Goal: Task Accomplishment & Management: Use online tool/utility

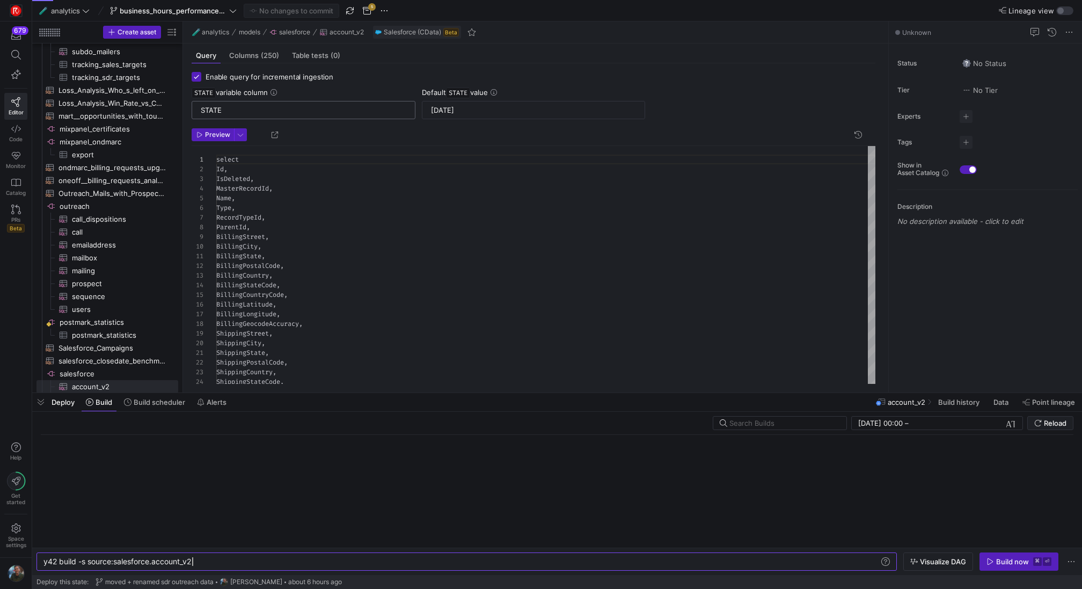
scroll to position [97, 0]
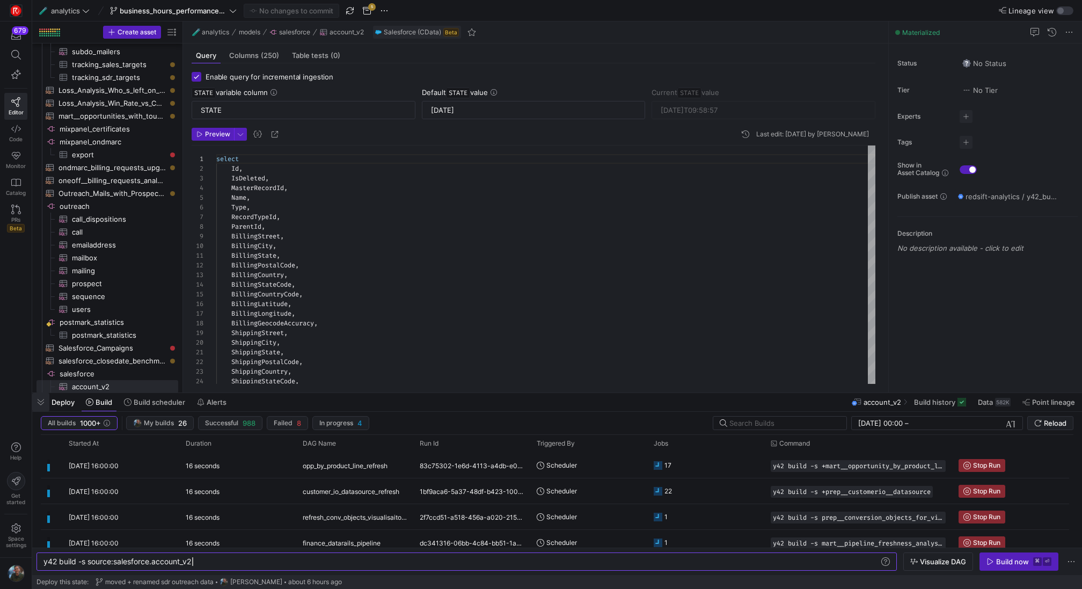
click at [46, 400] on span "button" at bounding box center [40, 402] width 17 height 18
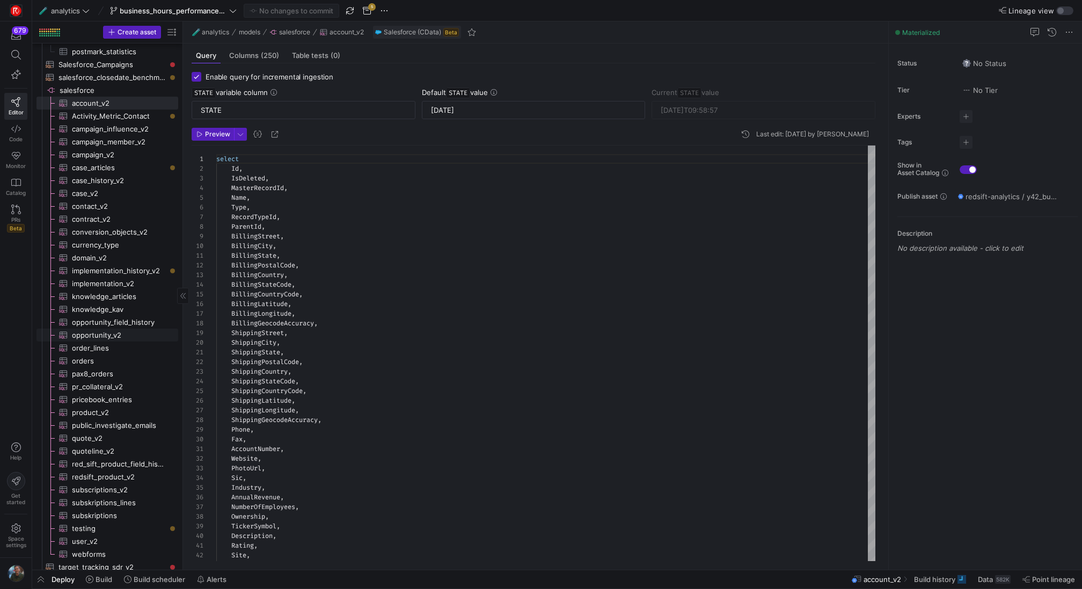
scroll to position [975, 0]
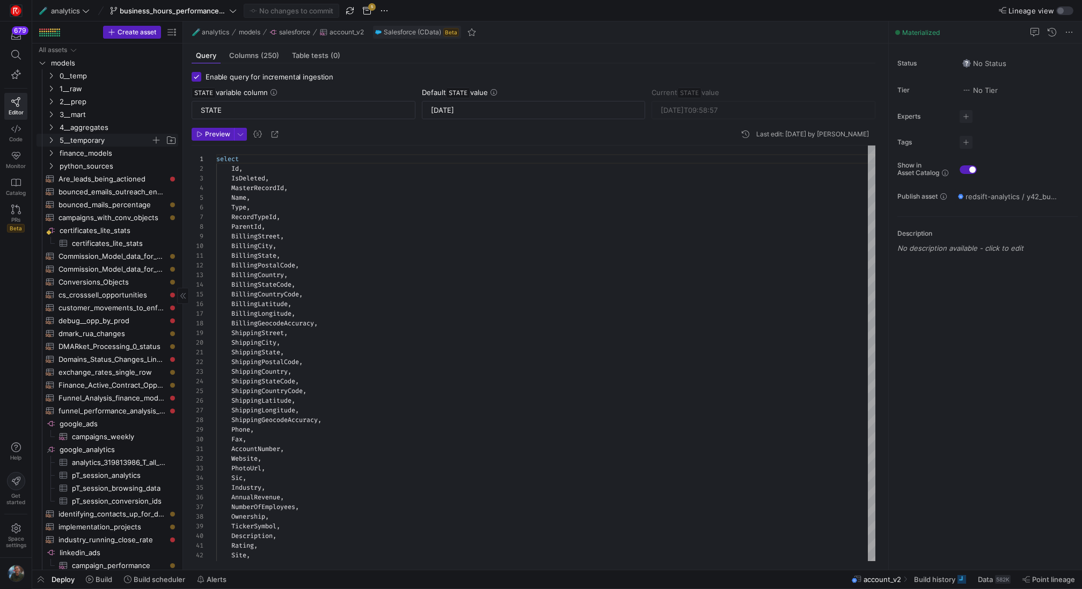
click at [117, 135] on span "5__temporary" at bounding box center [105, 140] width 91 height 12
click at [121, 127] on span "4__aggregates" at bounding box center [105, 127] width 91 height 12
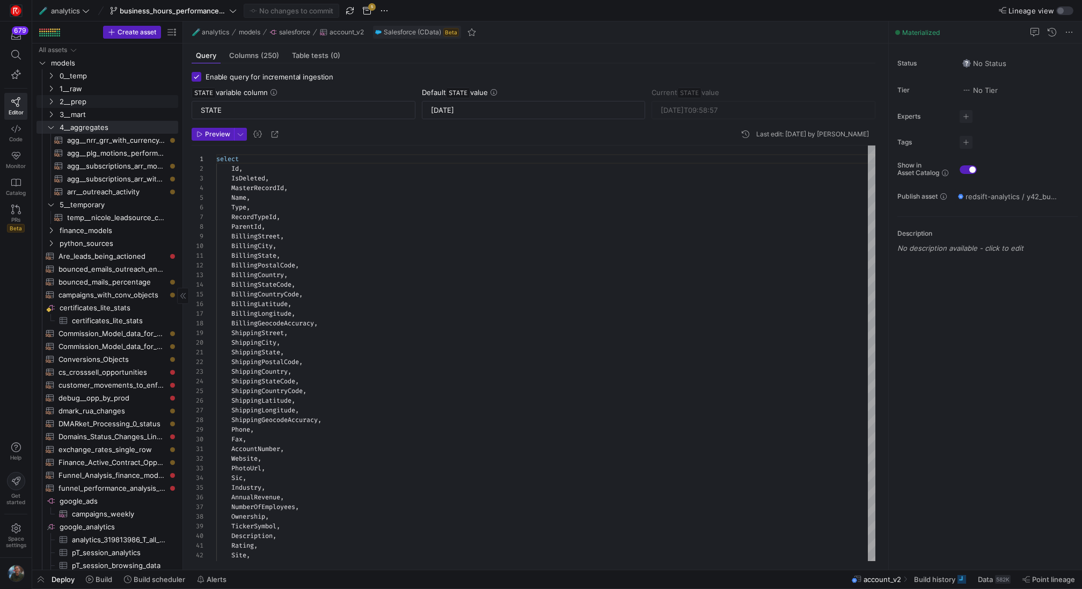
click at [128, 107] on link "2__prep" at bounding box center [107, 101] width 142 height 13
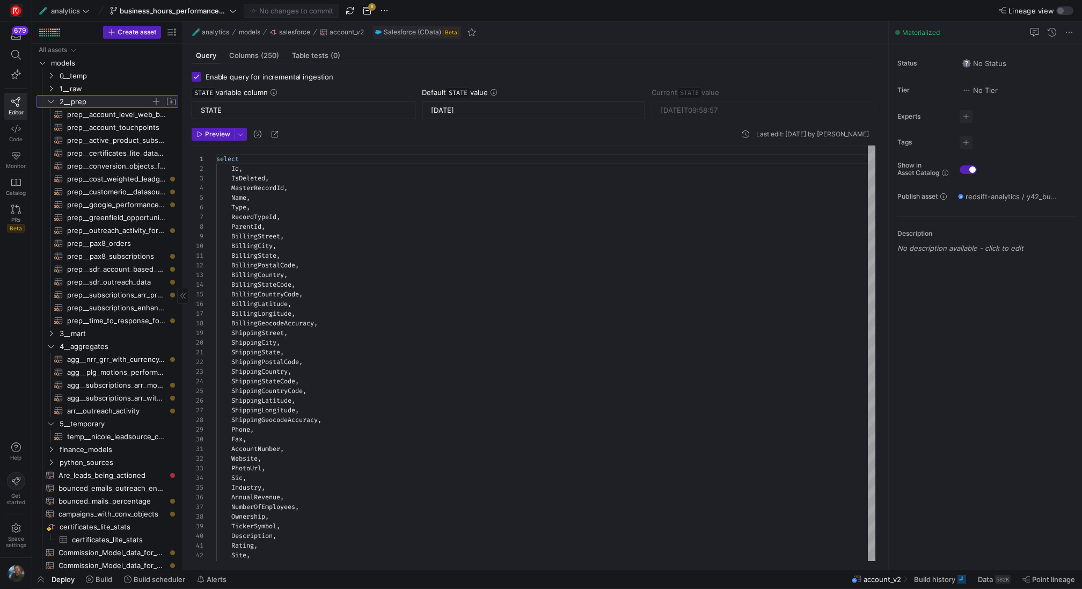
click at [127, 102] on span "2__prep" at bounding box center [105, 101] width 91 height 12
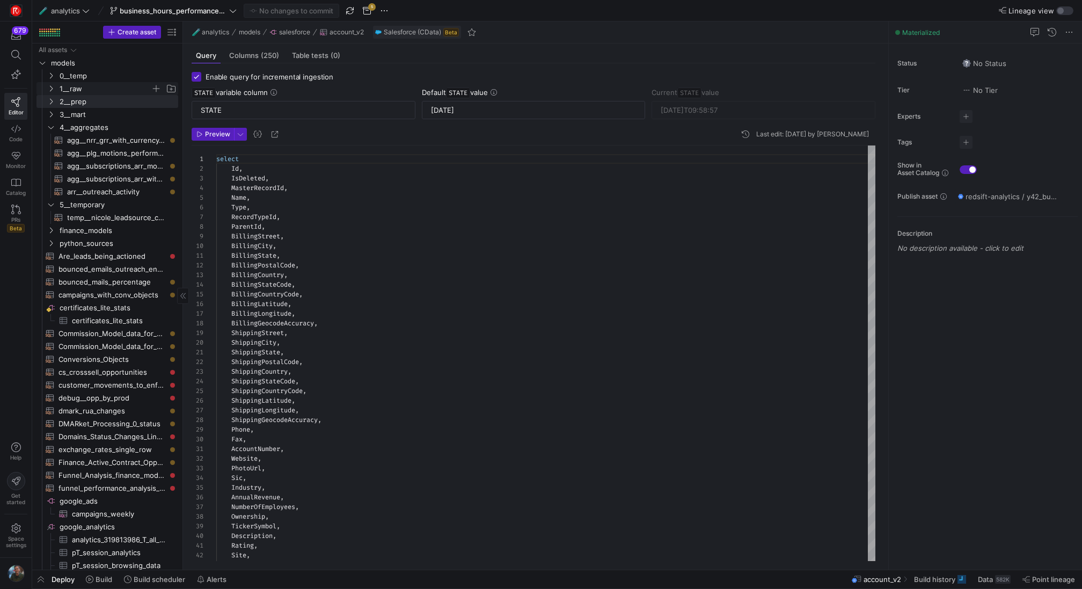
click at [123, 87] on span "1__raw" at bounding box center [105, 89] width 91 height 12
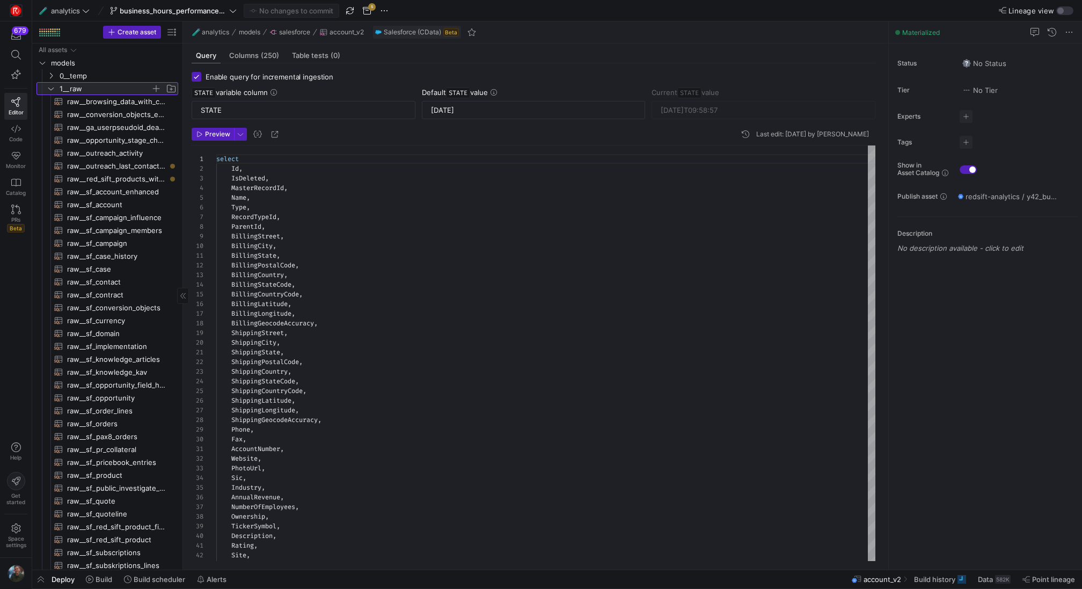
click at [123, 87] on span "1__raw" at bounding box center [105, 89] width 91 height 12
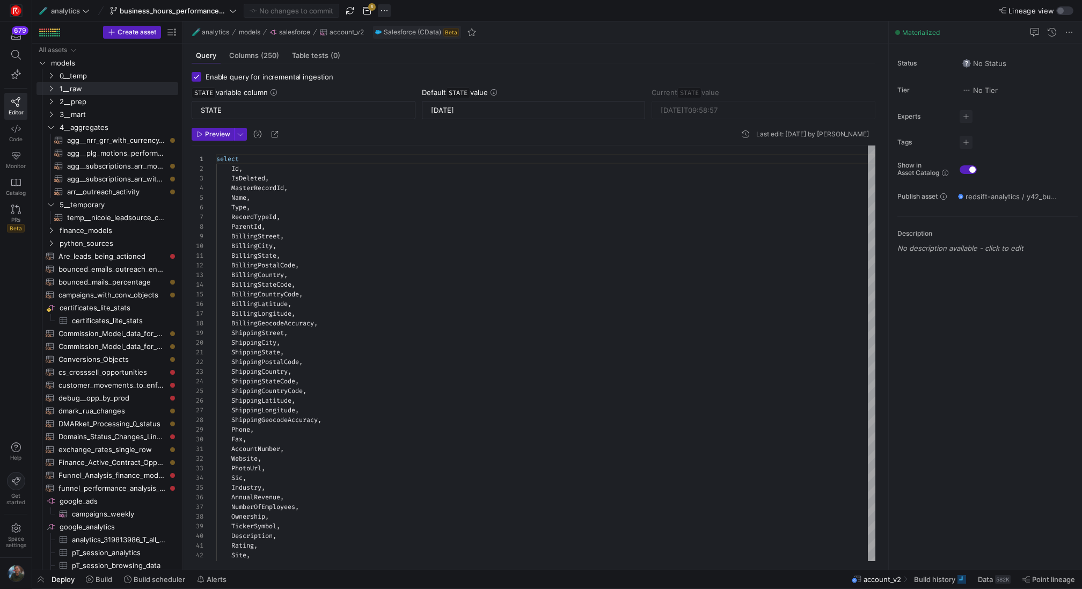
click at [388, 11] on span "button" at bounding box center [384, 10] width 13 height 13
click at [124, 281] on div at bounding box center [541, 294] width 1082 height 589
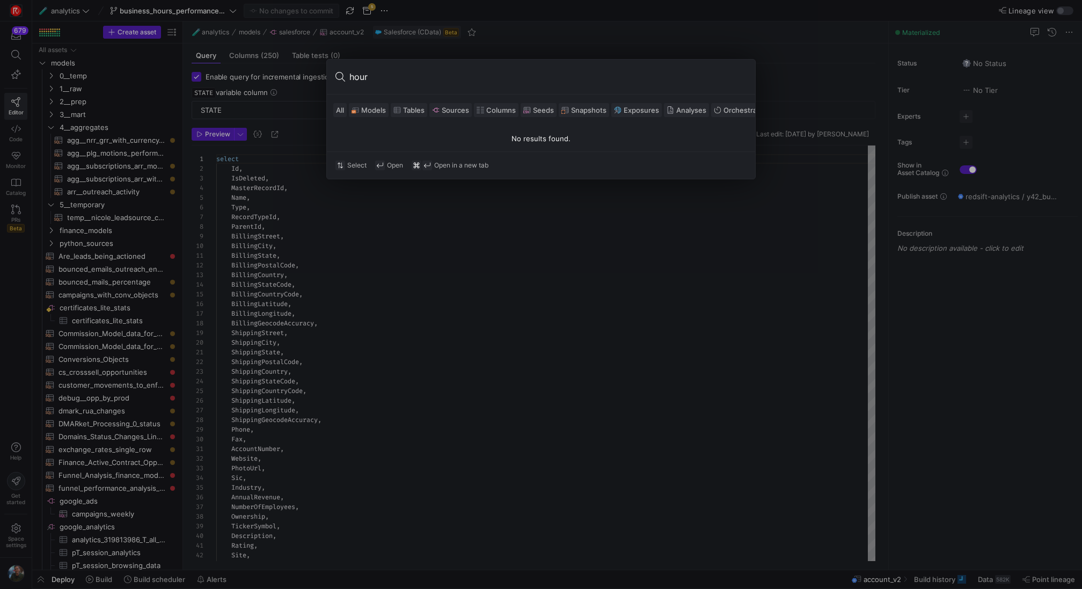
click at [361, 109] on span "Models" at bounding box center [373, 110] width 25 height 9
click at [388, 68] on input "hour" at bounding box center [547, 76] width 397 height 17
click at [388, 69] on input "hour" at bounding box center [547, 76] width 397 height 17
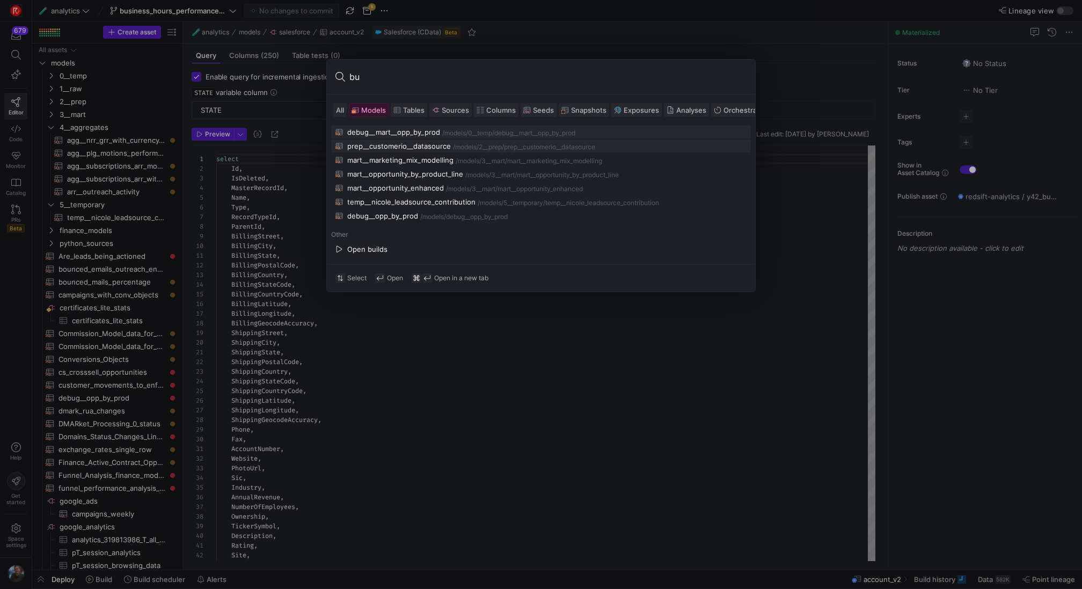
type input "b"
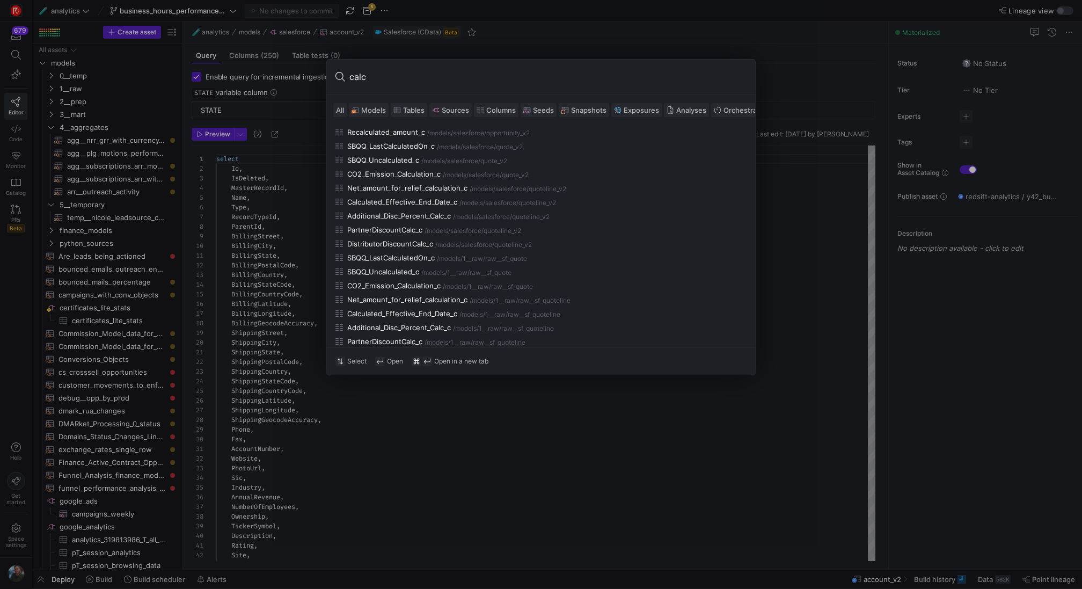
type input "calc"
click at [378, 108] on span "Models" at bounding box center [373, 110] width 25 height 9
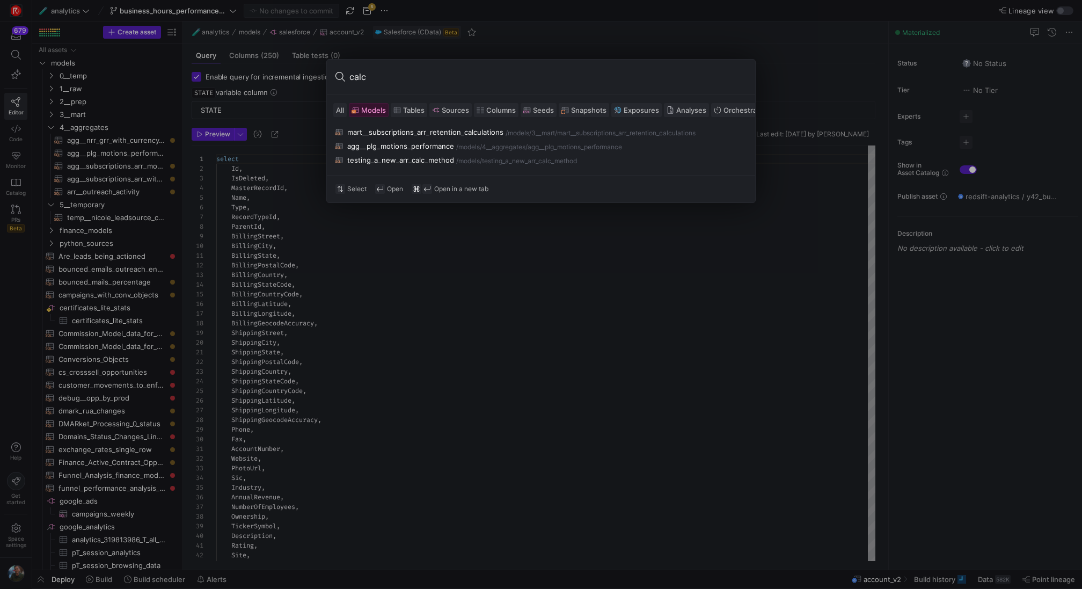
click at [532, 53] on div at bounding box center [541, 294] width 1082 height 589
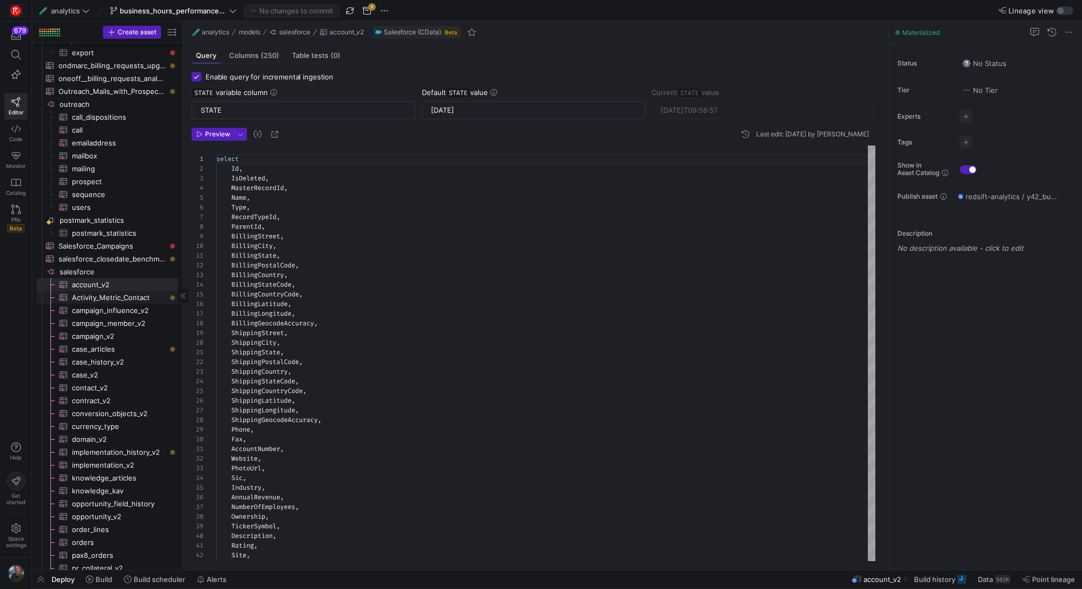
scroll to position [871, 0]
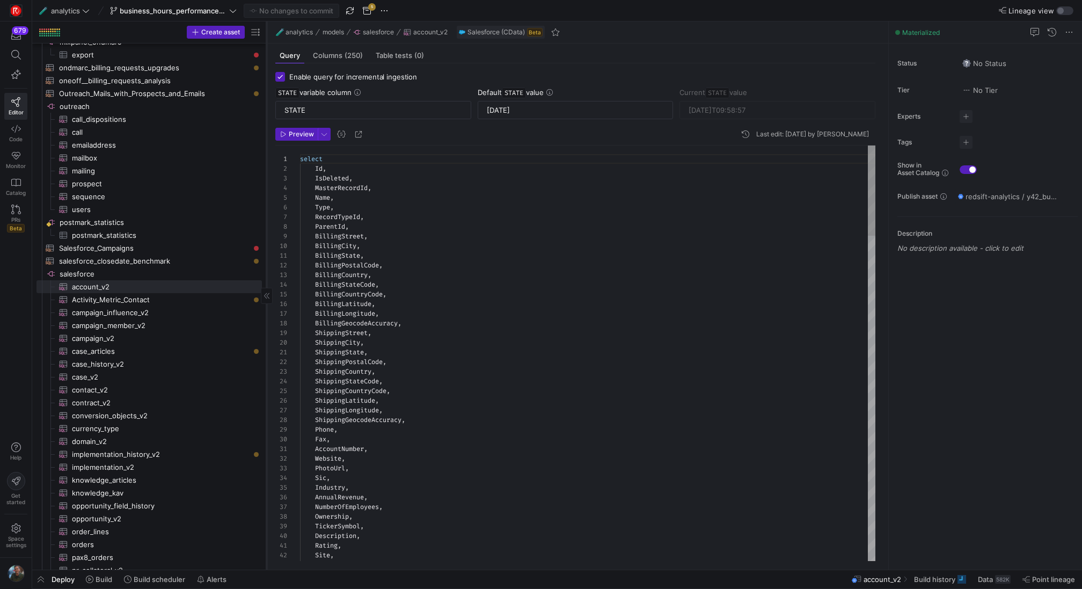
drag, startPoint x: 182, startPoint y: 258, endPoint x: 266, endPoint y: 278, distance: 86.3
click at [266, 278] on div at bounding box center [266, 295] width 1 height 548
click at [174, 257] on span "salesforce_closedate_benchmark​​​​​​​​​​" at bounding box center [154, 261] width 190 height 12
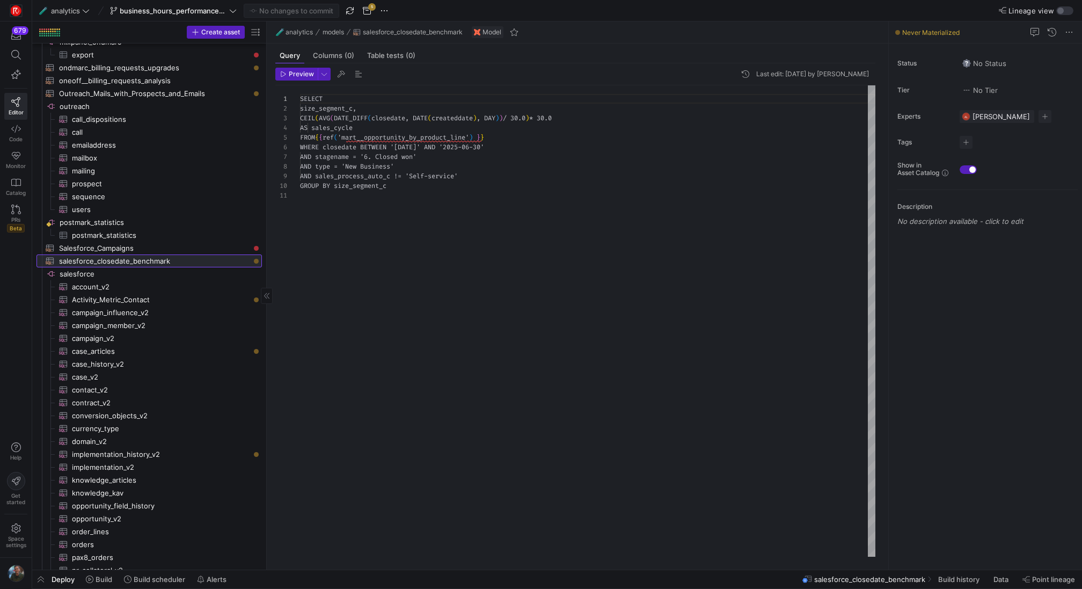
scroll to position [97, 0]
click at [174, 248] on span "Salesforce_Campaigns​​​​​​​​​​" at bounding box center [154, 248] width 190 height 12
type textarea "with campaign as ( SELECT id, name, type, status, startdate, actualcost, campai…"
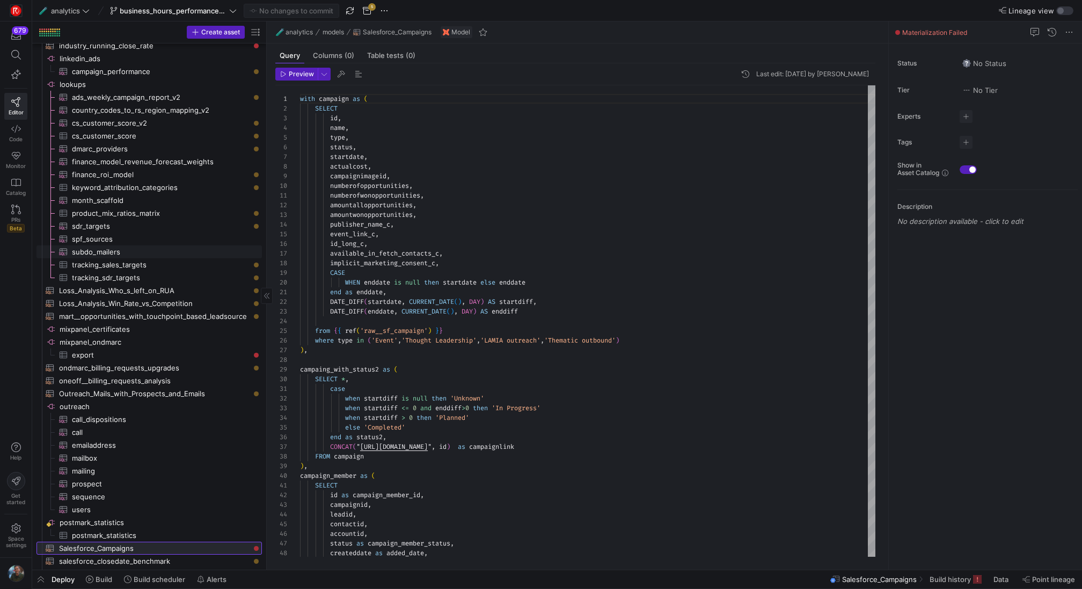
scroll to position [527, 0]
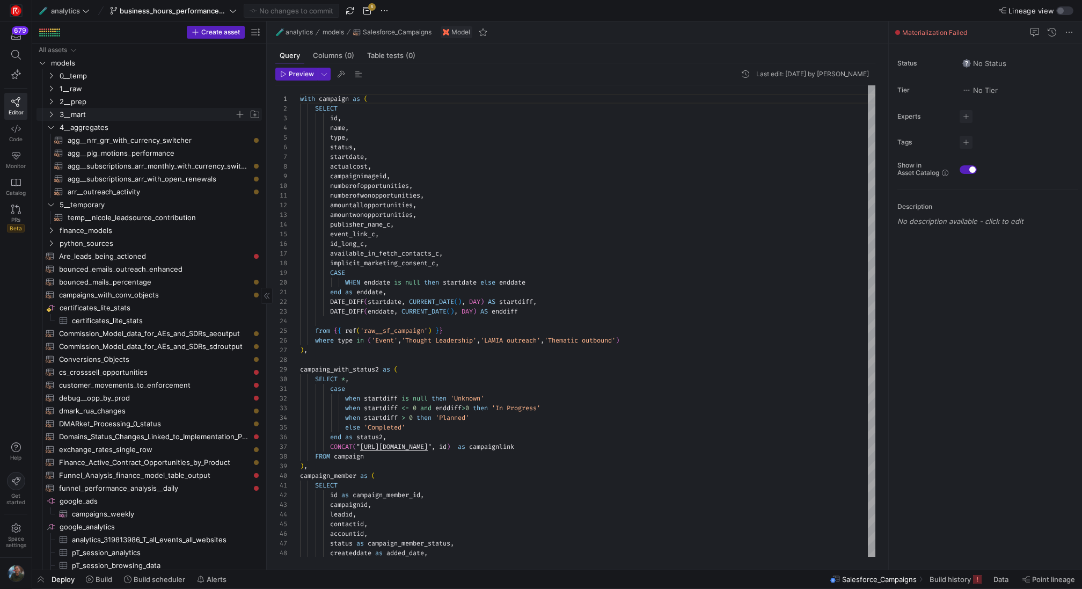
click at [127, 116] on span "3__mart" at bounding box center [147, 114] width 175 height 12
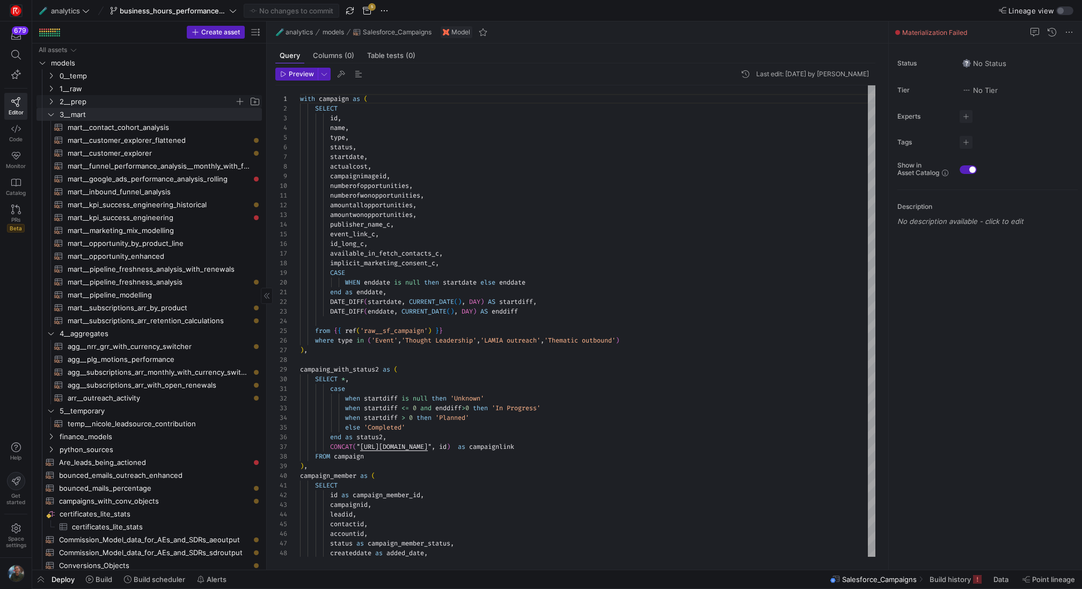
click at [129, 107] on span "2__prep" at bounding box center [147, 101] width 175 height 12
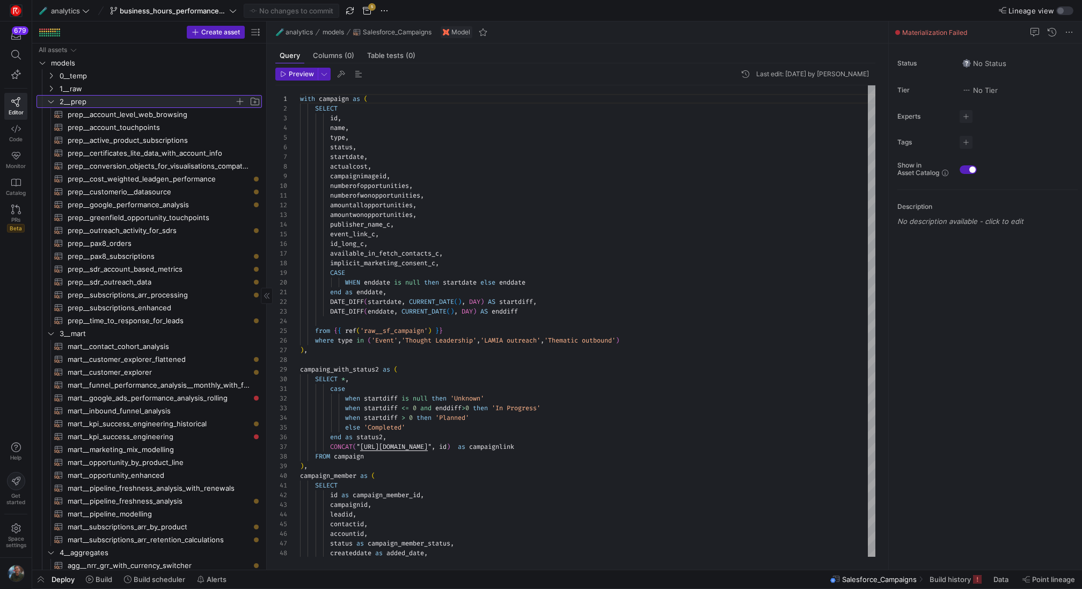
click at [129, 107] on span "2__prep" at bounding box center [147, 101] width 175 height 12
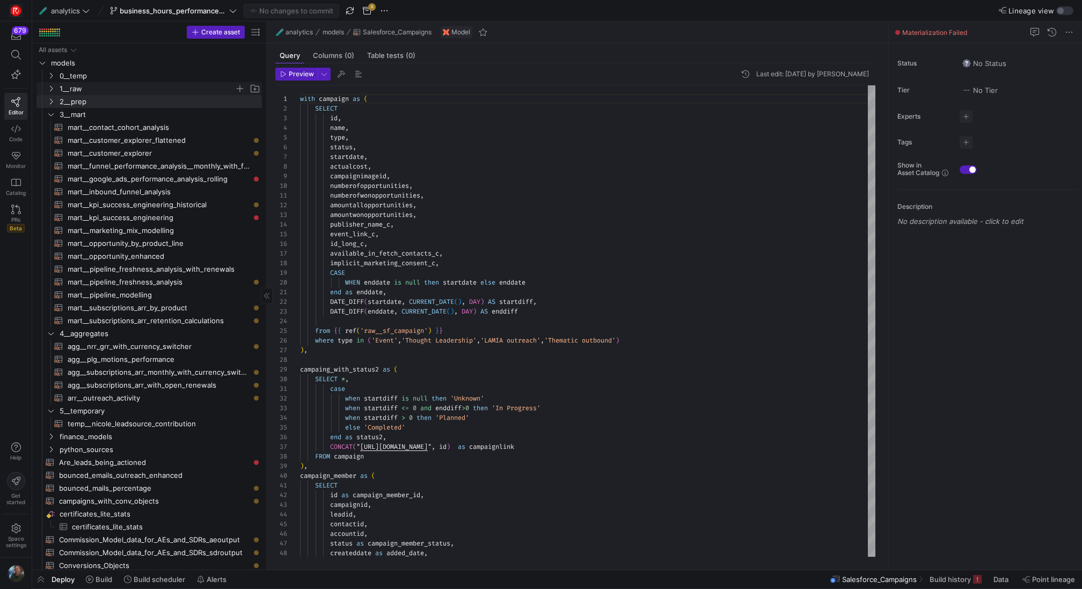
click at [135, 87] on span "1__raw" at bounding box center [147, 89] width 175 height 12
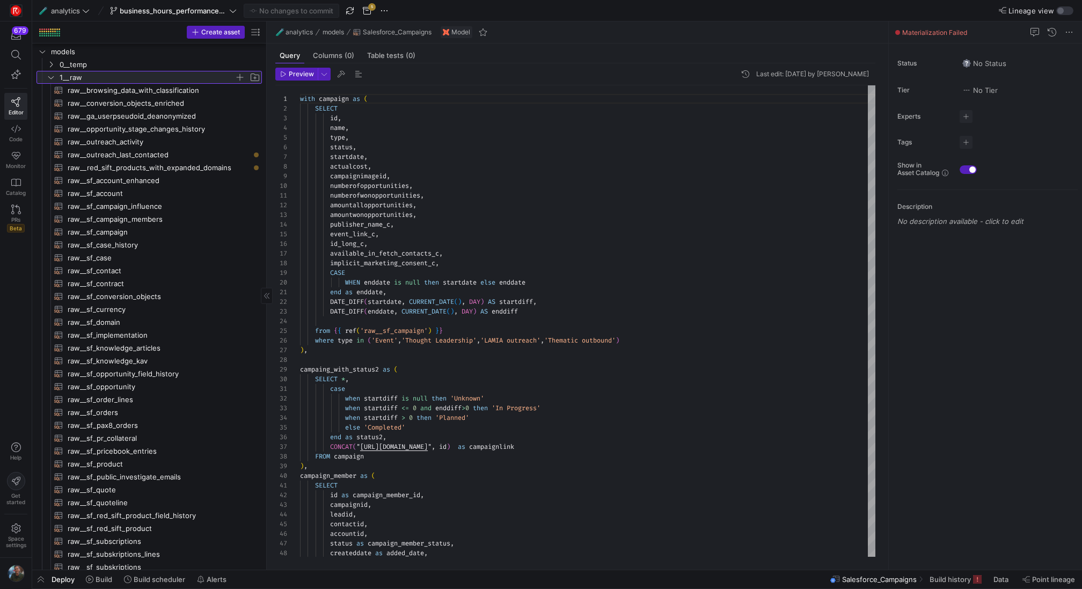
click at [106, 81] on span "1__raw" at bounding box center [147, 77] width 175 height 12
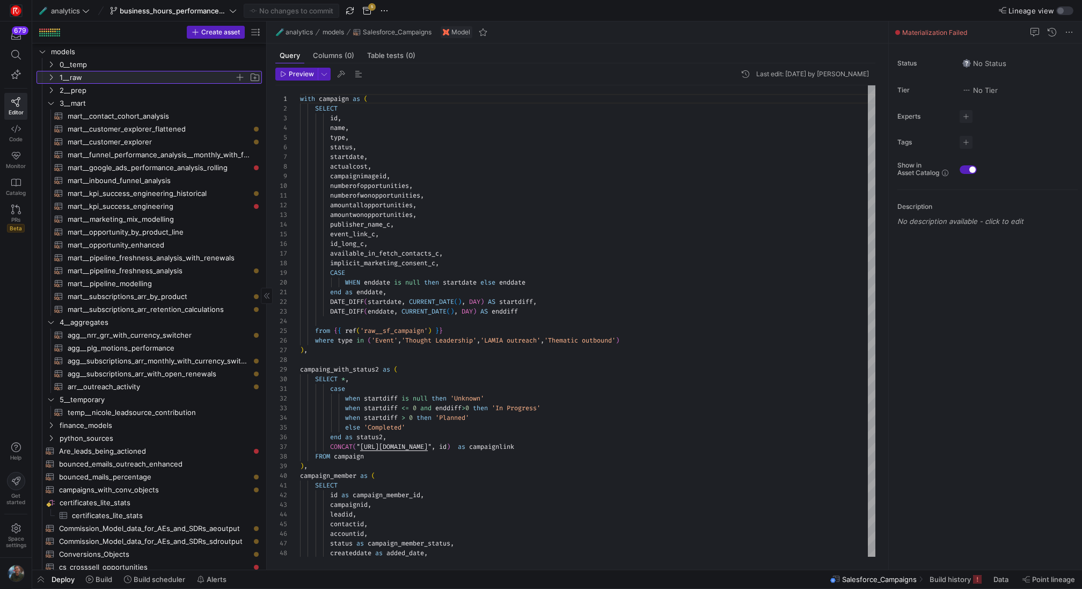
click at [143, 78] on span "1__raw" at bounding box center [147, 77] width 175 height 12
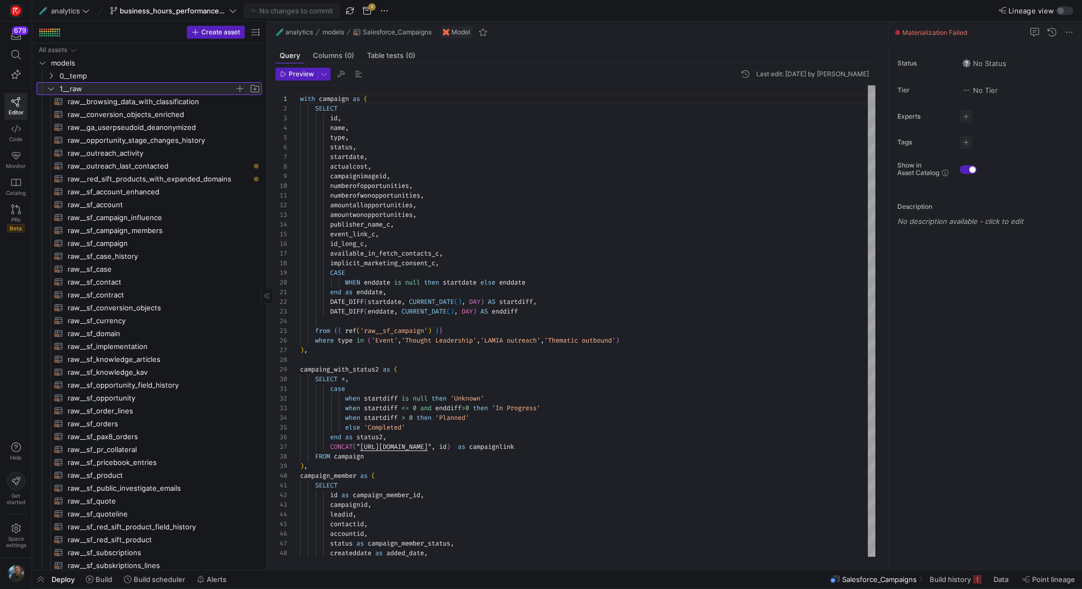
click at [130, 89] on span "1__raw" at bounding box center [147, 89] width 175 height 12
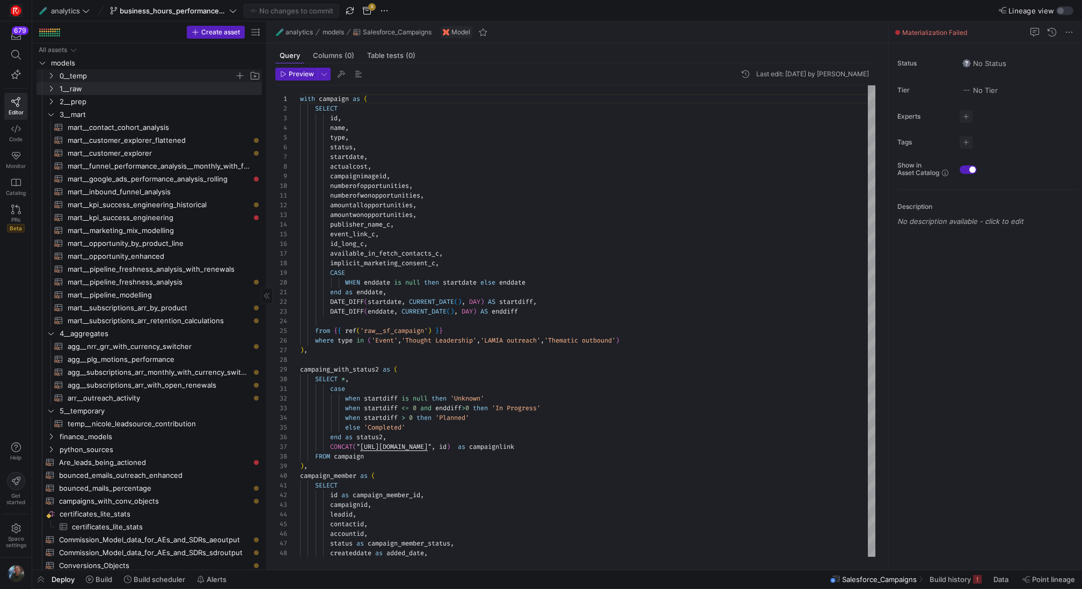
click at [112, 71] on span "0__temp" at bounding box center [147, 76] width 175 height 12
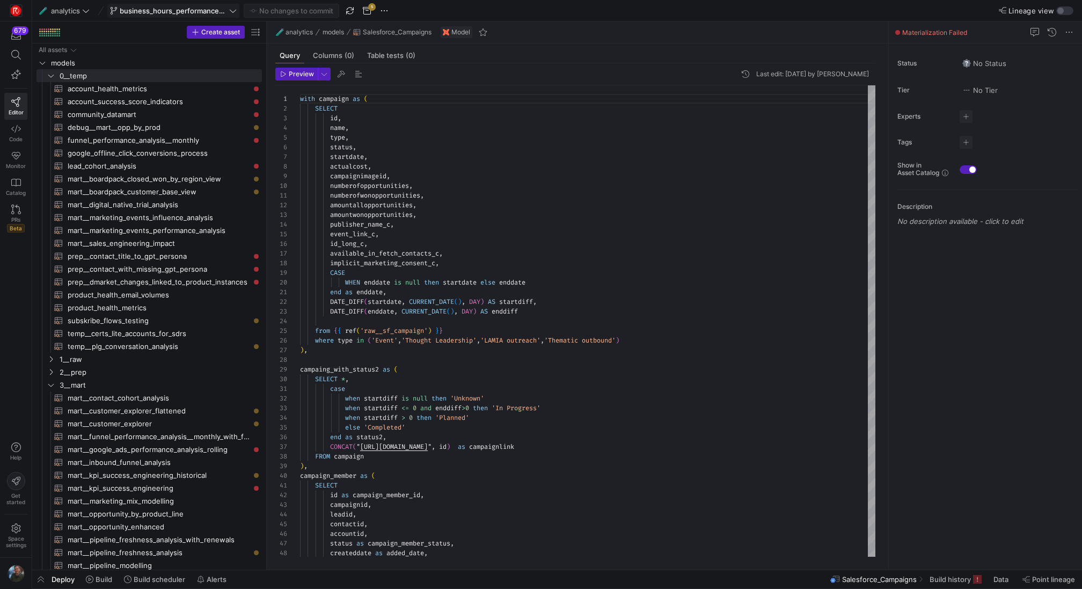
click at [230, 10] on icon at bounding box center [233, 11] width 8 height 8
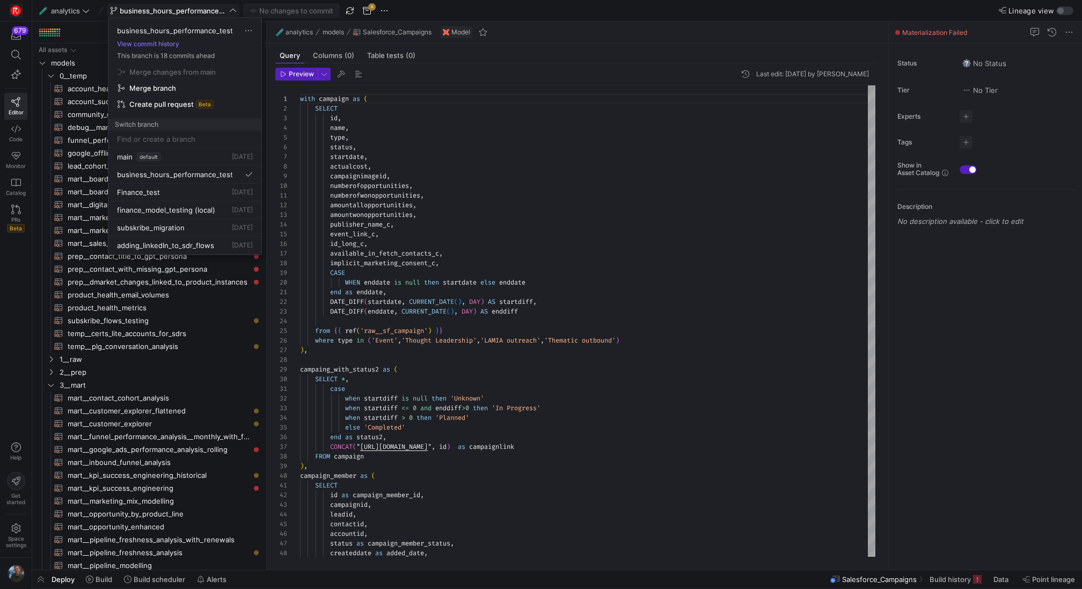
click at [178, 60] on div "business_hours_performance_test View commit history This branch is 18 commits a…" at bounding box center [184, 74] width 153 height 113
click at [249, 31] on span "button" at bounding box center [248, 30] width 9 height 9
click at [386, 10] on div at bounding box center [541, 294] width 1082 height 589
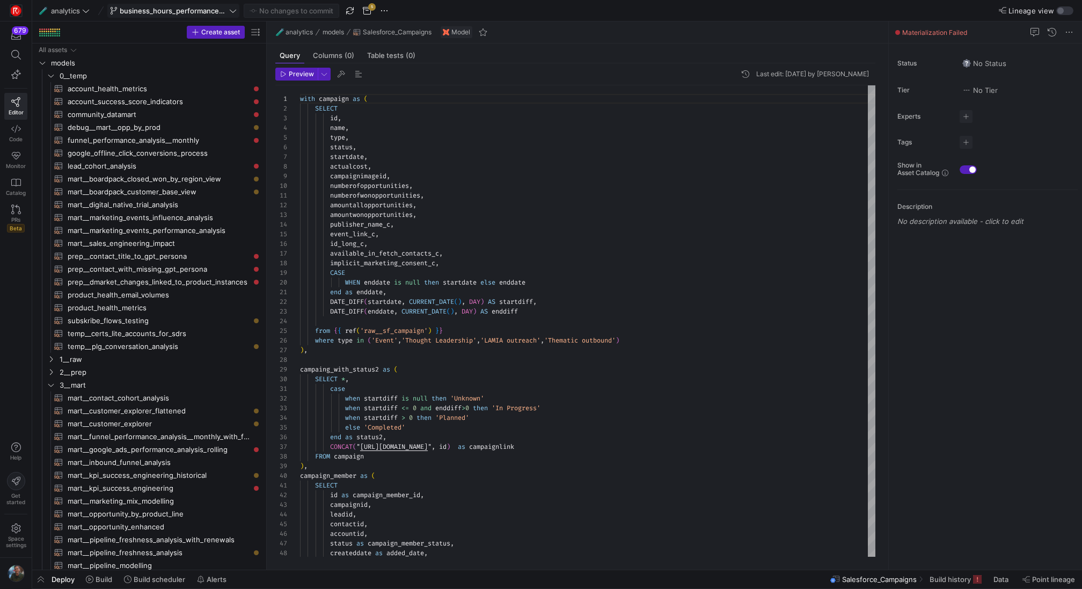
click at [386, 10] on span "button" at bounding box center [384, 10] width 13 height 13
click at [427, 78] on span "Open Git history" at bounding box center [421, 78] width 55 height 9
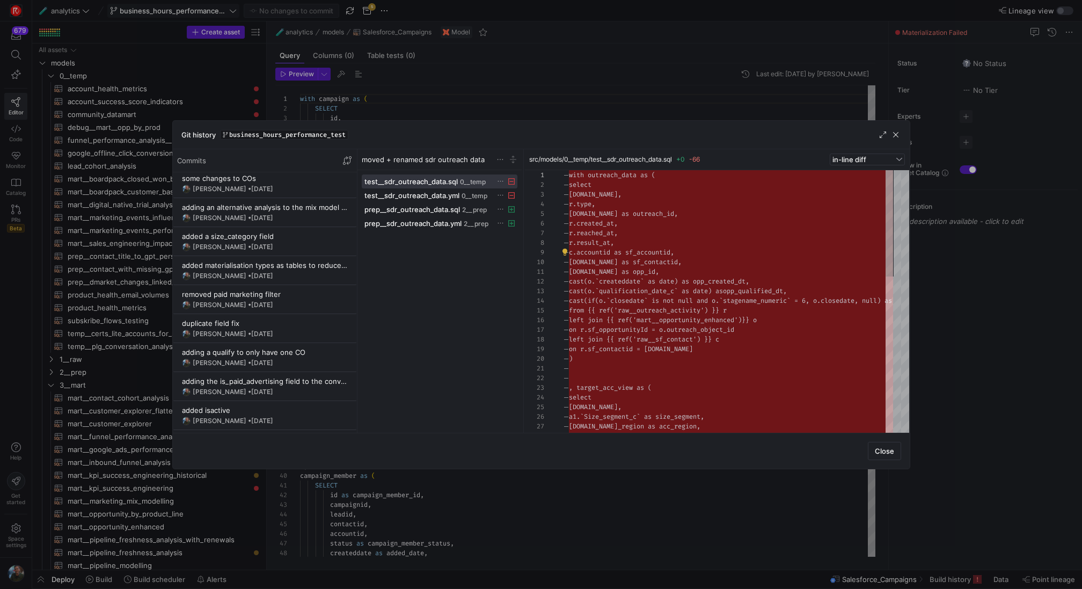
scroll to position [12402, 0]
click at [895, 137] on span "button" at bounding box center [895, 134] width 11 height 11
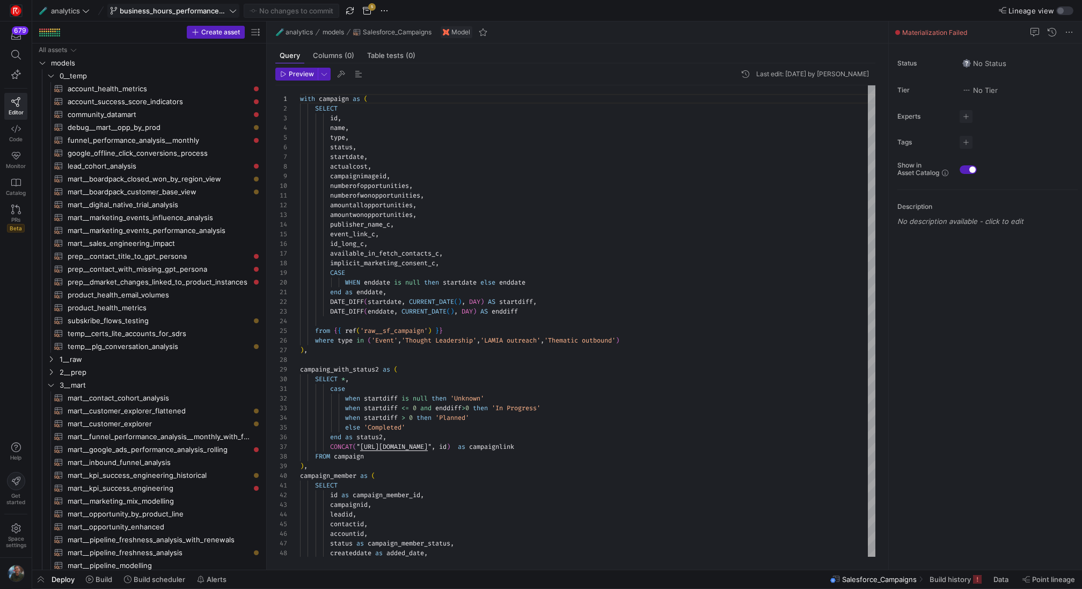
click at [136, 8] on span "business_hours_performance_test" at bounding box center [173, 10] width 107 height 9
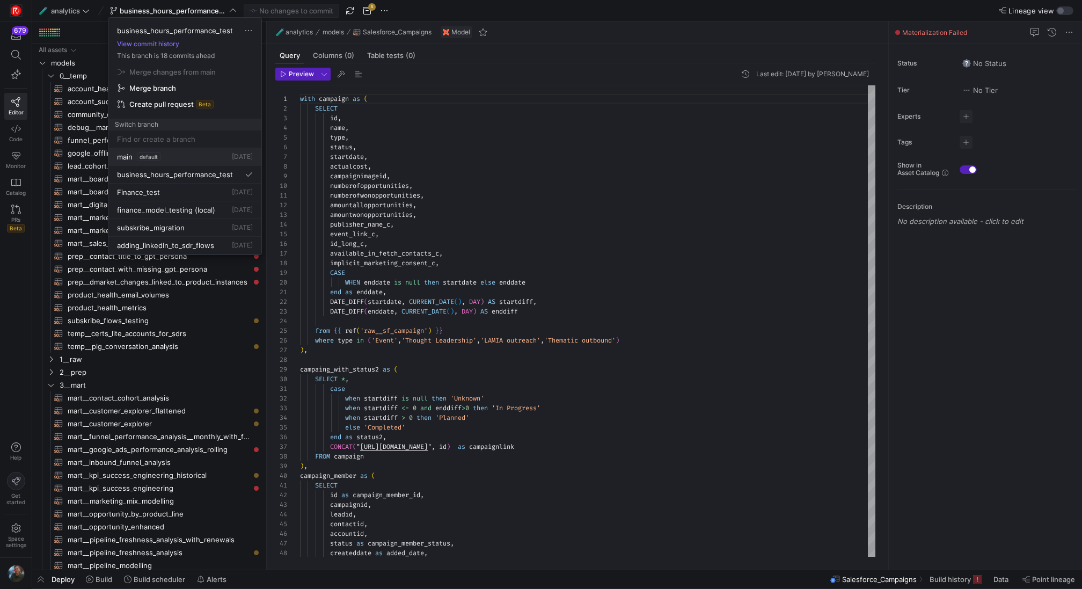
click at [169, 156] on div "main default [DATE]" at bounding box center [185, 156] width 136 height 9
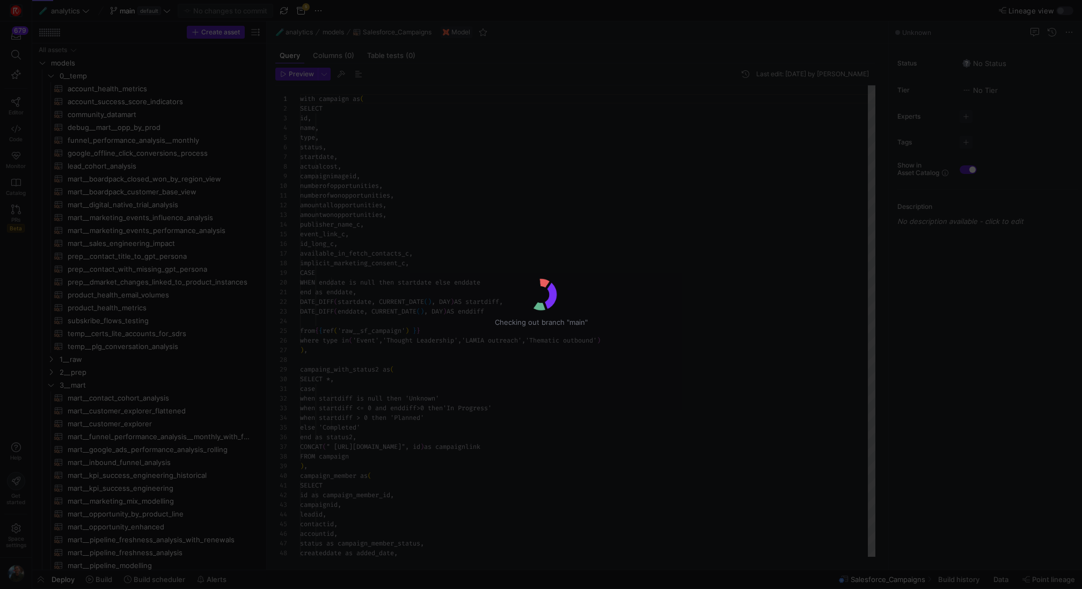
scroll to position [97, 0]
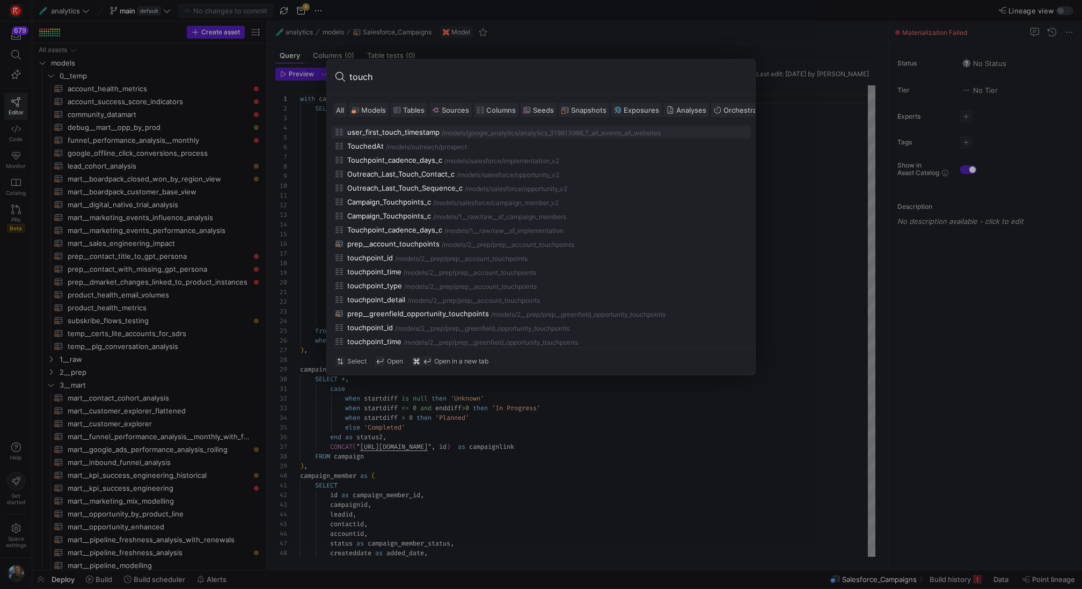
type input "touch"
click at [365, 112] on span "Models" at bounding box center [373, 110] width 25 height 9
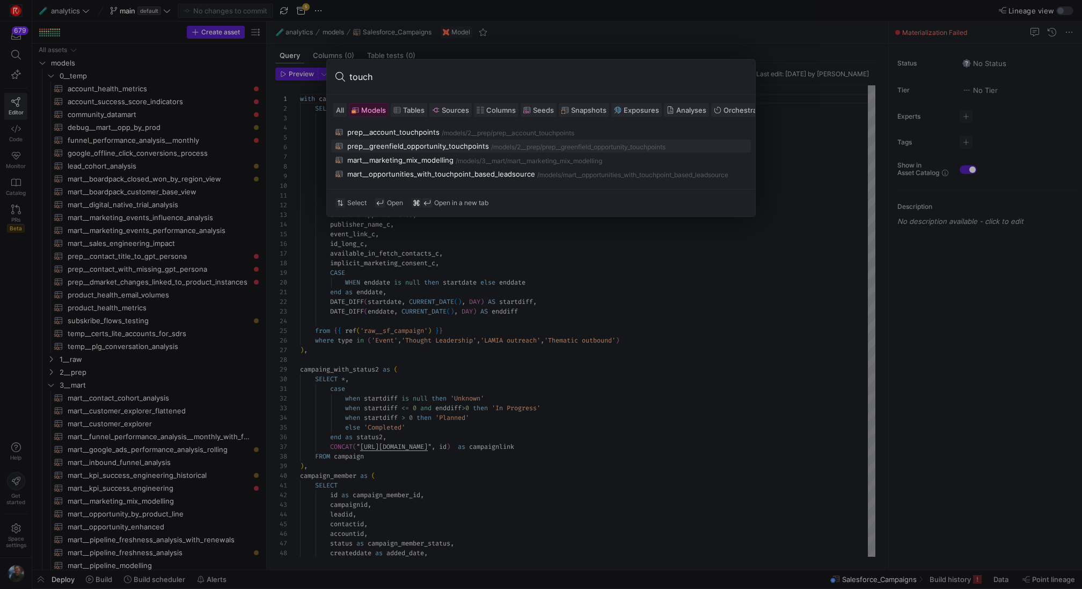
click at [442, 148] on div "prep__greenfield_opportunity_touchpoints" at bounding box center [418, 146] width 142 height 9
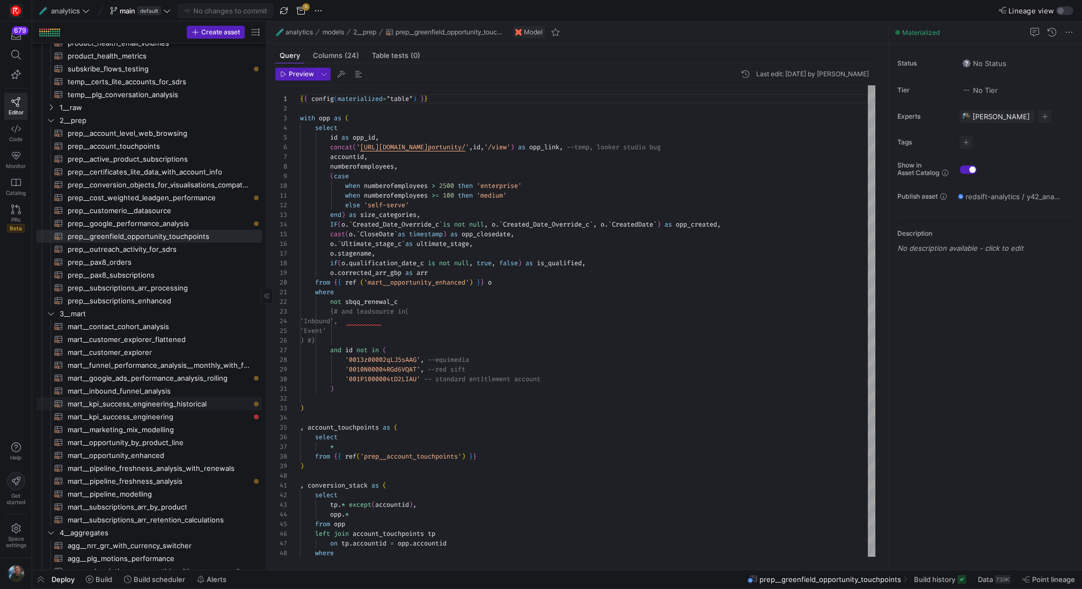
scroll to position [297, 0]
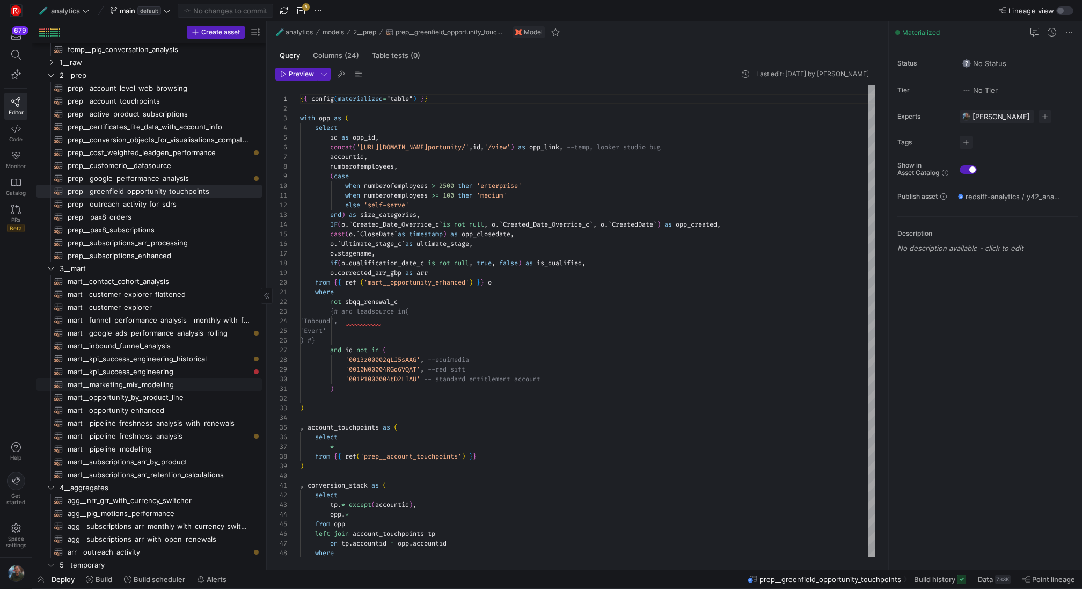
click at [154, 382] on span "mart__marketing_mix_modelling​​​​​​​​​​" at bounding box center [159, 384] width 182 height 12
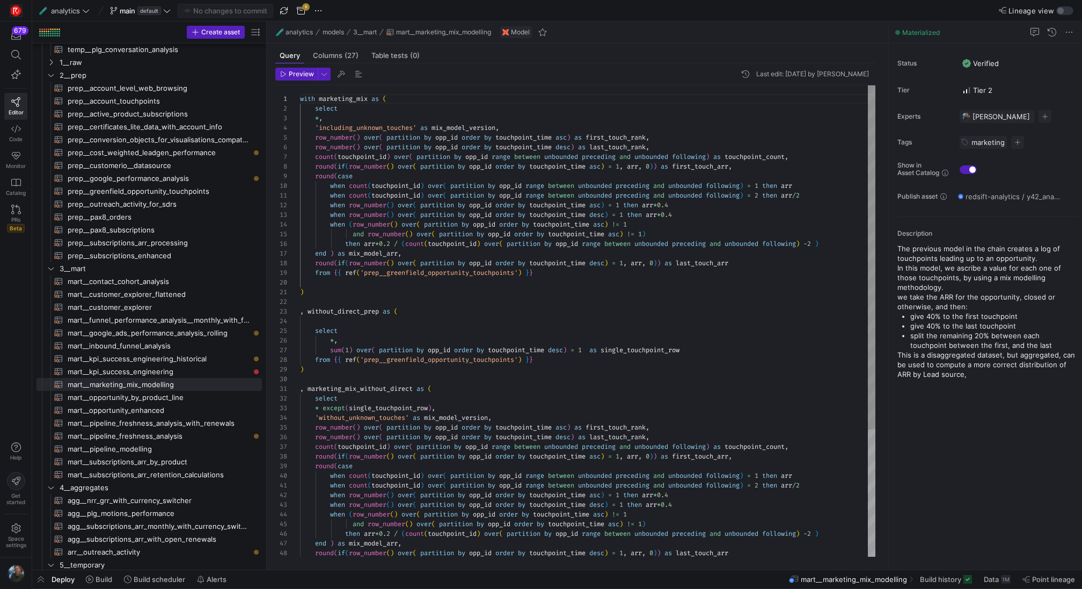
scroll to position [58, 259]
click at [560, 349] on div "round ( if ( row_number ( ) over ( partition by opp_id order by touchpoint_time…" at bounding box center [587, 408] width 575 height 646
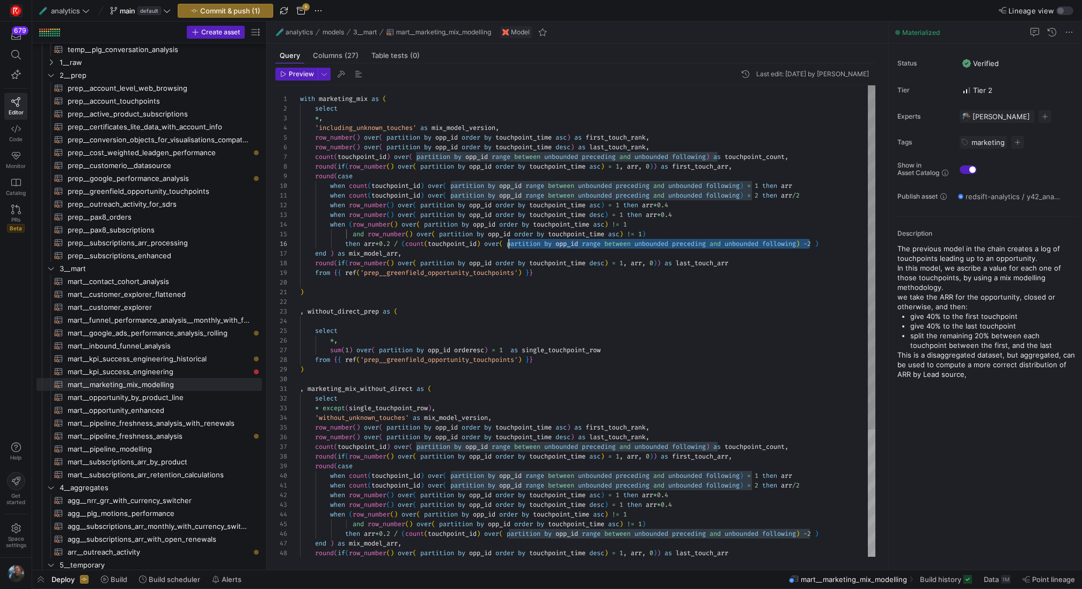
scroll to position [48, 209]
drag, startPoint x: 810, startPoint y: 245, endPoint x: 510, endPoint y: 244, distance: 300.4
click at [510, 244] on div "round ( if ( row_number ( ) over ( partition by opp_id order by touchpoint_time…" at bounding box center [587, 408] width 575 height 646
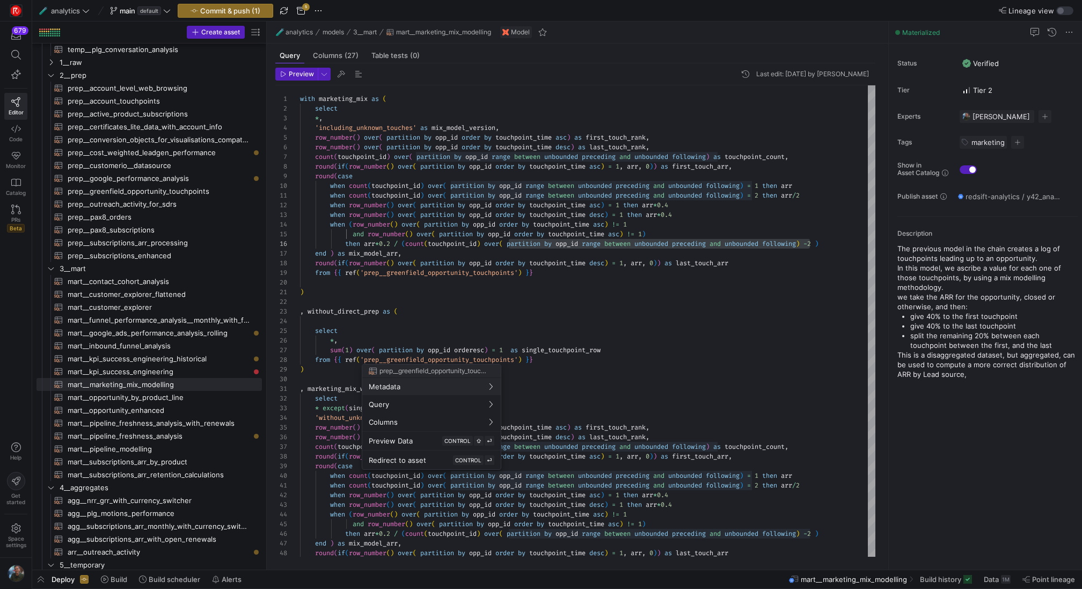
click at [489, 344] on div at bounding box center [541, 294] width 1082 height 589
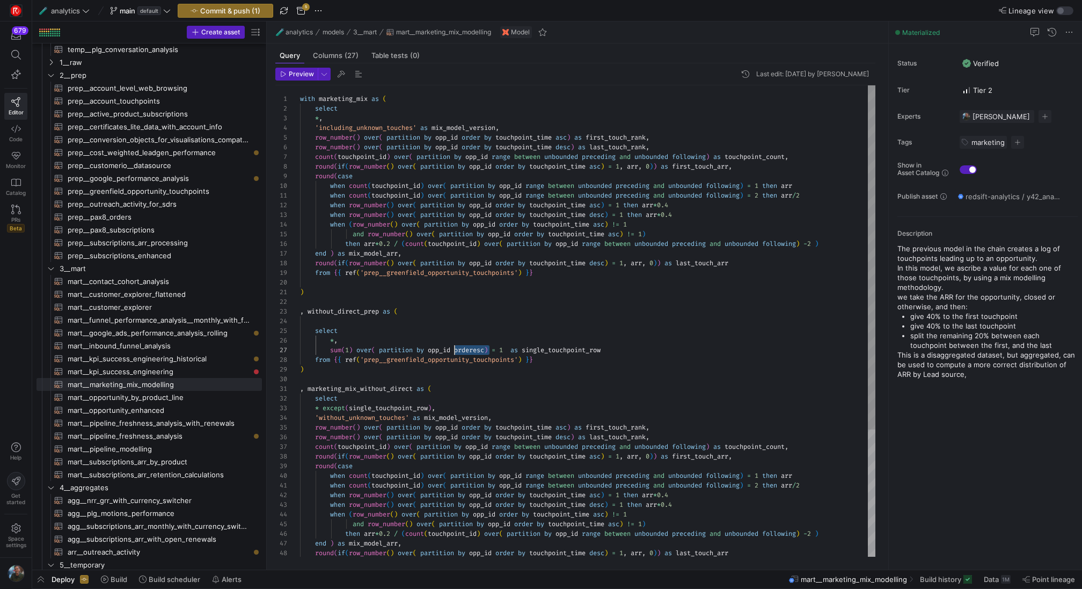
scroll to position [58, 158]
drag, startPoint x: 489, startPoint y: 351, endPoint x: 459, endPoint y: 349, distance: 30.7
click at [459, 349] on div "round ( if ( row_number ( ) over ( partition by opp_id order by touchpoint_time…" at bounding box center [587, 408] width 575 height 646
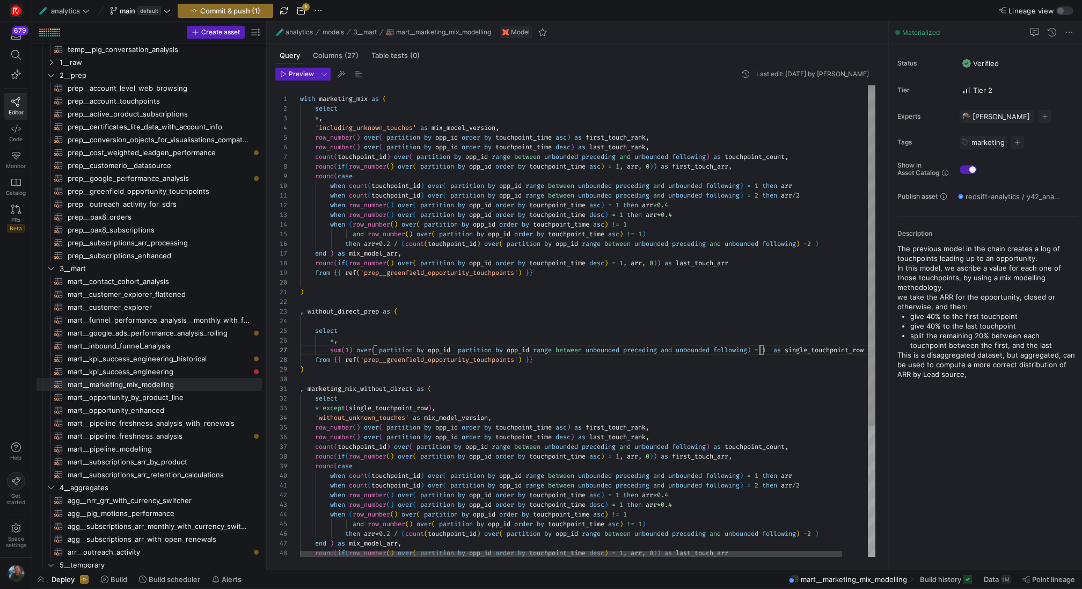
scroll to position [58, 460]
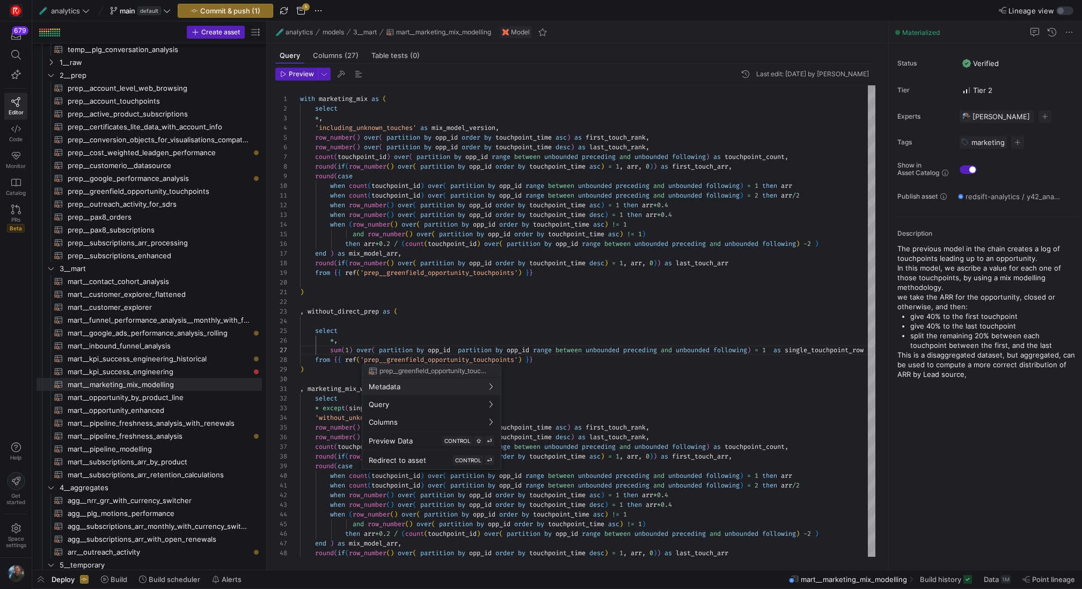
click at [474, 350] on div at bounding box center [541, 294] width 1082 height 589
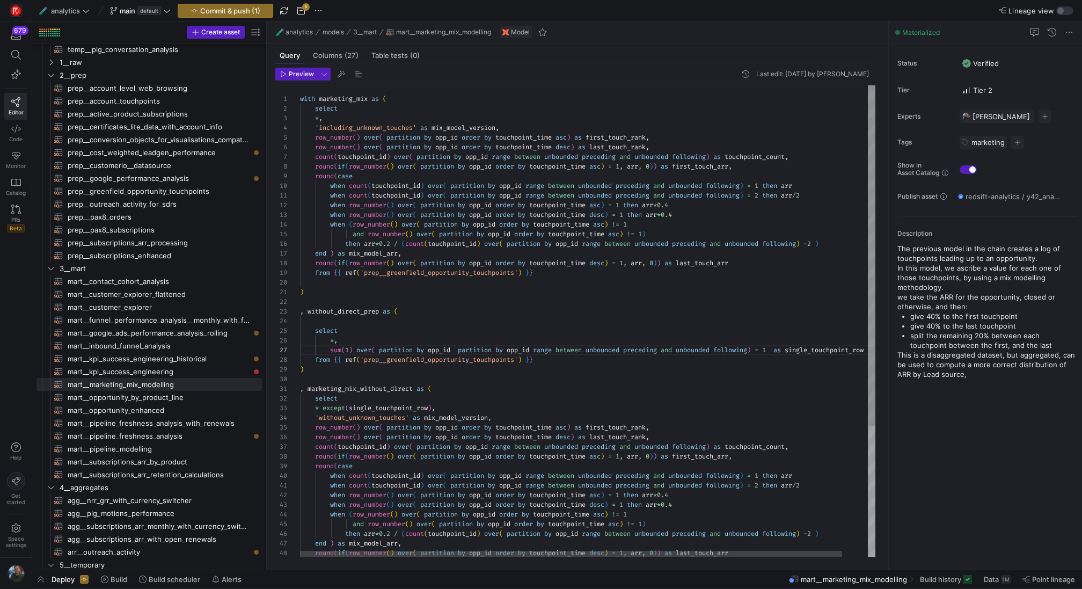
click at [464, 350] on div "round ( if ( row_number ( ) over ( partition by opp_id order by touchpoint_time…" at bounding box center [601, 411] width 602 height 652
click at [336, 351] on div "round ( if ( row_number ( ) over ( partition by opp_id order by touchpoint_time…" at bounding box center [601, 411] width 602 height 652
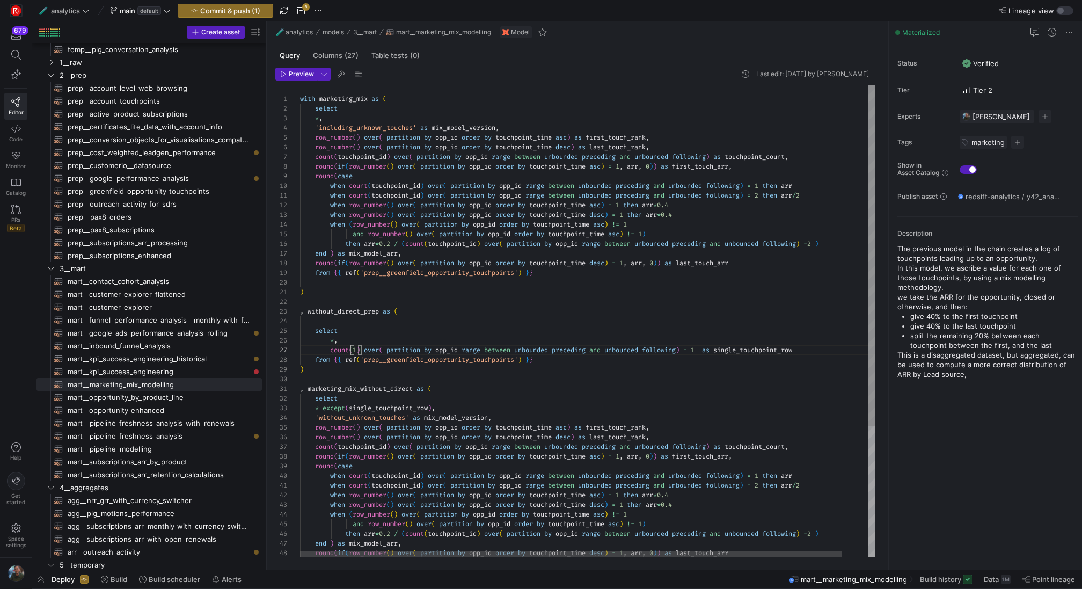
click at [577, 361] on div "round ( if ( row_number ( ) over ( partition by opp_id order by touchpoint_time…" at bounding box center [601, 411] width 602 height 652
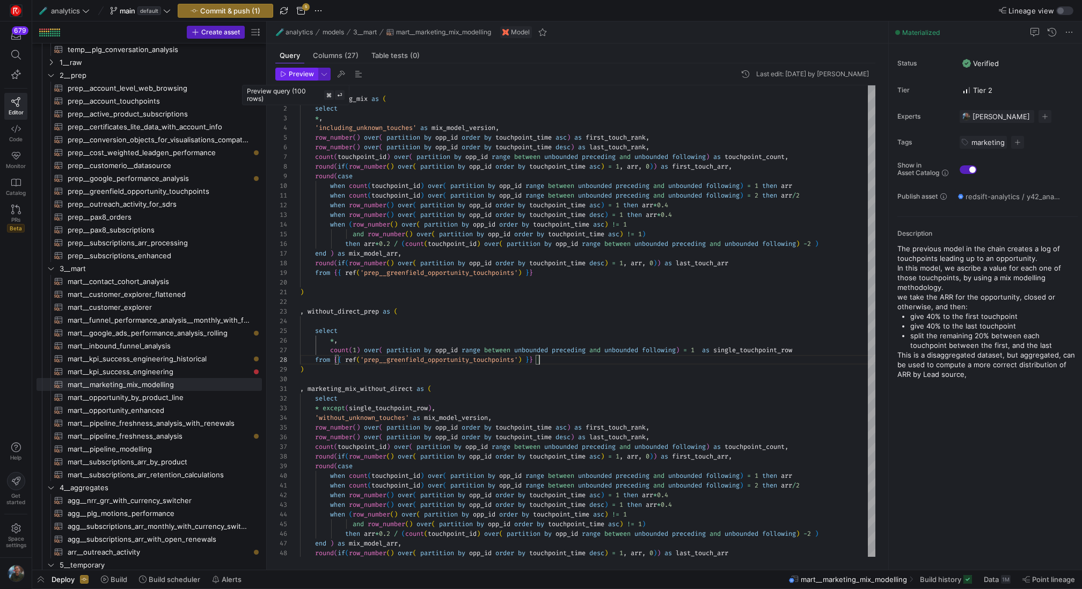
type textarea ") , without_direct_prep as ( select *, count(1) over( partition by opp_id range…"
click at [292, 75] on span "Preview" at bounding box center [301, 74] width 25 height 8
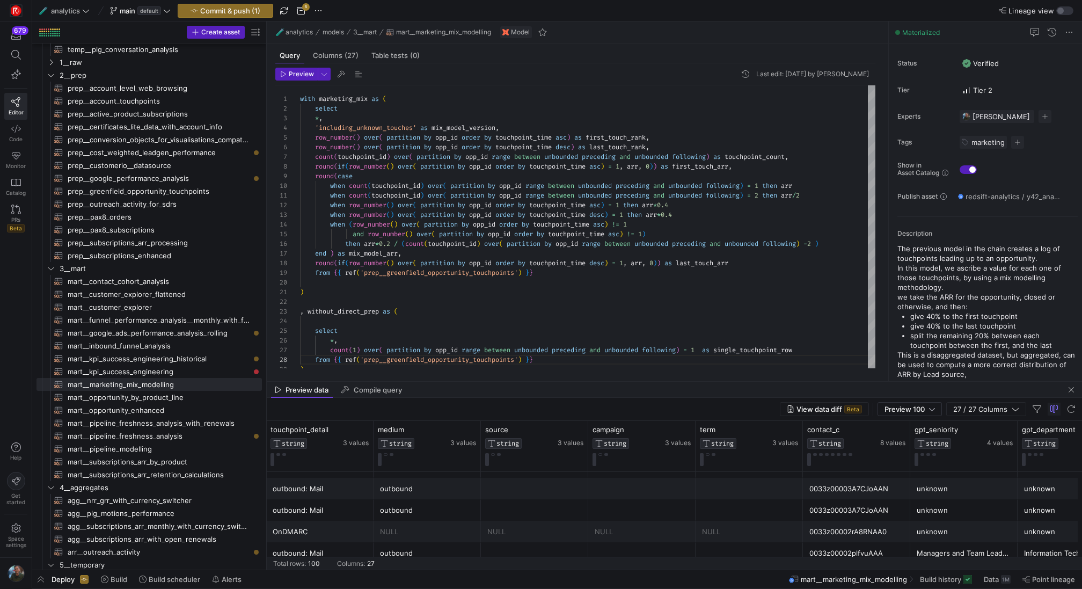
scroll to position [0, 397]
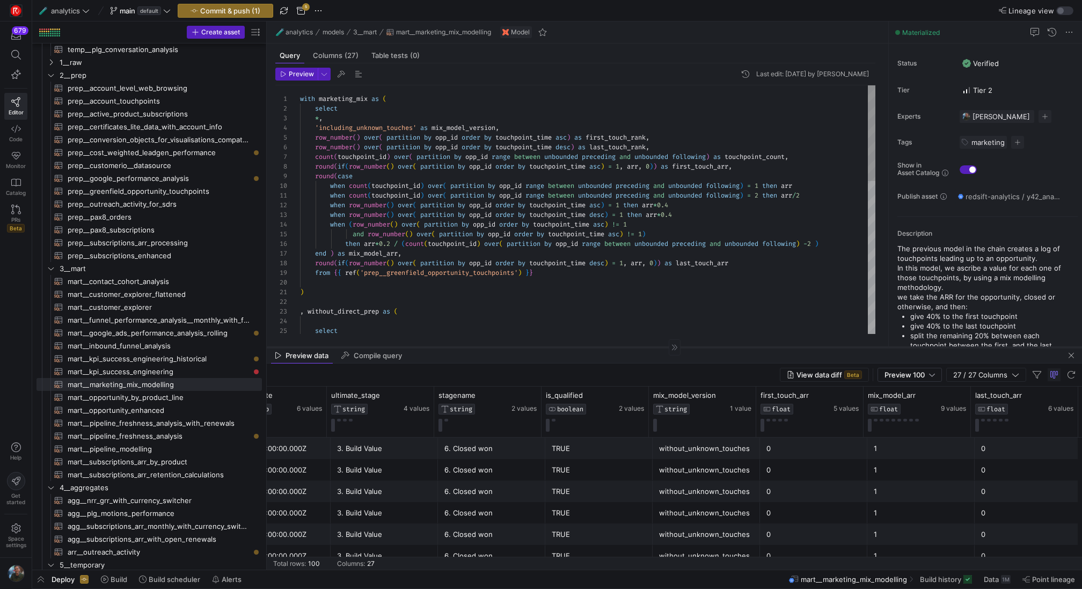
drag, startPoint x: 623, startPoint y: 381, endPoint x: 625, endPoint y: 347, distance: 34.4
click at [625, 347] on div at bounding box center [674, 347] width 815 height 1
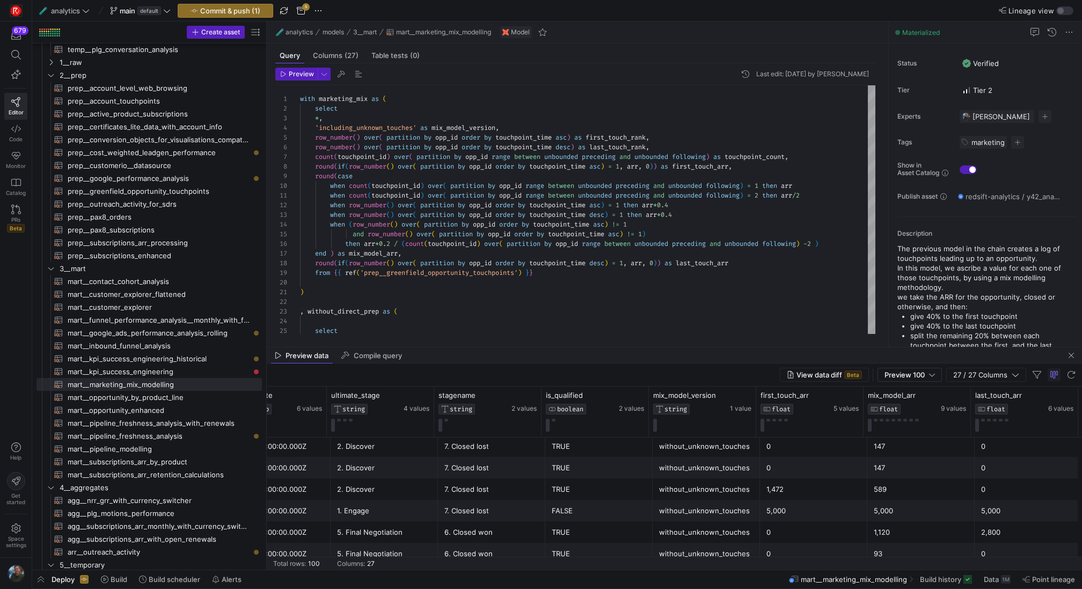
scroll to position [24, 0]
click at [217, 10] on span "Commit & push (1)" at bounding box center [230, 10] width 60 height 9
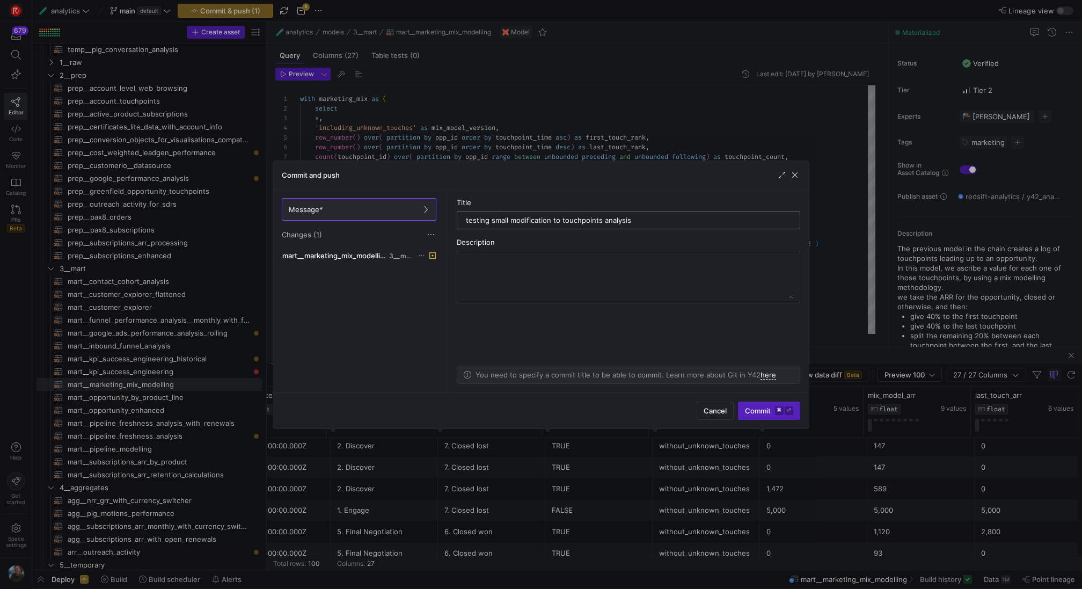
click at [599, 221] on input "testing small modification to touchpoints analysis" at bounding box center [628, 220] width 325 height 9
type input "testing small modification to touchpoint analysis"
click at [788, 415] on kbd "⏎" at bounding box center [788, 410] width 9 height 9
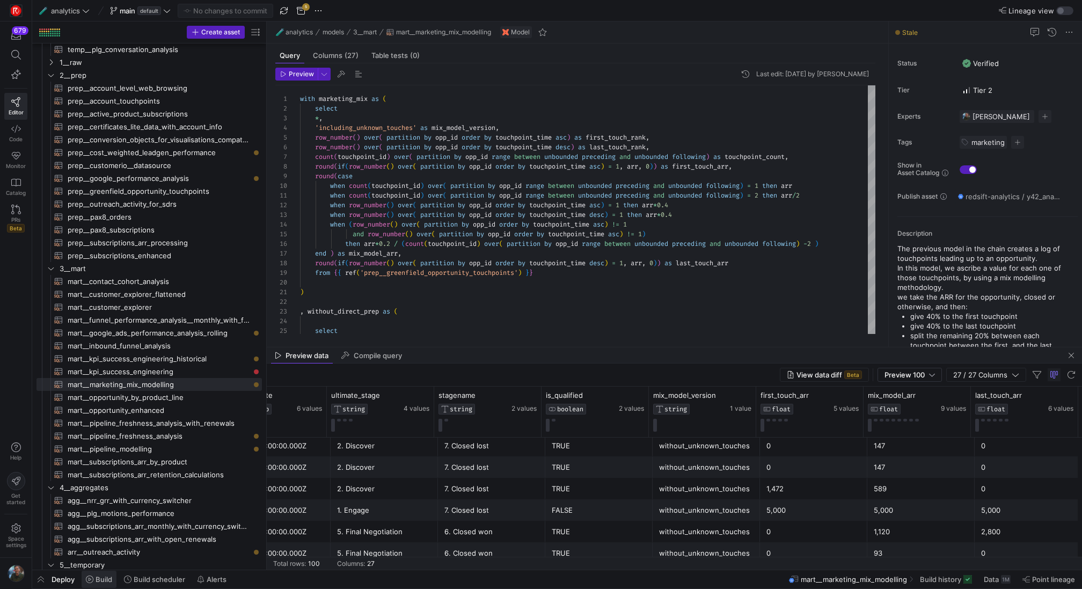
click at [102, 579] on span "Build" at bounding box center [103, 579] width 17 height 9
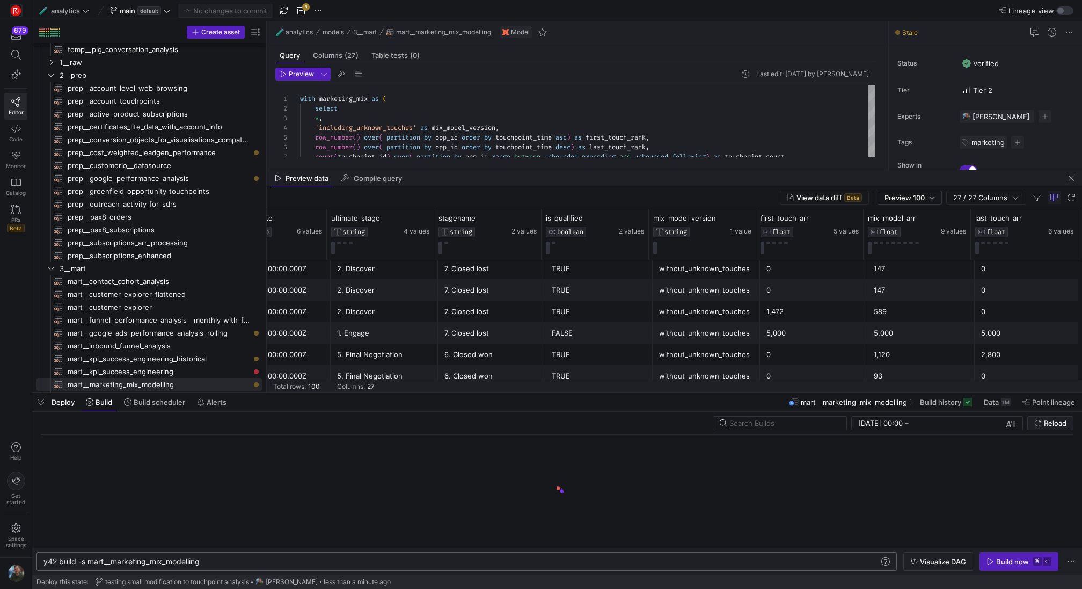
click at [236, 561] on div "y42 build -s mart__marketing_mix_modelling" at bounding box center [461, 561] width 836 height 9
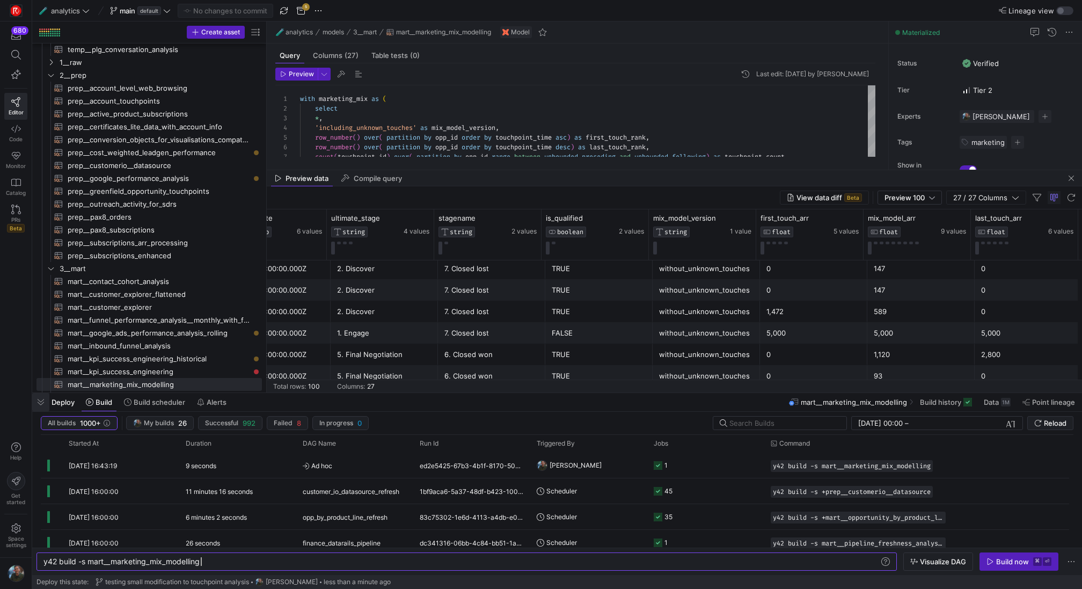
click at [46, 405] on span "button" at bounding box center [40, 402] width 17 height 18
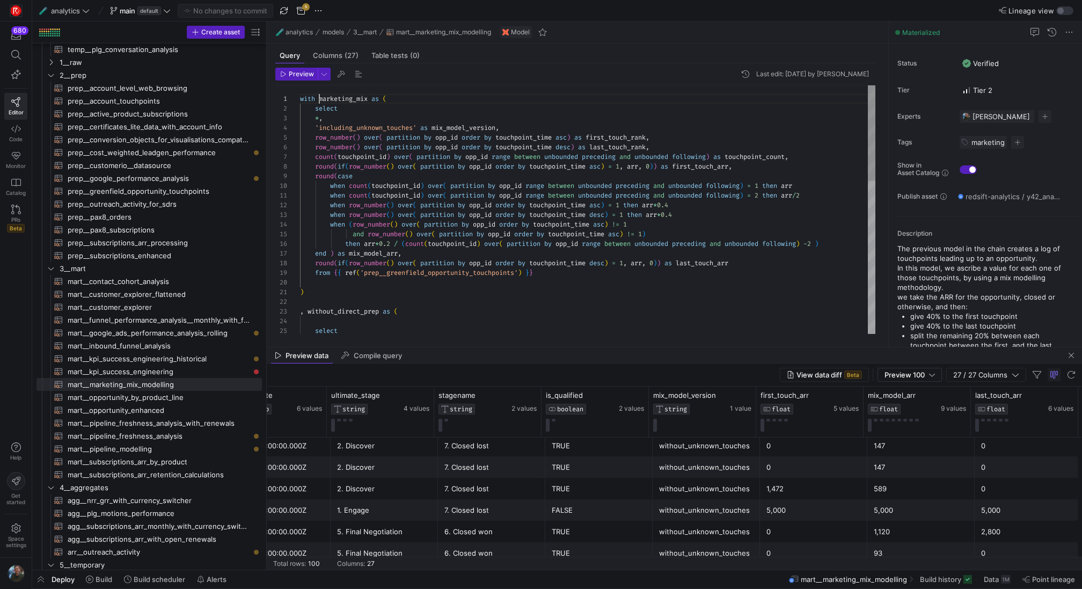
scroll to position [0, 19]
click at [319, 101] on div "count ( touchpoint_id ) over ( partition by opp_id range between unbounded prec…" at bounding box center [587, 408] width 575 height 646
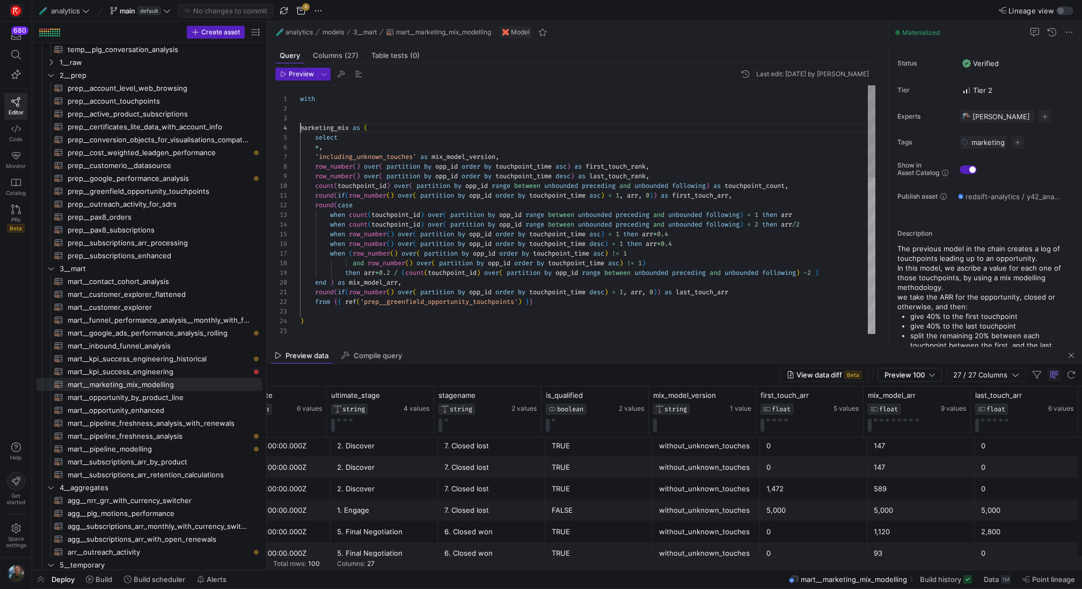
scroll to position [39, 0]
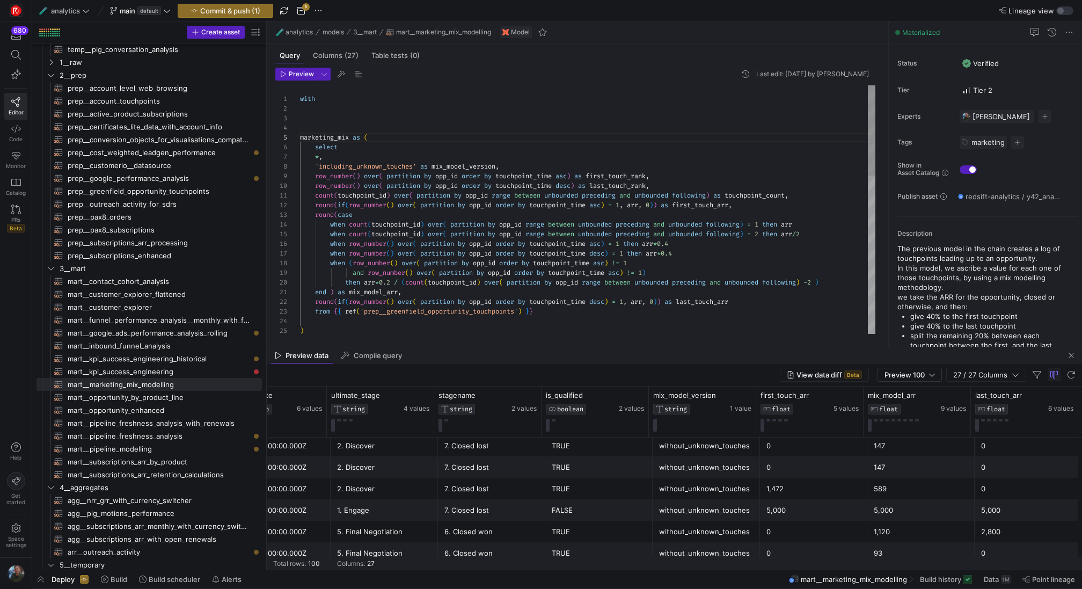
click at [350, 97] on div "count ( touchpoint_id ) over ( partition by opp_id range between unbounded prec…" at bounding box center [587, 427] width 575 height 685
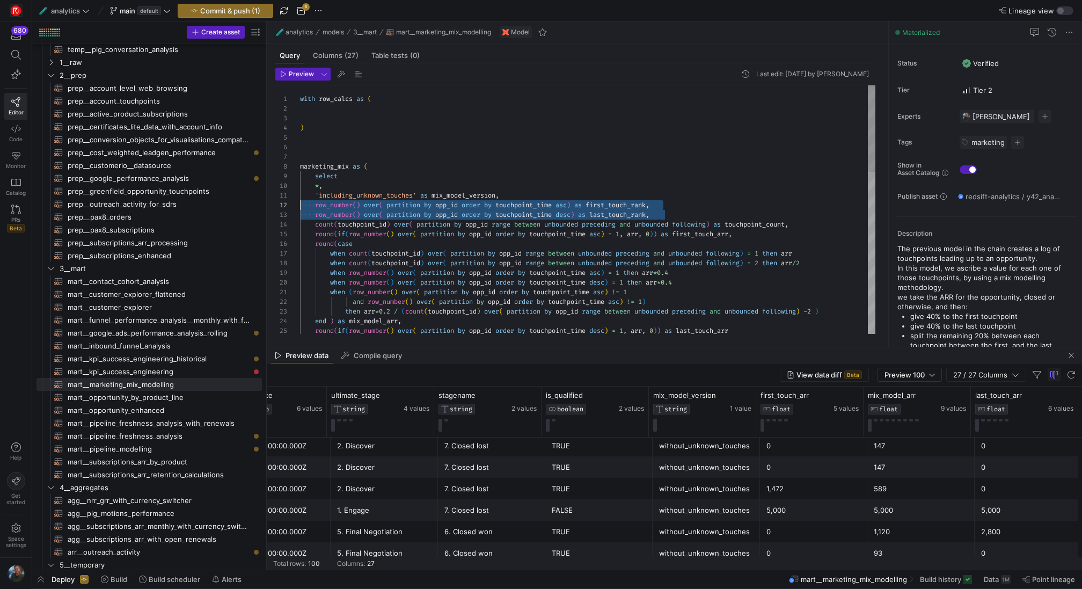
scroll to position [10, 0]
drag, startPoint x: 679, startPoint y: 214, endPoint x: 278, endPoint y: 203, distance: 400.4
click at [300, 203] on div "count ( touchpoint_id ) over ( partition by opp_id range between unbounded prec…" at bounding box center [587, 442] width 575 height 714
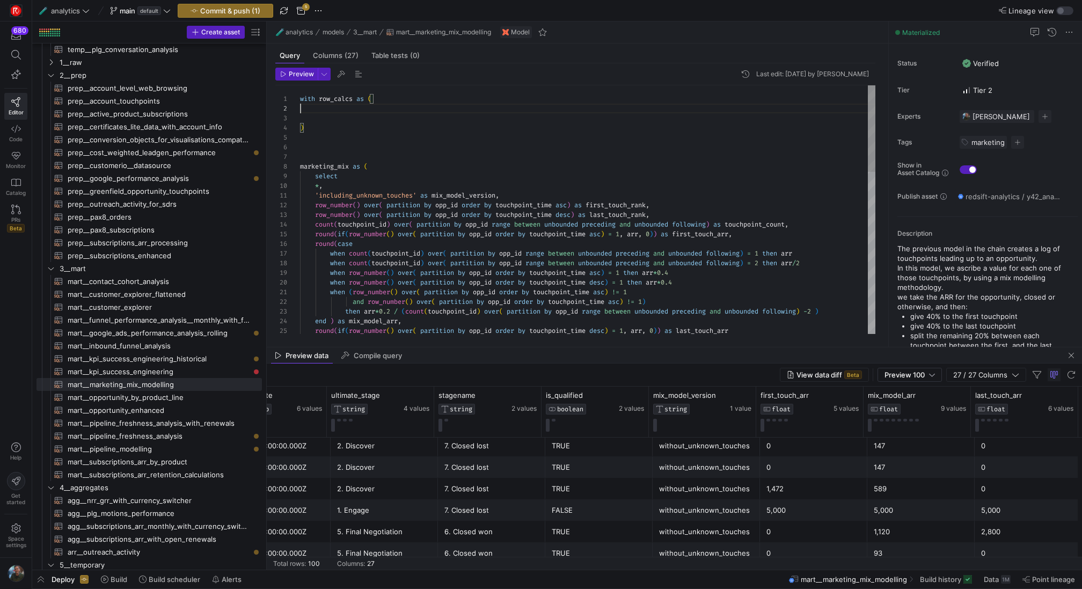
click at [317, 109] on div "count ( touchpoint_id ) over ( partition by opp_id range between unbounded prec…" at bounding box center [587, 442] width 575 height 714
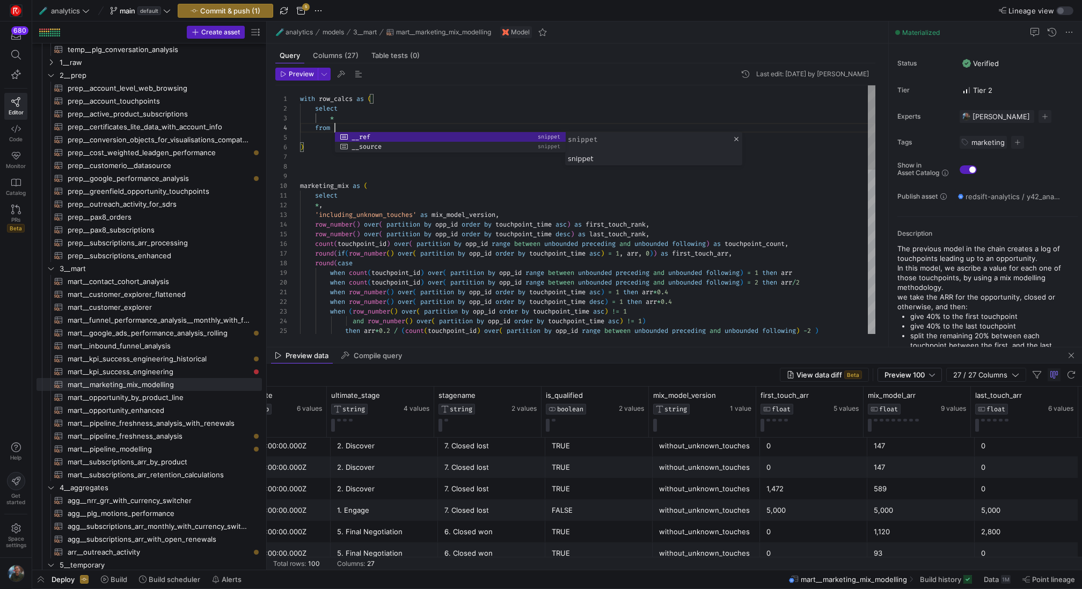
scroll to position [29, 35]
click at [364, 113] on div "count ( touchpoint_id ) over ( partition by opp_id range between unbounded prec…" at bounding box center [587, 451] width 575 height 733
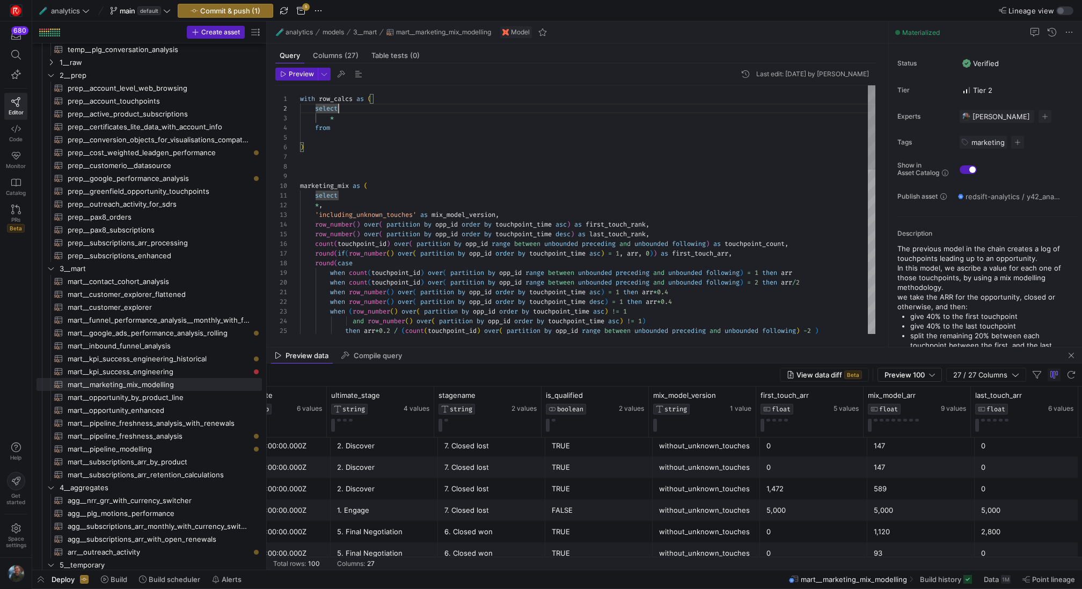
click at [362, 117] on div "count ( touchpoint_id ) over ( partition by opp_id range between unbounded prec…" at bounding box center [587, 451] width 575 height 733
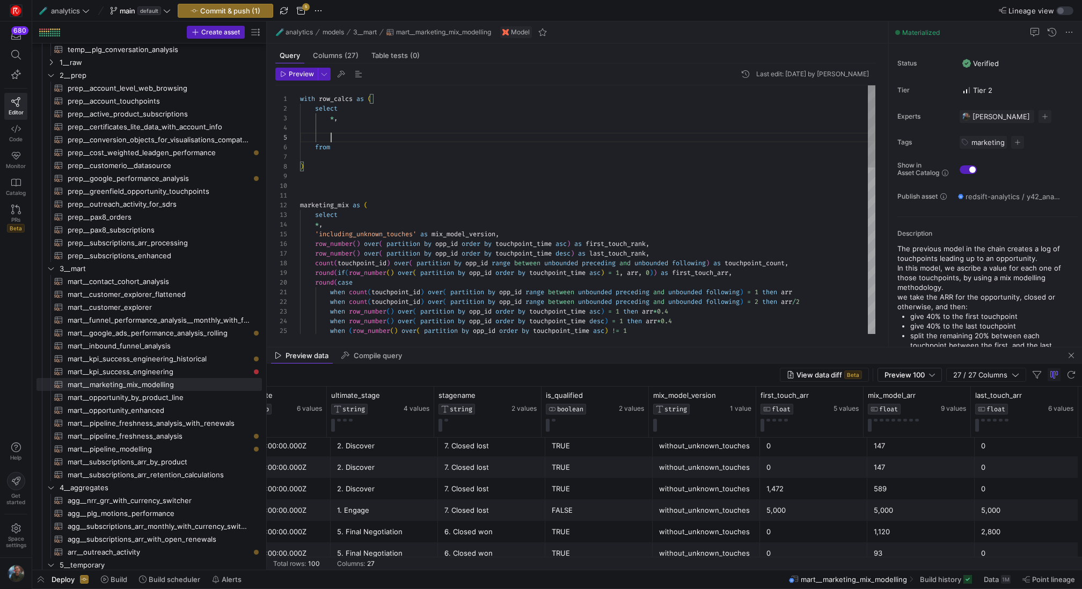
scroll to position [48, 359]
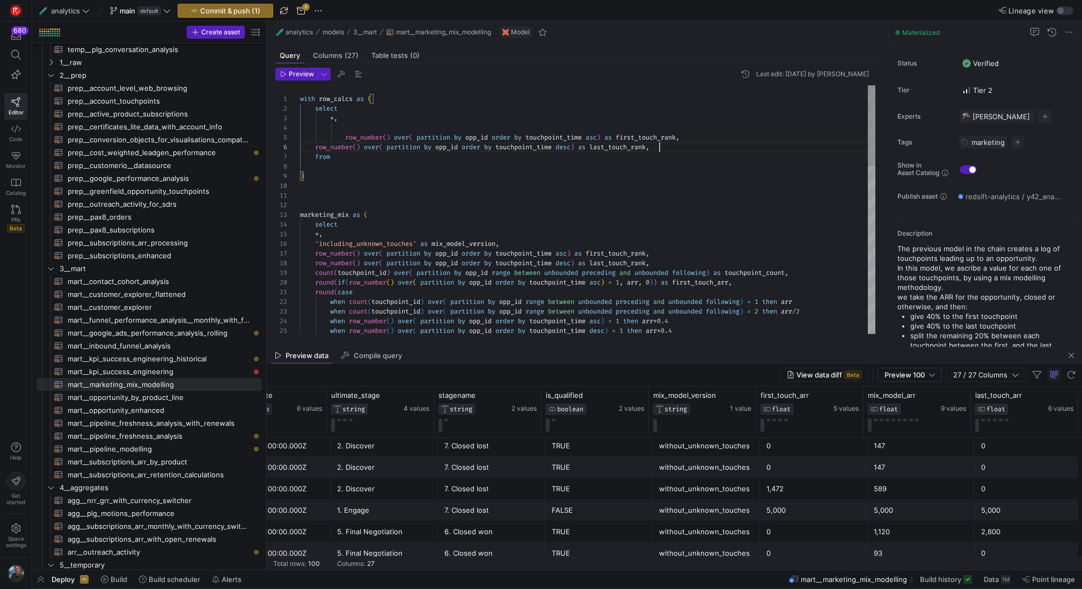
click at [344, 137] on div "count ( touchpoint_id ) over ( partition by opp_id range between unbounded prec…" at bounding box center [587, 466] width 575 height 762
click at [313, 146] on div "count ( touchpoint_id ) over ( partition by opp_id range between unbounded prec…" at bounding box center [587, 466] width 575 height 762
drag, startPoint x: 506, startPoint y: 245, endPoint x: 319, endPoint y: 241, distance: 186.7
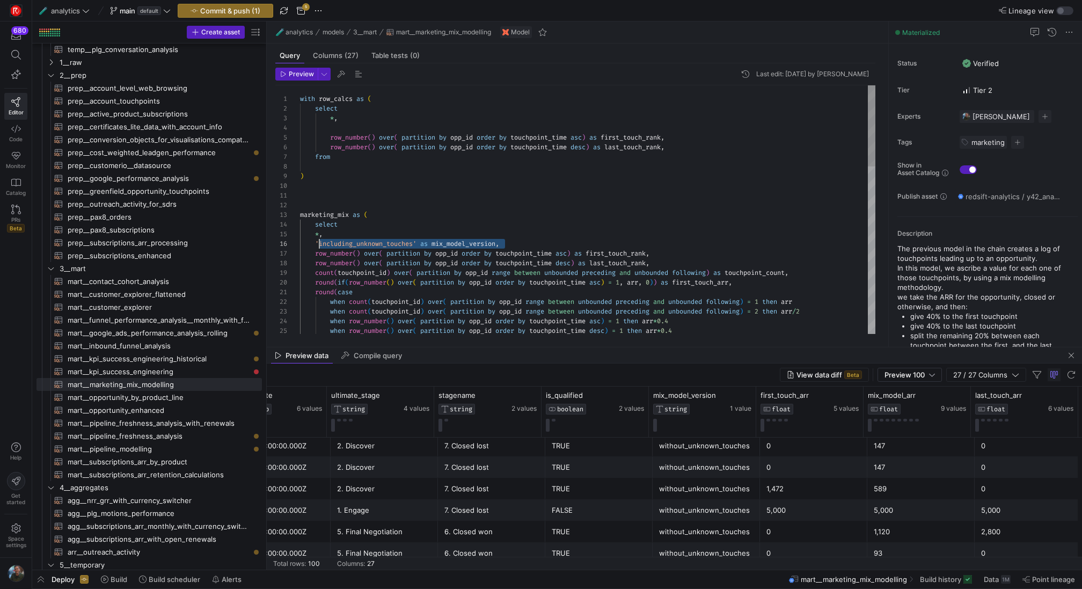
click at [319, 241] on div "count ( touchpoint_id ) over ( partition by opp_id range between unbounded prec…" at bounding box center [587, 466] width 575 height 762
click at [551, 211] on div "count ( touchpoint_id ) over ( partition by opp_id range between unbounded prec…" at bounding box center [587, 466] width 575 height 762
click at [687, 146] on div "count ( touchpoint_id ) over ( partition by opp_id range between unbounded prec…" at bounding box center [587, 466] width 575 height 762
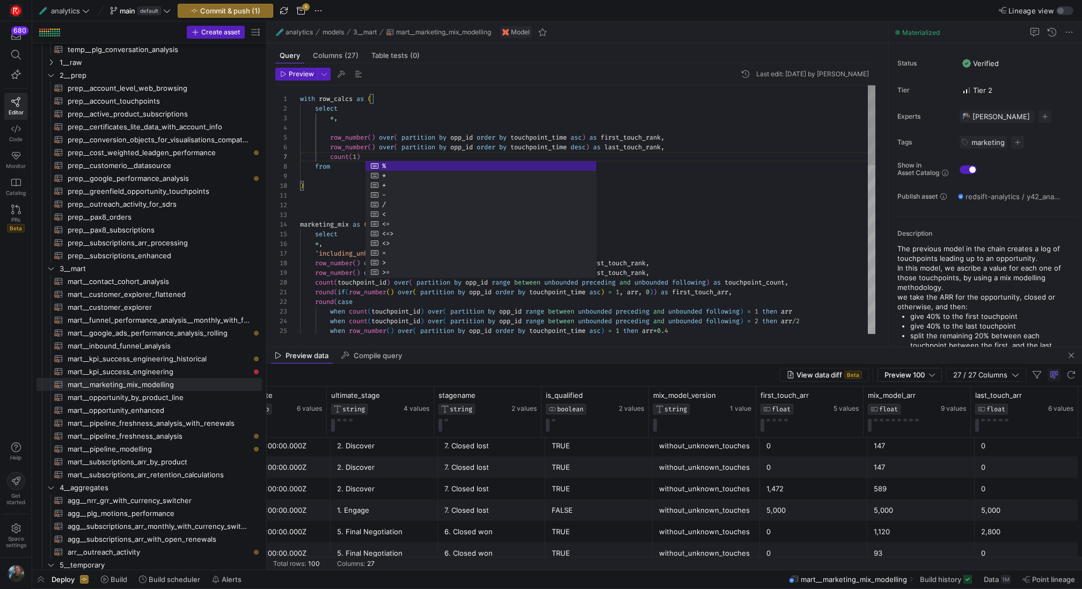
scroll to position [48, 374]
click at [735, 142] on div "count ( touchpoint_id ) over ( partition by opp_id range between unbounded prec…" at bounding box center [587, 471] width 575 height 772
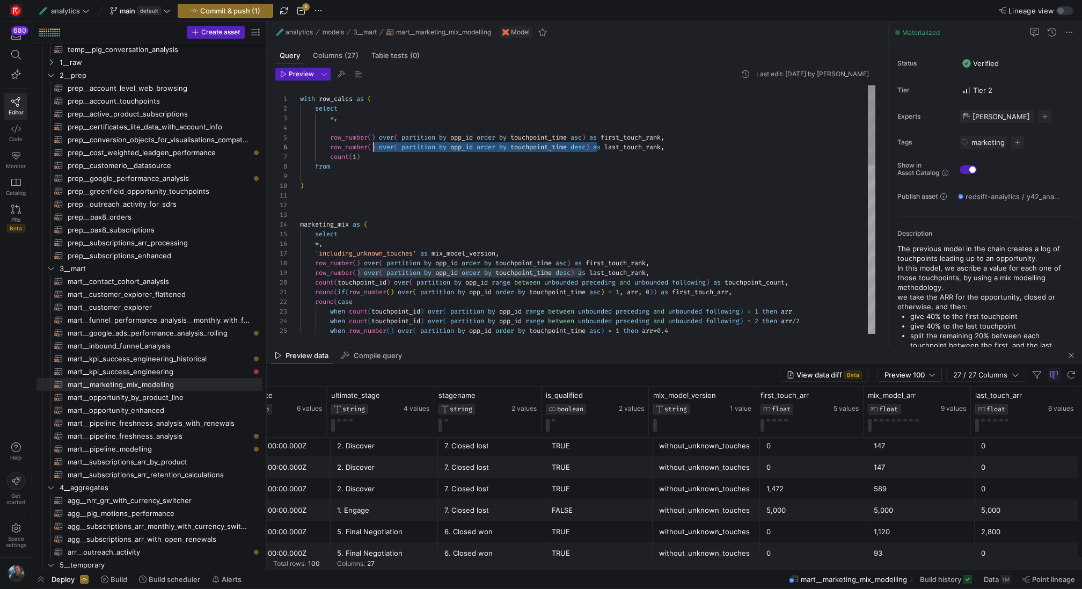
scroll to position [48, 81]
drag, startPoint x: 598, startPoint y: 146, endPoint x: 381, endPoint y: 146, distance: 217.3
click at [381, 146] on div "count ( touchpoint_id ) over ( partition by opp_id range between unbounded prec…" at bounding box center [587, 471] width 575 height 772
click at [374, 157] on div "count ( touchpoint_id ) over ( partition by opp_id range between unbounded prec…" at bounding box center [587, 471] width 575 height 772
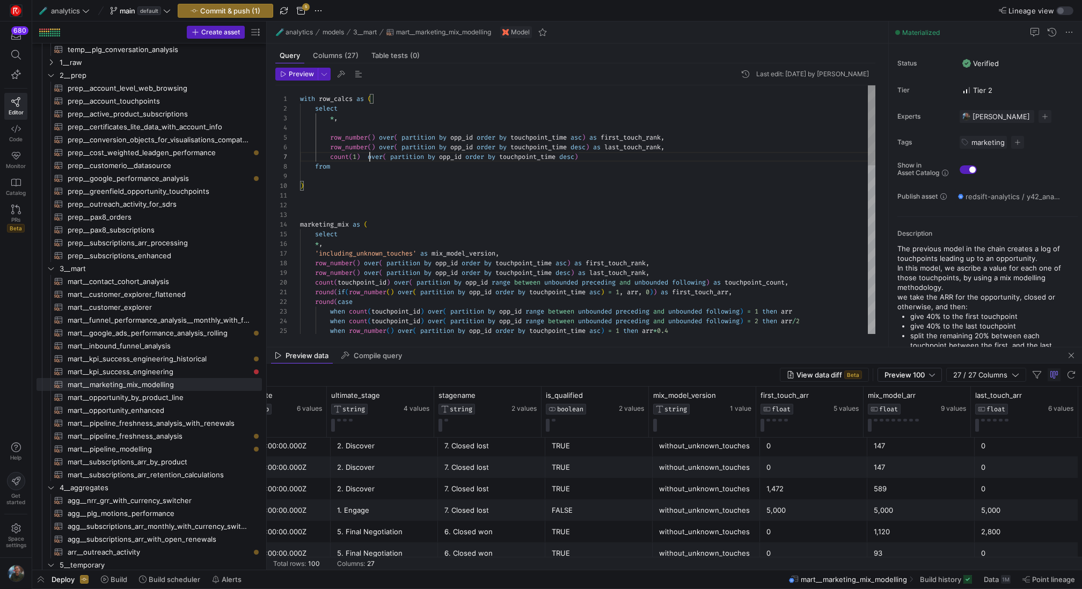
click at [370, 155] on div "count ( touchpoint_id ) over ( partition by opp_id range between unbounded prec…" at bounding box center [587, 471] width 575 height 772
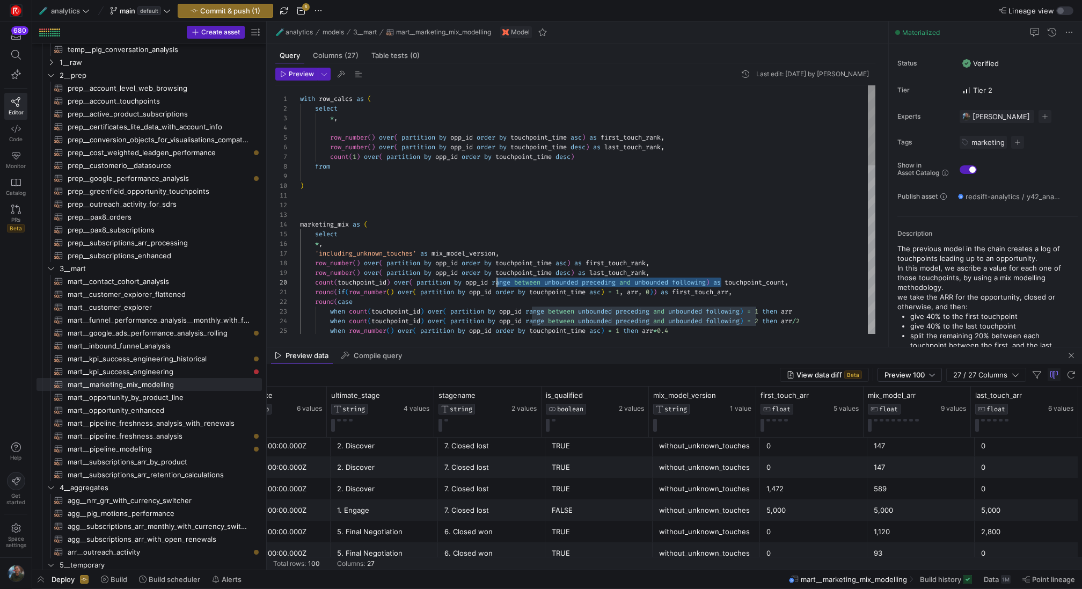
scroll to position [87, 197]
drag, startPoint x: 719, startPoint y: 281, endPoint x: 496, endPoint y: 282, distance: 223.7
click at [496, 282] on div "count ( touchpoint_id ) over ( partition by opp_id range between unbounded prec…" at bounding box center [587, 471] width 575 height 772
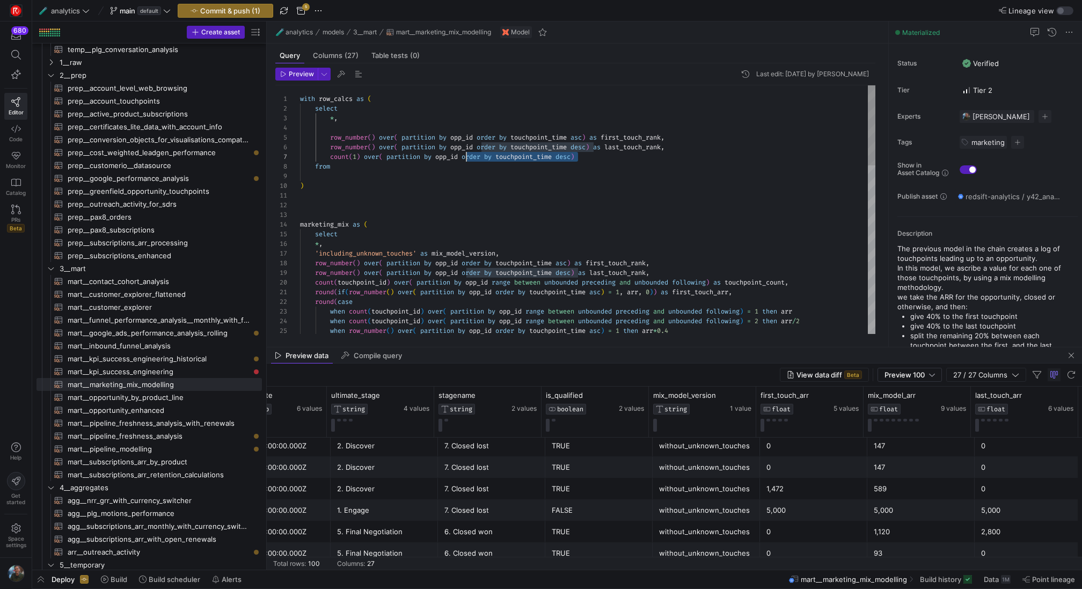
drag, startPoint x: 579, startPoint y: 156, endPoint x: 465, endPoint y: 155, distance: 113.8
click at [465, 155] on div "count ( touchpoint_id ) over ( partition by opp_id range between unbounded prec…" at bounding box center [587, 471] width 575 height 772
click at [712, 155] on div "count ( touchpoint_id ) over ( partition by opp_id range between unbounded prec…" at bounding box center [587, 471] width 575 height 772
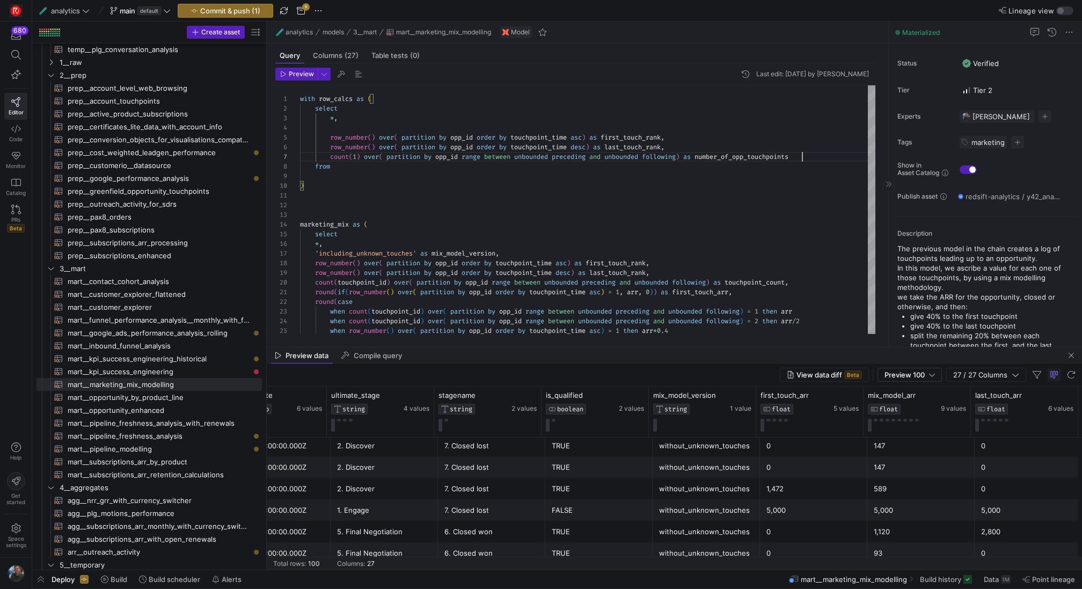
scroll to position [58, 501]
click at [755, 157] on div "count ( touchpoint_id ) over ( partition by opp_id range between unbounded prec…" at bounding box center [587, 471] width 575 height 772
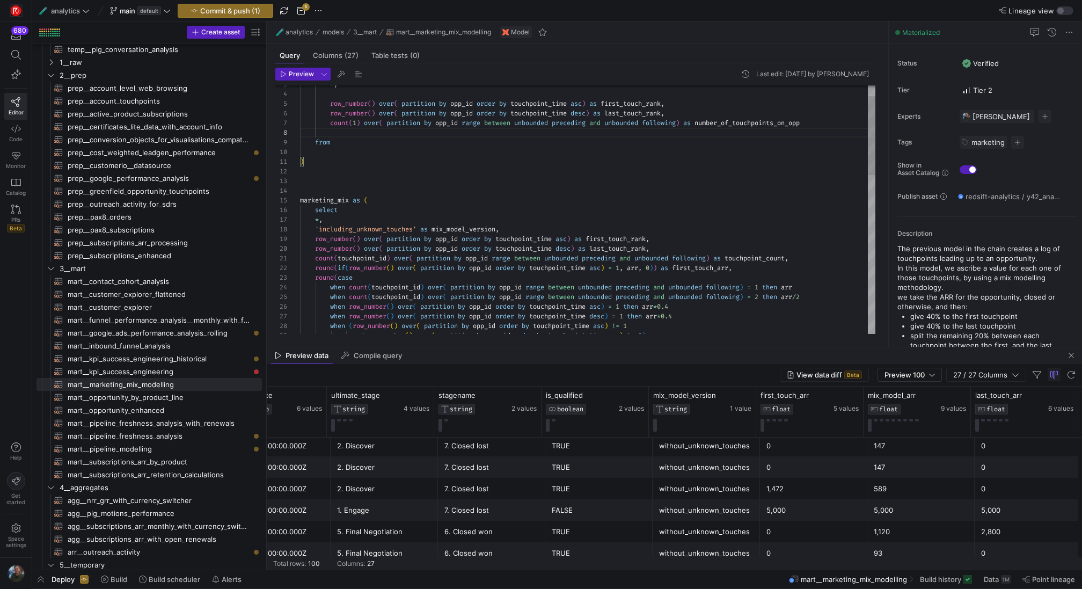
click at [648, 104] on div "count ( touchpoint_id ) over ( partition by opp_id range between unbounded prec…" at bounding box center [587, 442] width 575 height 781
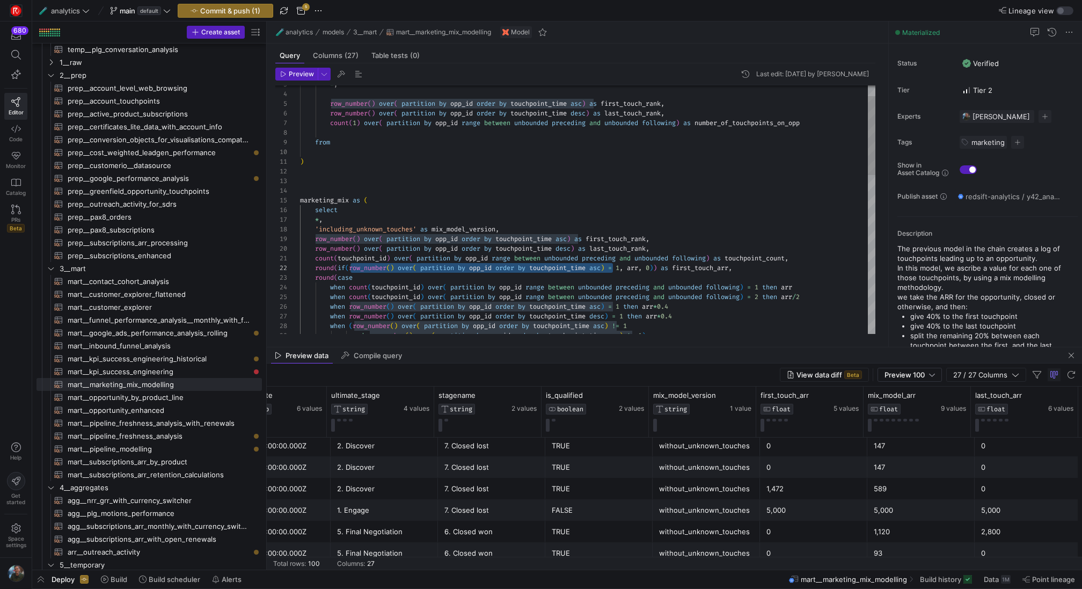
drag, startPoint x: 614, startPoint y: 269, endPoint x: 350, endPoint y: 266, distance: 264.0
click at [350, 266] on div "count ( touchpoint_id ) over ( partition by opp_id range between unbounded prec…" at bounding box center [587, 442] width 575 height 781
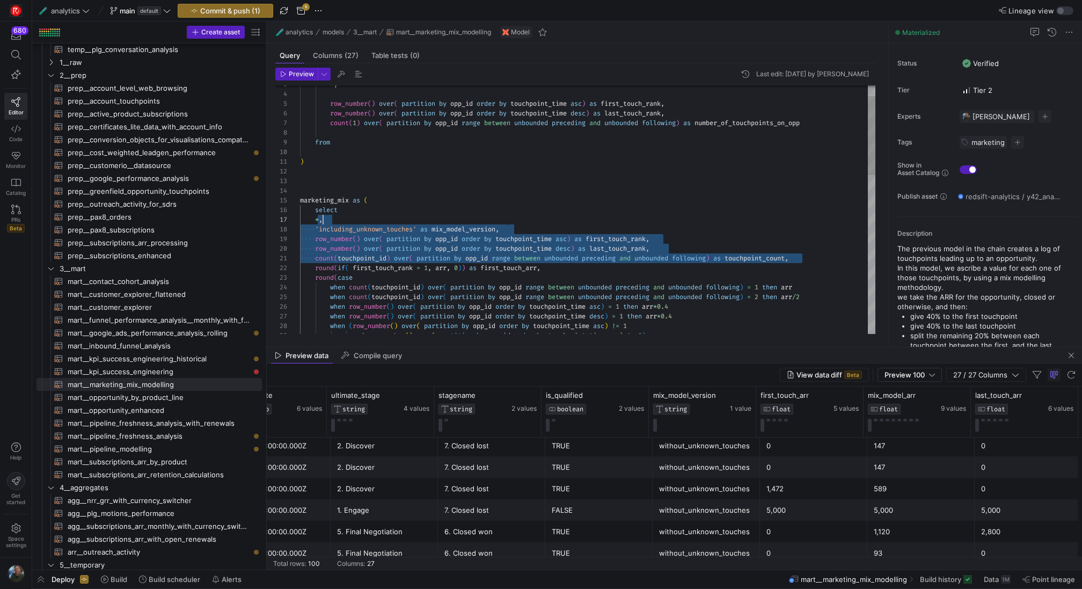
scroll to position [58, 23]
drag, startPoint x: 812, startPoint y: 258, endPoint x: 331, endPoint y: 223, distance: 482.0
click at [331, 223] on div "count ( touchpoint_id ) over ( partition by opp_id range between unbounded prec…" at bounding box center [587, 442] width 575 height 781
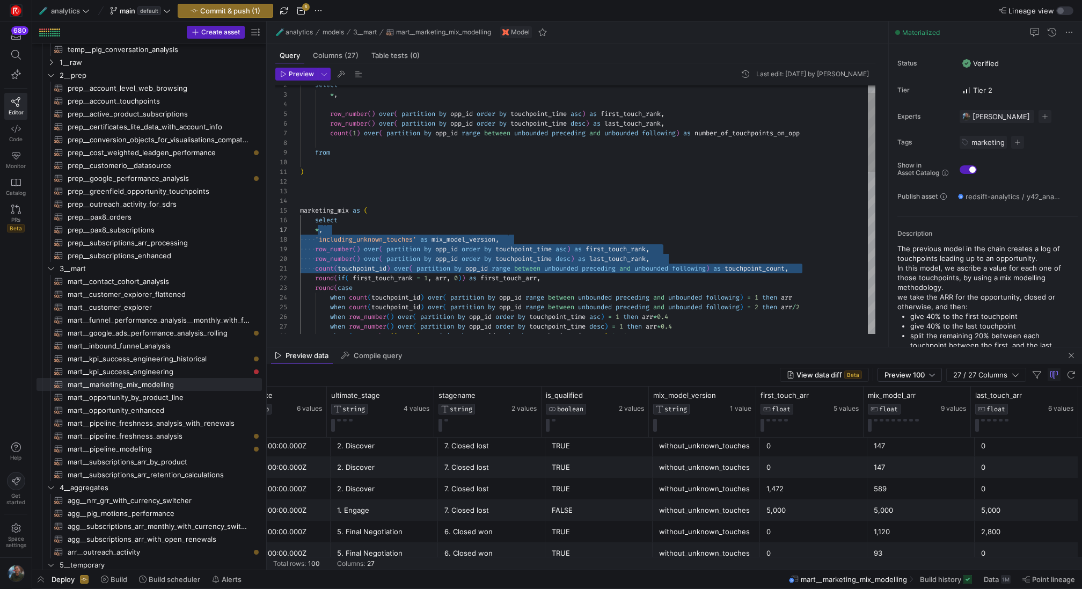
scroll to position [10, 247]
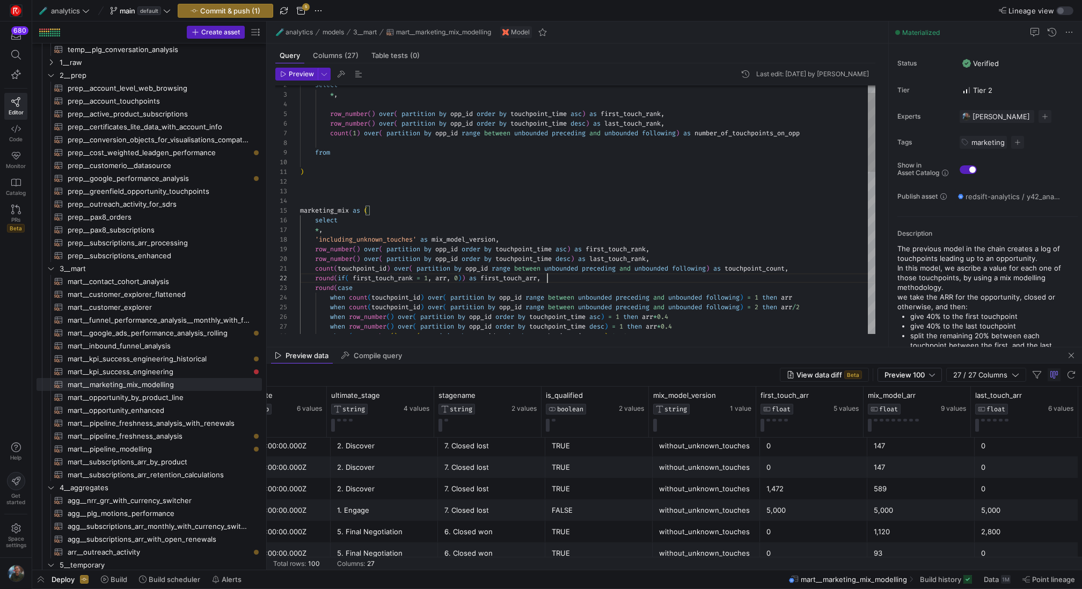
click at [763, 273] on div "when ( row_number ( ) over ( partition by opp_id order by touchpoint_time asc )…" at bounding box center [587, 452] width 575 height 781
click at [763, 269] on div "when ( row_number ( ) over ( partition by opp_id order by touchpoint_time asc )…" at bounding box center [587, 452] width 575 height 781
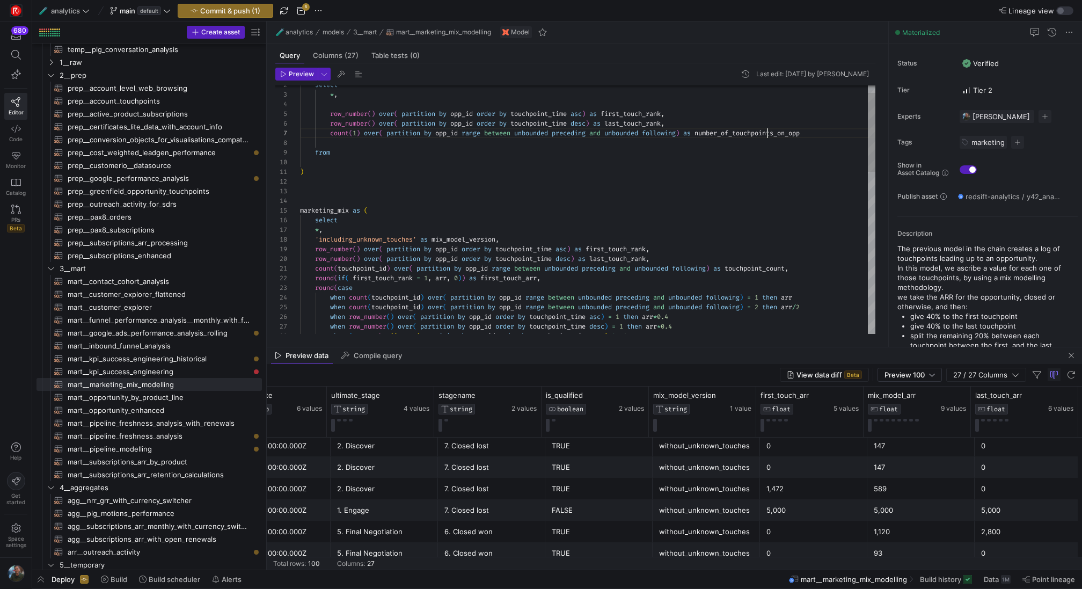
click at [767, 134] on div "when ( row_number ( ) over ( partition by opp_id order by touchpoint_time asc )…" at bounding box center [587, 452] width 575 height 781
click at [725, 217] on div "when ( row_number ( ) over ( partition by opp_id order by touchpoint_time asc )…" at bounding box center [587, 452] width 575 height 781
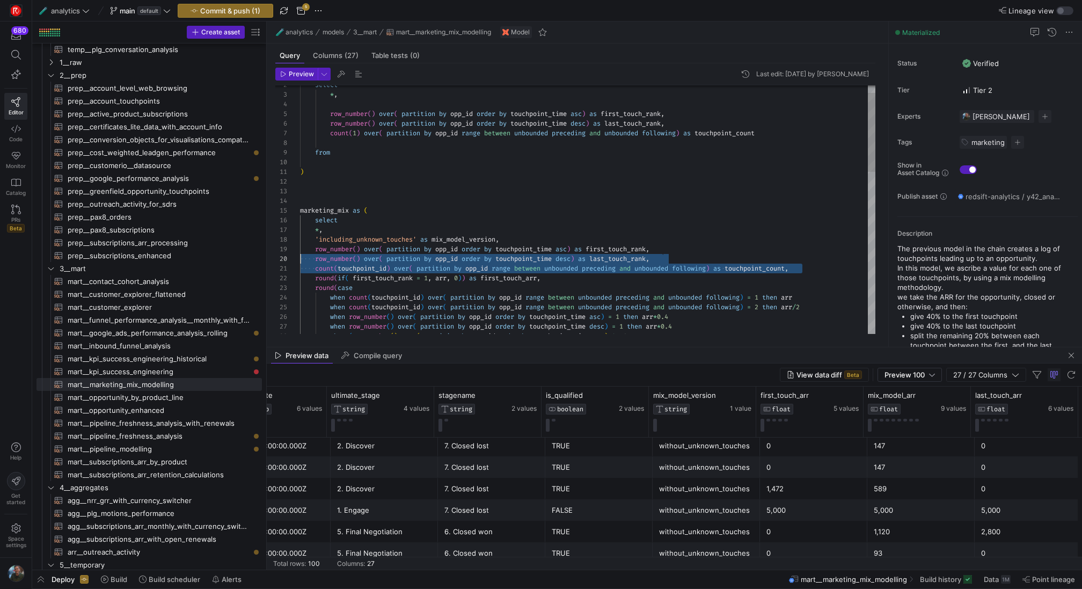
scroll to position [77, 0]
drag, startPoint x: 826, startPoint y: 269, endPoint x: 258, endPoint y: 246, distance: 568.7
click at [300, 246] on div "when ( row_number ( ) over ( partition by opp_id order by touchpoint_time asc )…" at bounding box center [587, 452] width 575 height 781
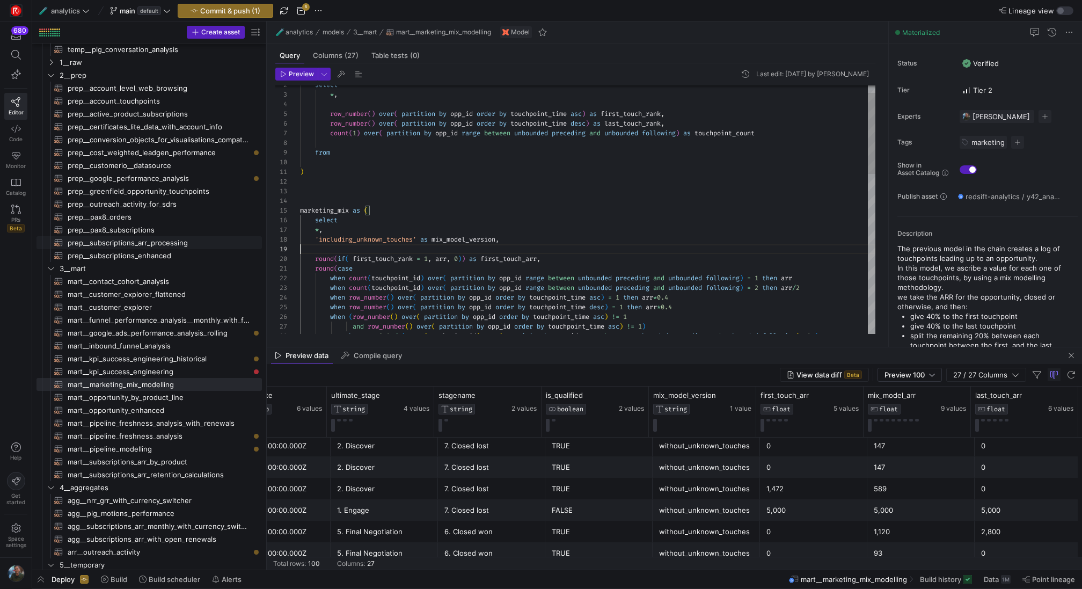
scroll to position [68, 205]
click at [748, 133] on div "when ( row_number ( ) over ( partition by opp_id order by touchpoint_time asc )…" at bounding box center [587, 438] width 575 height 752
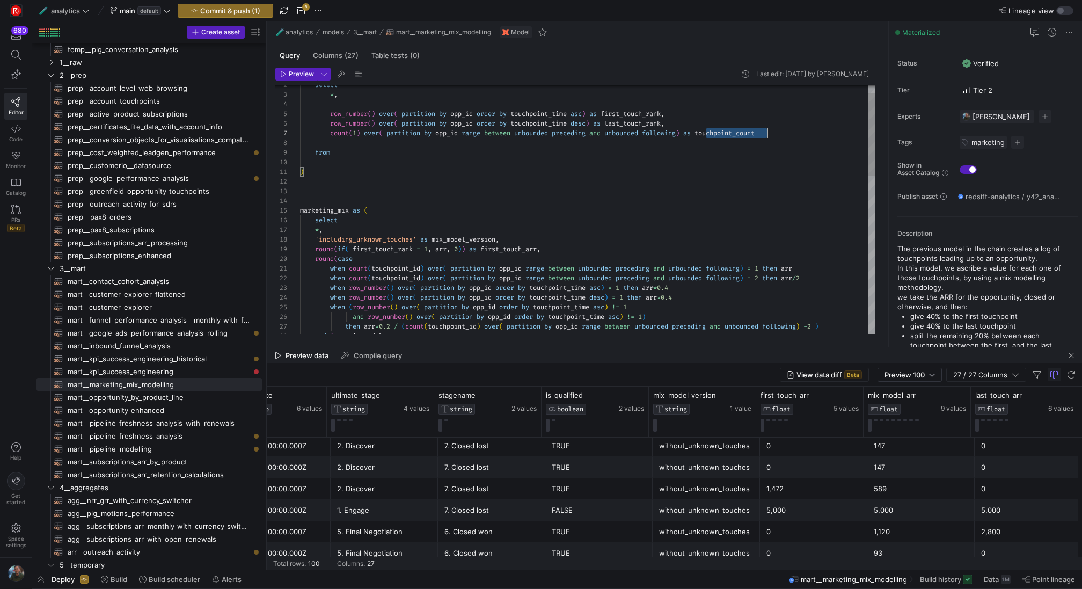
scroll to position [58, 467]
click at [748, 133] on div "when ( row_number ( ) over ( partition by opp_id order by touchpoint_time asc )…" at bounding box center [587, 438] width 575 height 752
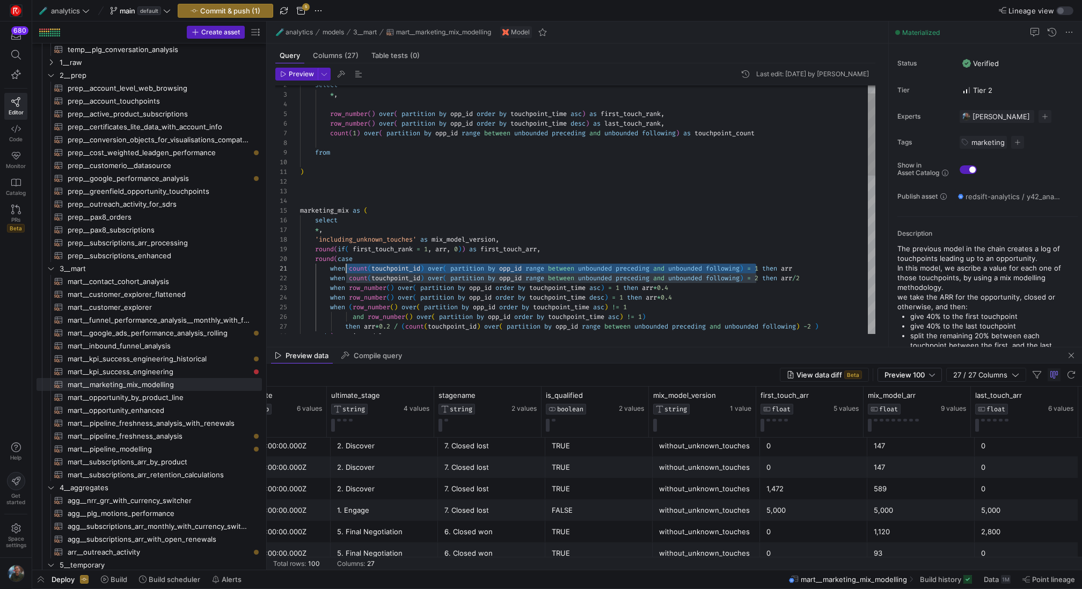
scroll to position [0, 50]
drag, startPoint x: 757, startPoint y: 269, endPoint x: 348, endPoint y: 269, distance: 408.8
click at [348, 269] on div "when ( row_number ( ) over ( partition by opp_id order by touchpoint_time asc )…" at bounding box center [587, 438] width 575 height 752
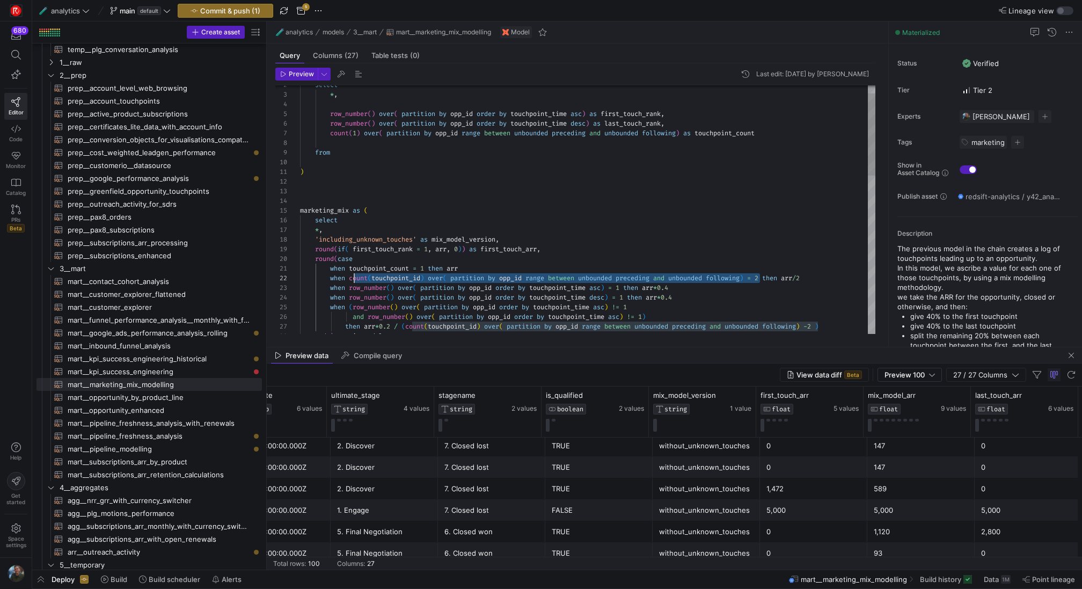
scroll to position [10, 50]
drag, startPoint x: 758, startPoint y: 278, endPoint x: 350, endPoint y: 275, distance: 407.8
click at [350, 275] on div "when ( row_number ( ) over ( partition by opp_id order by touchpoint_time asc )…" at bounding box center [587, 438] width 575 height 752
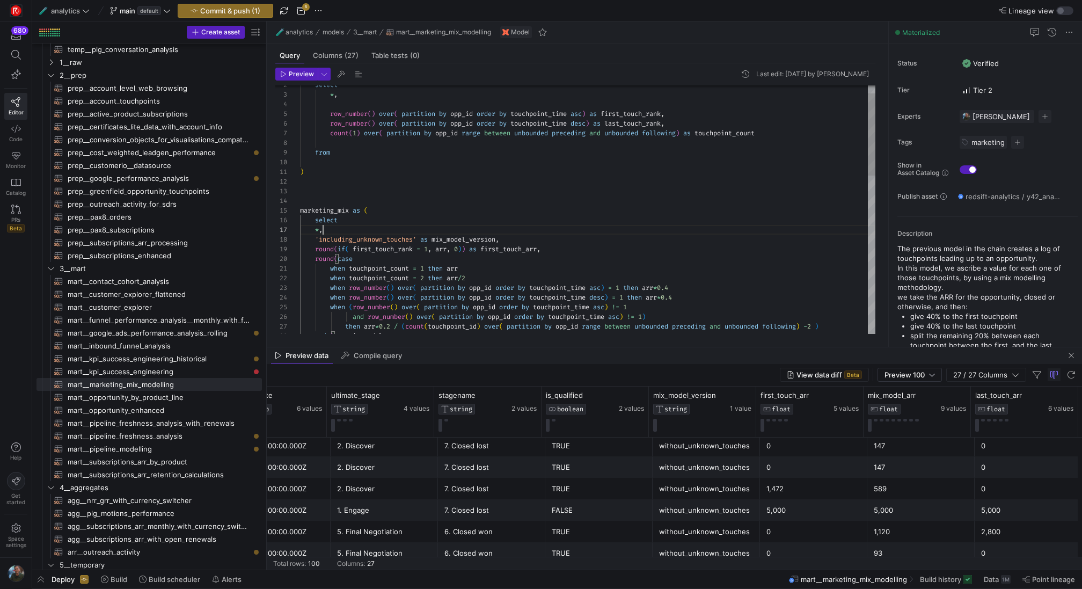
click at [621, 232] on div "when ( row_number ( ) over ( partition by opp_id order by touchpoint_time asc )…" at bounding box center [587, 438] width 575 height 752
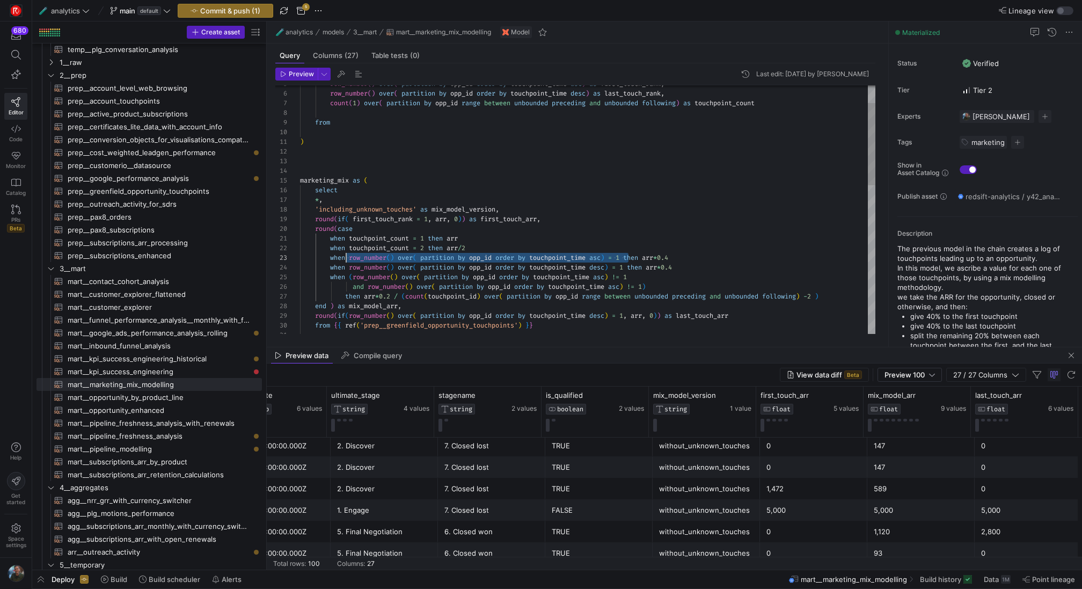
scroll to position [19, 50]
drag, startPoint x: 629, startPoint y: 255, endPoint x: 350, endPoint y: 253, distance: 279.5
click at [350, 253] on div "when ( row_number ( ) over ( partition by opp_id order by touchpoint_time asc )…" at bounding box center [587, 408] width 575 height 752
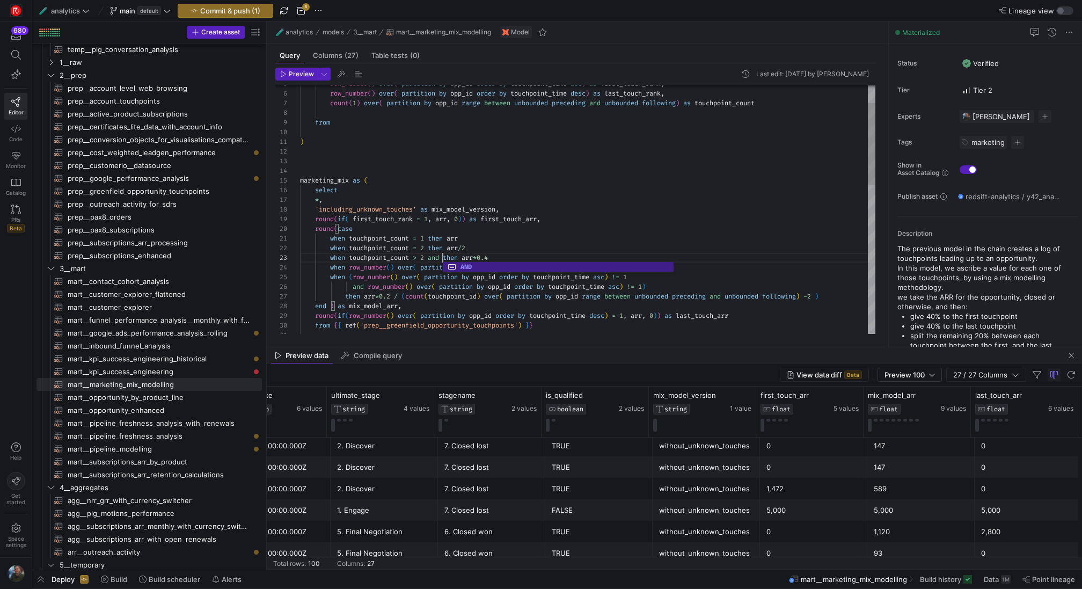
scroll to position [19, 147]
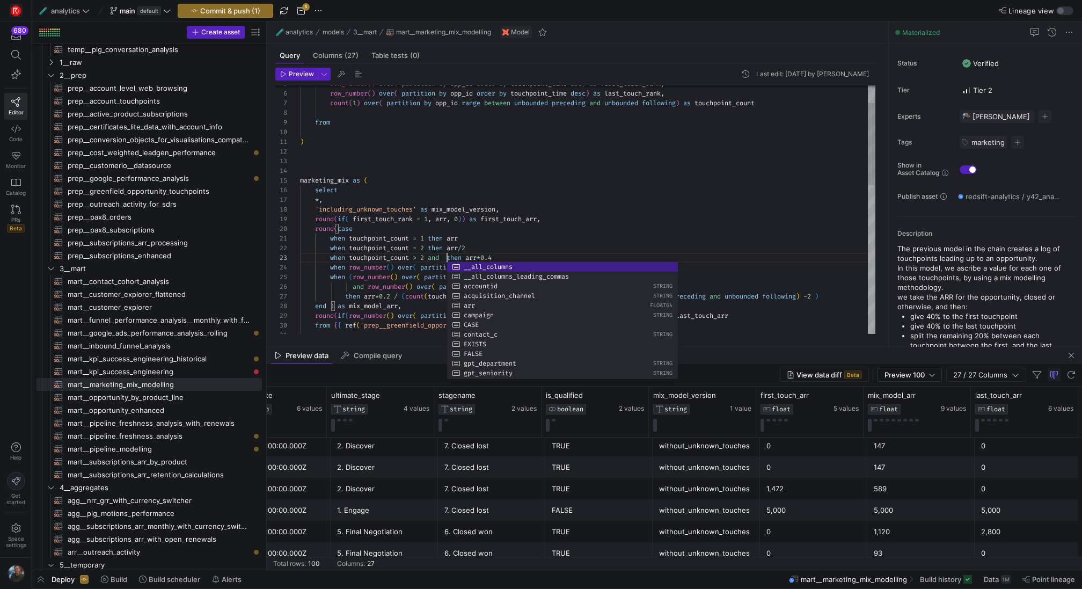
click at [576, 230] on div "when ( row_number ( ) over ( partition by opp_id order by touchpoint_time asc )…" at bounding box center [587, 408] width 575 height 752
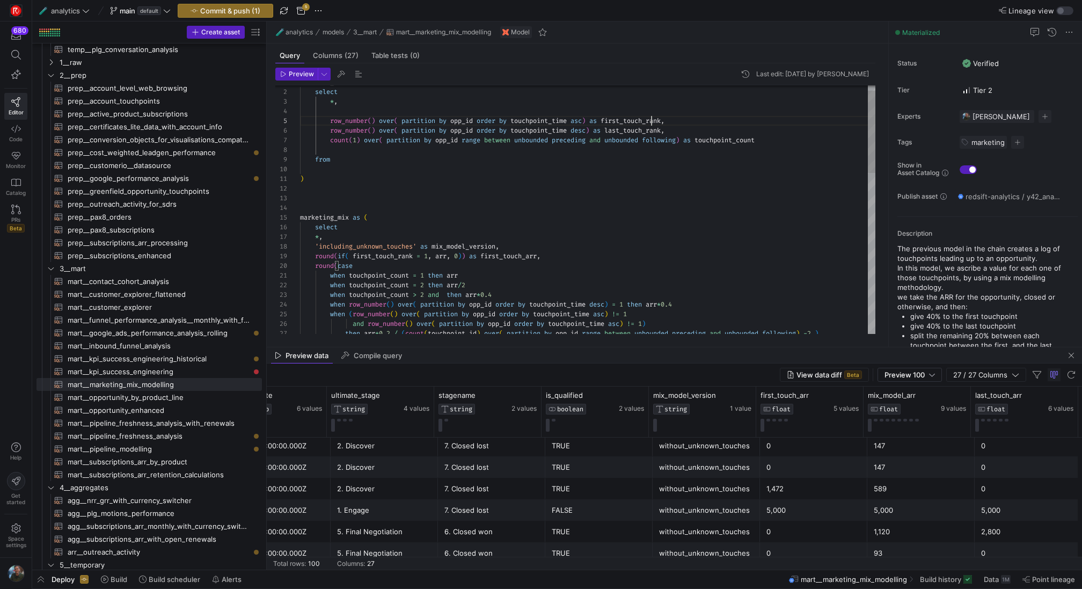
click at [651, 121] on div "when ( row_number ( ) over ( partition by opp_id order by touchpoint_time asc )…" at bounding box center [587, 445] width 575 height 752
click at [446, 294] on div "when ( row_number ( ) over ( partition by opp_id order by touchpoint_time asc )…" at bounding box center [587, 445] width 575 height 752
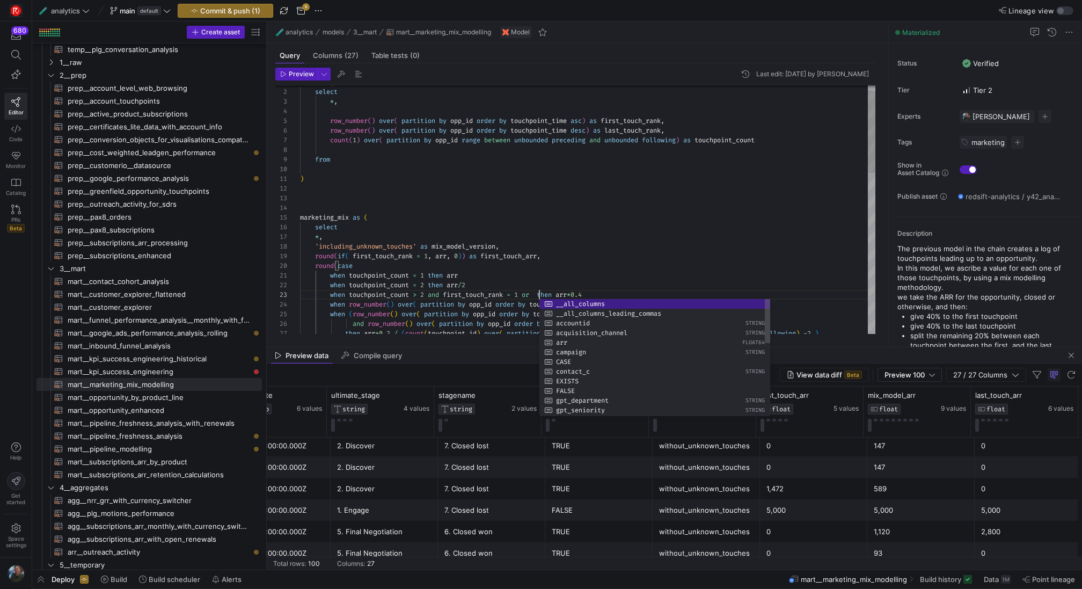
scroll to position [19, 239]
click at [644, 127] on div "when ( row_number ( ) over ( partition by opp_id order by touchpoint_time asc )…" at bounding box center [587, 445] width 575 height 752
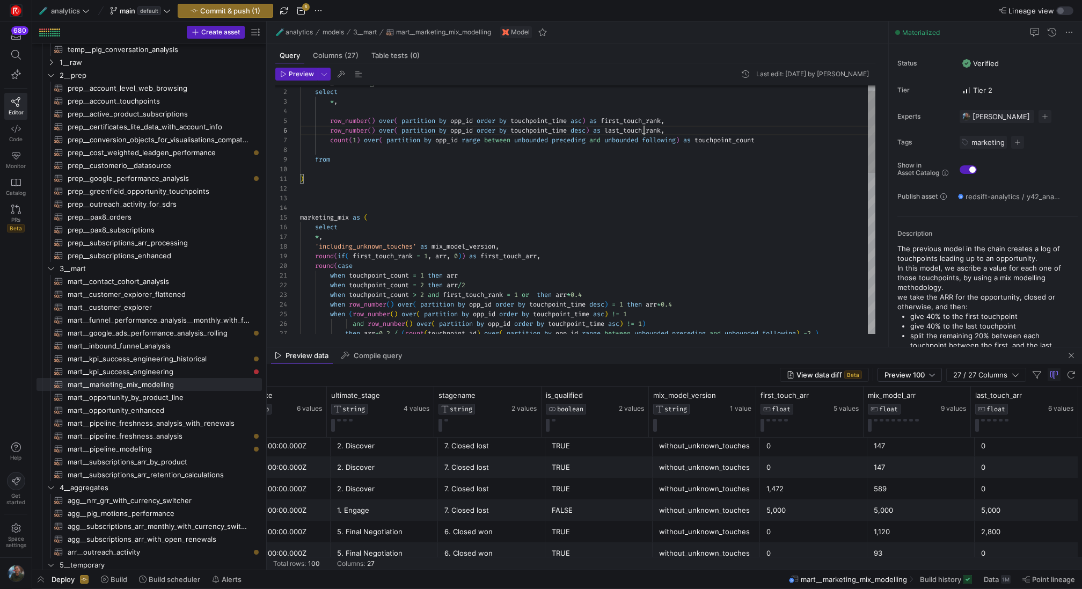
click at [644, 127] on div "when ( row_number ( ) over ( partition by opp_id order by touchpoint_time asc )…" at bounding box center [587, 445] width 575 height 752
click at [538, 292] on div "when ( row_number ( ) over ( partition by opp_id order by touchpoint_time asc )…" at bounding box center [587, 445] width 575 height 752
click at [446, 294] on div "when ( row_number ( ) over ( partition by opp_id order by touchpoint_time asc )…" at bounding box center [587, 445] width 575 height 752
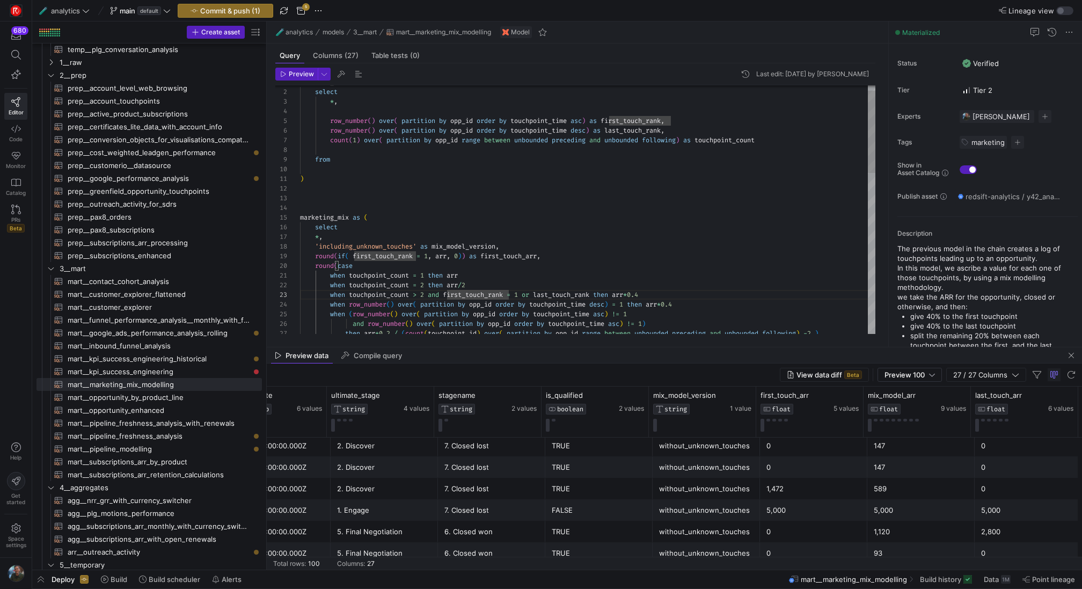
scroll to position [19, 151]
click at [604, 291] on div "when ( row_number ( ) over ( partition by opp_id order by touchpoint_time asc )…" at bounding box center [587, 445] width 575 height 752
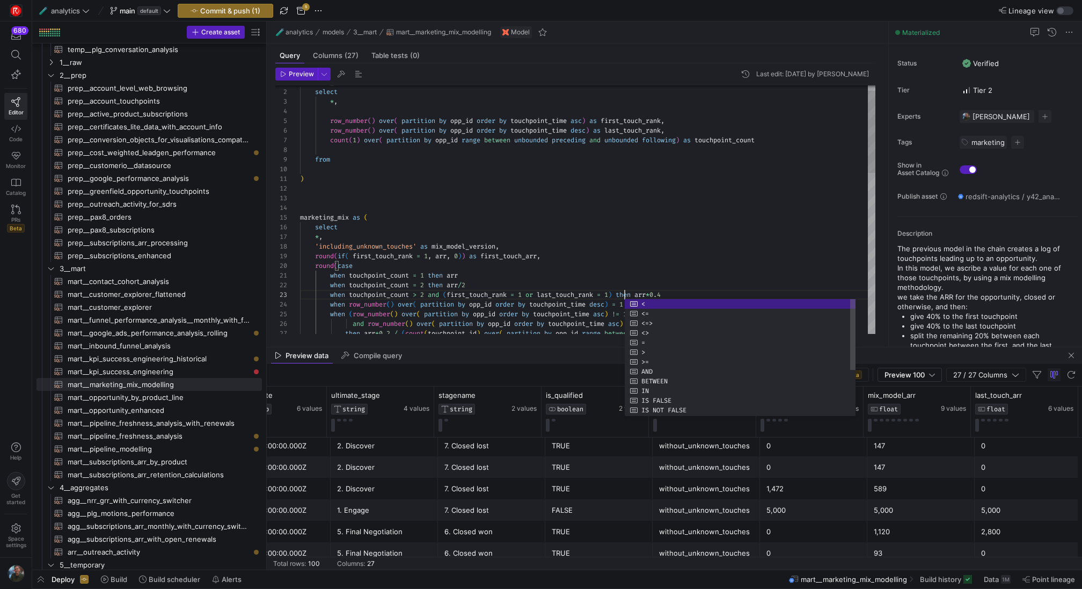
click at [793, 271] on div "when ( row_number ( ) over ( partition by opp_id order by touchpoint_time asc )…" at bounding box center [587, 445] width 575 height 752
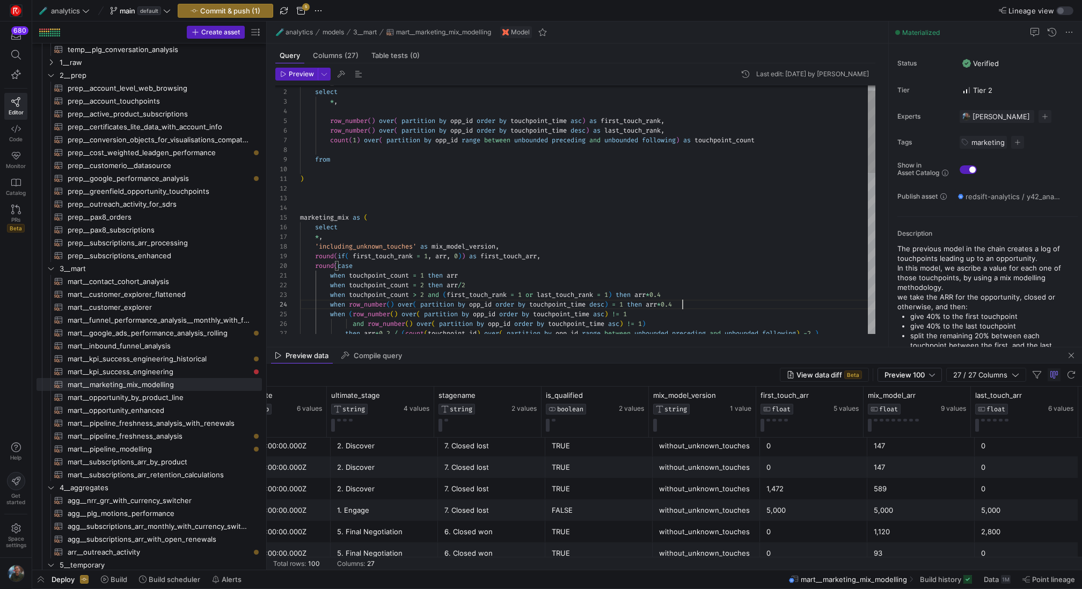
scroll to position [29, 383]
click at [701, 305] on div "when ( row_number ( ) over ( partition by opp_id order by touchpoint_time asc )…" at bounding box center [587, 445] width 575 height 752
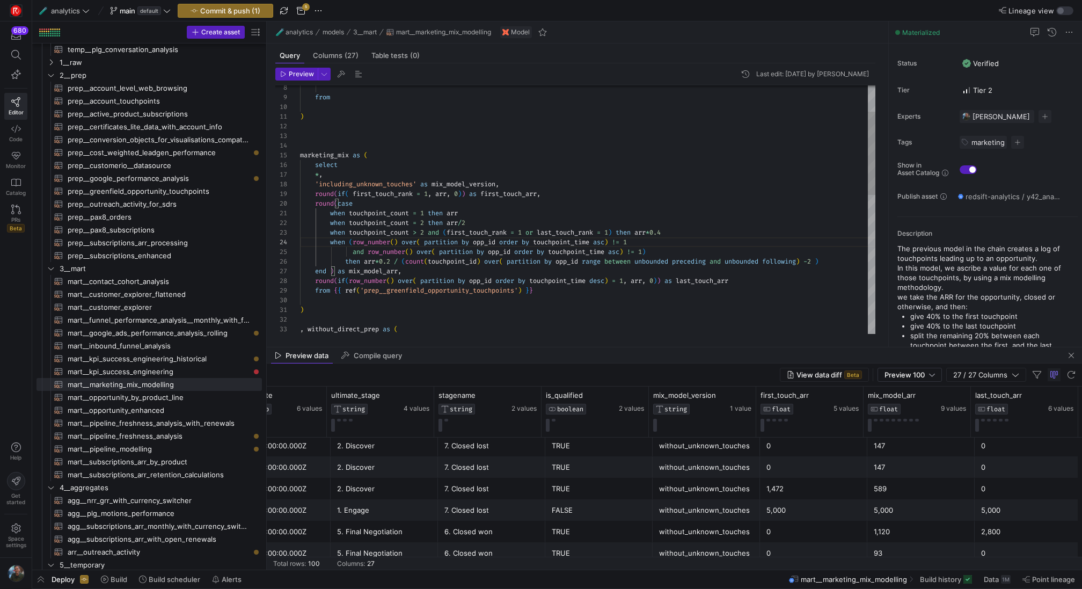
click at [331, 243] on div "when ( row_number ( ) over ( partition by opp_id order by touchpoint_time asc )…" at bounding box center [587, 377] width 575 height 743
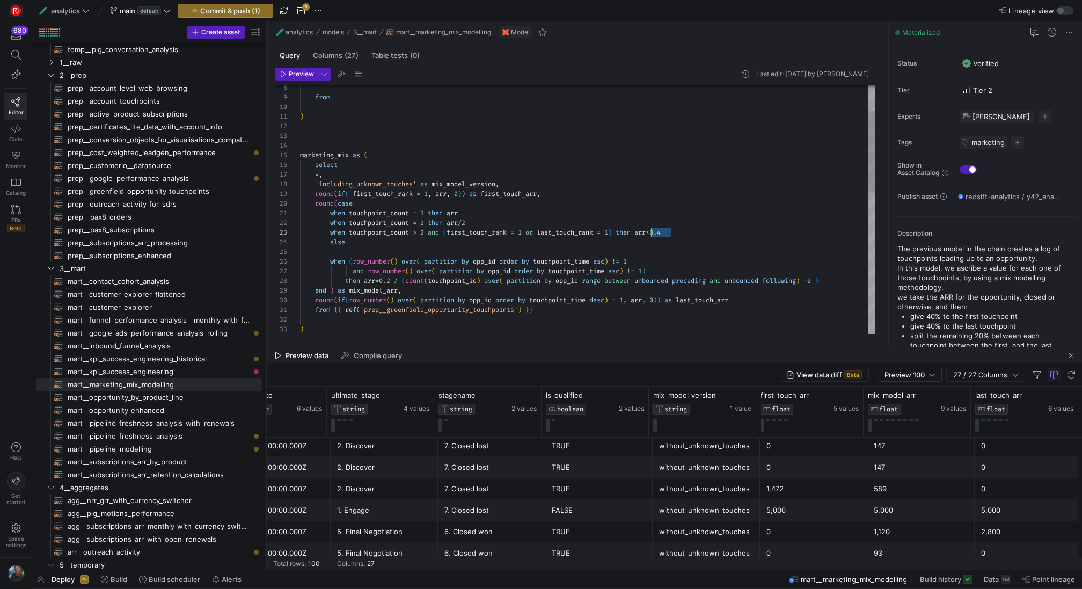
scroll to position [19, 344]
drag, startPoint x: 675, startPoint y: 229, endPoint x: 644, endPoint y: 229, distance: 31.7
click at [644, 229] on div "else when touchpoint_count > 2 and ( first_touch_rank = 1 or last_touch_rank = …" at bounding box center [587, 387] width 575 height 762
click at [366, 247] on div "else when touchpoint_count > 2 and ( first_touch_rank = 1 or last_touch_rank = …" at bounding box center [587, 387] width 575 height 762
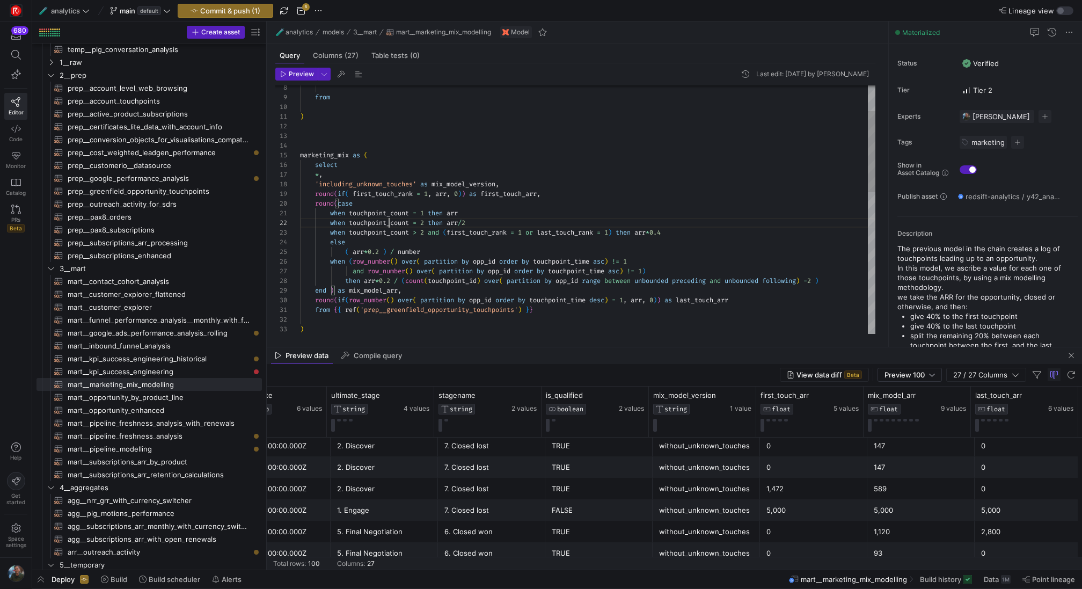
click at [387, 224] on div "else when touchpoint_count > 2 and ( first_touch_rank = 1 or last_touch_rank = …" at bounding box center [587, 387] width 575 height 762
click at [410, 251] on div "else when touchpoint_count > 2 and ( first_touch_rank = 1 or last_touch_rank = …" at bounding box center [587, 387] width 575 height 762
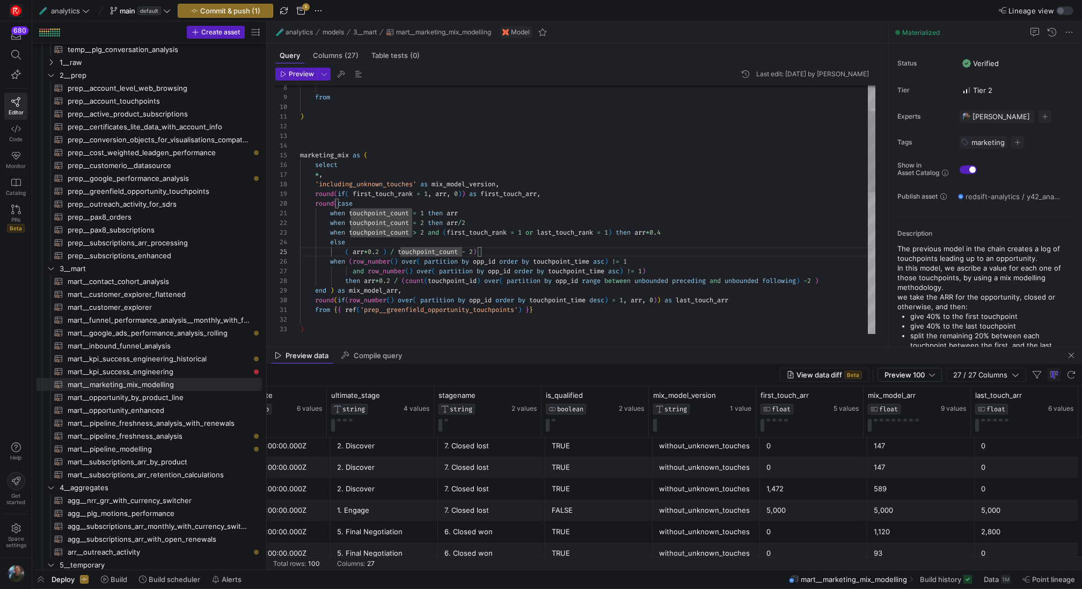
scroll to position [39, 104]
click at [592, 260] on div "else when touchpoint_count > 2 and ( first_touch_rank = 1 or last_touch_rank = …" at bounding box center [587, 387] width 575 height 762
click at [555, 244] on div "else when touchpoint_count > 2 and ( first_touch_rank = 1 or last_touch_rank = …" at bounding box center [587, 387] width 575 height 762
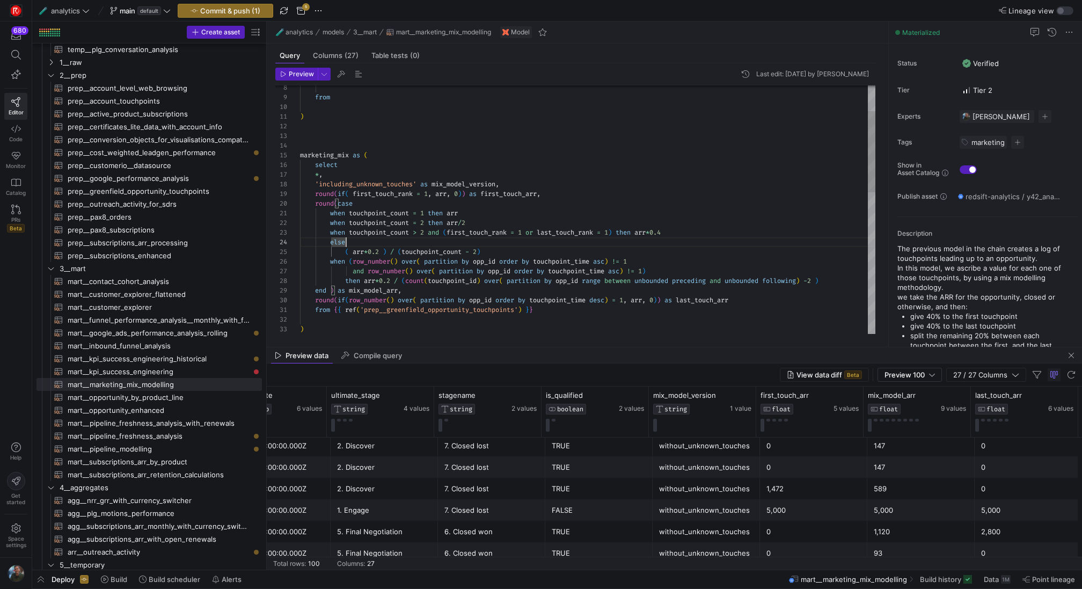
click at [509, 252] on div "else when touchpoint_count > 2 and ( first_touch_rank = 1 or last_touch_rank = …" at bounding box center [587, 387] width 575 height 762
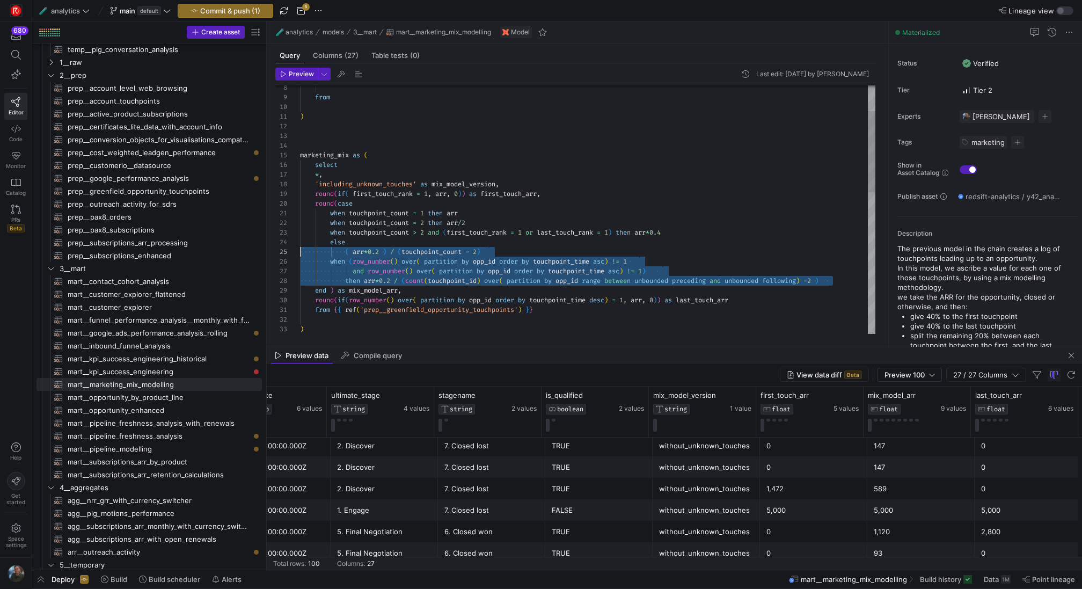
scroll to position [48, 0]
drag, startPoint x: 843, startPoint y: 281, endPoint x: 268, endPoint y: 264, distance: 575.4
click at [300, 264] on div "else when touchpoint_count > 2 and ( first_touch_rank = 1 or last_touch_rank = …" at bounding box center [587, 387] width 575 height 762
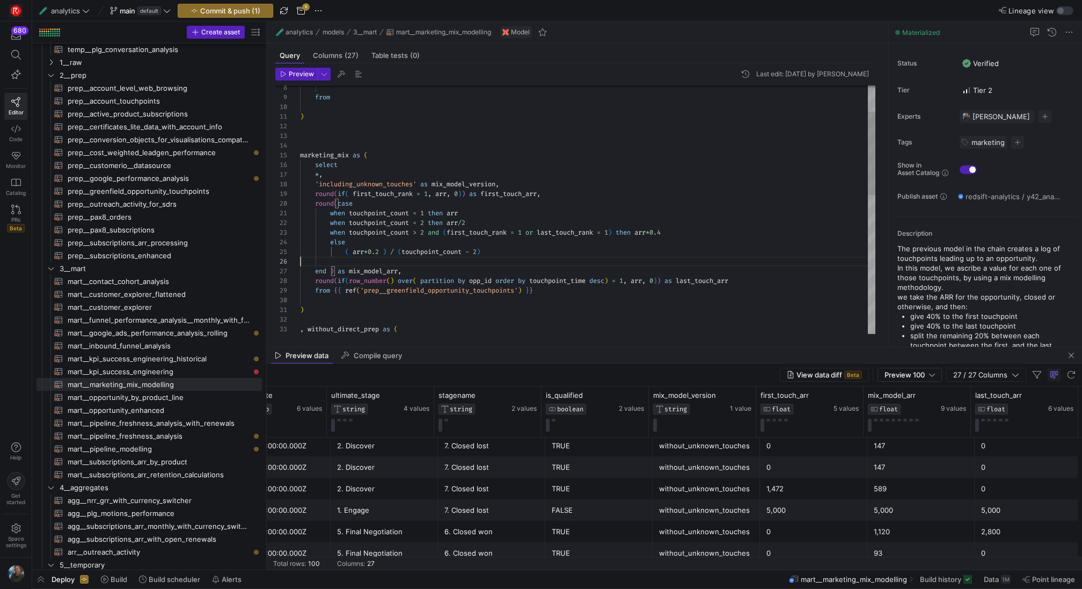
scroll to position [39, 186]
click at [546, 278] on div "else when touchpoint_count > 2 and ( first_touch_rank = 1 or last_touch_rank = …" at bounding box center [587, 372] width 575 height 733
click at [561, 280] on div "else when touchpoint_count > 2 and ( first_touch_rank = 1 or last_touch_rank = …" at bounding box center [587, 372] width 575 height 733
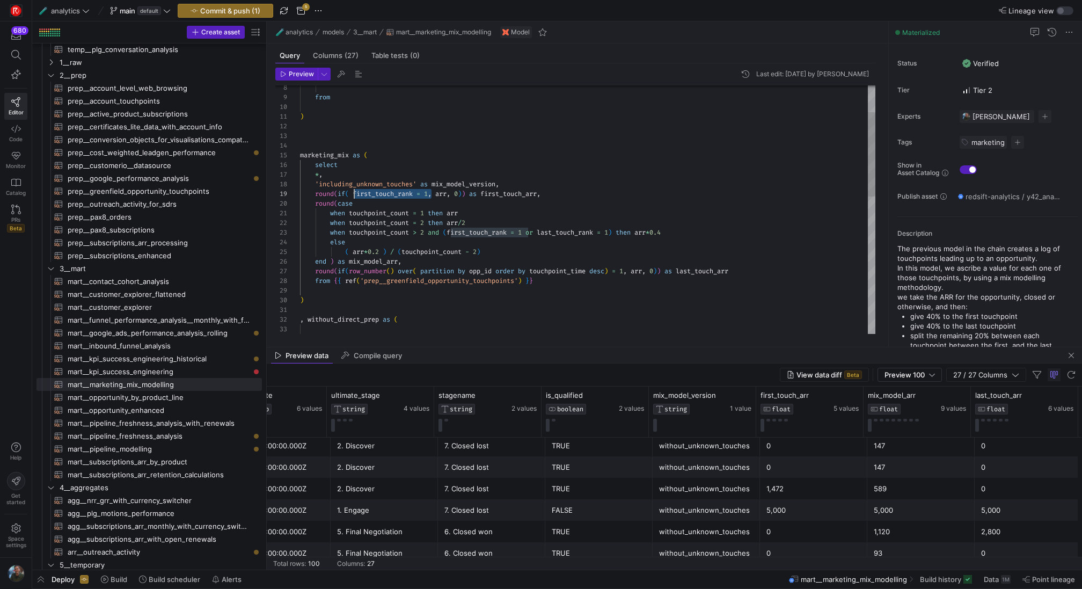
scroll to position [77, 58]
drag, startPoint x: 431, startPoint y: 195, endPoint x: 356, endPoint y: 196, distance: 75.7
click at [356, 196] on div "else when touchpoint_count > 2 and ( first_touch_rank = 1 or last_touch_rank = …" at bounding box center [587, 372] width 575 height 733
click at [430, 198] on div "else when touchpoint_count > 2 and ( first_touch_rank = 1 or last_touch_rank = …" at bounding box center [587, 372] width 575 height 733
click at [430, 196] on div "else when touchpoint_count > 2 and ( first_touch_rank = 1 or last_touch_rank = …" at bounding box center [587, 372] width 575 height 733
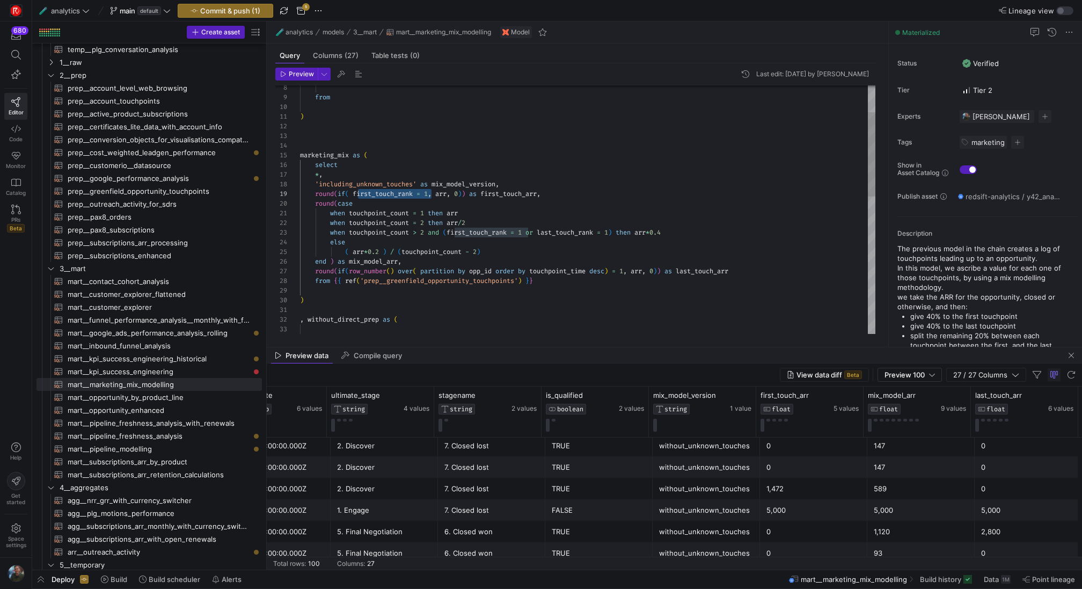
click at [431, 195] on div "else when touchpoint_count > 2 and ( first_touch_rank = 1 or last_touch_rank = …" at bounding box center [587, 372] width 575 height 733
drag, startPoint x: 431, startPoint y: 195, endPoint x: 354, endPoint y: 195, distance: 77.8
click at [354, 195] on div "else when touchpoint_count > 2 and ( first_touch_rank = 1 or last_touch_rank = …" at bounding box center [587, 372] width 575 height 733
drag, startPoint x: 631, startPoint y: 273, endPoint x: 343, endPoint y: 274, distance: 288.1
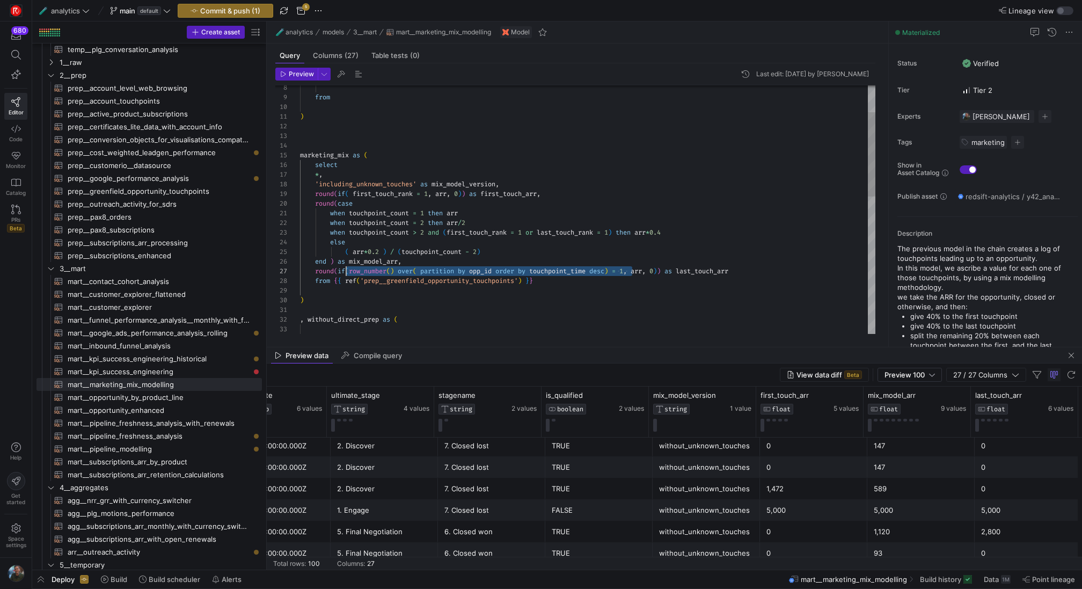
click at [343, 274] on div "else when touchpoint_count > 2 and ( first_touch_rank = 1 or last_touch_rank = …" at bounding box center [587, 372] width 575 height 733
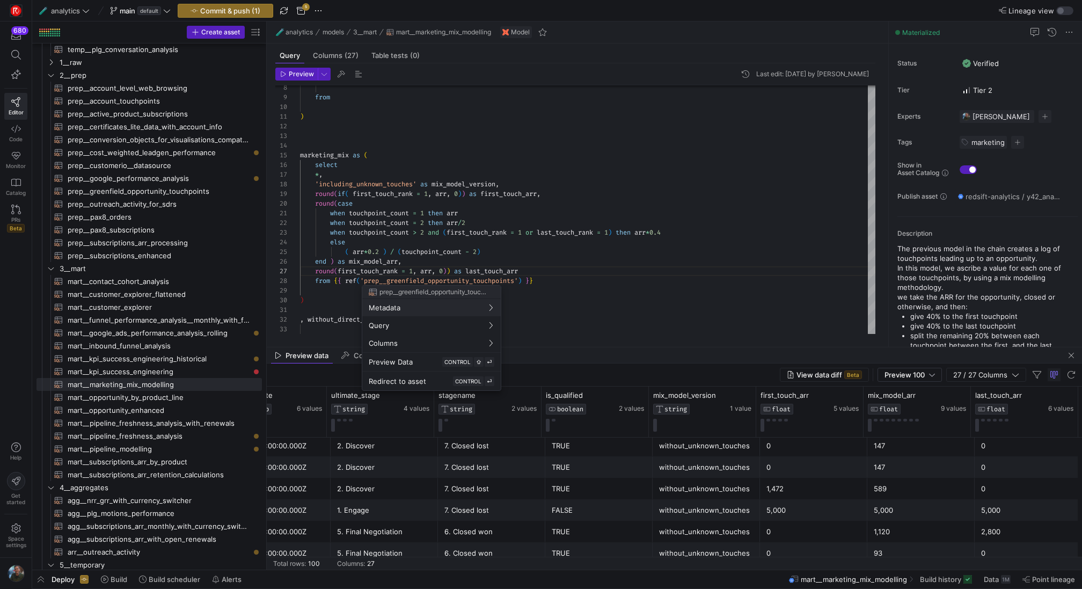
click at [336, 270] on div at bounding box center [541, 294] width 1082 height 589
click at [338, 269] on div "else when touchpoint_count > 2 and ( first_touch_rank = 1 or last_touch_rank = …" at bounding box center [587, 372] width 575 height 733
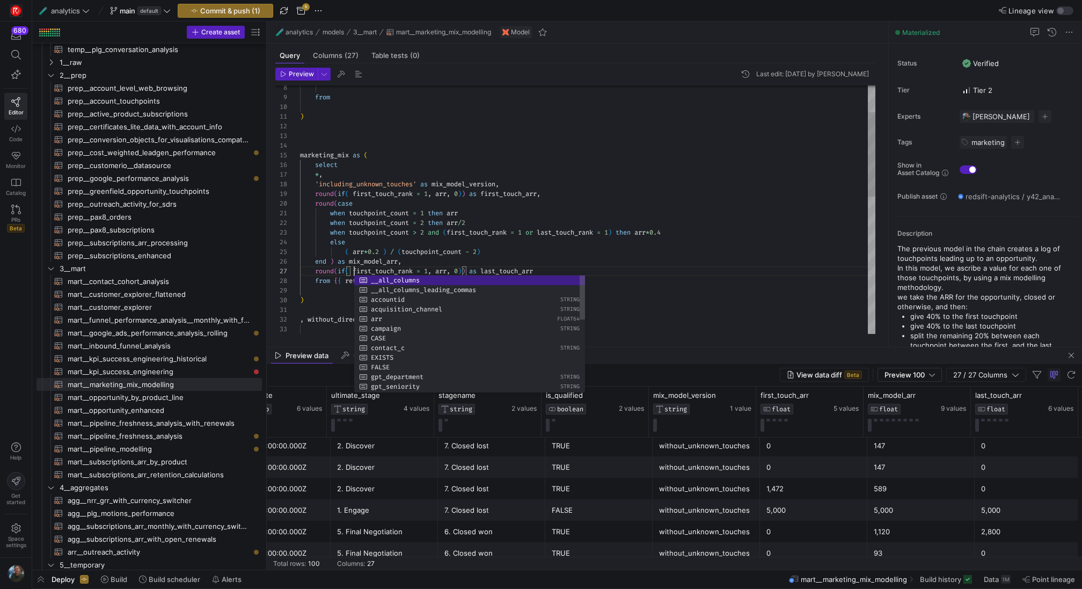
scroll to position [58, 54]
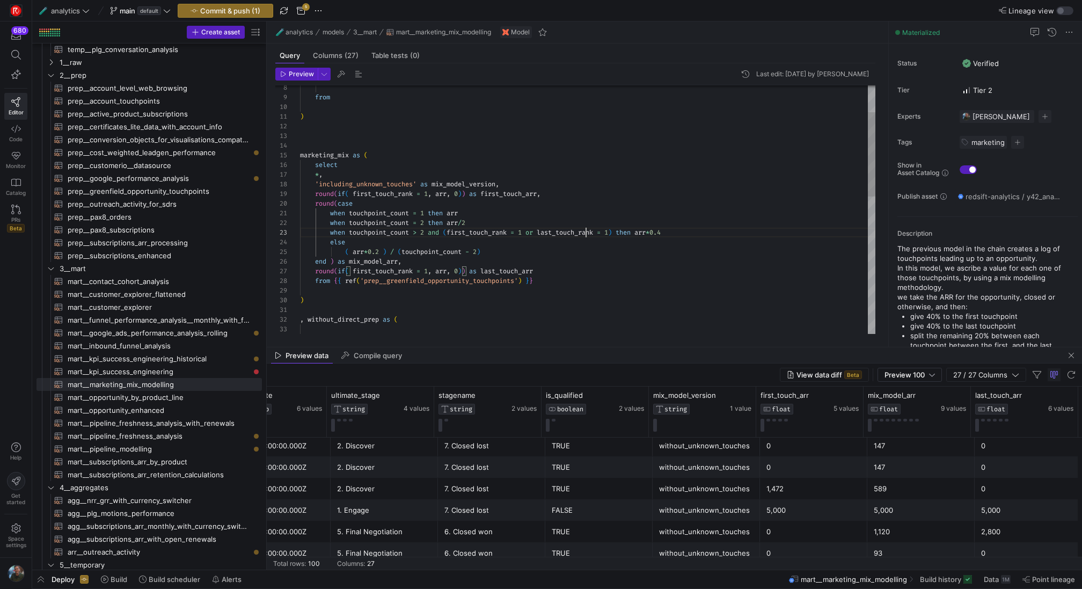
click at [586, 231] on div "else when touchpoint_count > 2 and ( first_touch_rank = 1 or last_touch_rank = …" at bounding box center [587, 372] width 575 height 733
click at [386, 271] on div at bounding box center [541, 294] width 1082 height 589
click at [386, 271] on div "else when touchpoint_count > 2 and ( first_touch_rank = 1 or last_touch_rank = …" at bounding box center [587, 372] width 575 height 733
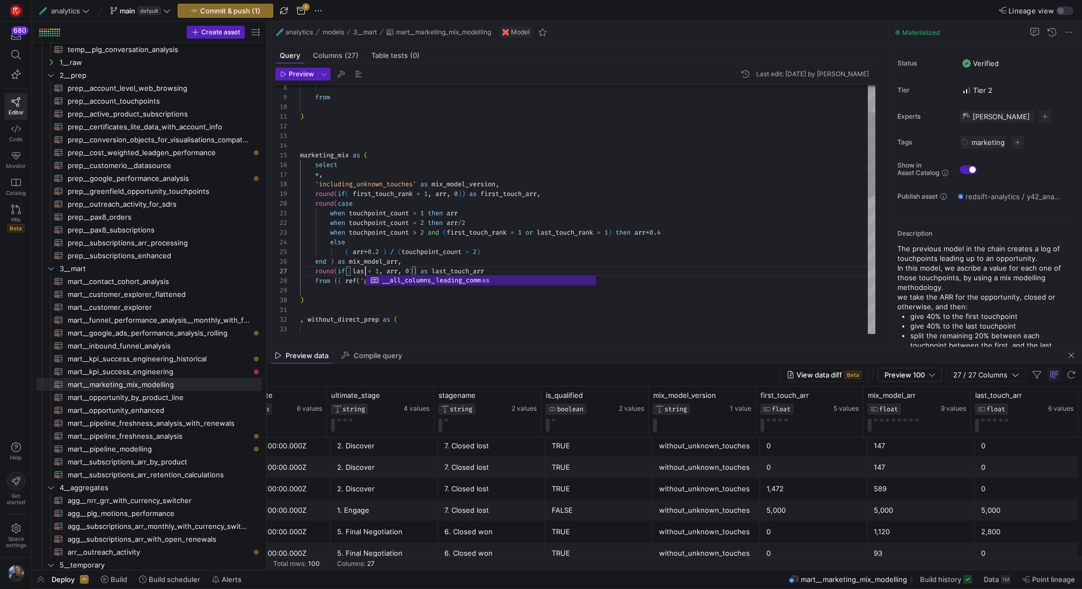
scroll to position [58, 70]
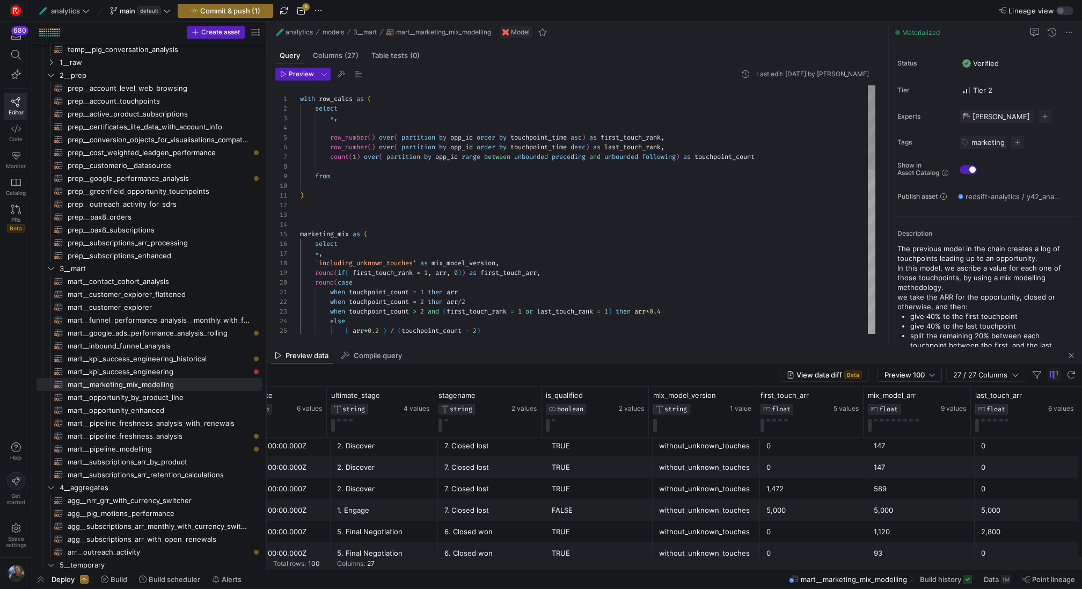
click at [625, 144] on div "else when touchpoint_count > 2 and ( first_touch_rank = 1 or last_touch_rank = …" at bounding box center [587, 451] width 575 height 733
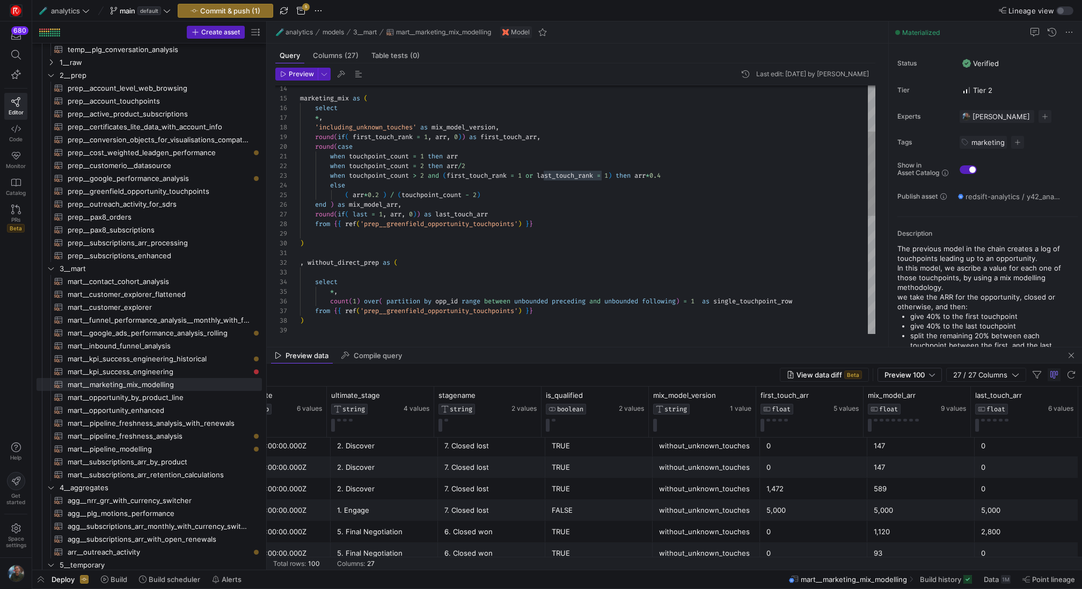
click at [364, 215] on div "else when touchpoint_count > 2 and ( first_touch_rank = 1 or last_touch_rank = …" at bounding box center [587, 316] width 575 height 733
click at [573, 221] on div "else when touchpoint_count > 2 and ( first_touch_rank = 1 or last_touch_rank = …" at bounding box center [587, 316] width 575 height 733
click at [603, 269] on div "else when touchpoint_count > 2 and ( first_touch_rank = 1 or last_touch_rank = …" at bounding box center [587, 316] width 575 height 733
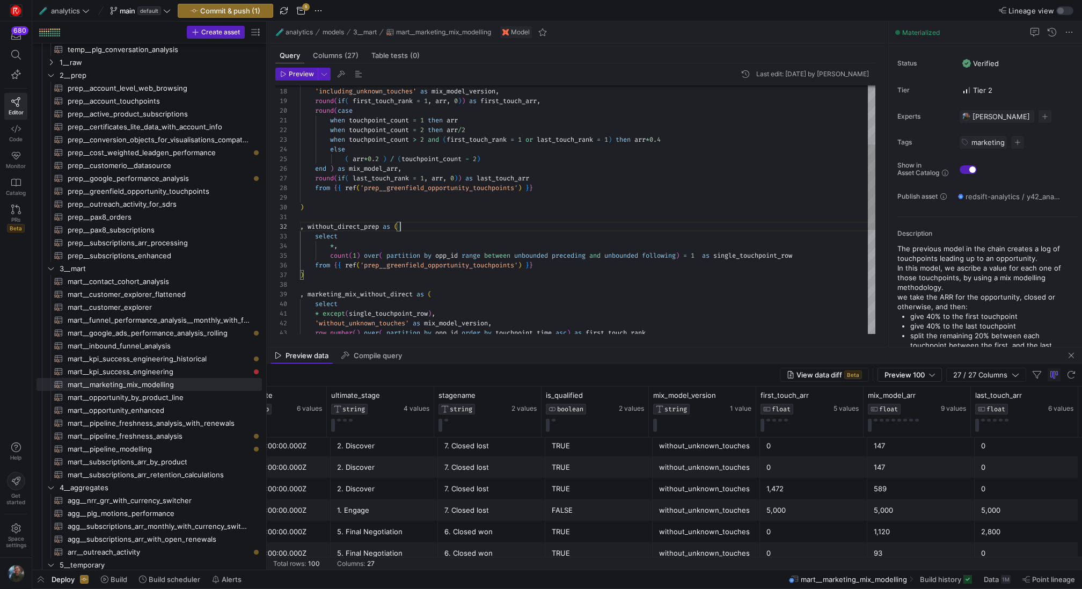
scroll to position [10, 100]
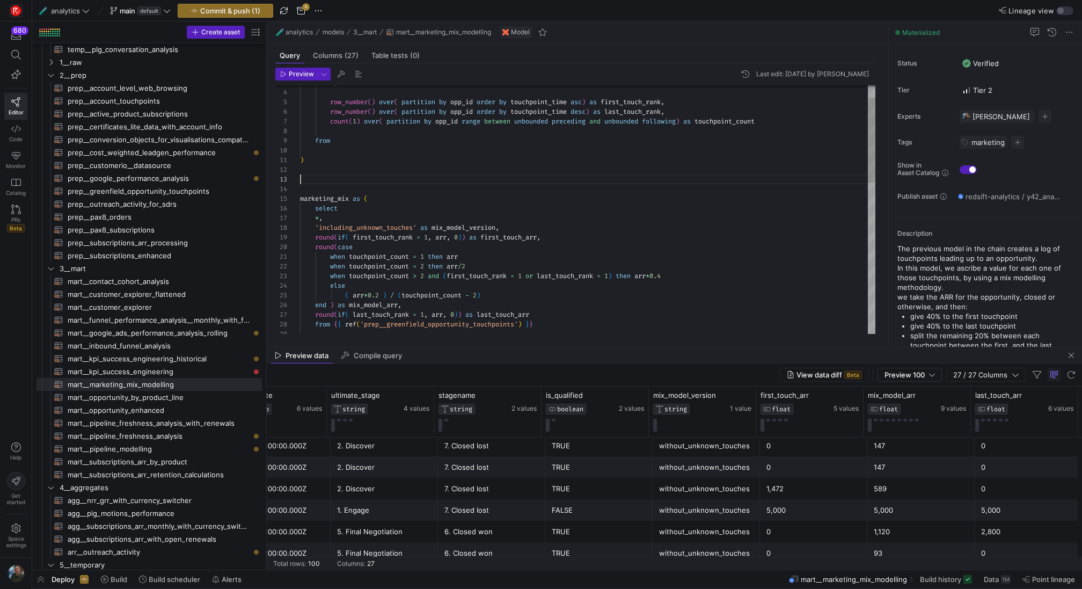
click at [311, 179] on div "from { { ref ( 'prep__greenfield_opportunity_touchpoints' ) } } round ( if ( la…" at bounding box center [587, 411] width 575 height 723
drag, startPoint x: 553, startPoint y: 325, endPoint x: 313, endPoint y: 325, distance: 239.8
click at [313, 325] on div "from { { ref ( 'prep__greenfield_opportunity_touchpoints' ) } } round ( if ( la…" at bounding box center [587, 411] width 575 height 723
click at [342, 142] on div "from { { ref ( 'prep__greenfield_opportunity_touchpoints' ) } } round ( if ( la…" at bounding box center [587, 411] width 575 height 723
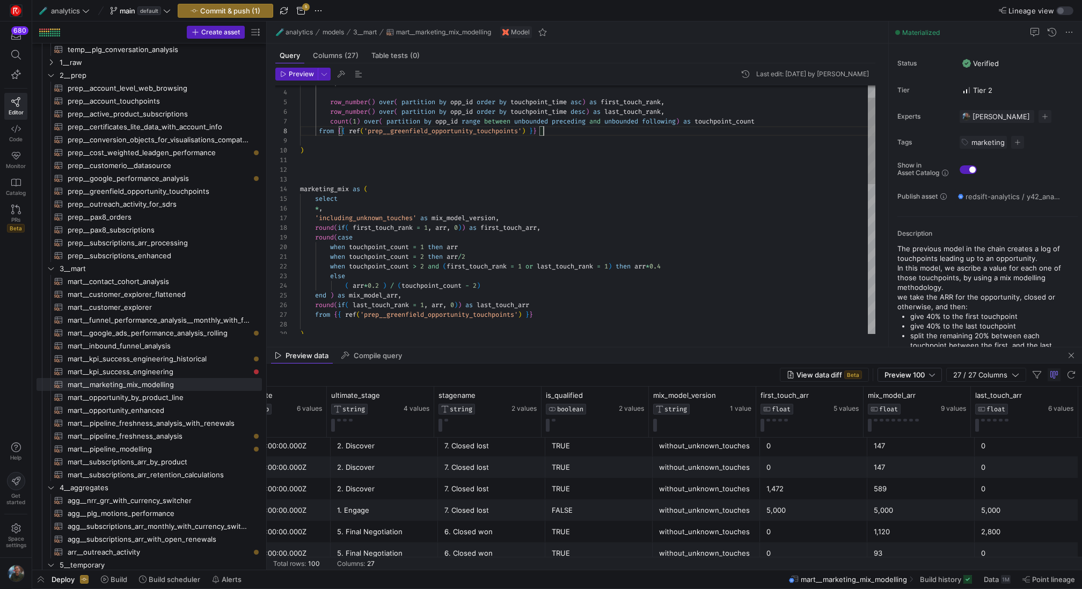
scroll to position [68, 244]
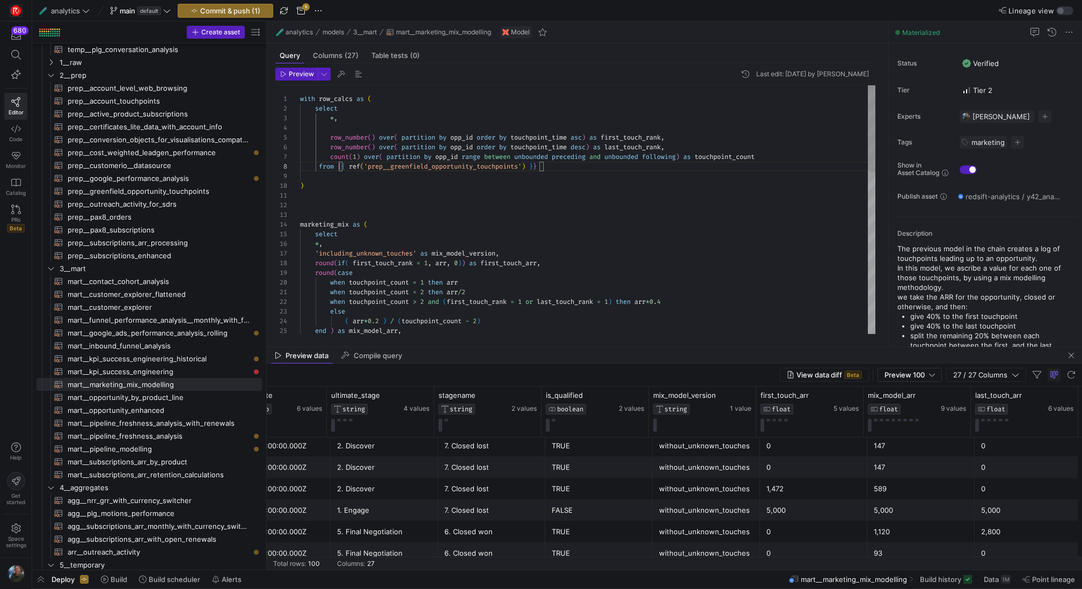
click at [333, 126] on div "end ) as mix_model_arr , ( arr * 0.2 ) / ( touchpoint_count - 2 ) else when tou…" at bounding box center [587, 442] width 575 height 714
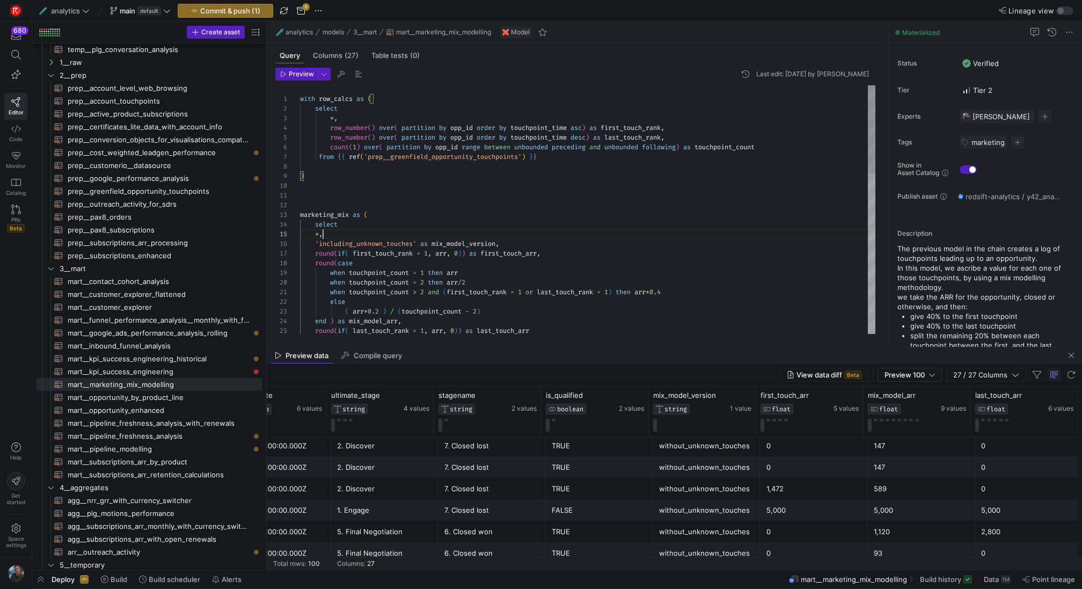
click at [445, 231] on div "end ) as mix_model_arr , ( arr * 0.2 ) / ( touchpoint_count - 2 ) else when tou…" at bounding box center [587, 437] width 575 height 704
click at [325, 97] on div "end ) as mix_model_arr , ( arr * 0.2 ) / ( touchpoint_count - 2 ) else when tou…" at bounding box center [587, 437] width 575 height 704
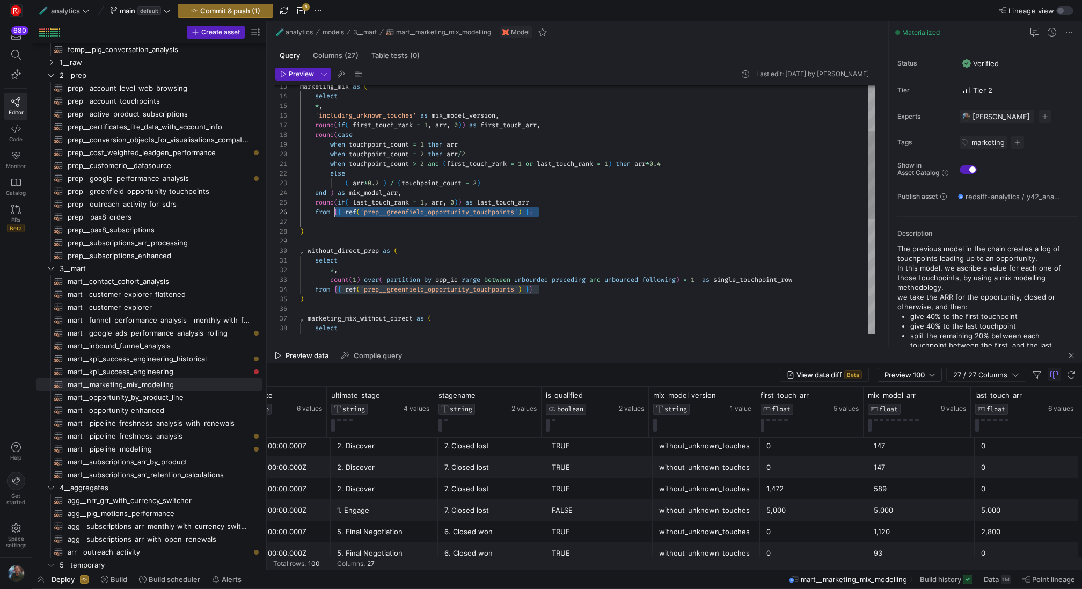
drag, startPoint x: 550, startPoint y: 212, endPoint x: 335, endPoint y: 211, distance: 214.6
click at [335, 211] on div "end ) as mix_model_arr , ( arr * 0.2 ) / ( touchpoint_count - 2 ) else when tou…" at bounding box center [587, 309] width 575 height 704
click at [436, 229] on div "end ) as mix_model_arr , ( arr * 0.2 ) / ( touchpoint_count - 2 ) else when tou…" at bounding box center [587, 309] width 575 height 704
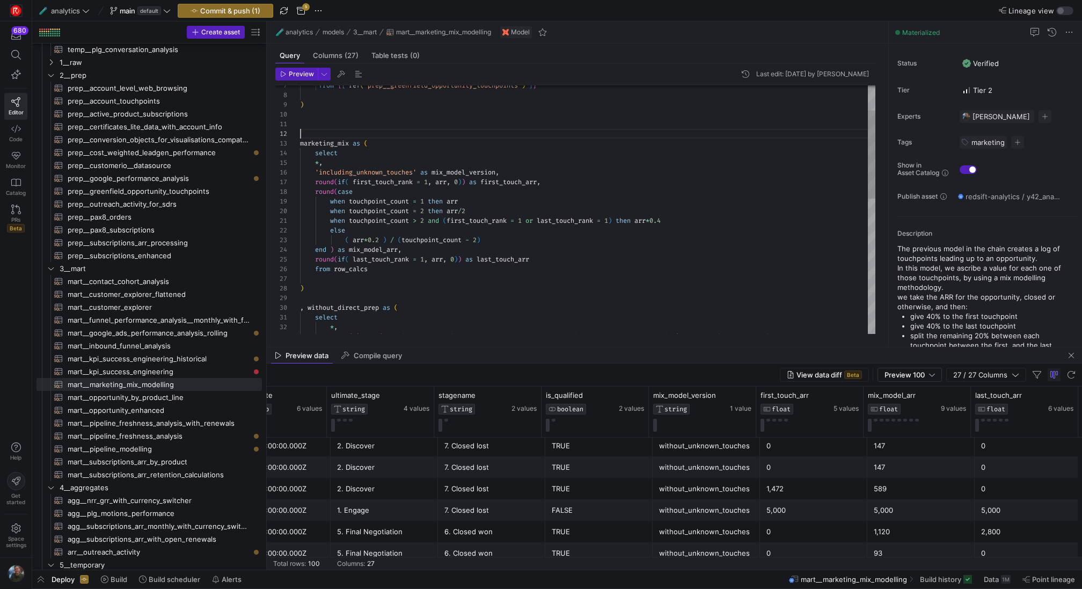
scroll to position [10, 0]
click at [313, 132] on div "end ) as mix_model_arr , ( arr * 0.2 ) / ( touchpoint_count - 2 ) else when tou…" at bounding box center [587, 366] width 575 height 704
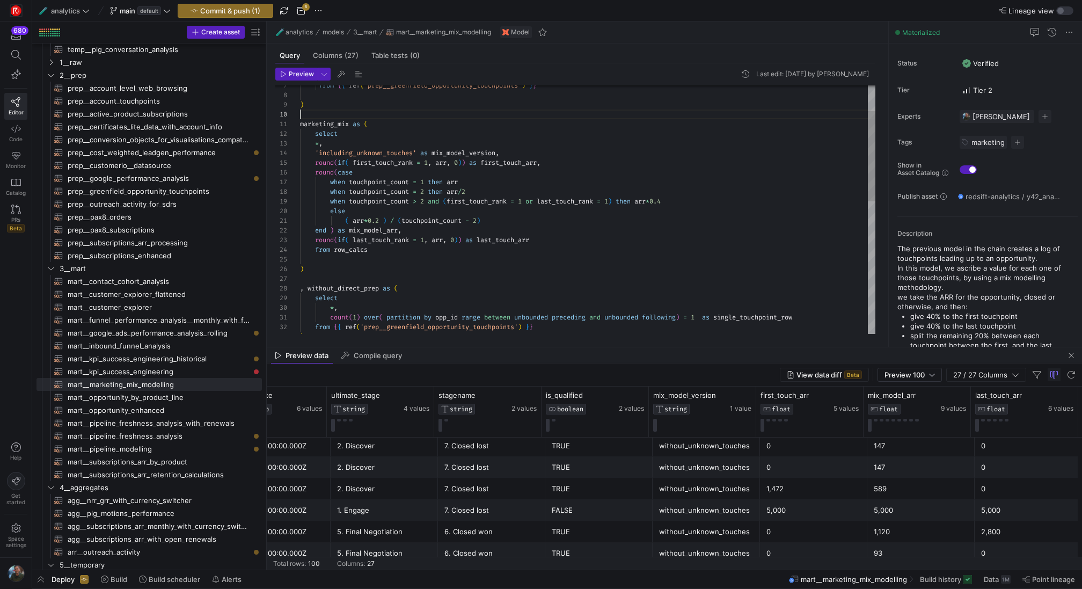
scroll to position [87, 0]
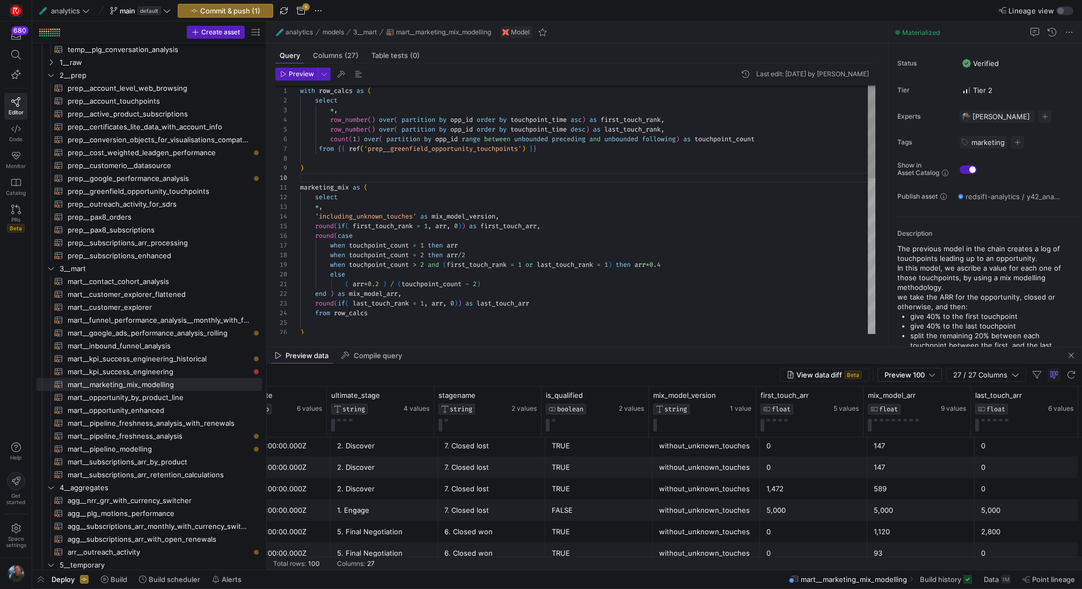
click at [741, 139] on div "end ) as mix_model_arr , ( arr * 0.2 ) / ( touchpoint_count - 2 ) else round ( …" at bounding box center [587, 419] width 575 height 685
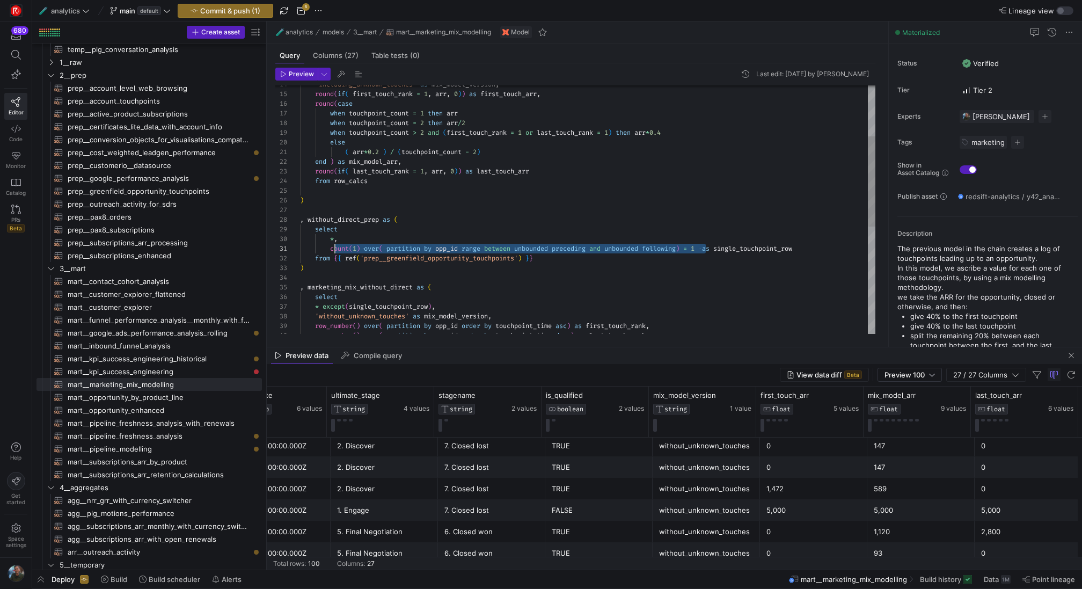
scroll to position [0, 31]
drag, startPoint x: 707, startPoint y: 248, endPoint x: 331, endPoint y: 247, distance: 375.6
click at [331, 247] on div "end ) as mix_model_arr , ( arr * 0.2 ) / ( touchpoint_count - 2 ) else round ( …" at bounding box center [587, 287] width 575 height 685
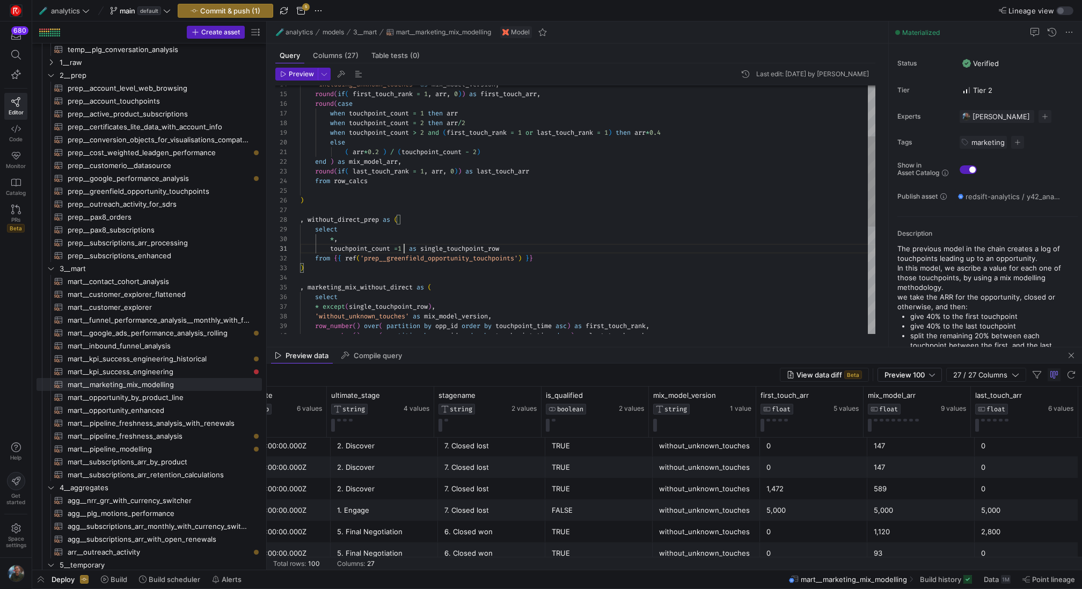
scroll to position [0, 104]
click at [403, 251] on div at bounding box center [541, 294] width 1082 height 589
click at [401, 251] on div "end ) as mix_model_arr , ( arr * 0.2 ) / ( touchpoint_count - 2 ) else round ( …" at bounding box center [587, 287] width 575 height 685
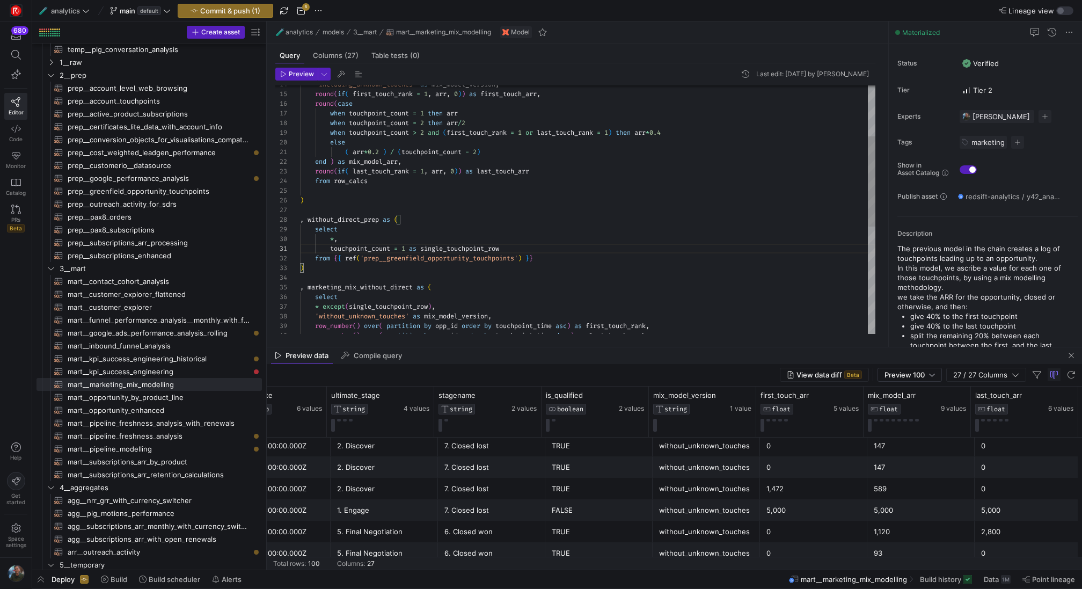
click at [536, 216] on div "end ) as mix_model_arr , ( arr * 0.2 ) / ( touchpoint_count - 2 ) else round ( …" at bounding box center [587, 287] width 575 height 685
click at [536, 295] on div "end ) as mix_model_arr , ( arr * 0.2 ) / ( touchpoint_count - 2 ) else round ( …" at bounding box center [587, 287] width 575 height 685
drag, startPoint x: 548, startPoint y: 258, endPoint x: 333, endPoint y: 261, distance: 215.2
click at [333, 261] on div "end ) as mix_model_arr , ( arr * 0.2 ) / ( touchpoint_count - 2 ) else round ( …" at bounding box center [587, 287] width 575 height 685
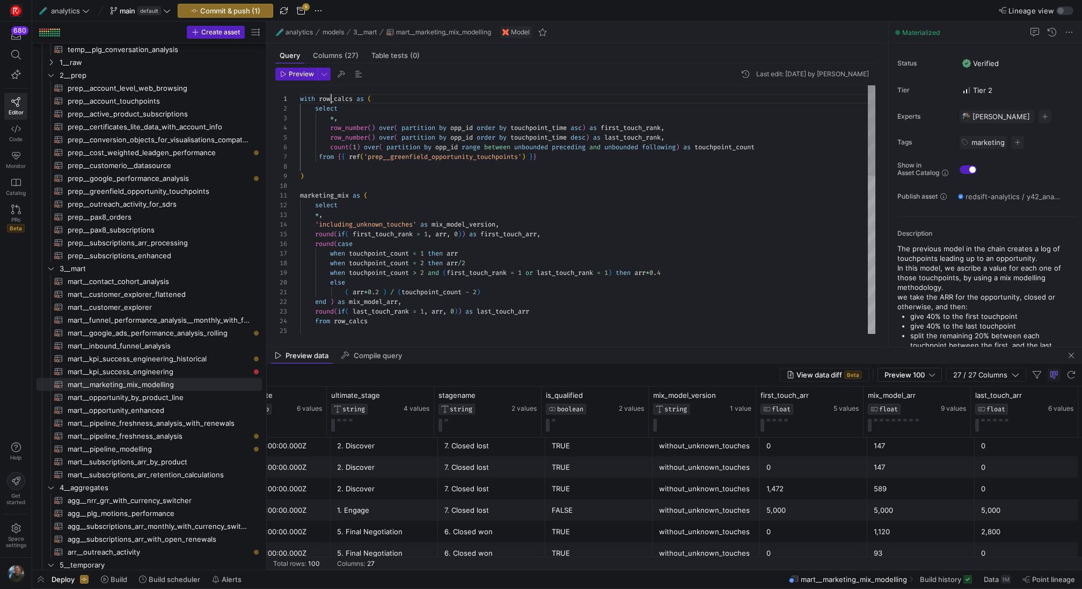
click at [329, 98] on div "end ) as mix_model_arr , ( arr * 0.2 ) / ( touchpoint_count - 2 ) else round ( …" at bounding box center [587, 427] width 575 height 685
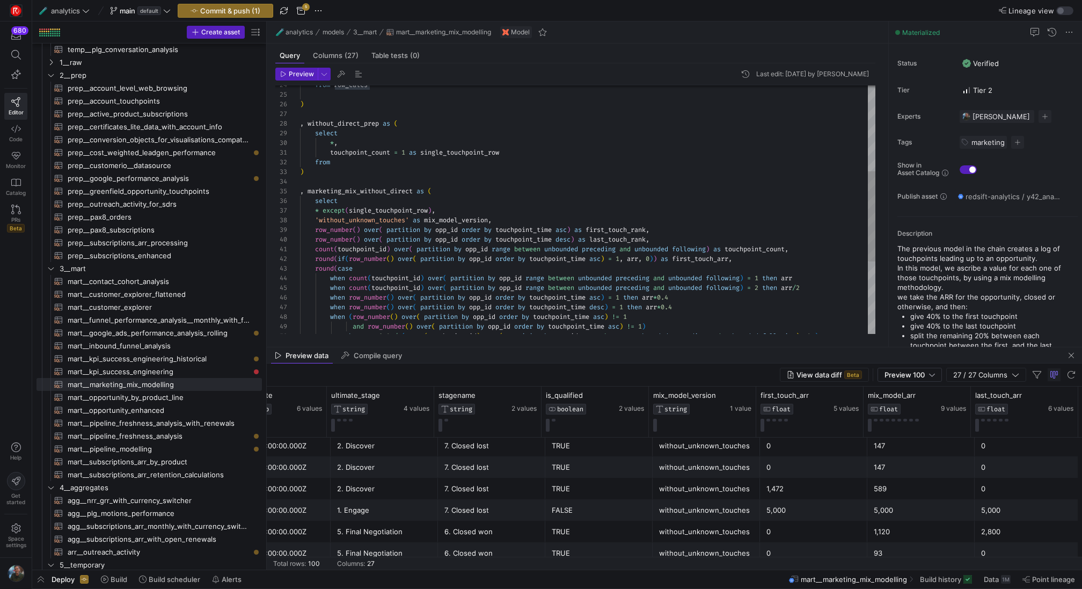
click at [368, 163] on div "from row_calcs ) , without_direct_prep as ( select * , touchpoint_count = 1 as …" at bounding box center [587, 191] width 575 height 685
click at [480, 181] on div "from row_calcs ) , without_direct_prep as ( select * , touchpoint_count = 1 as …" at bounding box center [587, 191] width 575 height 685
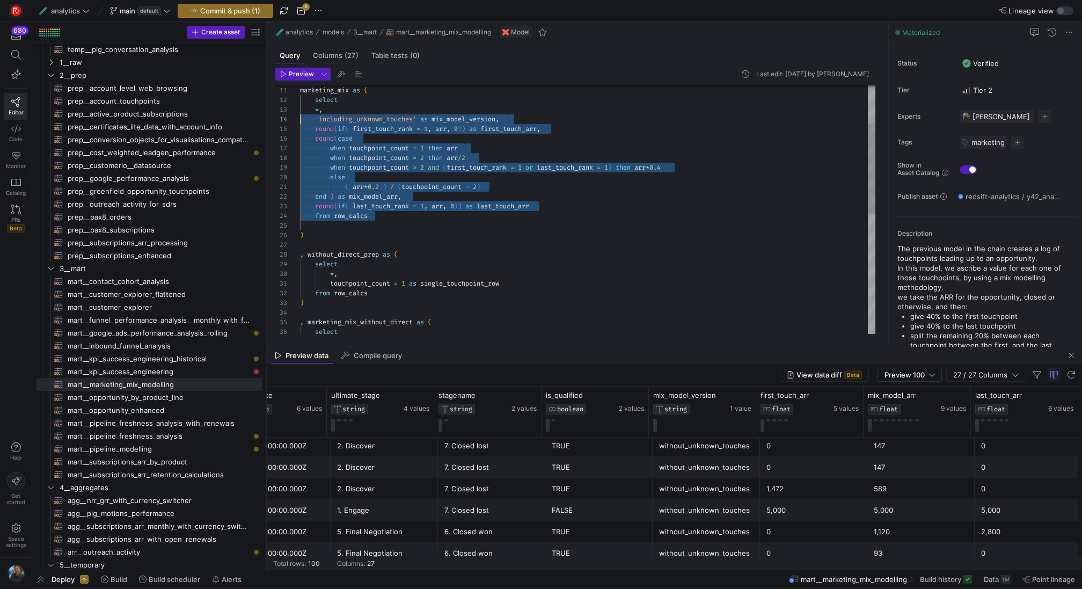
scroll to position [19, 0]
drag, startPoint x: 392, startPoint y: 217, endPoint x: 282, endPoint y: 105, distance: 157.4
click at [300, 105] on div ") , marketing_mix_without_direct as ( select from row_calcs touchpoint_count = …" at bounding box center [587, 322] width 575 height 685
click at [516, 210] on div ") , marketing_mix_without_direct as ( select from row_calcs touchpoint_count = …" at bounding box center [587, 322] width 575 height 685
drag, startPoint x: 557, startPoint y: 207, endPoint x: 267, endPoint y: 113, distance: 305.7
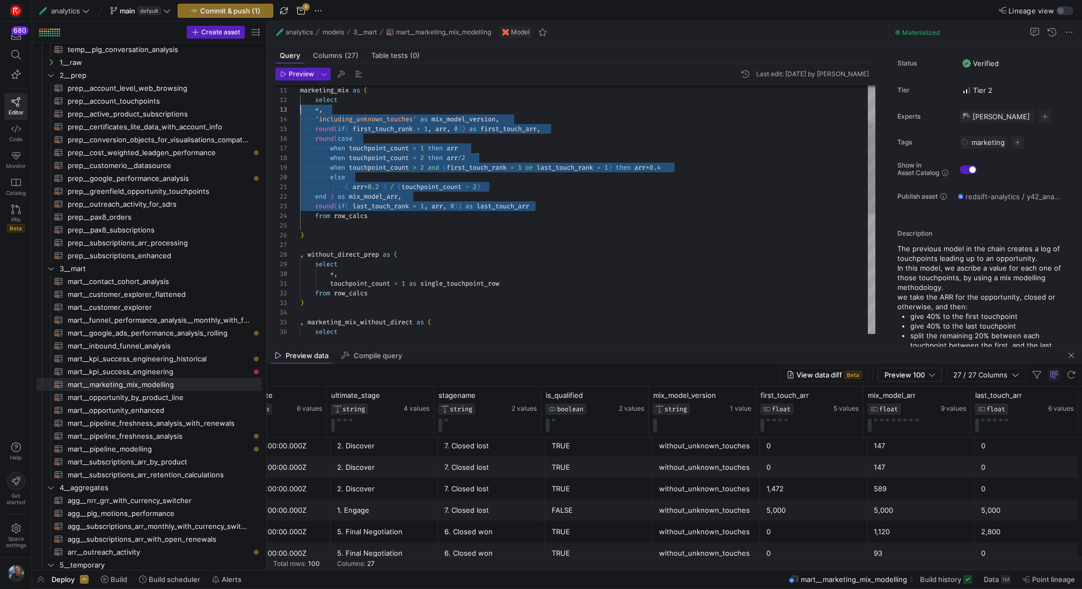
click at [300, 113] on div ") , marketing_mix_without_direct as ( select from row_calcs touchpoint_count = …" at bounding box center [587, 322] width 575 height 685
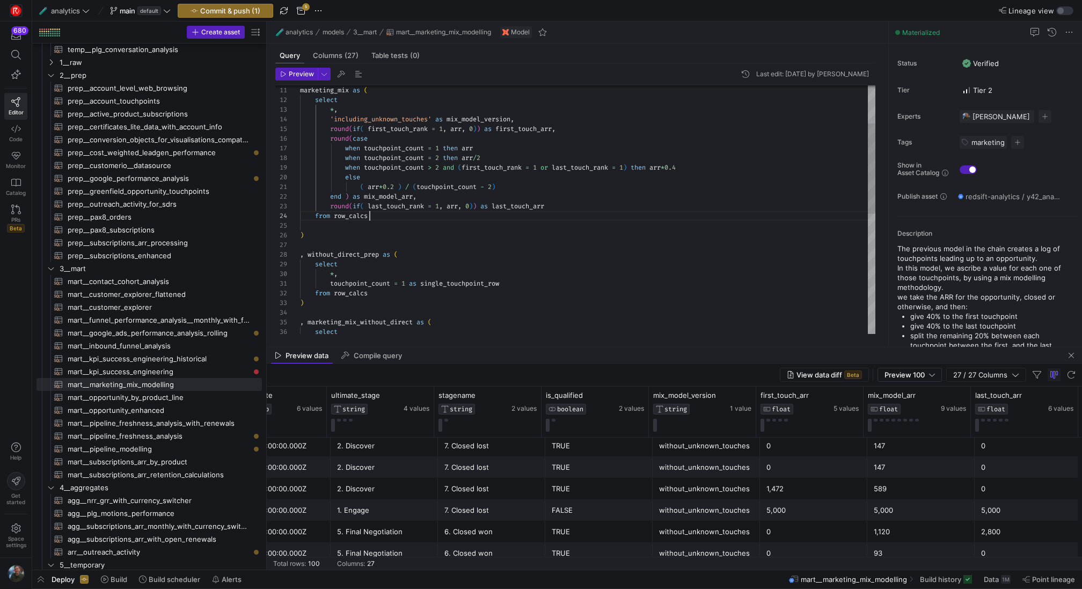
click at [670, 212] on div ") , marketing_mix_without_direct as ( select from row_calcs touchpoint_count = …" at bounding box center [587, 322] width 575 height 685
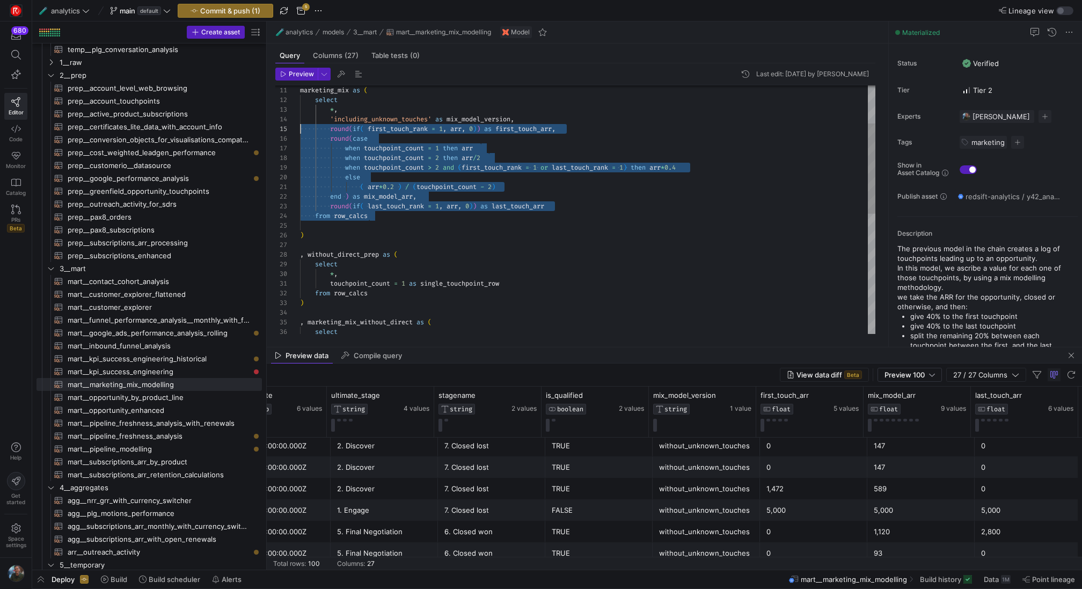
scroll to position [10, 0]
drag, startPoint x: 429, startPoint y: 216, endPoint x: 215, endPoint y: 102, distance: 242.2
click at [300, 102] on div ") , marketing_mix_without_direct as ( select from row_calcs touchpoint_count = …" at bounding box center [587, 322] width 575 height 685
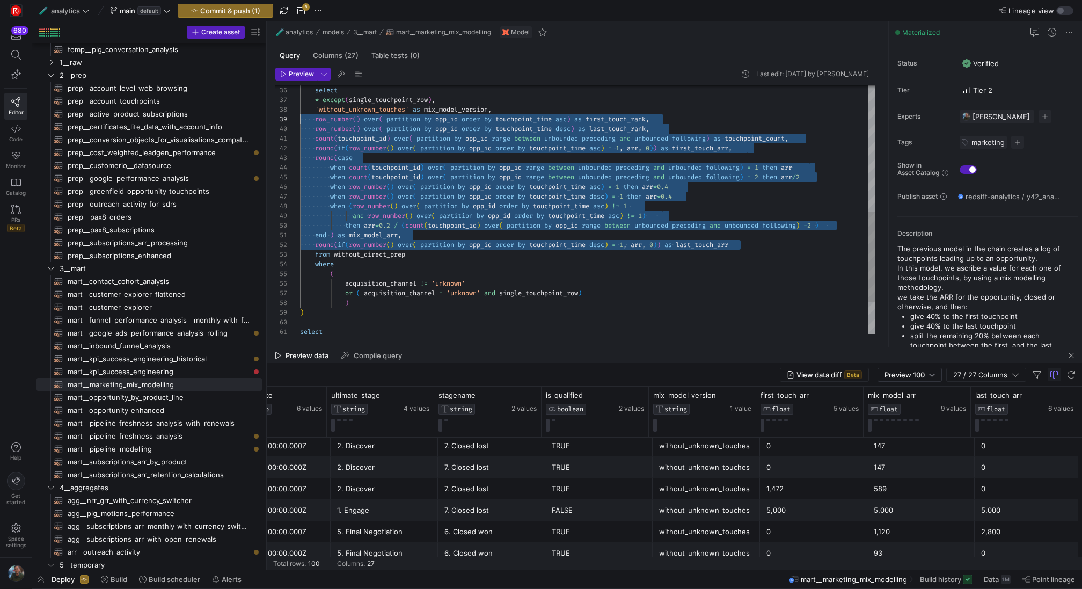
scroll to position [77, 0]
drag, startPoint x: 753, startPoint y: 246, endPoint x: 286, endPoint y: 123, distance: 482.8
click at [300, 123] on div "select * except ( single_touchpoint_row ) , 'without_unknown_touches' as mix_mo…" at bounding box center [587, 81] width 575 height 685
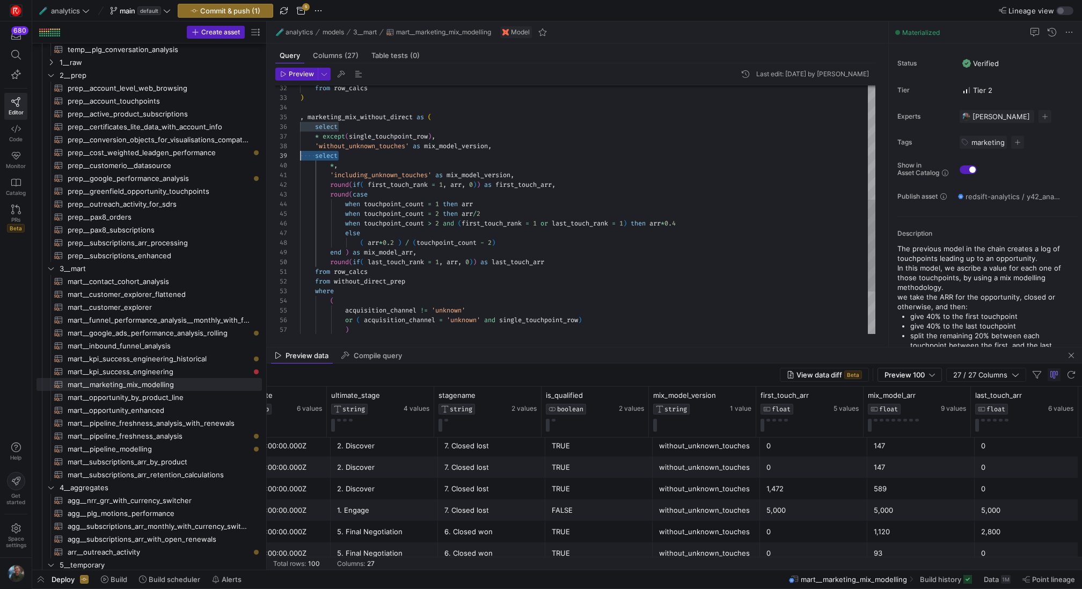
drag, startPoint x: 344, startPoint y: 156, endPoint x: 261, endPoint y: 156, distance: 82.6
click at [300, 156] on div "select * except ( single_touchpoint_row ) , 'without_unknown_touches' as mix_mo…" at bounding box center [587, 112] width 575 height 675
drag, startPoint x: 354, startPoint y: 164, endPoint x: 285, endPoint y: 156, distance: 69.6
click at [300, 156] on div "select * except ( single_touchpoint_row ) , 'without_unknown_touches' as mix_mo…" at bounding box center [587, 112] width 575 height 675
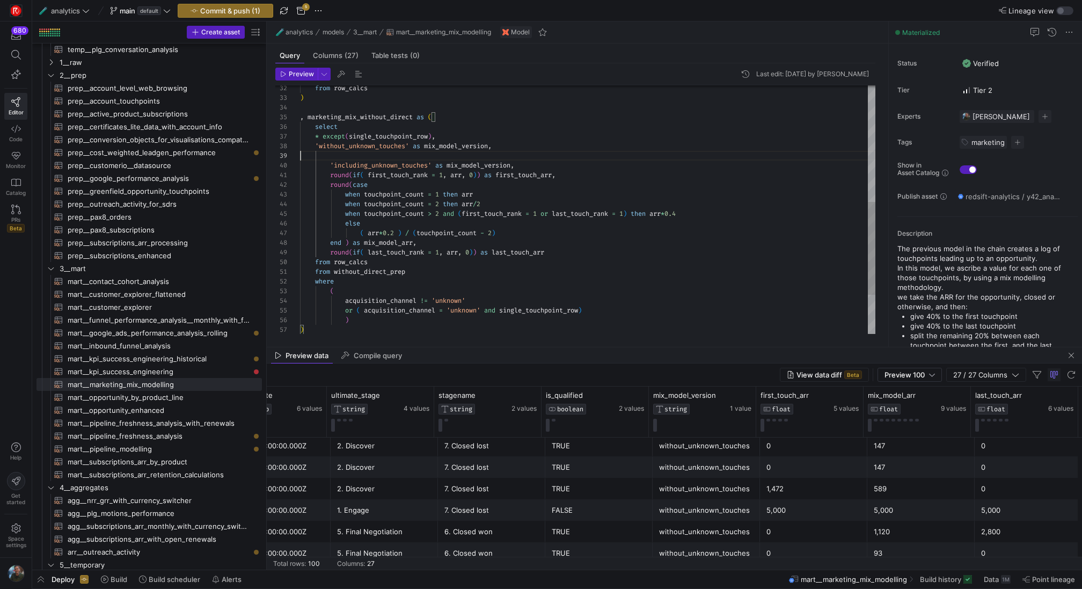
scroll to position [68, 197]
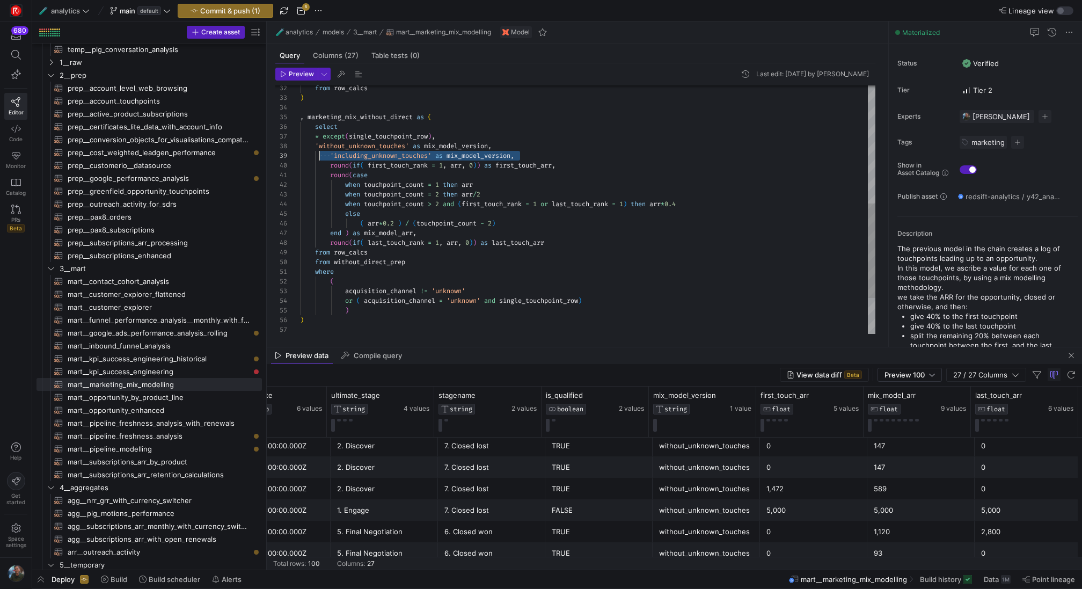
drag, startPoint x: 543, startPoint y: 156, endPoint x: 318, endPoint y: 155, distance: 225.3
click at [318, 155] on div "select * except ( single_touchpoint_row ) , 'without_unknown_touches' as mix_mo…" at bounding box center [587, 103] width 575 height 656
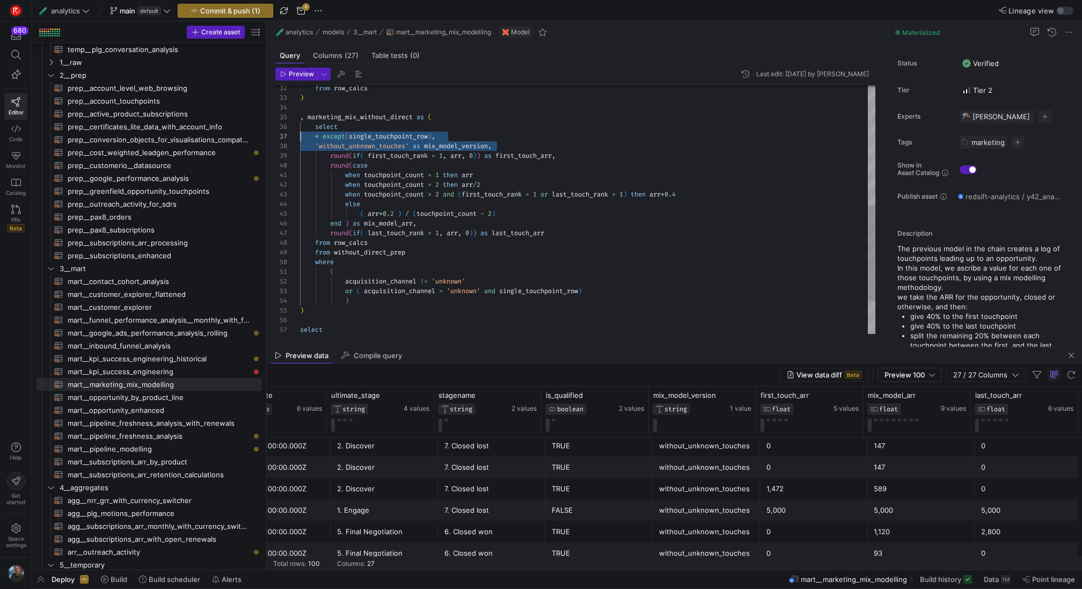
drag, startPoint x: 502, startPoint y: 147, endPoint x: 293, endPoint y: 140, distance: 209.4
click at [300, 140] on div "select * except ( single_touchpoint_row ) , 'without_unknown_touches' as mix_mo…" at bounding box center [587, 98] width 575 height 646
click at [582, 207] on div "select * except ( single_touchpoint_row ) , 'without_unknown_touches' as mix_mo…" at bounding box center [587, 98] width 575 height 646
click at [509, 255] on div "select * except ( single_touchpoint_row ) , 'without_unknown_touches' as mix_mo…" at bounding box center [587, 98] width 575 height 646
drag, startPoint x: 381, startPoint y: 244, endPoint x: 278, endPoint y: 243, distance: 102.5
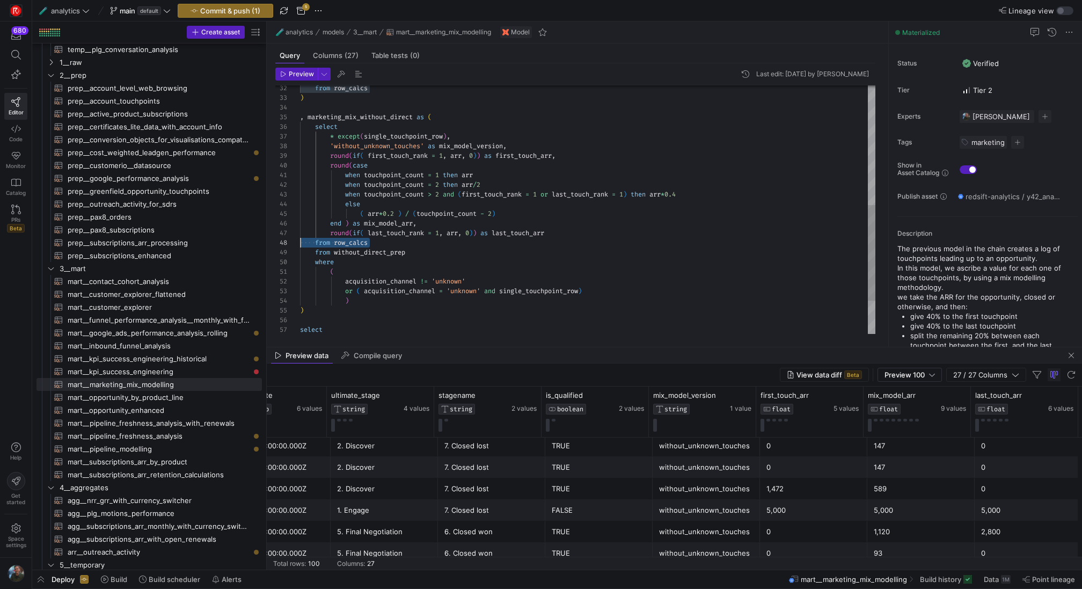
click at [300, 243] on div "select * except ( single_touchpoint_row ) , 'without_unknown_touches' as mix_mo…" at bounding box center [587, 98] width 575 height 646
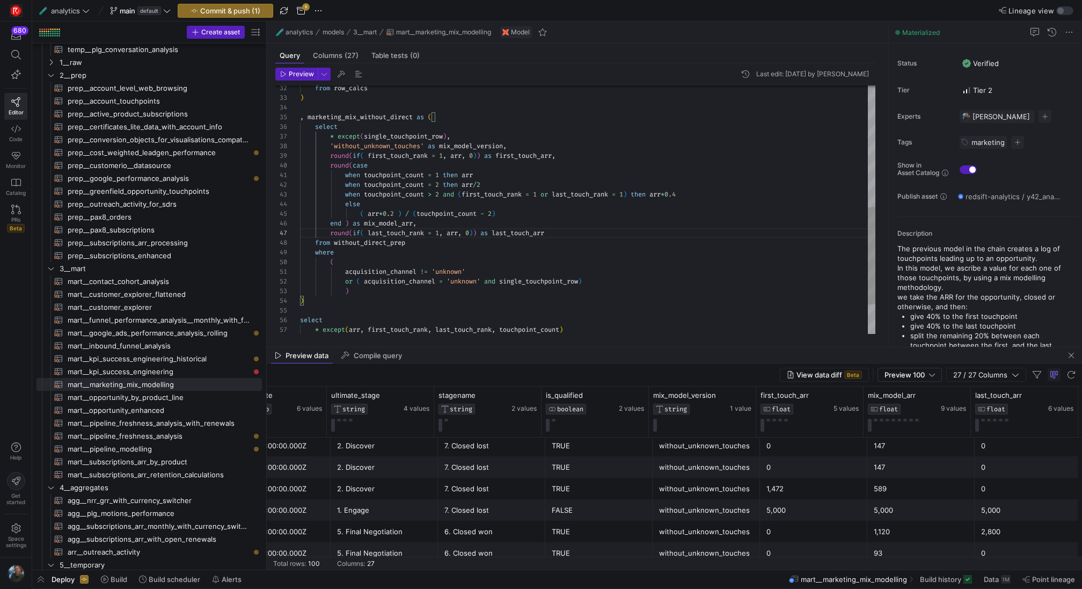
click at [541, 245] on div "select * except ( single_touchpoint_row ) , 'without_unknown_touches' as mix_mo…" at bounding box center [587, 93] width 575 height 636
click at [541, 271] on div "select * except ( single_touchpoint_row ) , 'without_unknown_touches' as mix_mo…" at bounding box center [587, 93] width 575 height 636
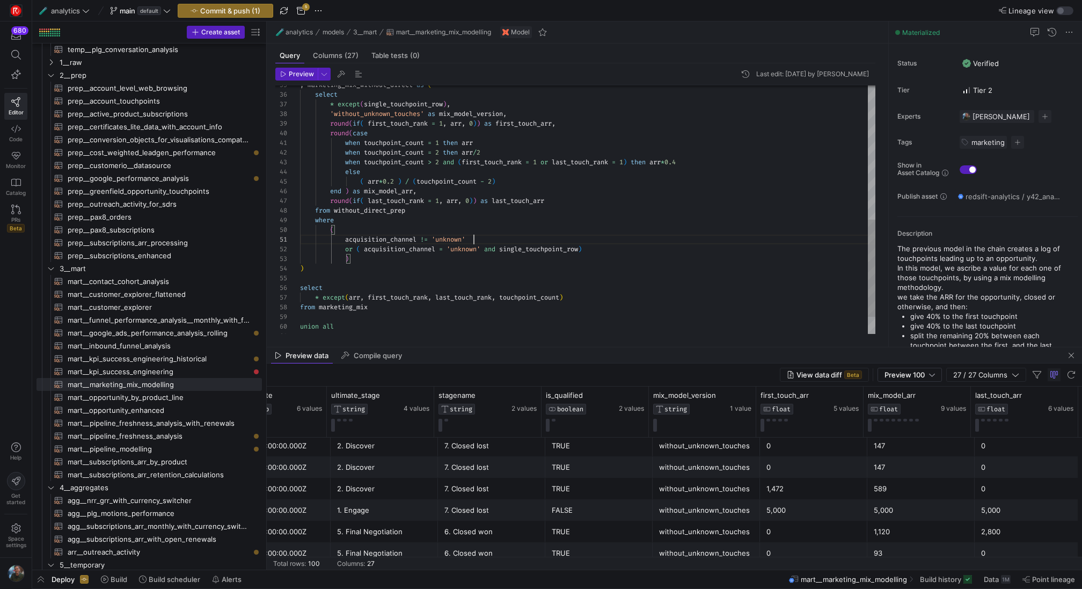
click at [614, 171] on div "from without_direct_prep where ( acquisition_channel != 'unknown' or ( acquisit…" at bounding box center [587, 61] width 575 height 636
click at [304, 72] on span "Preview" at bounding box center [301, 74] width 25 height 8
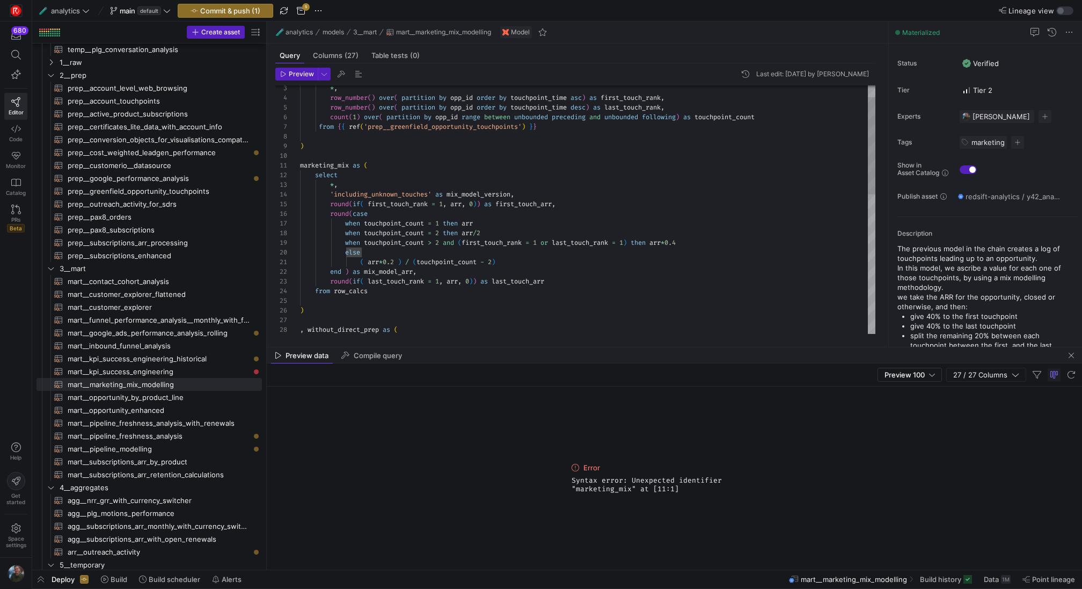
click at [298, 168] on div "11" at bounding box center [287, 165] width 25 height 10
click at [300, 167] on span "marketing_mix" at bounding box center [324, 165] width 49 height 9
click at [302, 167] on div ", without_direct_prep as ( ) from row_calcs round ( if ( last_touch_rank = 1 , …" at bounding box center [587, 373] width 575 height 636
click at [500, 177] on div ", without_direct_prep as ( ) from row_calcs round ( if ( last_touch_rank = 1 , …" at bounding box center [587, 373] width 575 height 636
click at [302, 78] on span "button" at bounding box center [296, 74] width 41 height 12
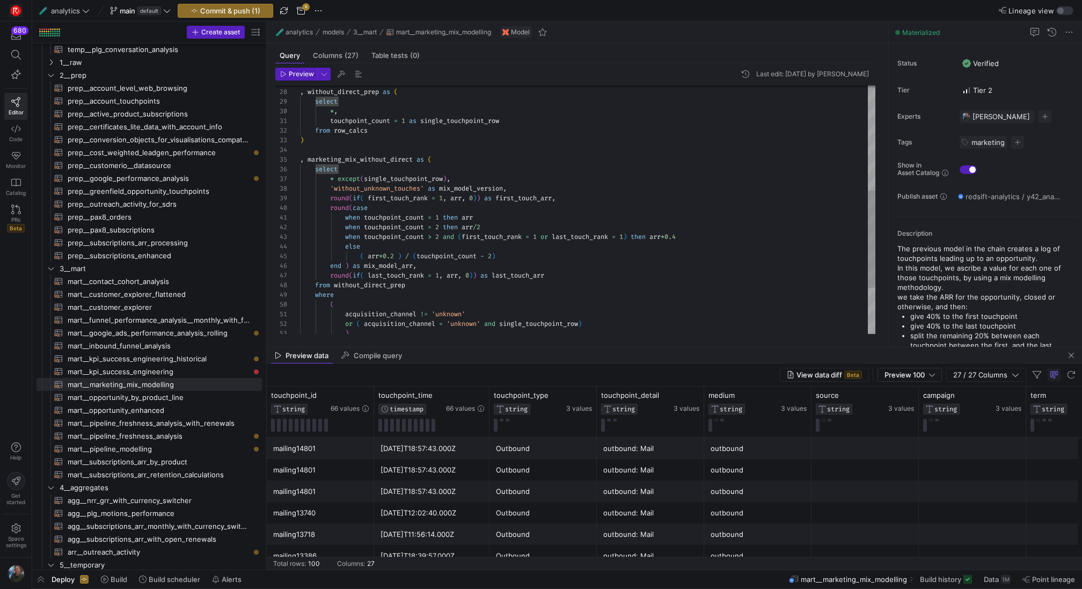
scroll to position [10, 70]
click at [384, 127] on div ", without_direct_prep as ( select * , touchpoint_count = 1 as single_touchpoint…" at bounding box center [587, 136] width 575 height 636
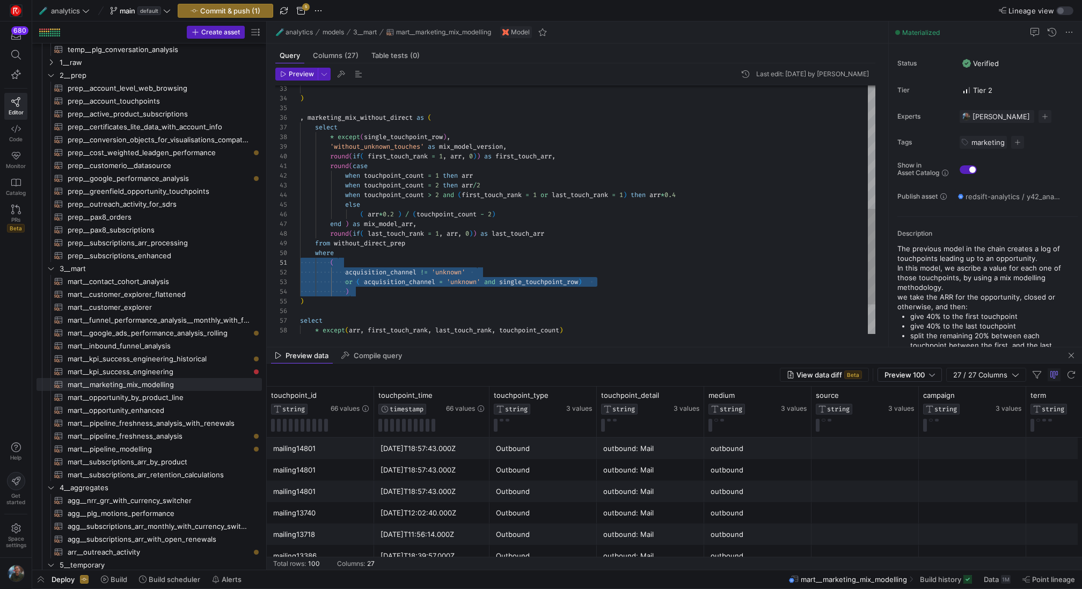
scroll to position [87, 0]
drag, startPoint x: 379, startPoint y: 295, endPoint x: 274, endPoint y: 255, distance: 112.1
click at [300, 255] on div ") , marketing_mix_without_direct as ( select * except ( single_touchpoint_row )…" at bounding box center [587, 89] width 575 height 646
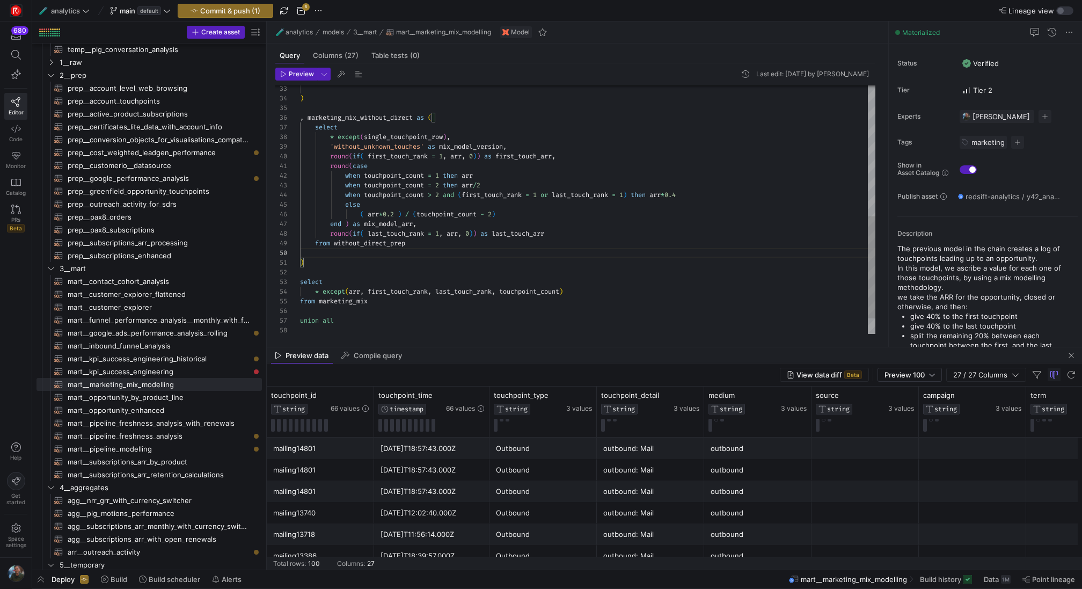
scroll to position [77, 108]
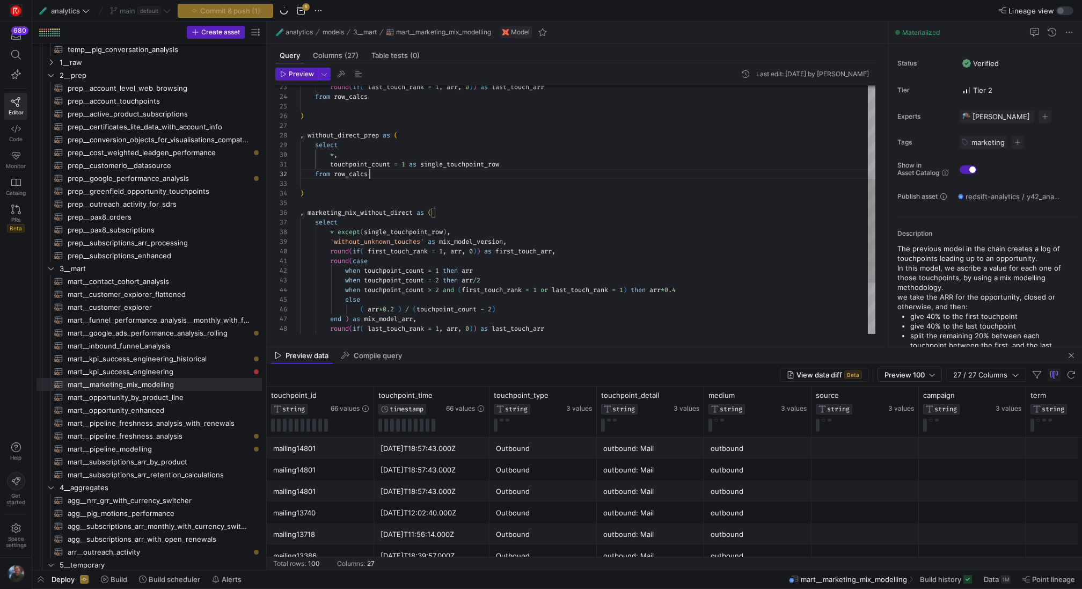
click at [377, 174] on div ") , marketing_mix_without_direct as ( select * except ( single_touchpoint_row )…" at bounding box center [587, 160] width 575 height 598
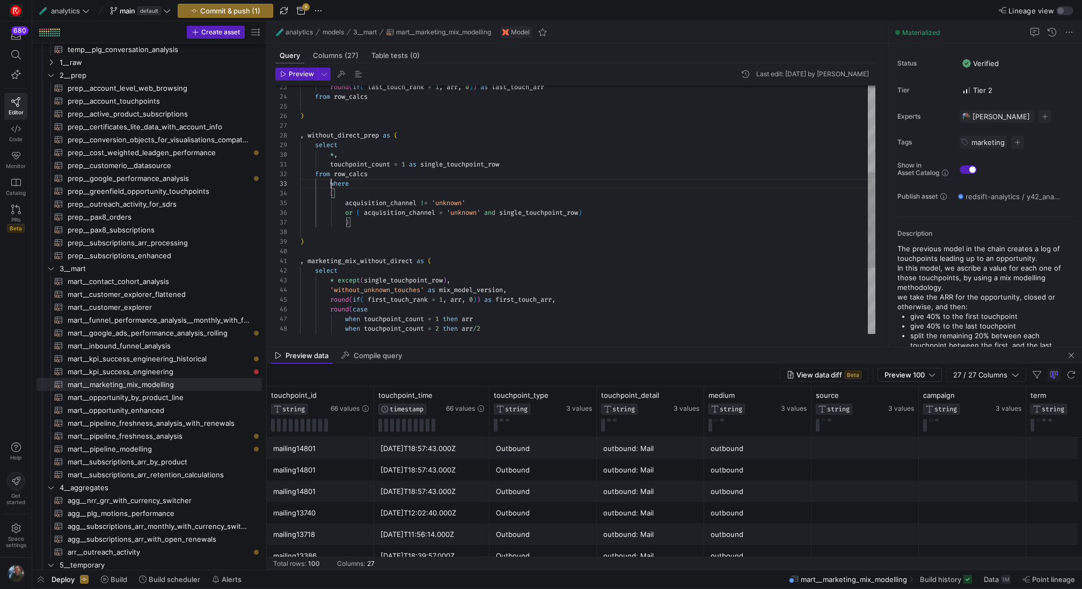
click at [329, 184] on div ") , marketing_mix_without_direct as ( select * except ( single_touchpoint_row )…" at bounding box center [587, 184] width 575 height 646
click at [385, 224] on div ") , marketing_mix_without_direct as ( select * except ( single_touchpoint_row )…" at bounding box center [587, 184] width 575 height 646
drag, startPoint x: 409, startPoint y: 165, endPoint x: 330, endPoint y: 165, distance: 78.3
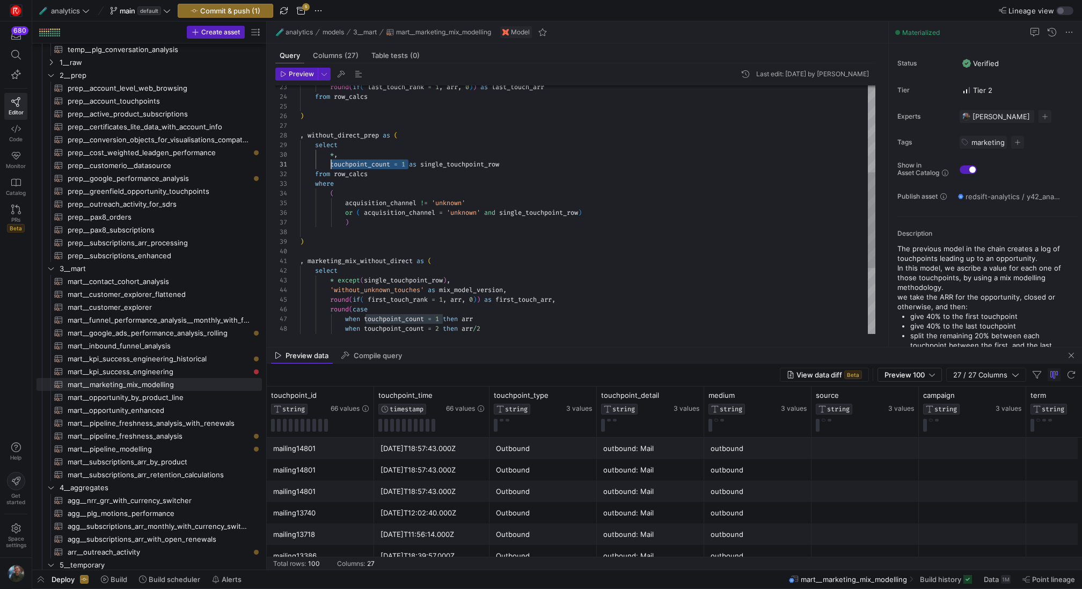
click at [330, 165] on div ") , marketing_mix_without_direct as ( select * except ( single_touchpoint_row )…" at bounding box center [587, 184] width 575 height 646
click at [534, 214] on div ") , marketing_mix_without_direct as ( select * except ( single_touchpoint_row )…" at bounding box center [587, 184] width 575 height 646
drag, startPoint x: 440, startPoint y: 161, endPoint x: 283, endPoint y: 161, distance: 156.7
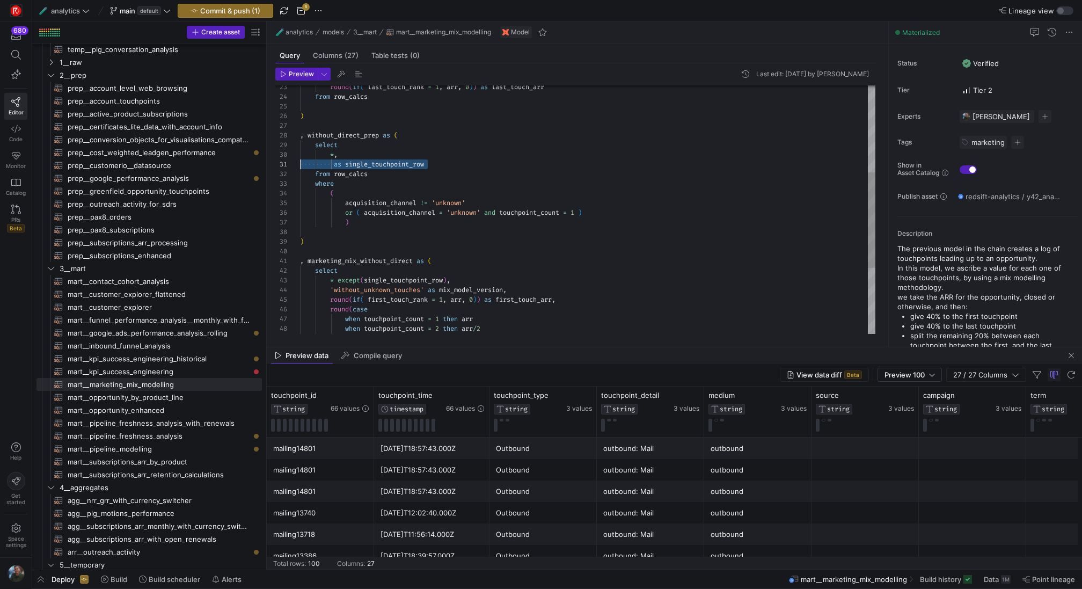
click at [300, 161] on div ") , marketing_mix_without_direct as ( select * except ( single_touchpoint_row )…" at bounding box center [587, 184] width 575 height 646
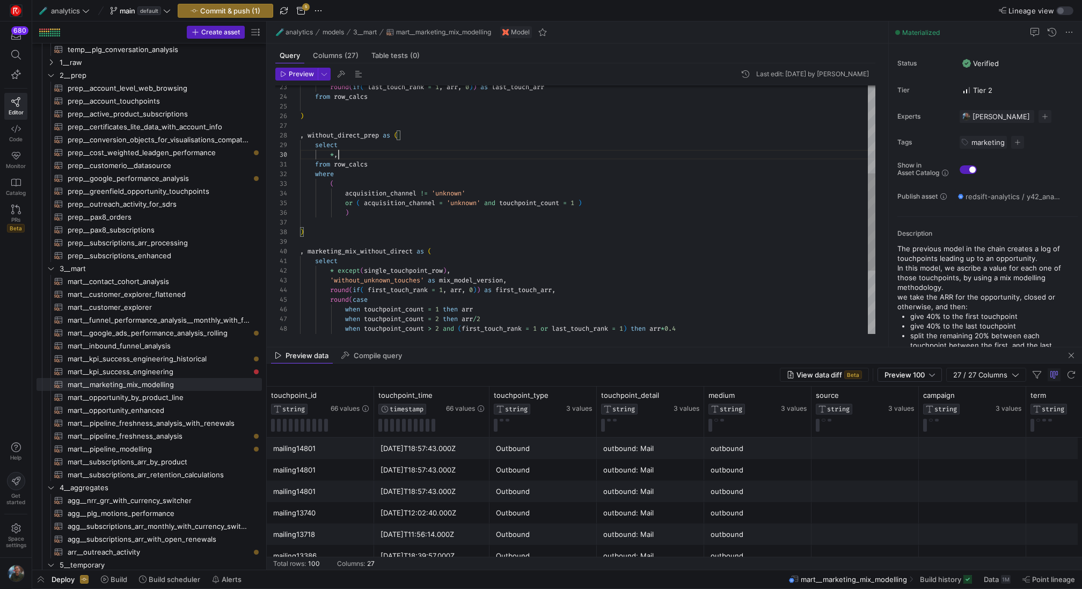
scroll to position [87, 35]
click at [398, 222] on div ") , marketing_mix_without_direct as ( select * except ( single_touchpoint_row )…" at bounding box center [587, 179] width 575 height 636
click at [349, 212] on div ") , marketing_mix_without_direct as ( select * except ( single_touchpoint_row )…" at bounding box center [587, 179] width 575 height 636
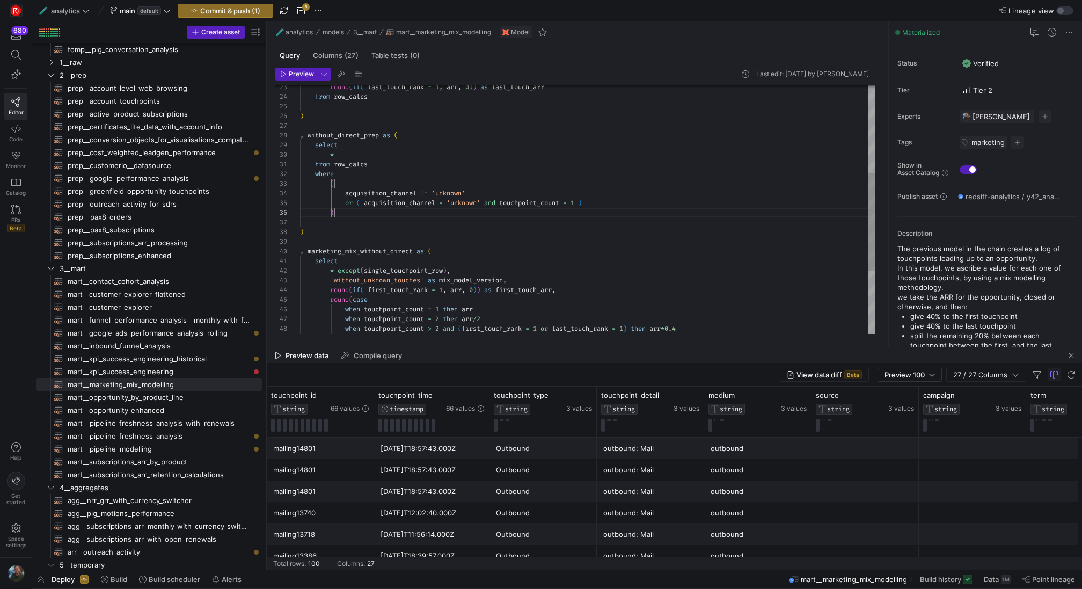
click at [465, 254] on div ") , marketing_mix_without_direct as ( select * except ( single_touchpoint_row )…" at bounding box center [587, 179] width 575 height 636
click at [527, 228] on div ") , marketing_mix_without_direct as ( select * except ( single_touchpoint_row )…" at bounding box center [587, 179] width 575 height 636
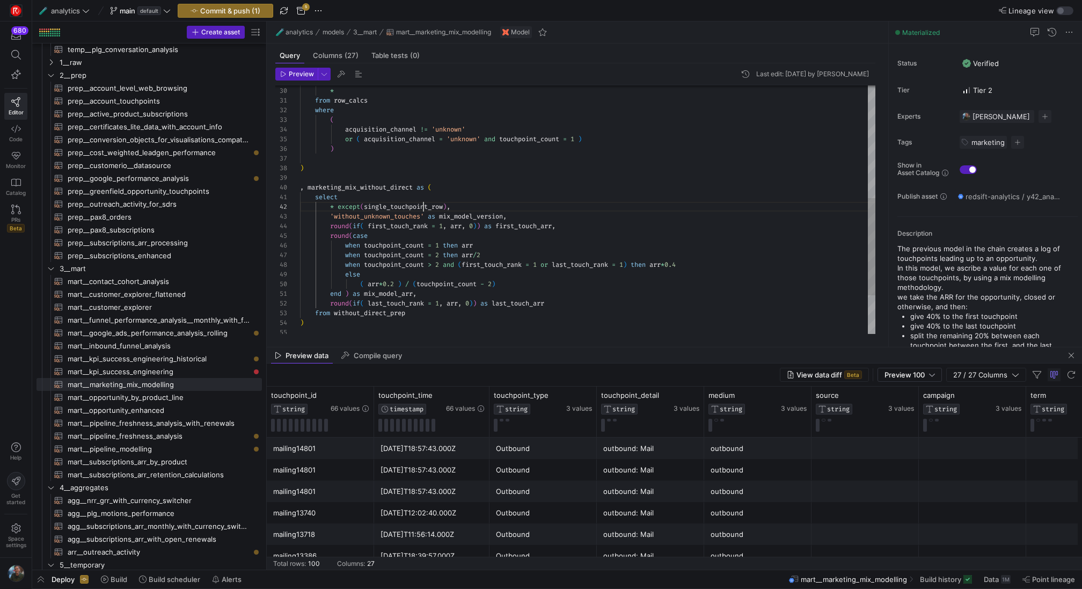
click at [422, 204] on div ", marketing_mix_without_direct as ( select * except ( single_touchpoint_row ) ,…" at bounding box center [587, 115] width 575 height 636
click at [505, 190] on div ", marketing_mix_without_direct as ( select * , 'without_unknown_touches' as mix…" at bounding box center [587, 115] width 575 height 636
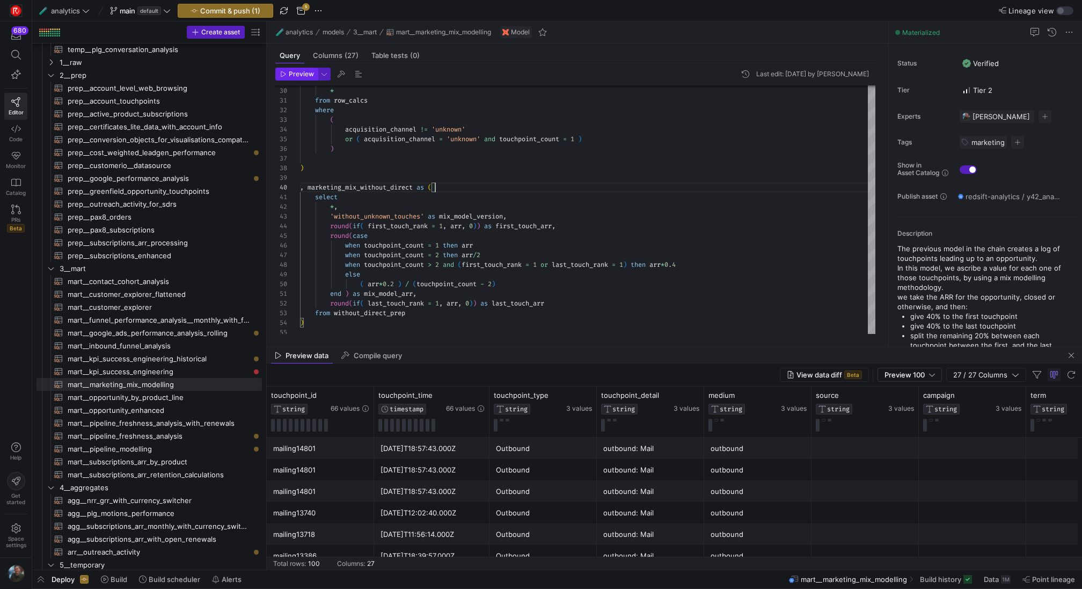
type textarea "from row_calcs where ( acquisition_channel != 'unknown' or ( acquisition_channe…"
click at [304, 68] on span "button" at bounding box center [296, 74] width 41 height 12
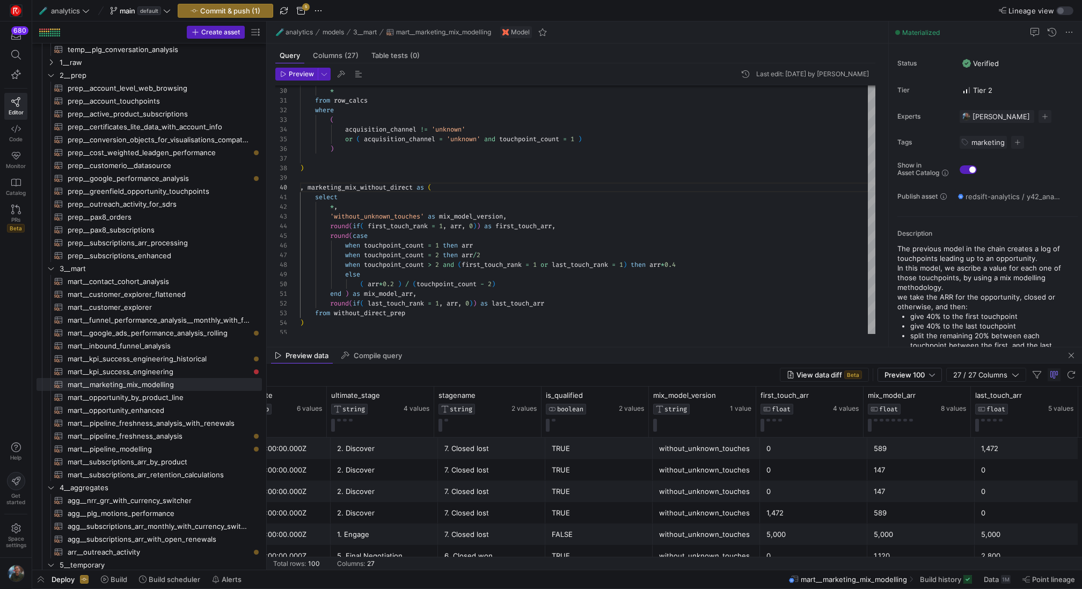
scroll to position [653, 0]
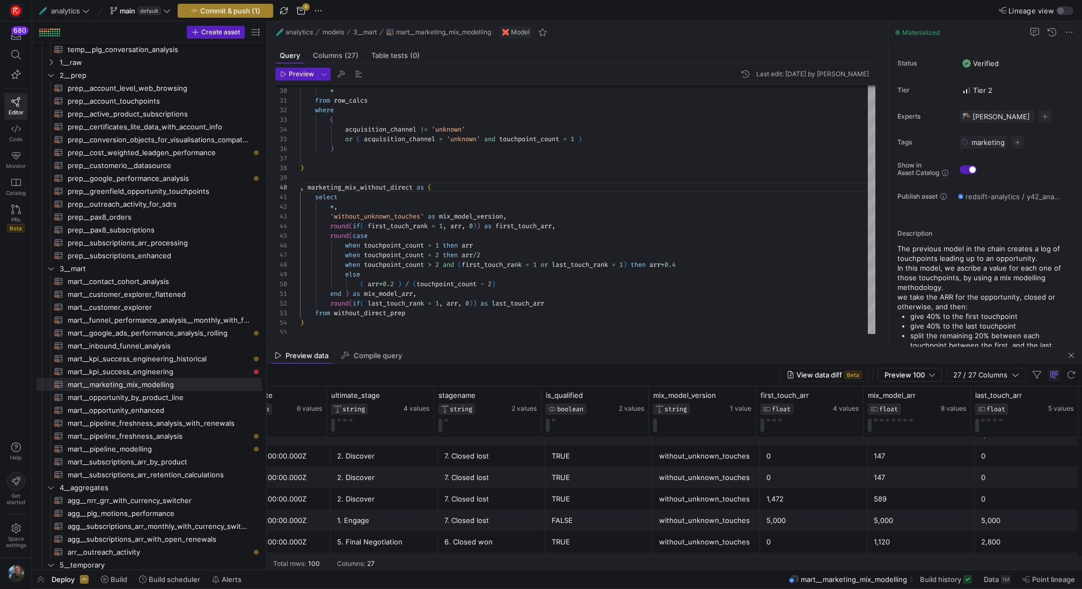
click at [245, 14] on span "Commit & push (1)" at bounding box center [230, 10] width 60 height 9
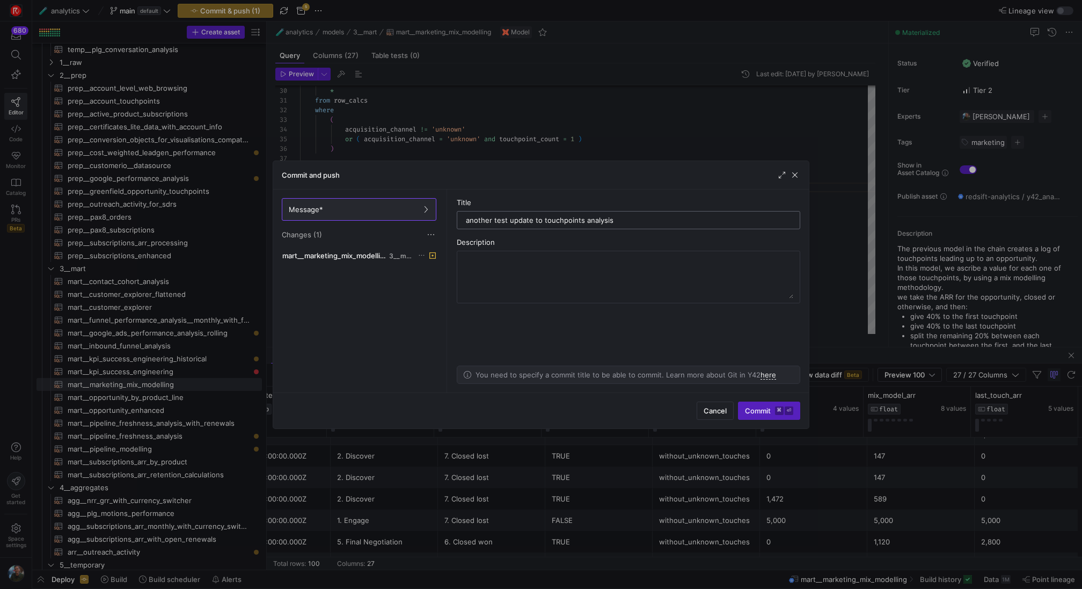
click at [499, 214] on div "another test update to touchpoints analysis" at bounding box center [628, 219] width 325 height 17
click at [498, 219] on input "another test update to touchpoints analysis" at bounding box center [628, 220] width 325 height 9
type input "another update to touchpoints analysis"
click at [768, 422] on div "Cancel Commit ⌘ ⏎" at bounding box center [540, 410] width 535 height 36
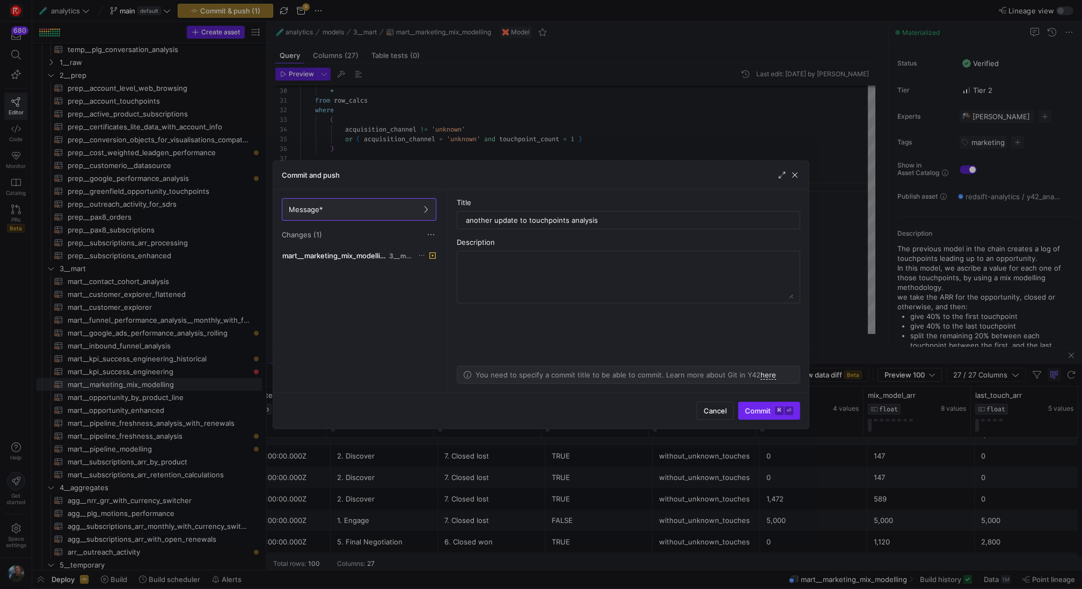
click at [770, 411] on span "Commit ⌘ ⏎" at bounding box center [769, 410] width 48 height 9
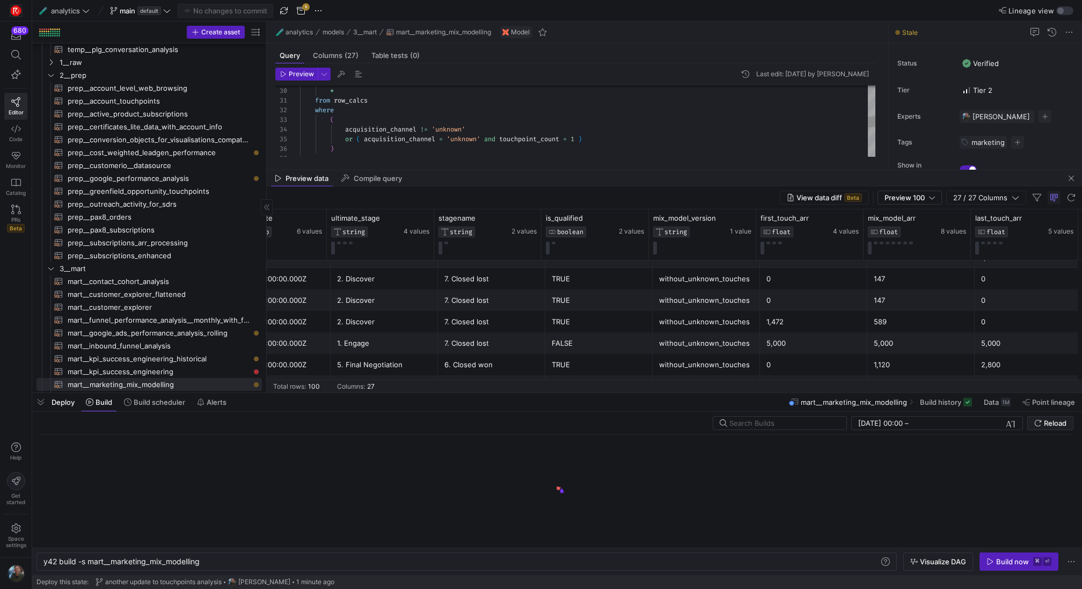
scroll to position [0, 157]
click at [217, 563] on div "y42 build -s mart__marketing_mix_modelling" at bounding box center [461, 561] width 836 height 9
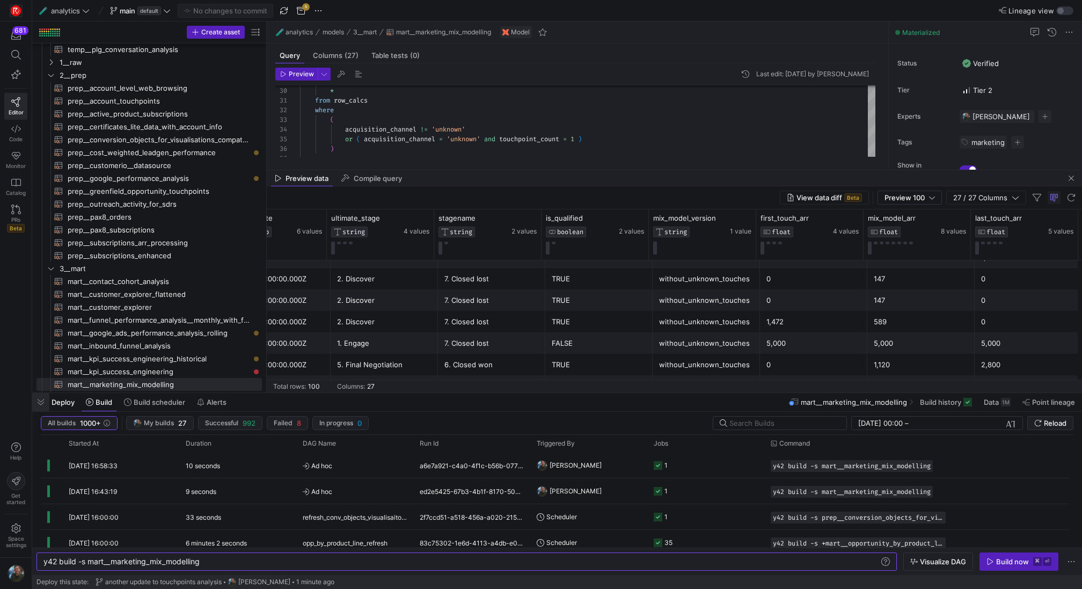
click at [39, 401] on span "button" at bounding box center [40, 402] width 17 height 18
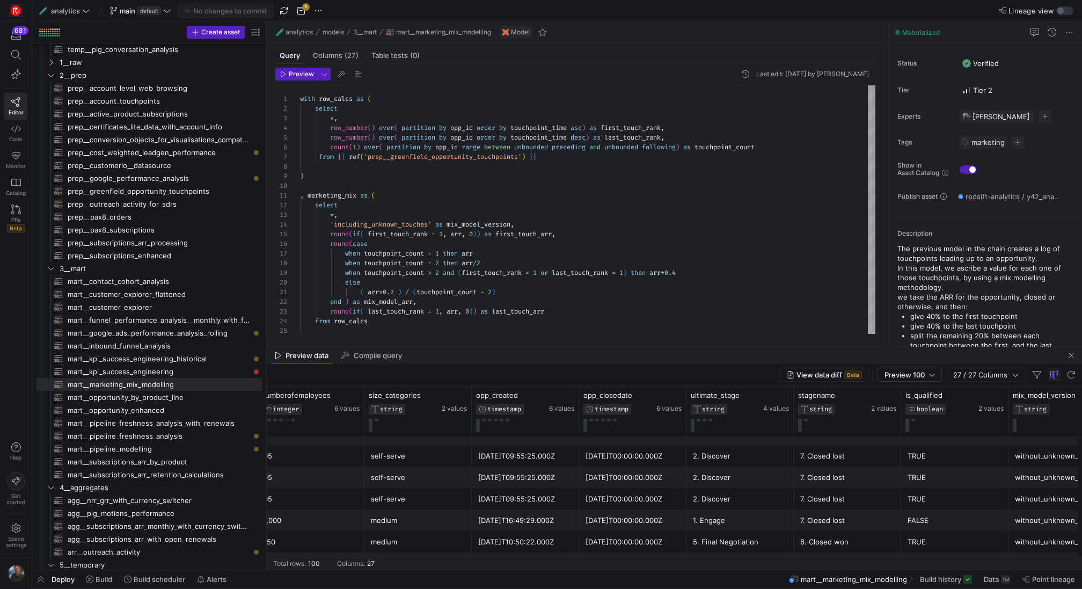
scroll to position [0, 1679]
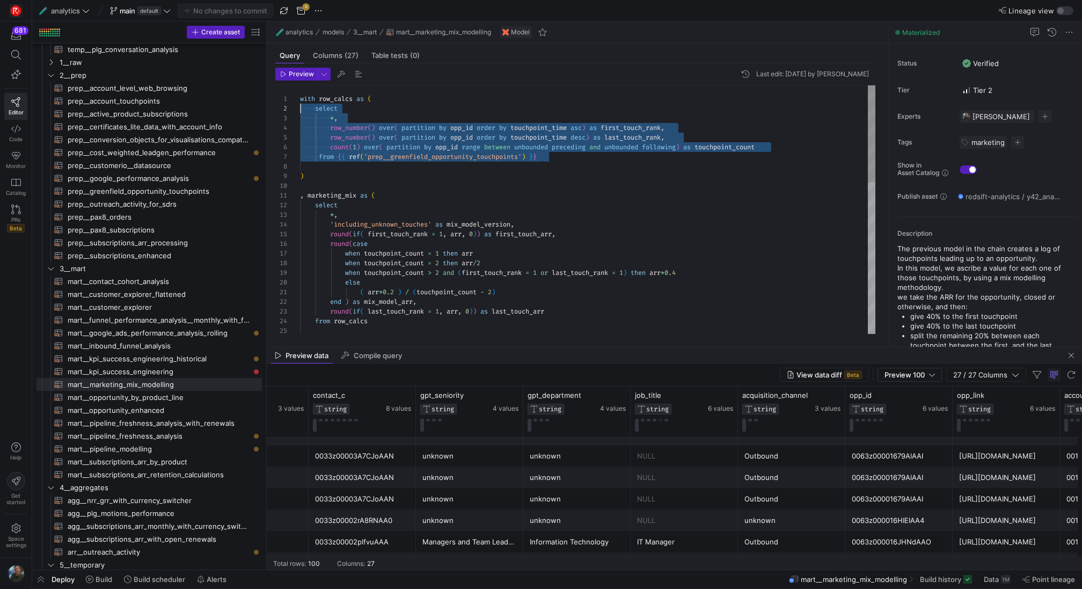
drag, startPoint x: 560, startPoint y: 157, endPoint x: 293, endPoint y: 108, distance: 271.0
click at [300, 108] on div "from row_calcs end ) as mix_model_arr , round ( if ( last_touch_rank = 1 , arr …" at bounding box center [587, 403] width 575 height 636
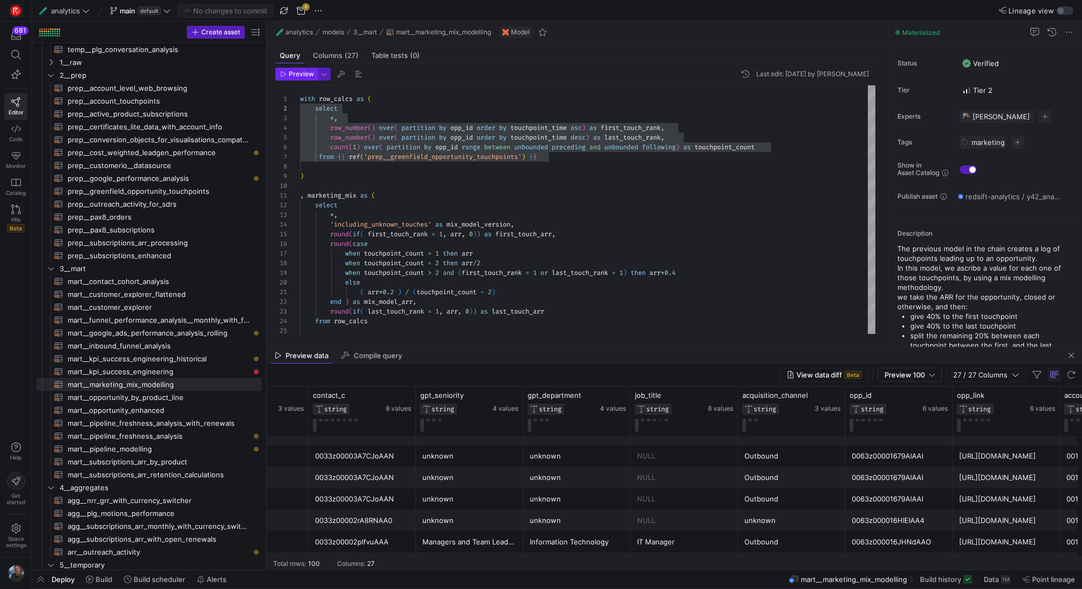
click at [290, 71] on span "Preview" at bounding box center [301, 74] width 25 height 8
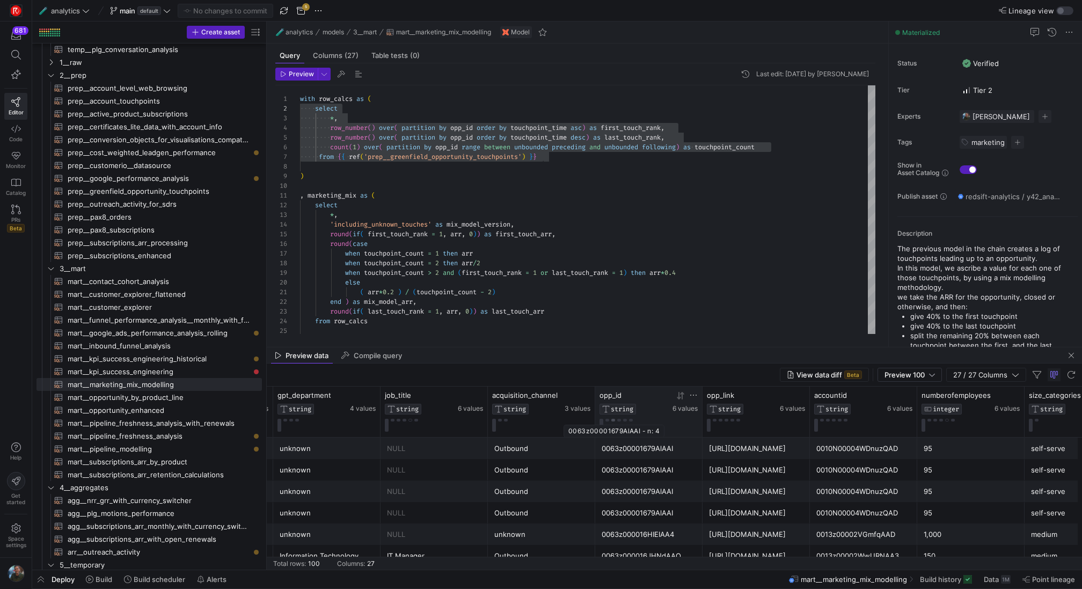
click at [614, 420] on button at bounding box center [613, 419] width 4 height 3
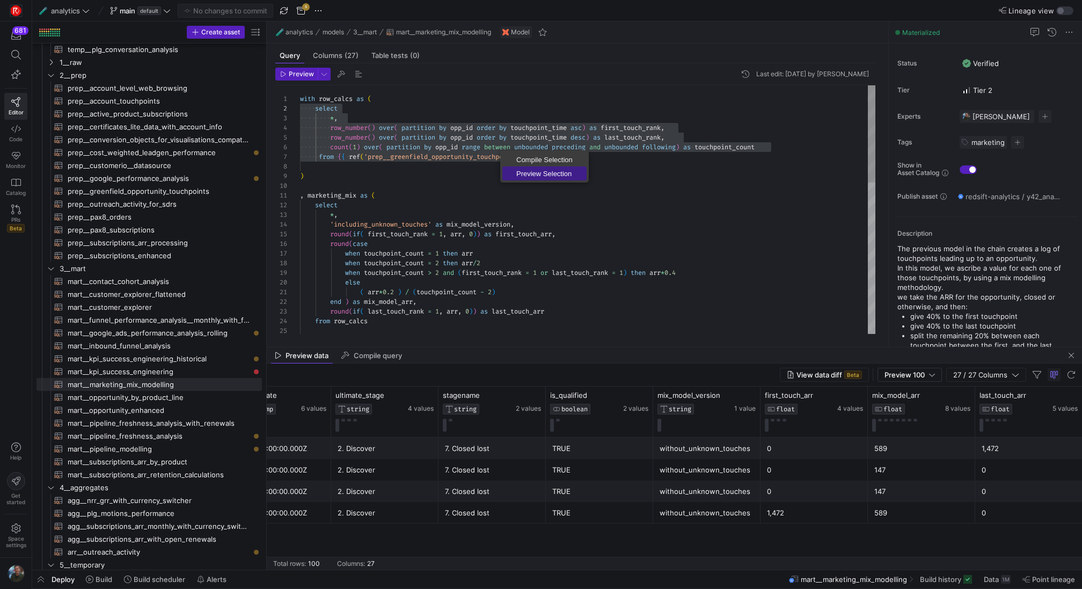
click at [550, 172] on span "Preview Selection" at bounding box center [544, 173] width 84 height 7
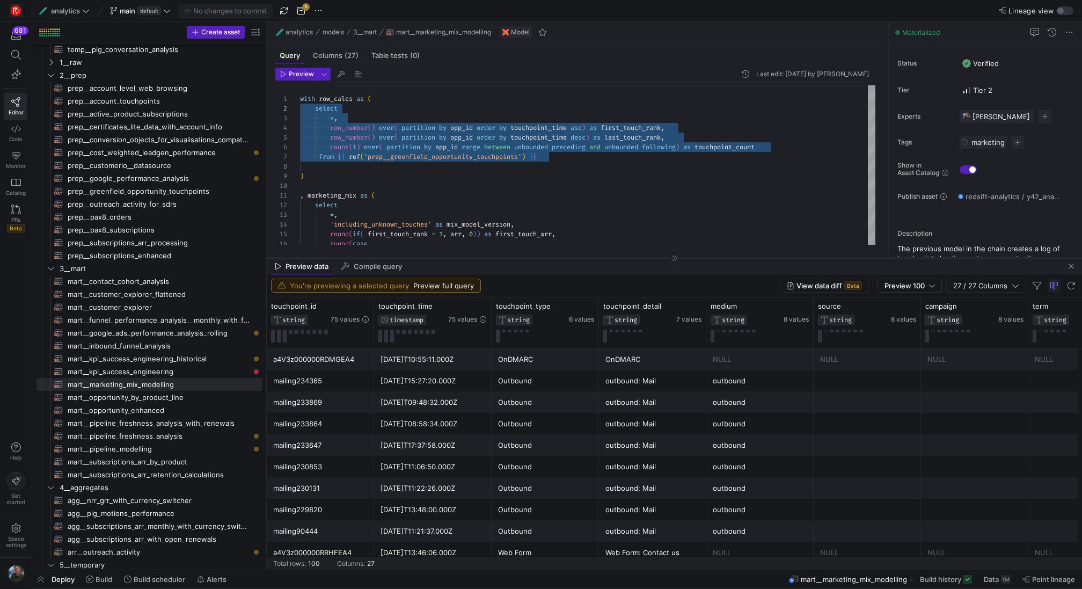
drag, startPoint x: 690, startPoint y: 348, endPoint x: 690, endPoint y: 259, distance: 89.1
click at [690, 258] on div at bounding box center [674, 258] width 815 height 1
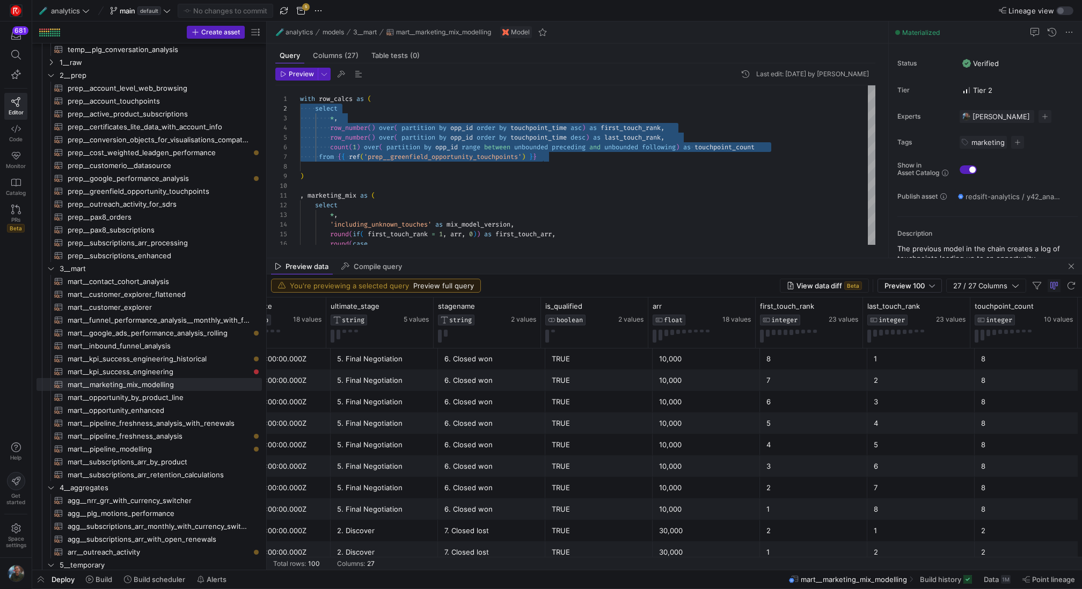
scroll to position [33, 0]
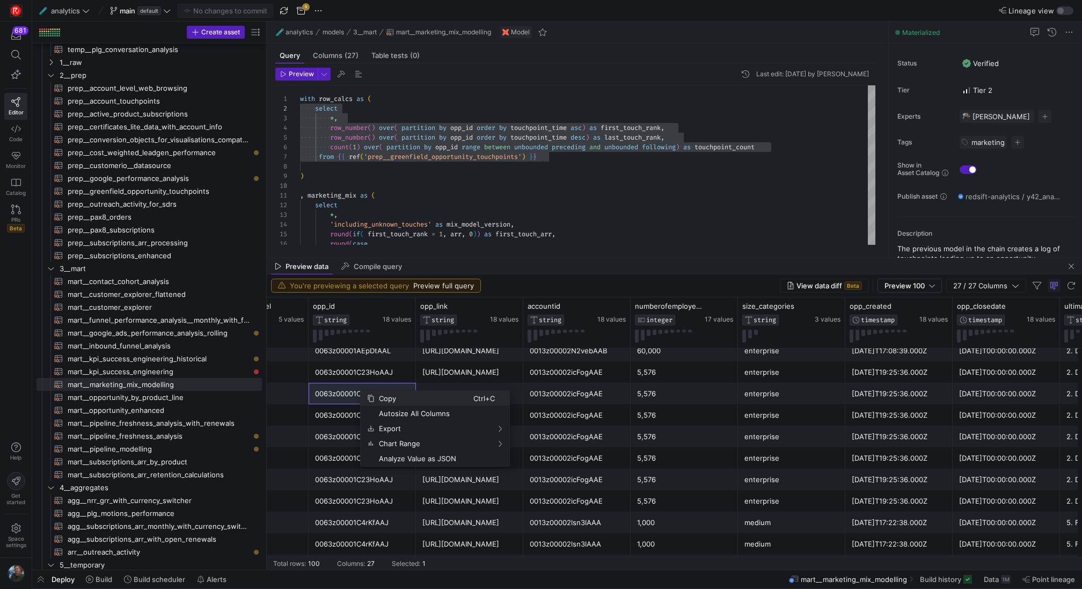
click at [389, 398] on span "Copy" at bounding box center [423, 398] width 99 height 15
click at [565, 160] on div "round ( case round ( if ( first_touch_rank = 1 , arr , 0 ) ) as first_touch_arr…" at bounding box center [587, 403] width 575 height 636
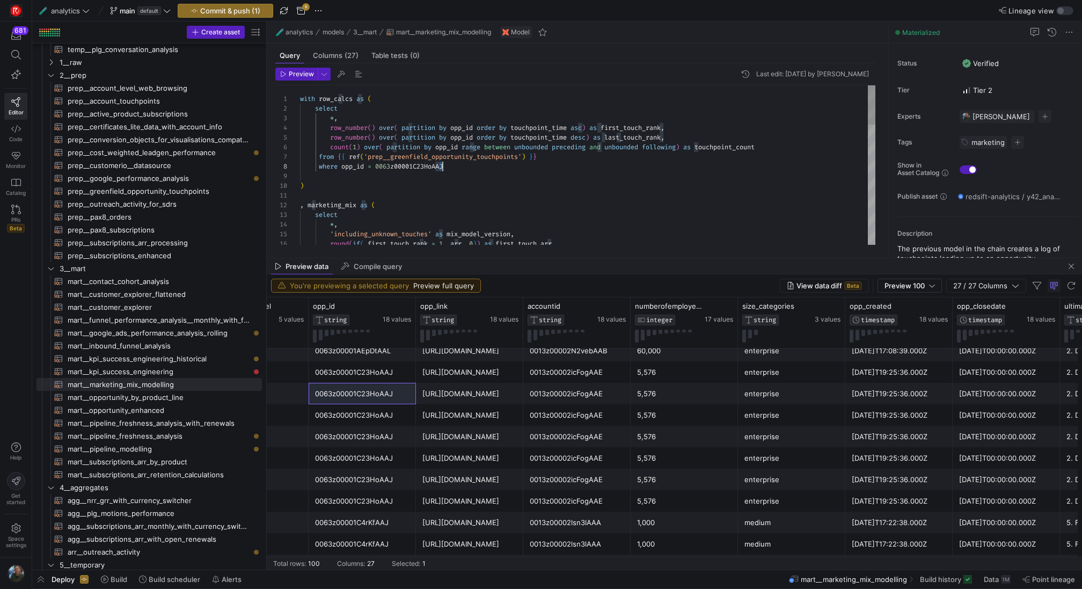
click at [440, 167] on div "round ( if ( first_touch_rank = 1 , arr , 0 ) ) as first_touch_arr , 'including…" at bounding box center [587, 408] width 575 height 646
click at [515, 171] on div "round ( if ( first_touch_rank = 1 , arr , 0 ) ) as first_touch_arr , 'including…" at bounding box center [587, 408] width 575 height 646
click at [305, 72] on span "Preview" at bounding box center [301, 74] width 25 height 8
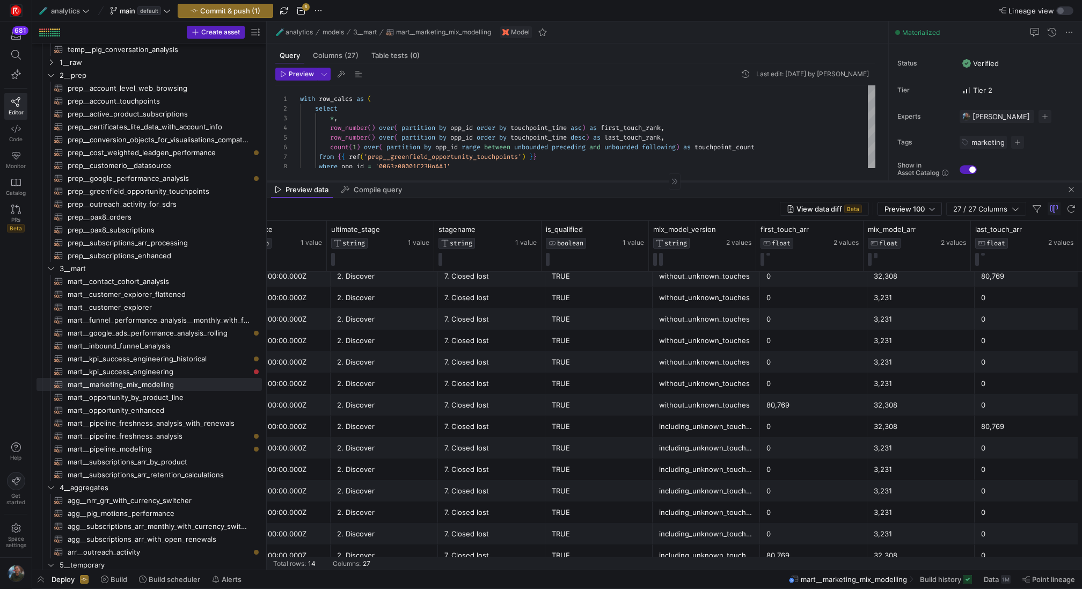
drag, startPoint x: 730, startPoint y: 258, endPoint x: 739, endPoint y: 181, distance: 77.3
click at [739, 181] on div at bounding box center [674, 181] width 815 height 1
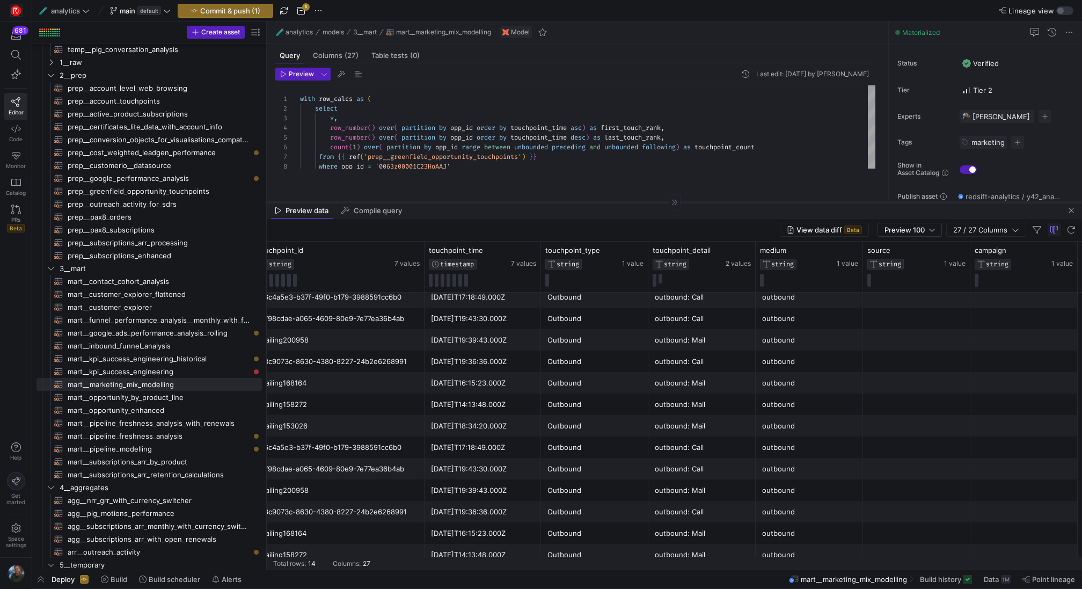
drag, startPoint x: 655, startPoint y: 181, endPoint x: 655, endPoint y: 202, distance: 20.9
click at [655, 202] on div at bounding box center [674, 202] width 815 height 1
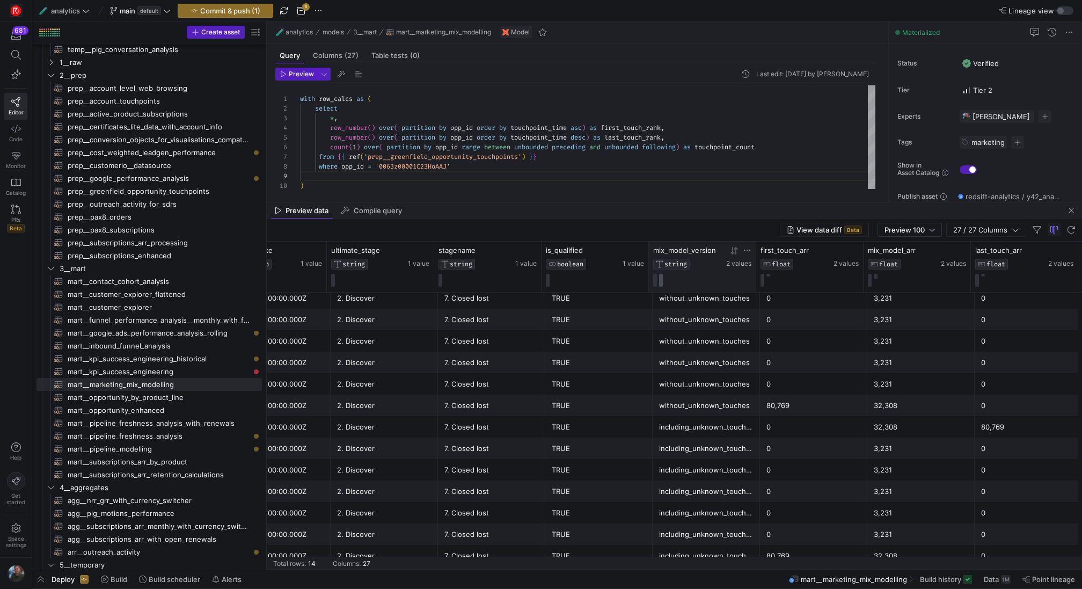
click at [659, 278] on button at bounding box center [661, 280] width 4 height 13
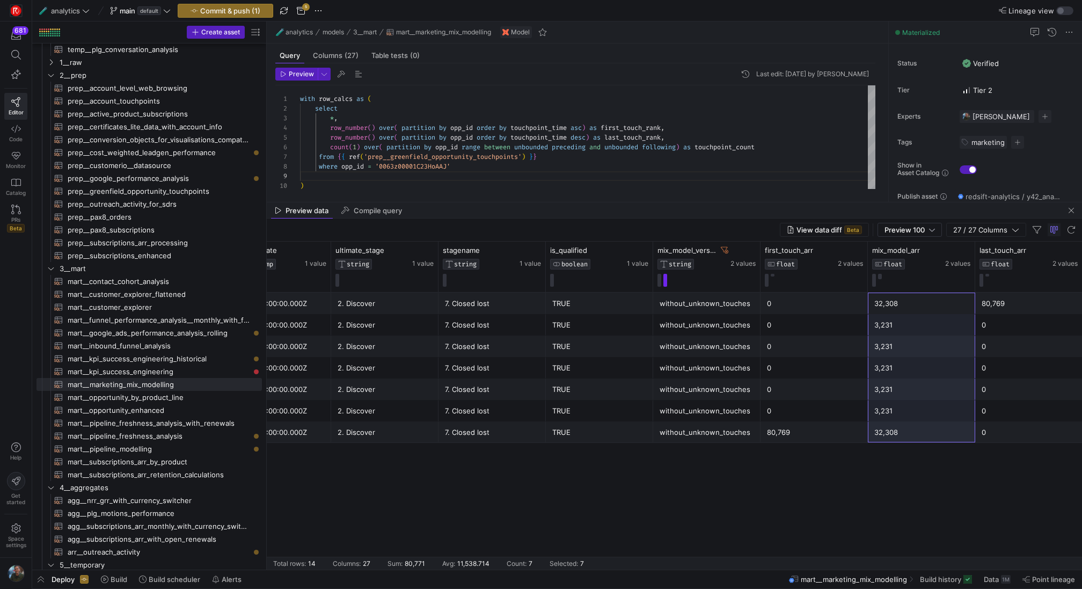
drag, startPoint x: 884, startPoint y: 301, endPoint x: 892, endPoint y: 437, distance: 136.5
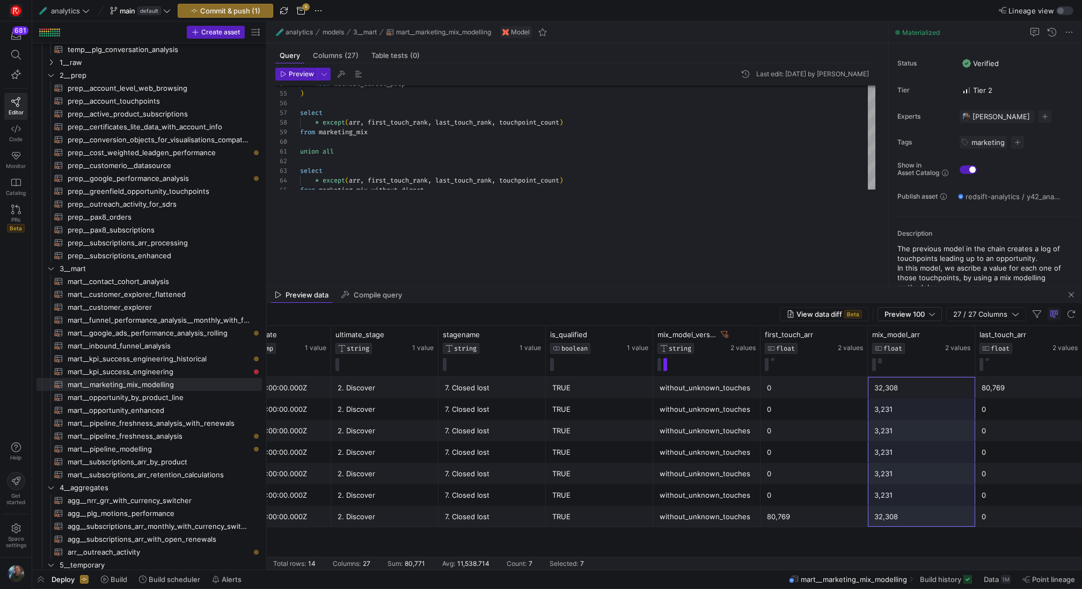
drag, startPoint x: 563, startPoint y: 201, endPoint x: 564, endPoint y: 319, distance: 118.0
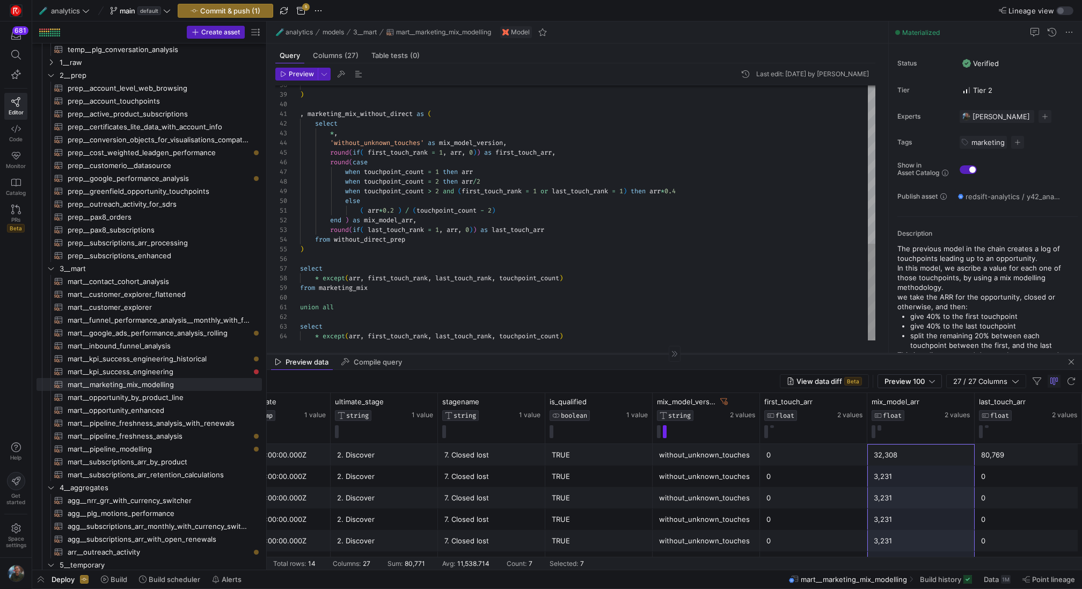
scroll to position [0, 2155]
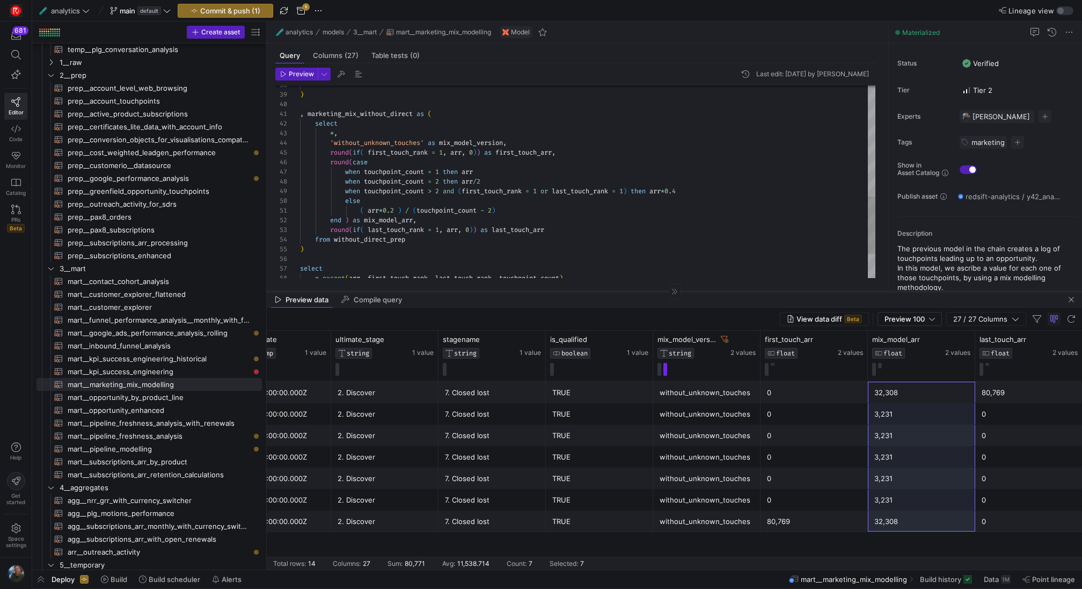
drag, startPoint x: 376, startPoint y: 320, endPoint x: 388, endPoint y: 291, distance: 31.5
click at [388, 291] on div at bounding box center [674, 291] width 815 height 1
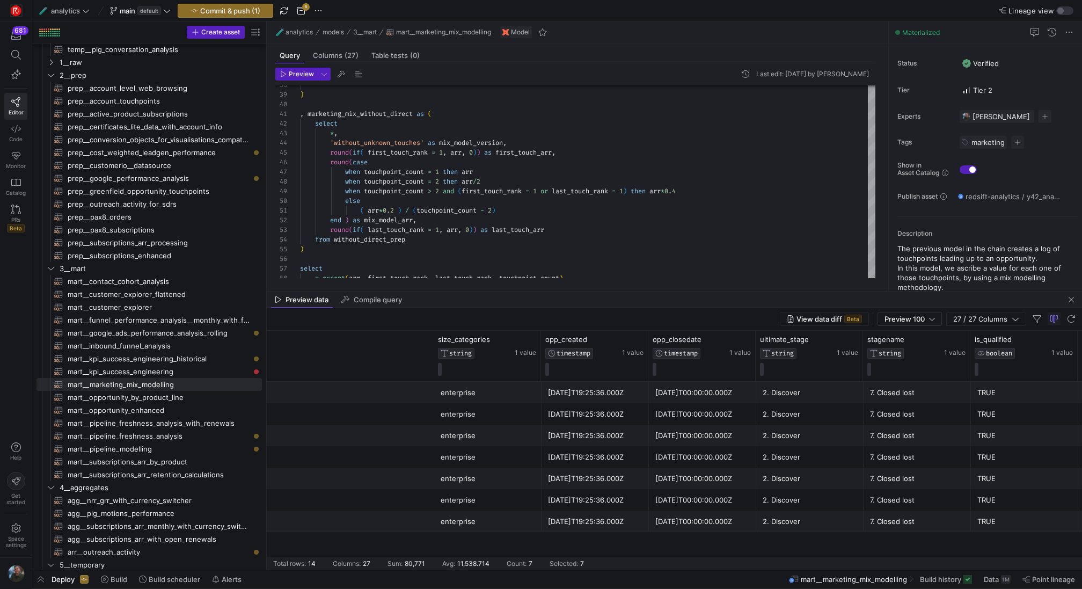
scroll to position [0, 1610]
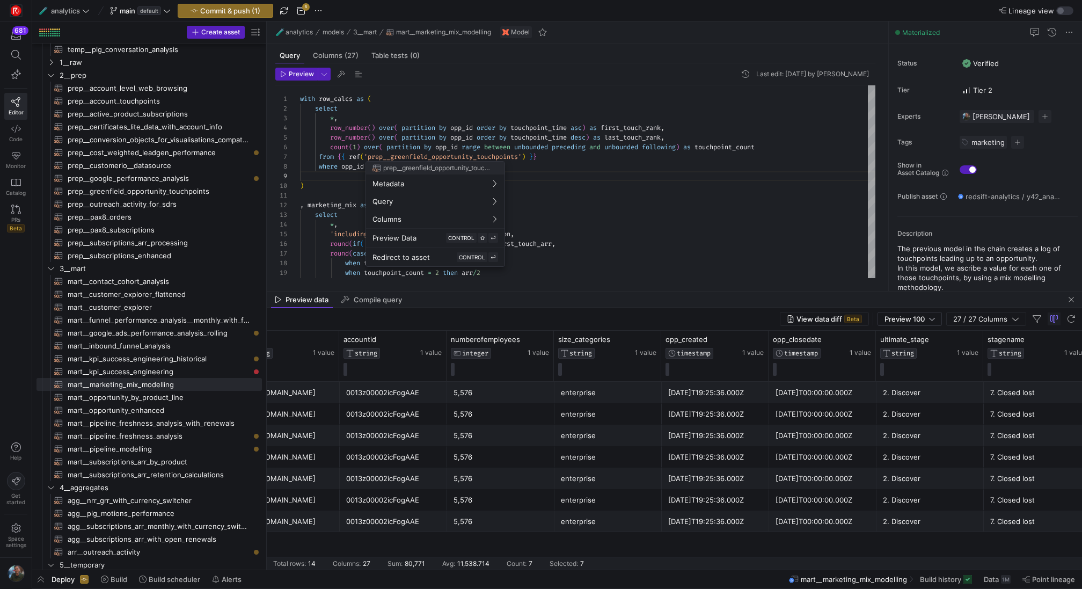
click at [406, 165] on span "prep__greenfield_opportunity_touchpoints" at bounding box center [437, 168] width 108 height 8
click at [406, 163] on div "when touchpoint_count > 2 and ( first_touch_rank = 1 or last_touch_rank = 1 ) t…" at bounding box center [587, 408] width 575 height 646
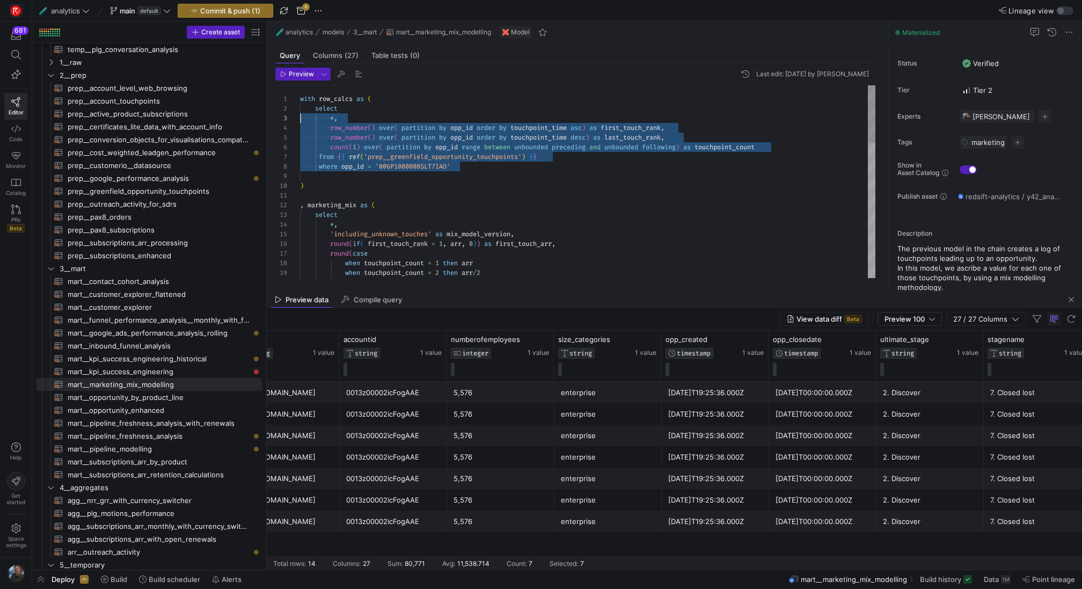
scroll to position [10, 0]
drag, startPoint x: 487, startPoint y: 164, endPoint x: 280, endPoint y: 109, distance: 214.2
click at [300, 109] on div "when touchpoint_count > 2 and ( first_touch_rank = 1 or last_touch_rank = 1 ) t…" at bounding box center [587, 408] width 575 height 646
click at [308, 72] on span "Preview" at bounding box center [301, 74] width 25 height 8
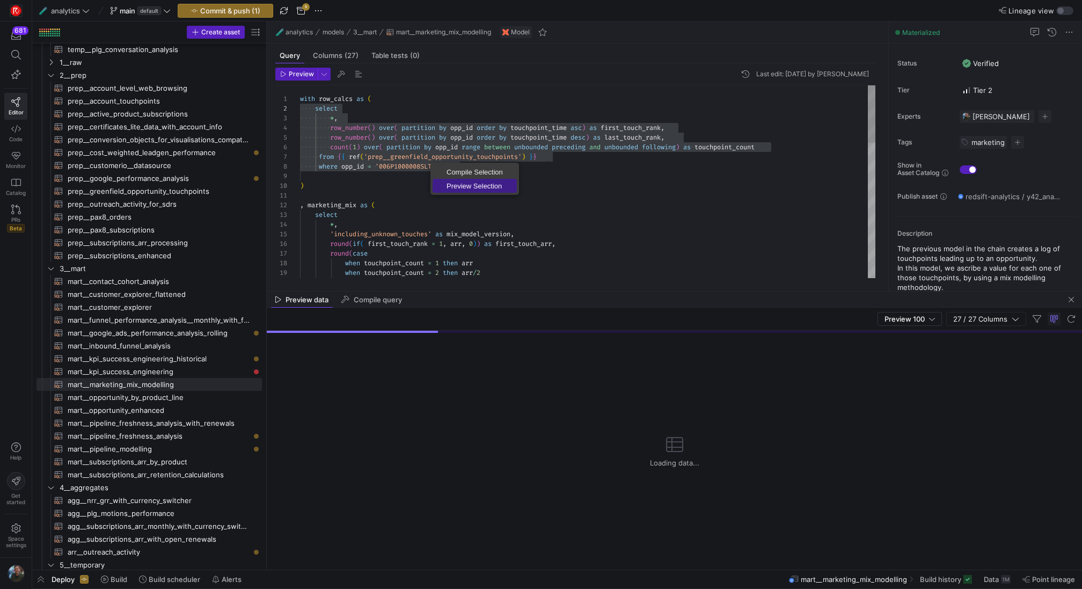
click at [469, 185] on span "Preview Selection" at bounding box center [474, 185] width 84 height 7
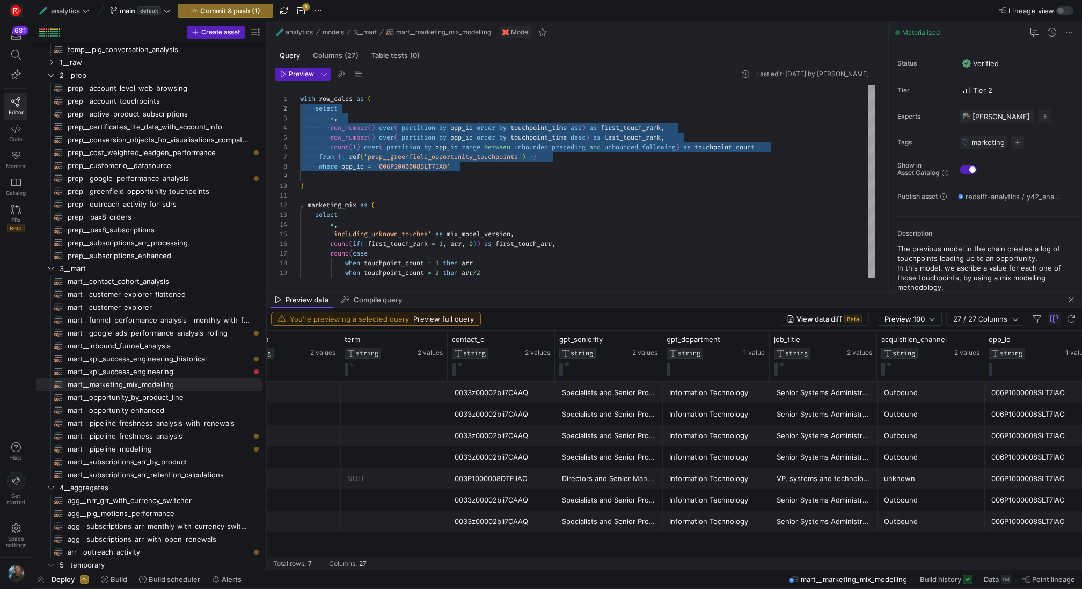
scroll to position [0, 737]
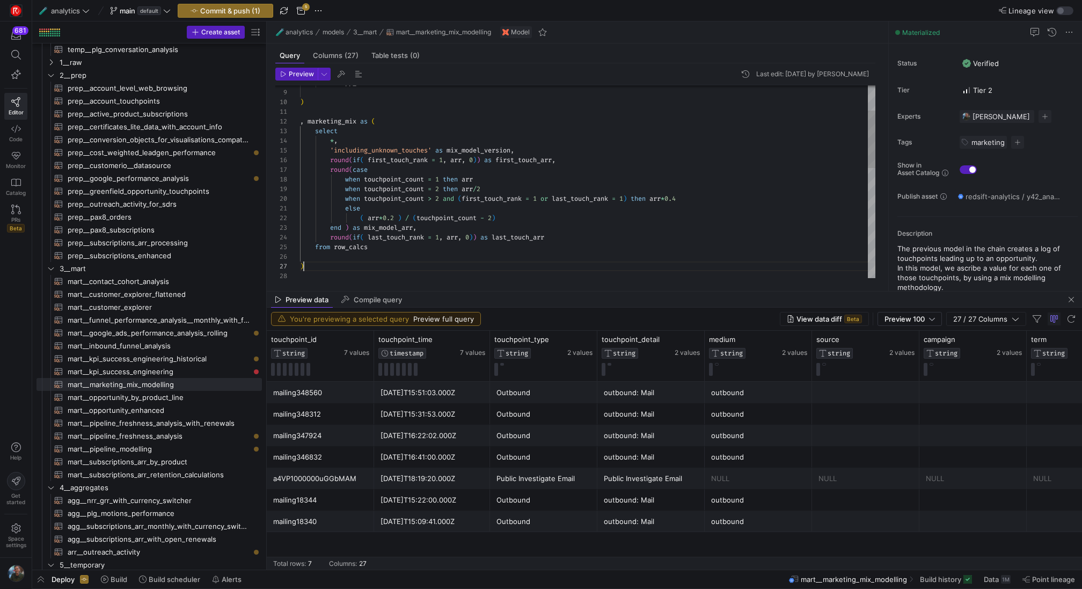
click at [380, 270] on div "when touchpoint_count > 2 and ( first_touch_rank = 1 or last_touch_rank = 1 ) t…" at bounding box center [587, 325] width 575 height 646
click at [344, 119] on div "when touchpoint_count > 2 and ( first_touch_rank = 1 or last_touch_rank = 1 ) t…" at bounding box center [587, 322] width 575 height 646
click at [378, 263] on div "when touchpoint_count > 2 and ( first_touch_rank = 1 or last_touch_rank = 1 ) t…" at bounding box center [587, 322] width 575 height 646
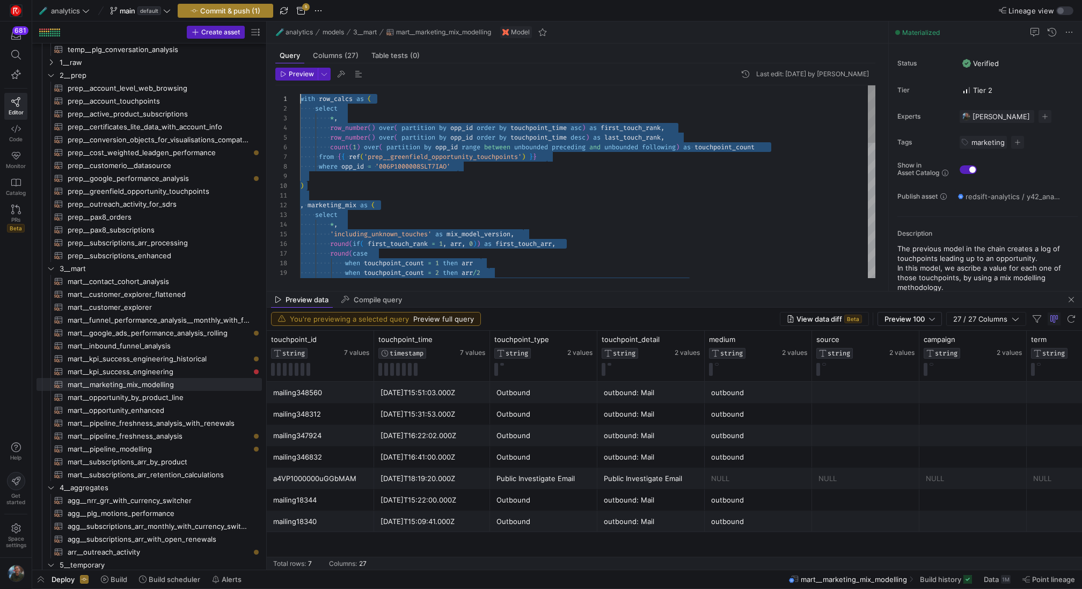
drag, startPoint x: 423, startPoint y: 262, endPoint x: 270, endPoint y: 5, distance: 298.8
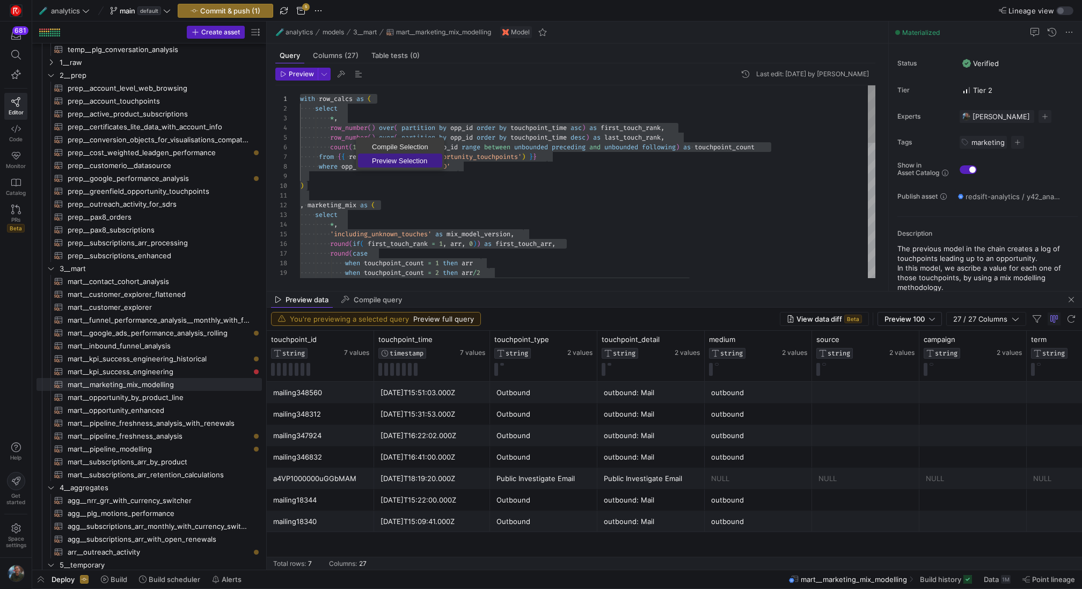
click at [378, 160] on span "Preview Selection" at bounding box center [400, 160] width 84 height 7
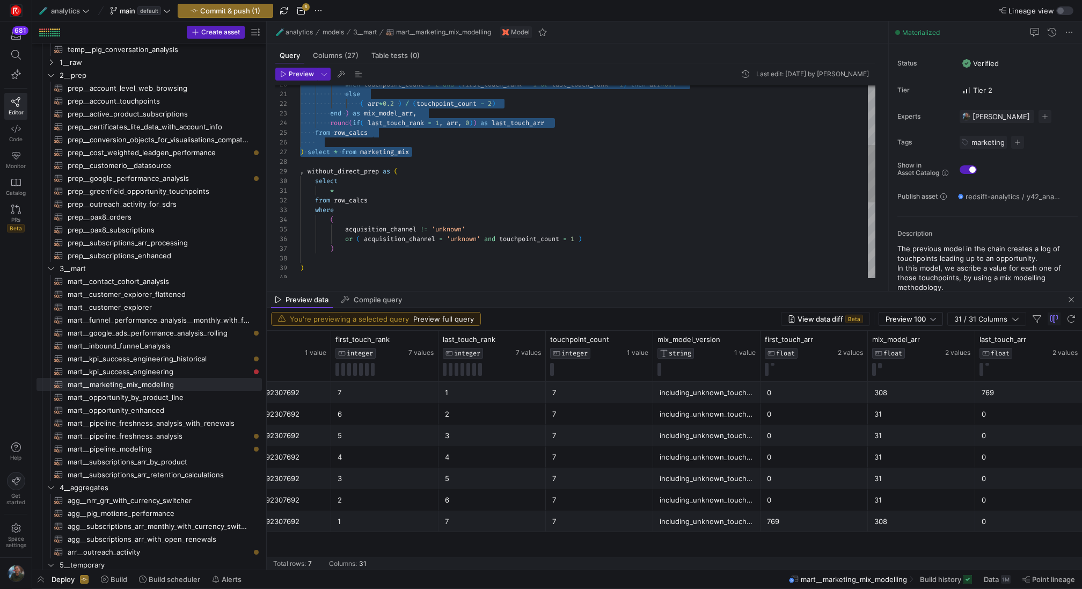
click at [407, 149] on div "( acquisition_channel != 'unknown' or ( acquisition_channel = 'unknown' and tou…" at bounding box center [587, 210] width 575 height 646
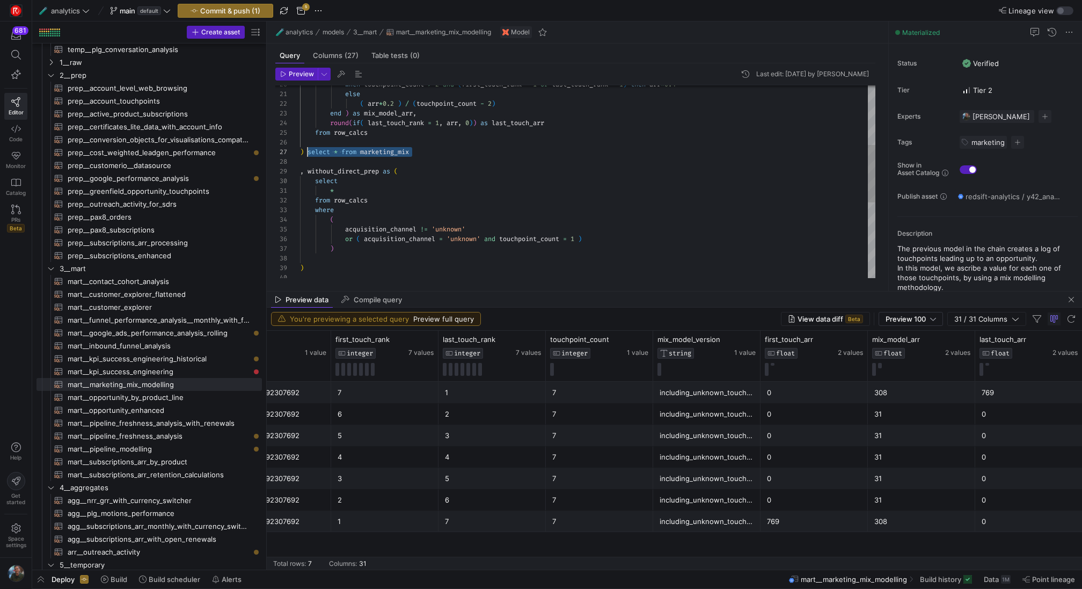
scroll to position [58, 8]
drag, startPoint x: 439, startPoint y: 149, endPoint x: 308, endPoint y: 150, distance: 131.4
click at [308, 150] on div "( acquisition_channel != 'unknown' or ( acquisition_channel = 'unknown' and tou…" at bounding box center [587, 210] width 575 height 646
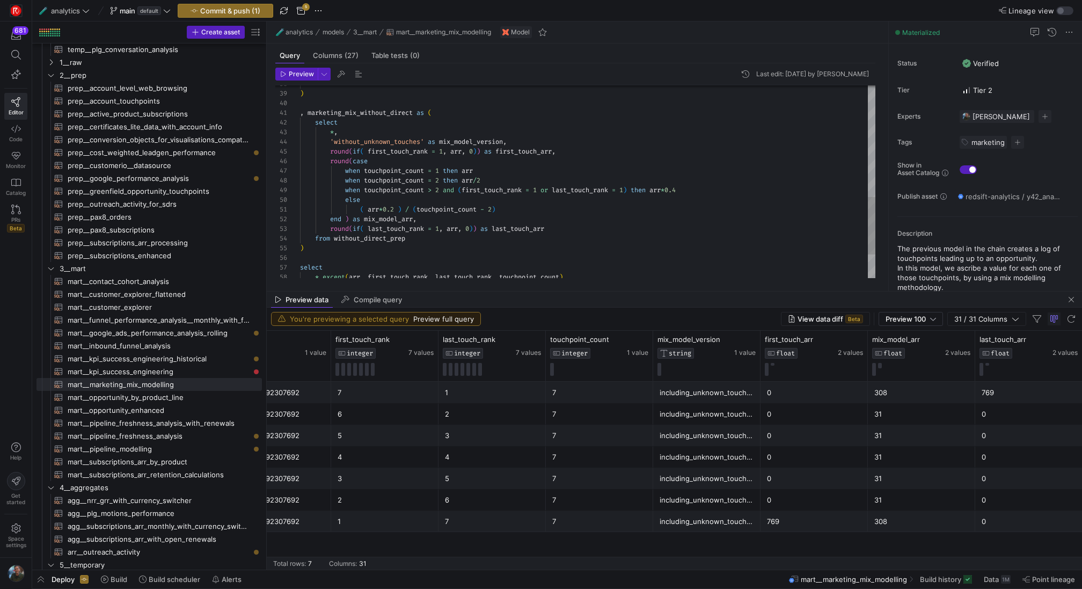
click at [350, 250] on div "when touchpoint_count = 1 then arr when touchpoint_count = 2 then arr / 2 when …" at bounding box center [587, 36] width 575 height 646
click at [365, 109] on div "when touchpoint_count = 1 then arr when touchpoint_count = 2 then arr / 2 when …" at bounding box center [587, 41] width 575 height 656
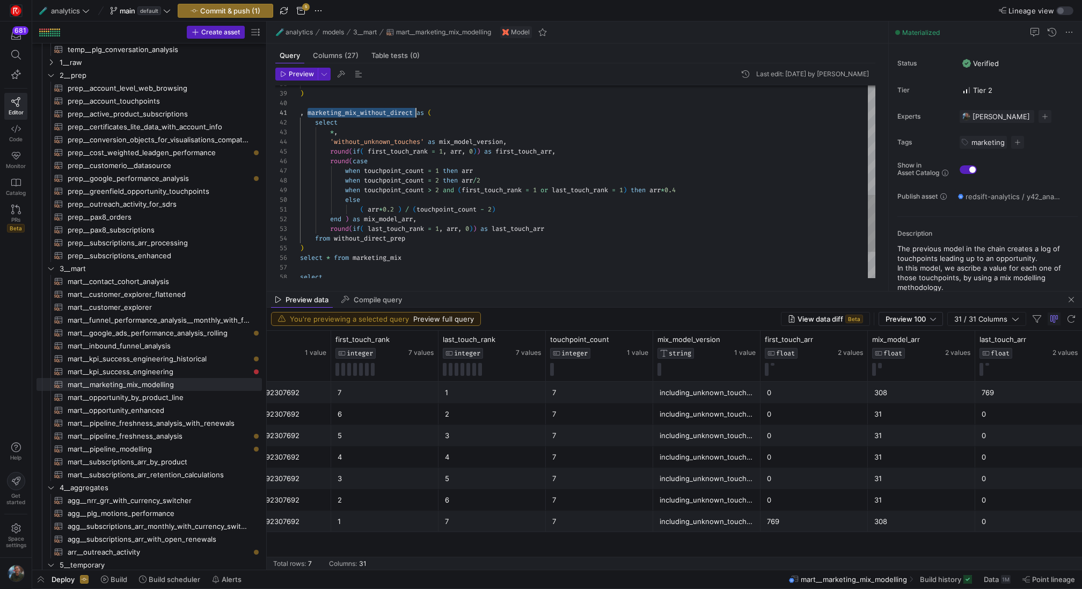
click at [385, 259] on div "when touchpoint_count = 1 then arr when touchpoint_count = 2 then arr / 2 when …" at bounding box center [587, 41] width 575 height 656
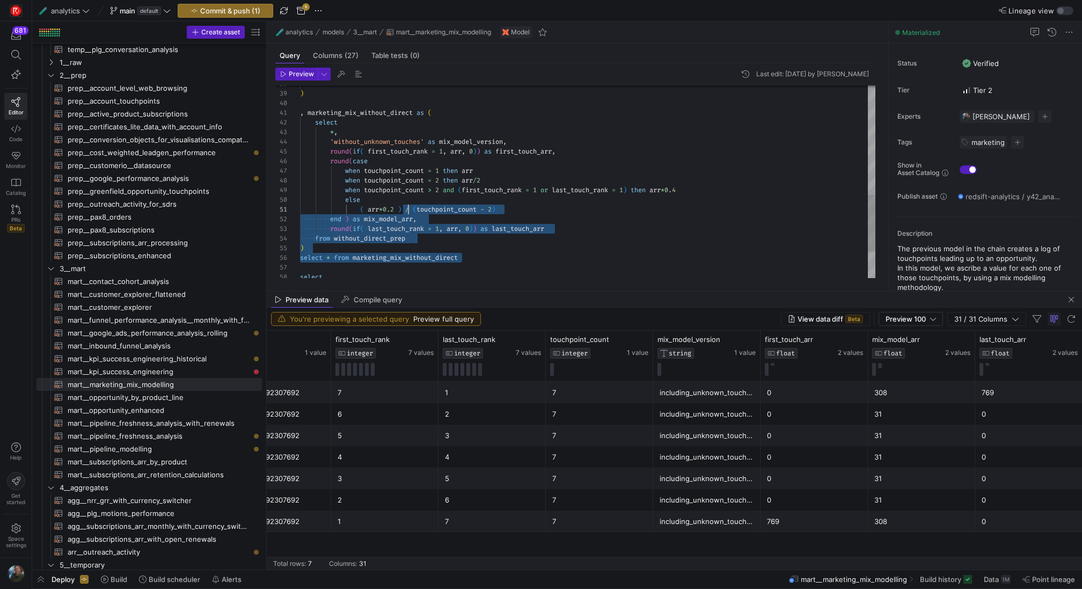
scroll to position [0, 0]
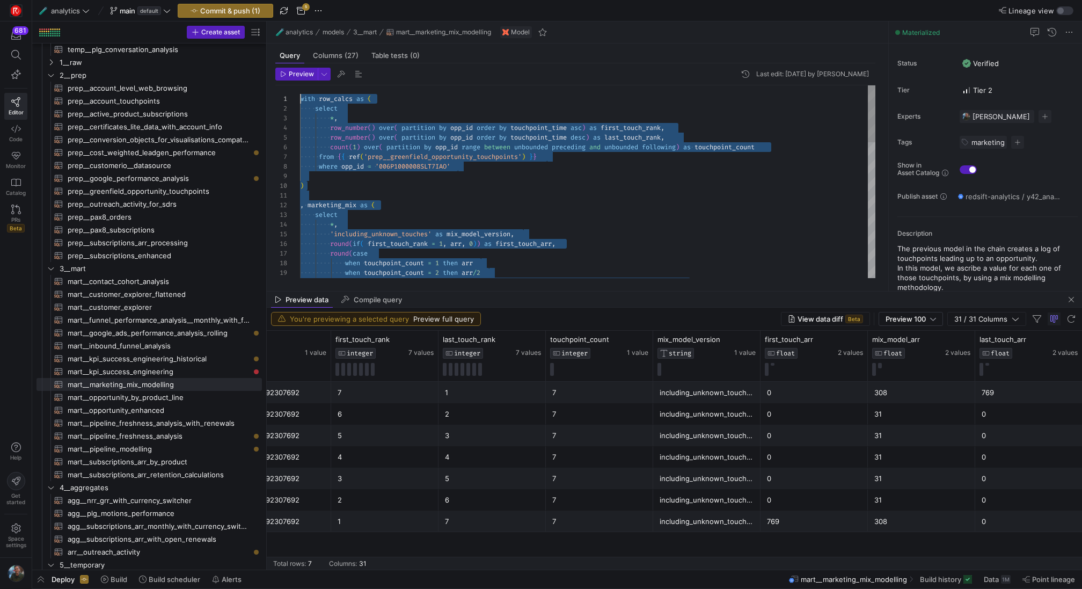
drag, startPoint x: 480, startPoint y: 261, endPoint x: 159, endPoint y: -89, distance: 475.0
type textarea "with row_calcs as ( select *, row_number() over( partition by opp_id order by t…"
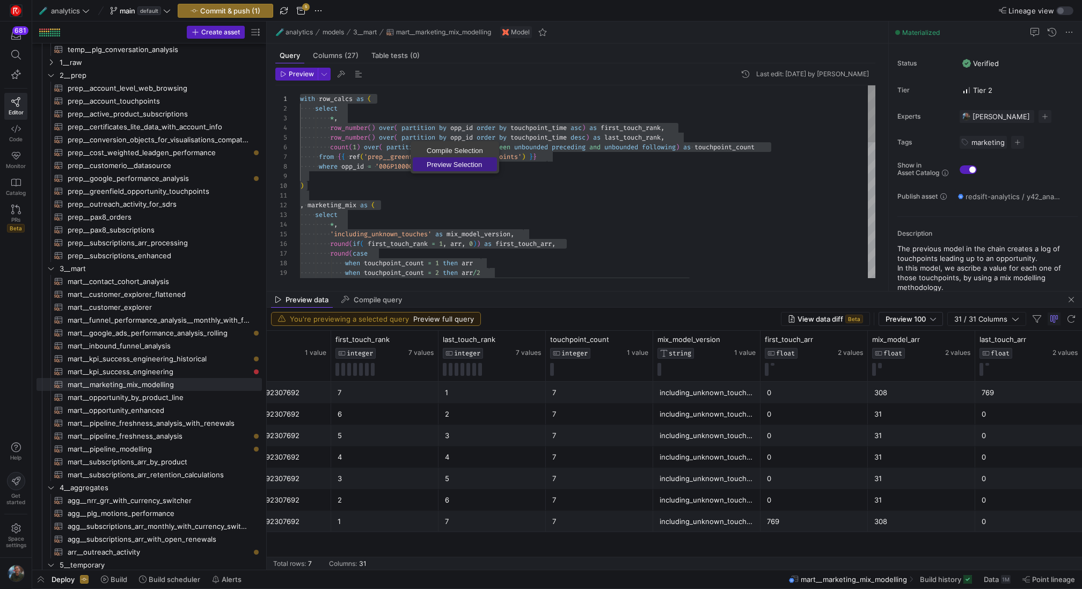
click at [437, 165] on span "Preview Selection" at bounding box center [455, 164] width 84 height 7
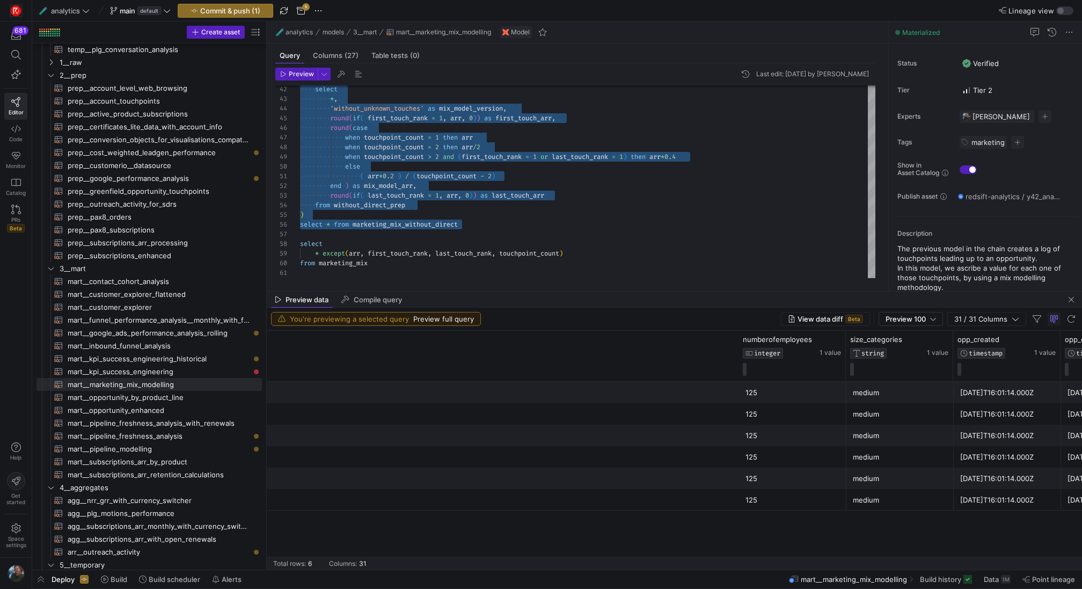
scroll to position [0, 859]
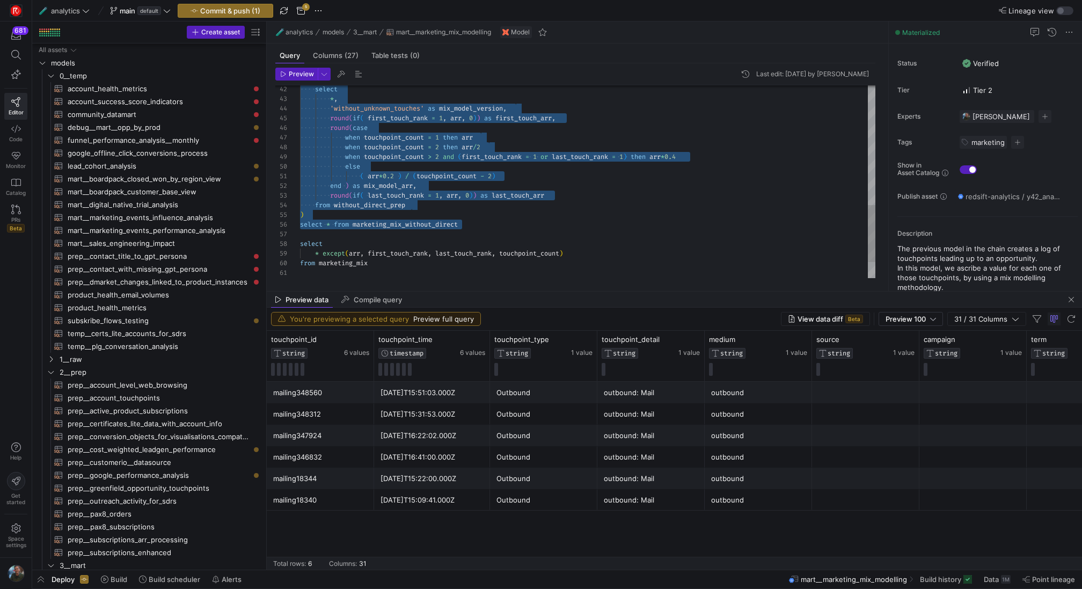
scroll to position [297, 0]
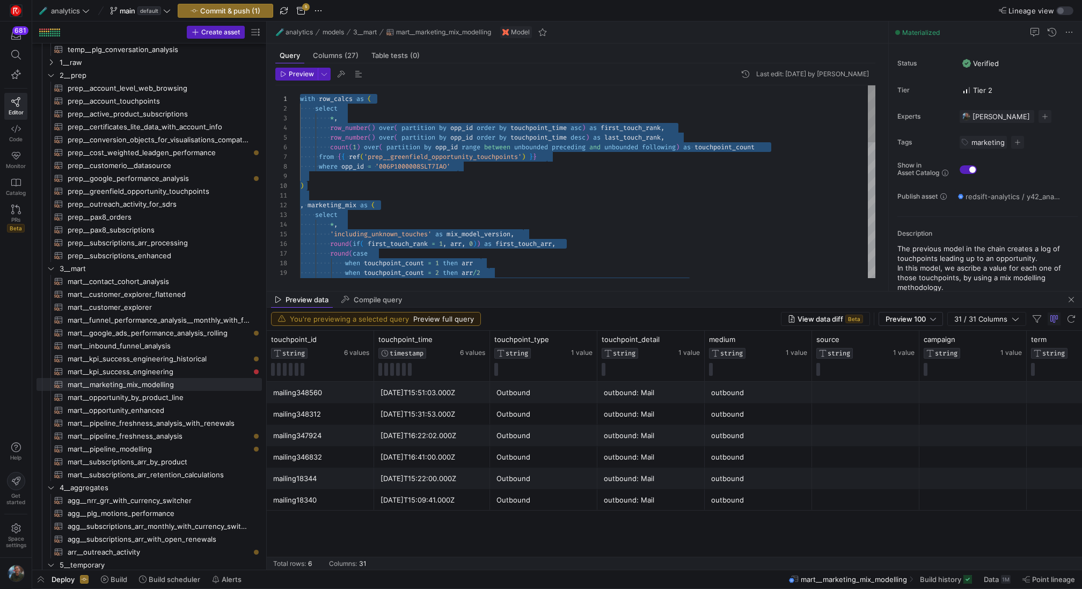
click at [429, 167] on div "when touchpoint_count = 2 then arr / 2 when touchpoint_count > 2 and ( first_to…" at bounding box center [587, 413] width 575 height 656
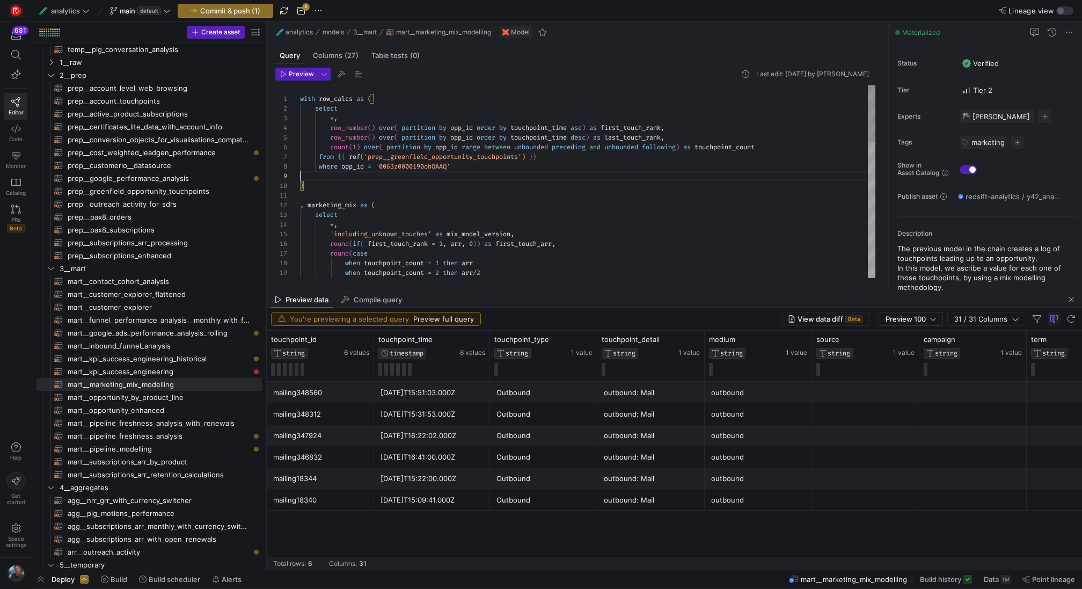
click at [546, 175] on div "when touchpoint_count = 2 then arr / 2 when touchpoint_count > 2 and ( first_to…" at bounding box center [587, 413] width 575 height 656
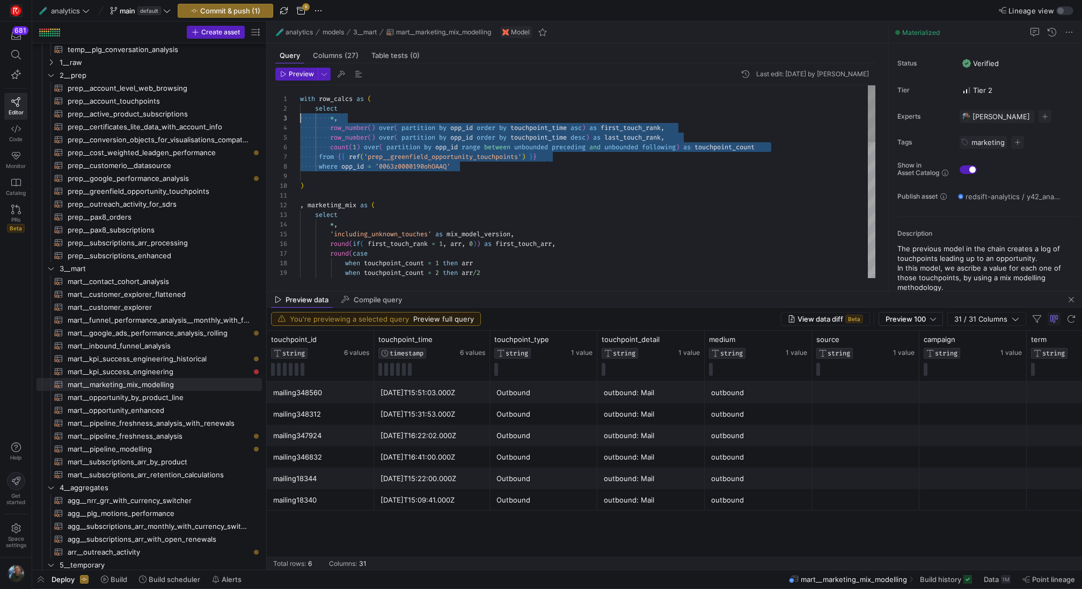
scroll to position [10, 0]
drag, startPoint x: 475, startPoint y: 166, endPoint x: 270, endPoint y: 106, distance: 213.4
click at [300, 106] on div "when touchpoint_count = 2 then arr / 2 when touchpoint_count > 2 and ( first_to…" at bounding box center [587, 413] width 575 height 656
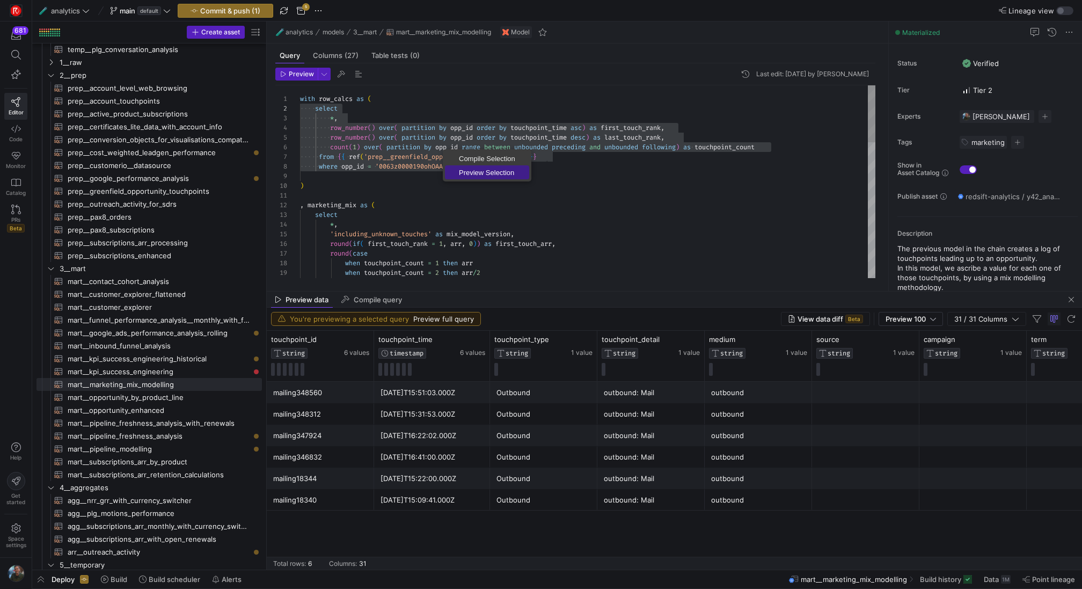
click at [480, 172] on span "Preview Selection" at bounding box center [487, 172] width 84 height 7
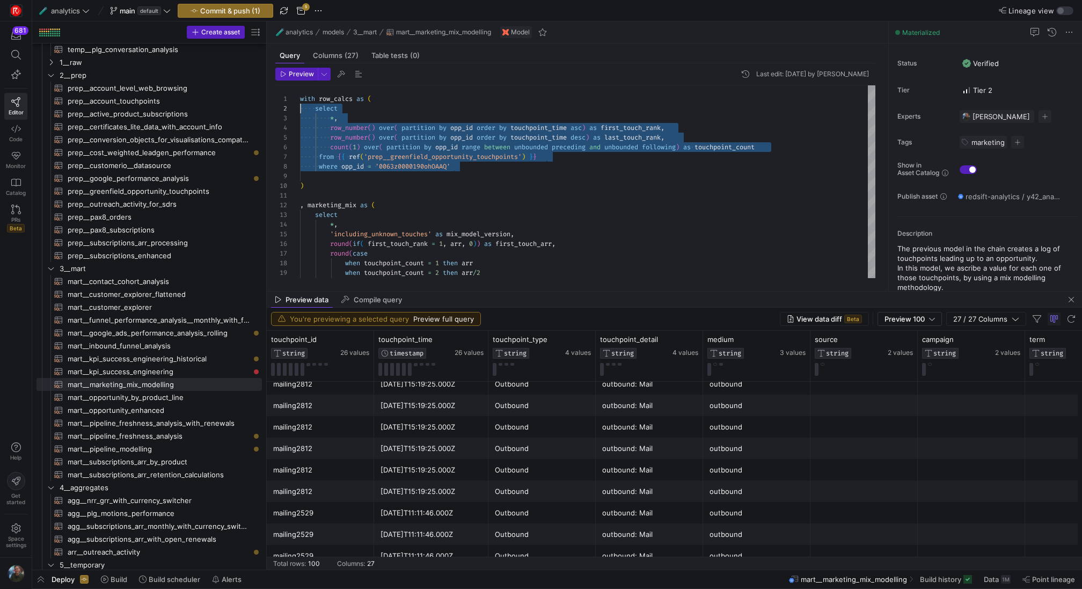
scroll to position [0, 402]
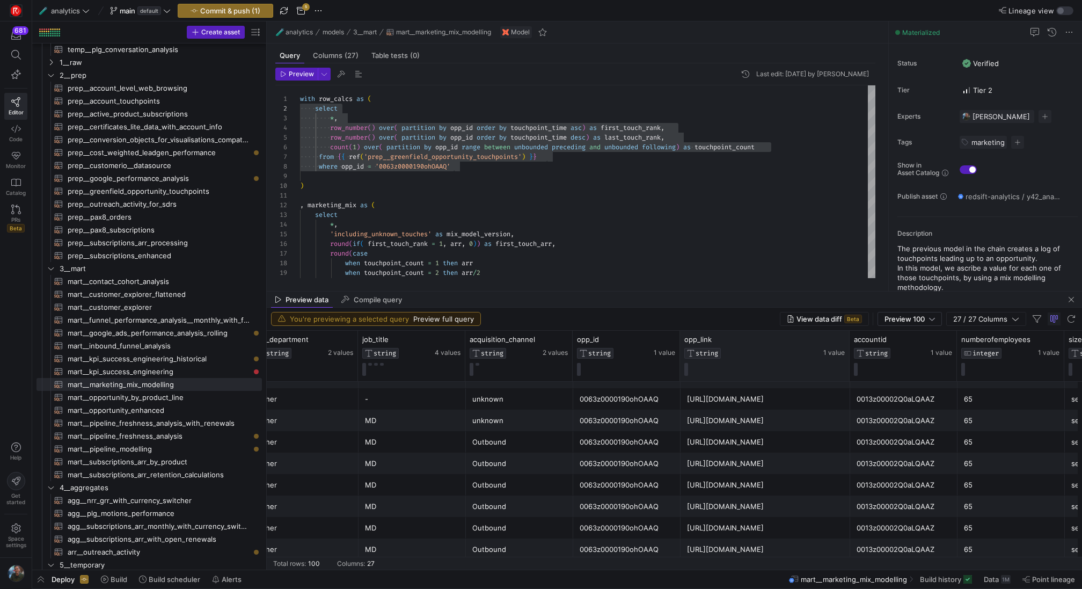
drag, startPoint x: 785, startPoint y: 362, endPoint x: 847, endPoint y: 377, distance: 63.9
click at [847, 377] on div at bounding box center [849, 355] width 4 height 50
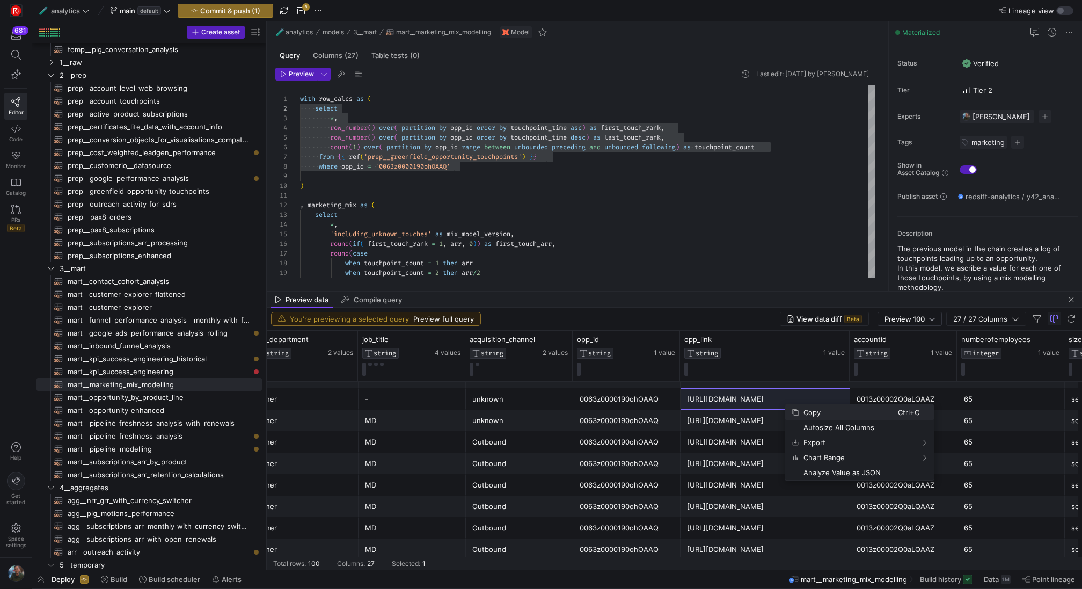
click at [802, 407] on span "Copy" at bounding box center [848, 412] width 99 height 15
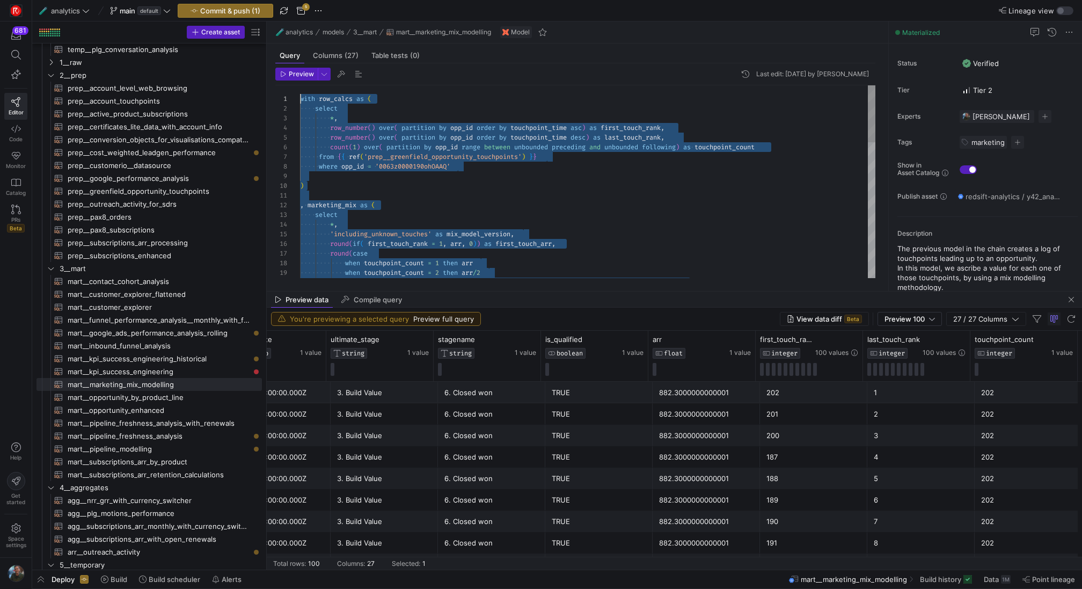
drag, startPoint x: 485, startPoint y: 186, endPoint x: 243, endPoint y: -48, distance: 336.6
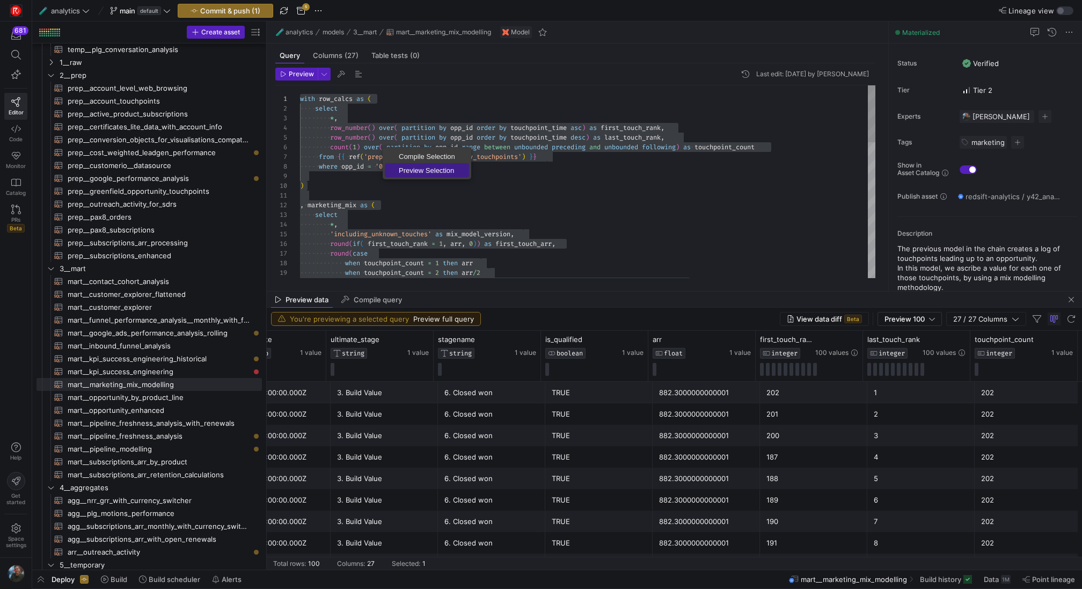
click at [429, 170] on span "Preview Selection" at bounding box center [427, 170] width 84 height 7
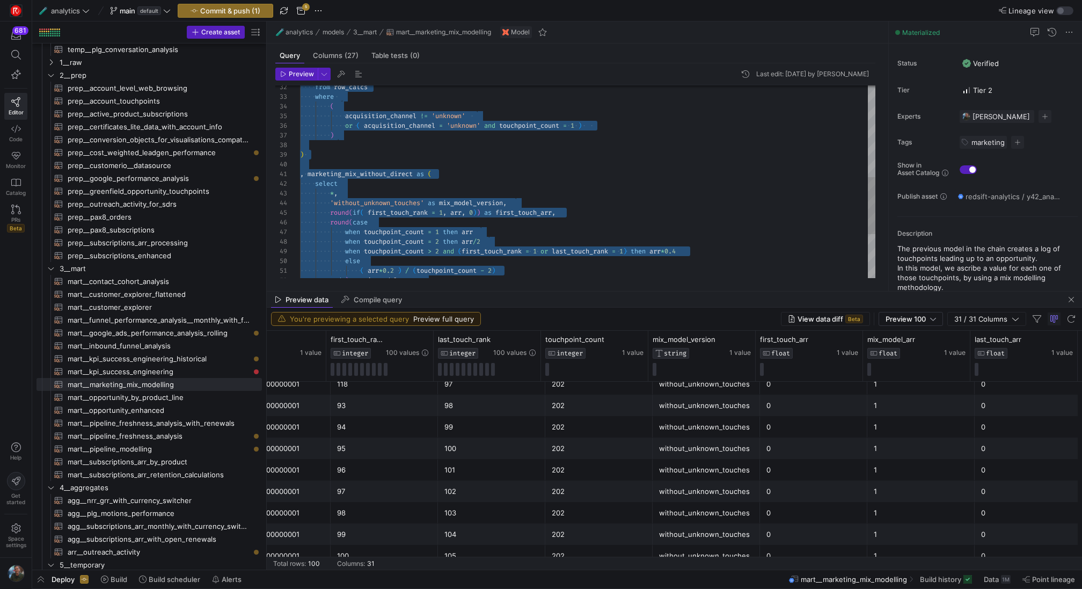
type textarea ", marketing_mix_without_direct as ( select *, 'without_unknown_touches' as mix_…"
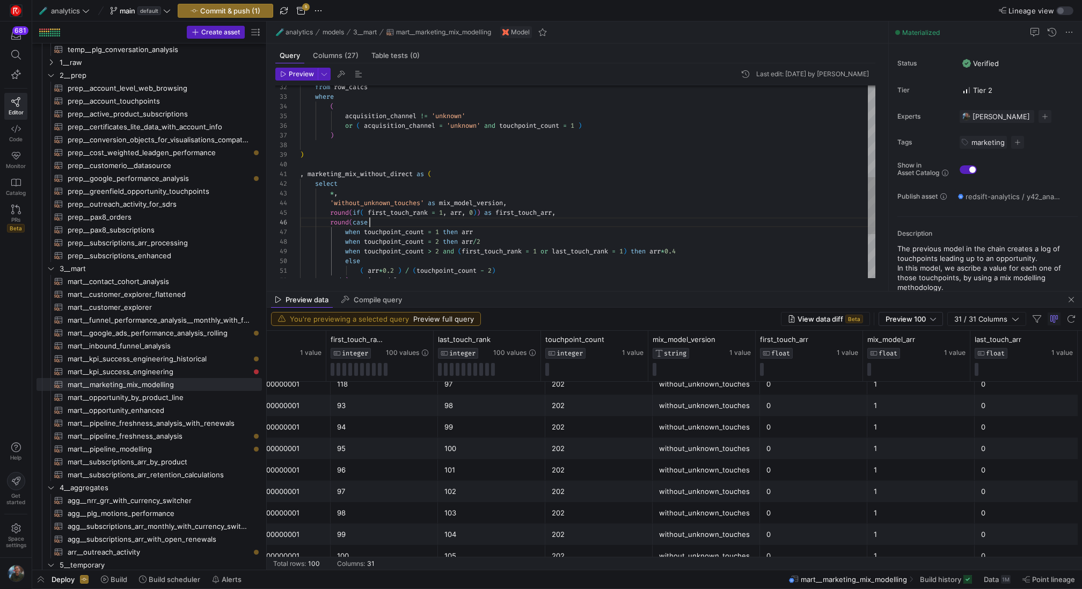
click at [650, 218] on div "when touchpoint_count = 1 then arr when touchpoint_count = 2 then arr / 2 when …" at bounding box center [587, 102] width 575 height 656
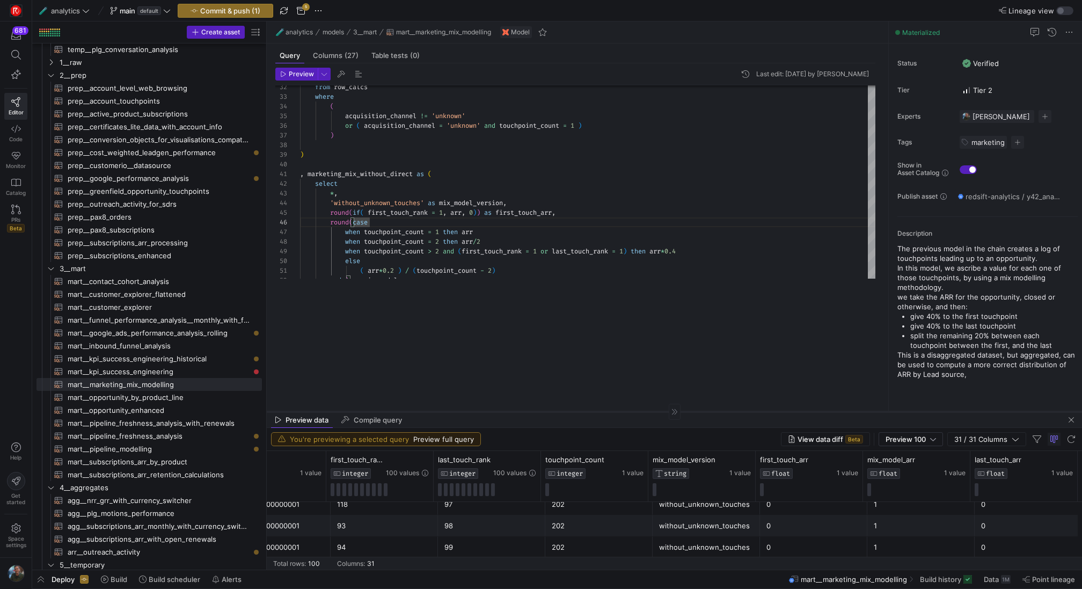
drag, startPoint x: 653, startPoint y: 291, endPoint x: 670, endPoint y: 413, distance: 122.4
click at [670, 412] on div at bounding box center [674, 411] width 815 height 1
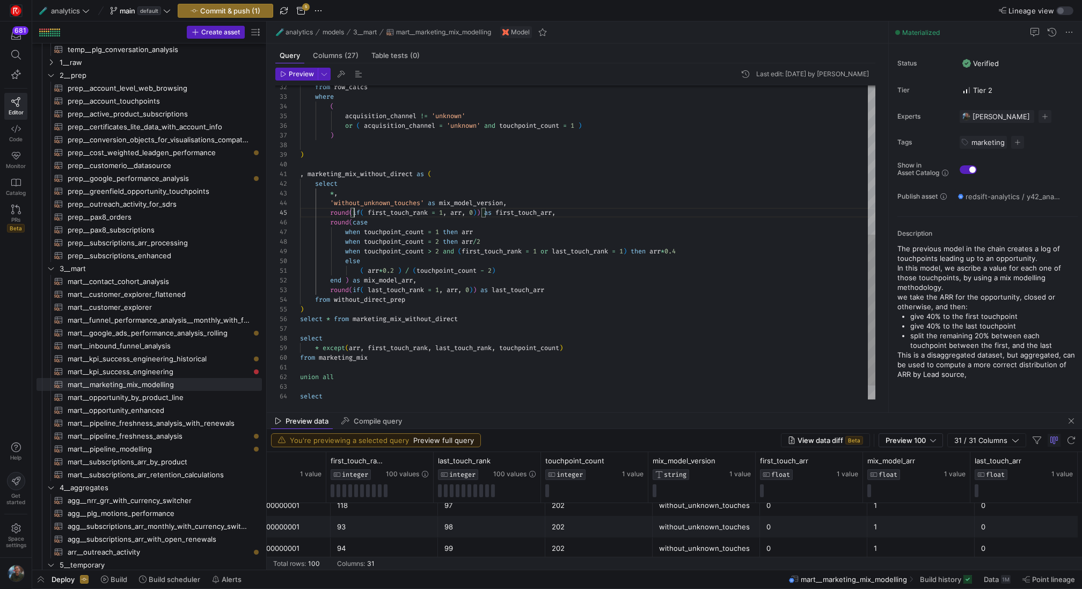
click at [355, 211] on div "when touchpoint_count = 1 then arr when touchpoint_count = 2 then arr / 2 when …" at bounding box center [587, 102] width 575 height 656
type textarea "round("
click at [642, 95] on div "Toggle Replace" at bounding box center [642, 94] width 10 height 18
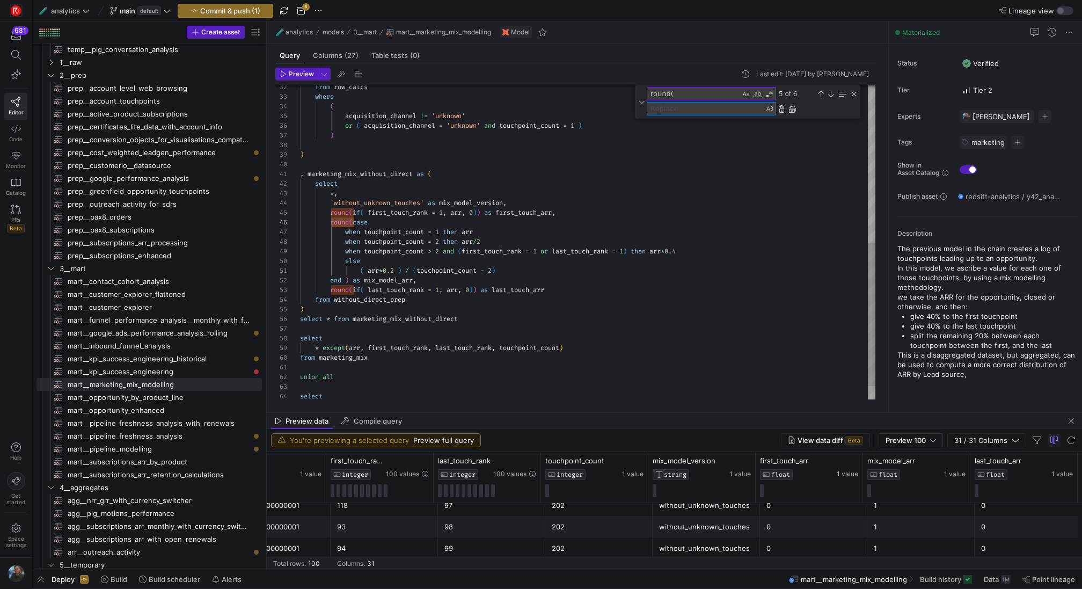
click at [708, 110] on textarea "Replace" at bounding box center [705, 108] width 116 height 12
click at [793, 107] on div "Replace All (⌘Enter)" at bounding box center [792, 109] width 9 height 9
click at [504, 281] on div "when touchpoint_count = 1 then arr when touchpoint_count = 2 then arr / 2 when …" at bounding box center [587, 85] width 575 height 689
click at [459, 289] on div "when touchpoint_count = 1 then arr when touchpoint_count = 2 then arr / 2 when …" at bounding box center [587, 85] width 575 height 689
click at [329, 222] on div "when touchpoint_count = 1 then arr when touchpoint_count = 2 then arr / 2 when …" at bounding box center [587, 85] width 575 height 689
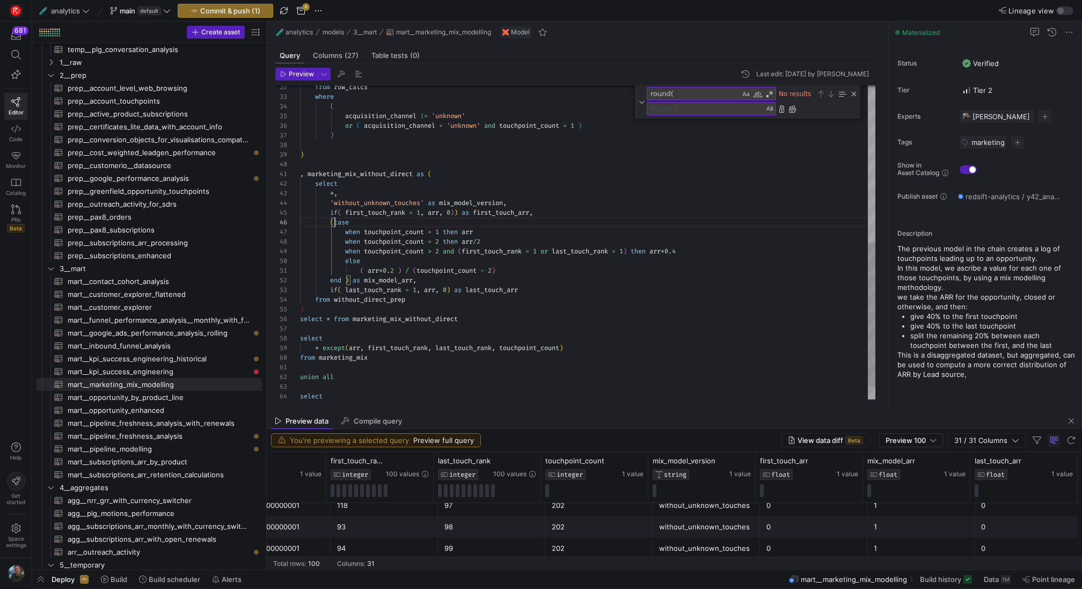
click at [523, 343] on div "when touchpoint_count = 1 then arr when touchpoint_count = 2 then arr / 2 when …" at bounding box center [587, 85] width 575 height 689
click at [321, 305] on div "when touchpoint_count = 1 then arr when touchpoint_count = 2 then arr / 2 when …" at bounding box center [587, 85] width 575 height 689
click at [473, 319] on div "when touchpoint_count = 1 then arr when touchpoint_count = 2 then arr / 2 when …" at bounding box center [587, 85] width 575 height 689
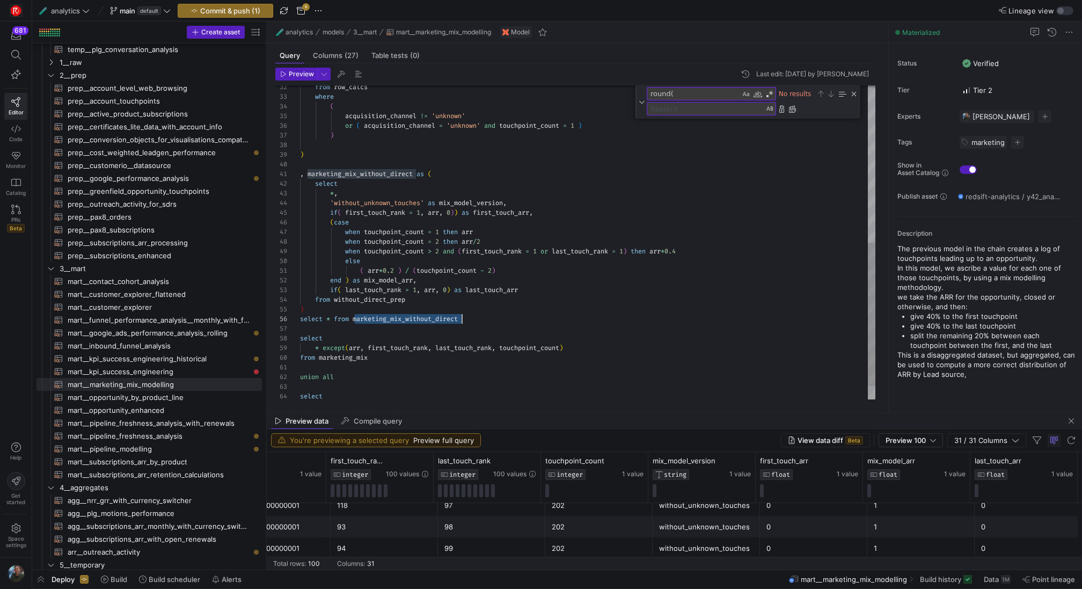
click at [473, 319] on div "when touchpoint_count = 1 then arr when touchpoint_count = 2 then arr / 2 when …" at bounding box center [587, 85] width 575 height 689
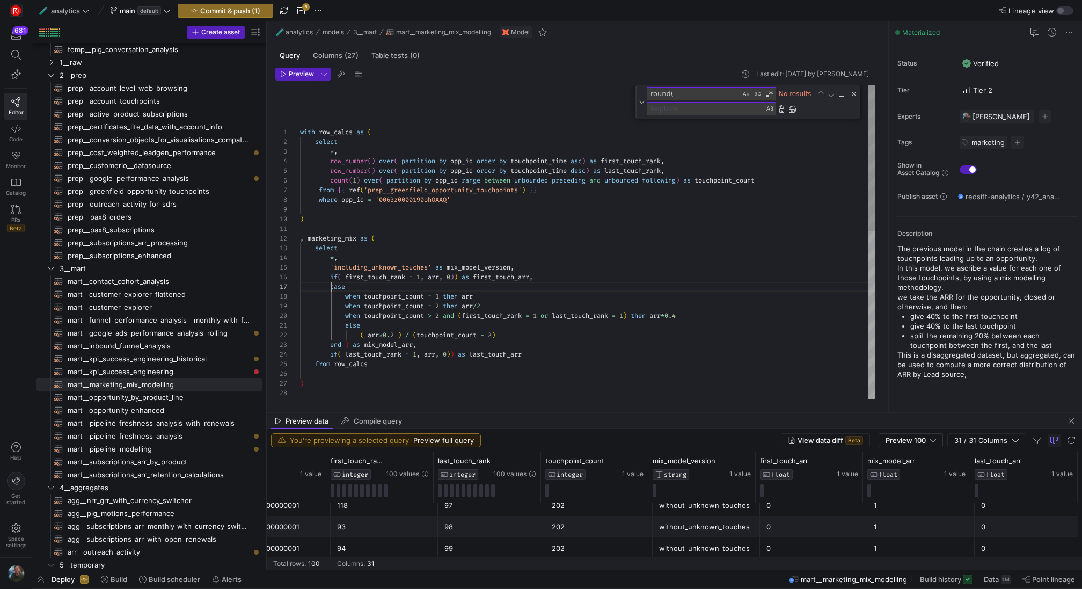
click at [332, 288] on div ") , without_direct_prep as ( ( arr * 0.2 ) / ( touchpoint_count - 2 ) end ) as …" at bounding box center [587, 424] width 575 height 679
click at [457, 354] on div ") , without_direct_prep as ( ( arr * 0.2 ) / ( touchpoint_count - 2 ) end ) as …" at bounding box center [587, 424] width 575 height 679
click at [462, 278] on div ") , without_direct_prep as ( ( arr * 0.2 ) / ( touchpoint_count - 2 ) end ) as …" at bounding box center [587, 424] width 575 height 679
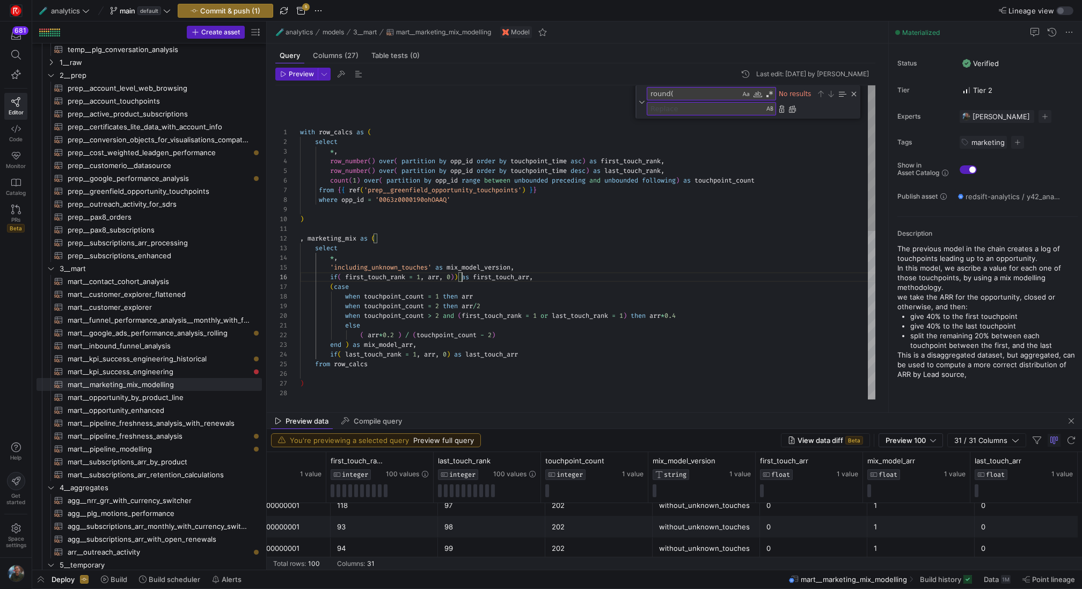
scroll to position [48, 158]
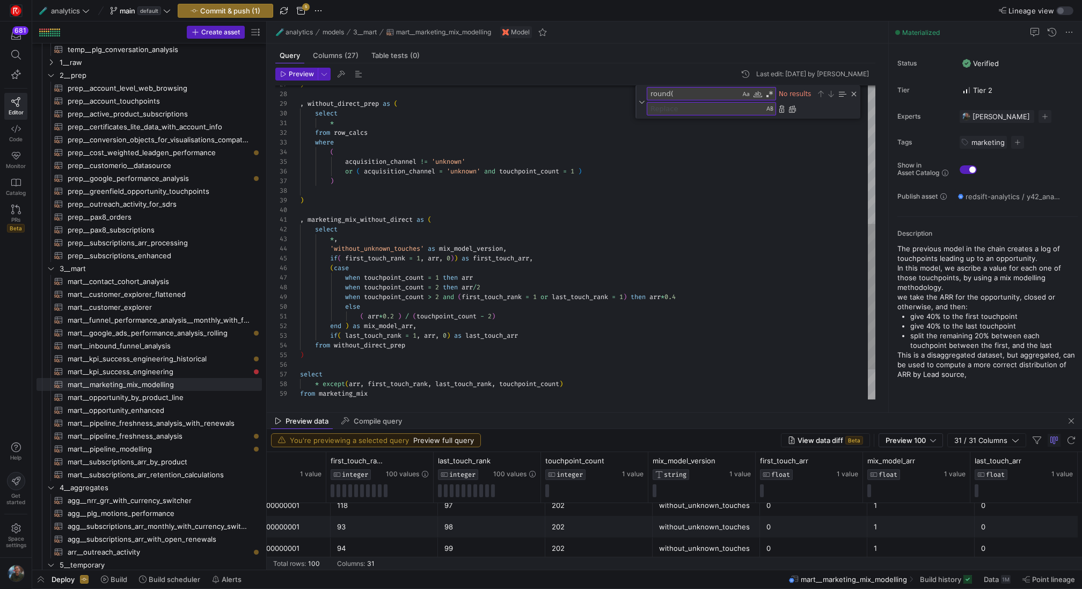
click at [462, 257] on div ") , without_direct_prep as ( select * from row_calcs where ( acquisition_channe…" at bounding box center [587, 125] width 575 height 679
click at [623, 287] on div ") , without_direct_prep as ( select * from row_calcs where ( acquisition_channe…" at bounding box center [587, 125] width 575 height 679
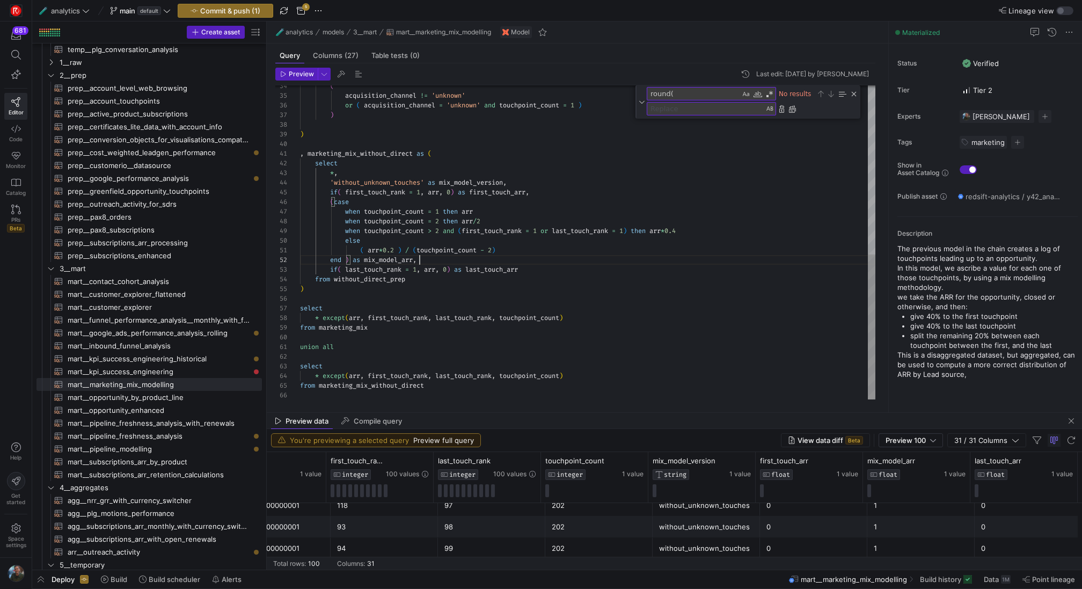
click at [596, 261] on div "( acquisition_channel != 'unknown' or ( acquisition_channel = 'unknown' and tou…" at bounding box center [587, 59] width 575 height 679
click at [857, 93] on div "Close (Escape)" at bounding box center [853, 94] width 9 height 9
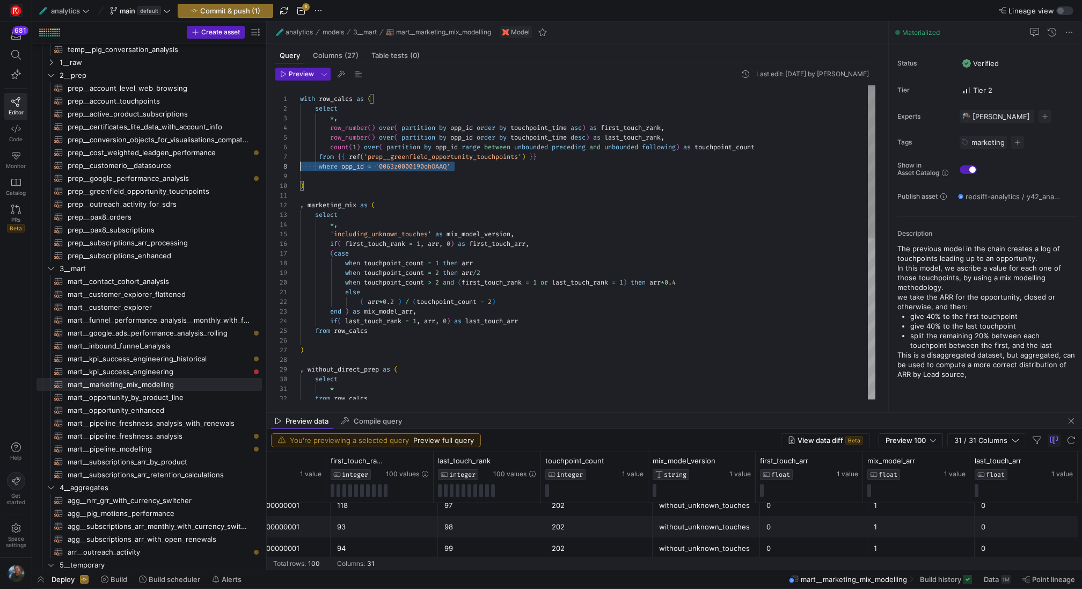
scroll to position [68, 0]
drag, startPoint x: 463, startPoint y: 166, endPoint x: 288, endPoint y: 163, distance: 174.9
click at [300, 163] on div "* from row_calcs select , without_direct_prep as ( if ( last_touch_rank = 1 , a…" at bounding box center [587, 408] width 575 height 646
type textarea "with row_calcs as ( select *, row_number() over( partition by opp_id order by t…"
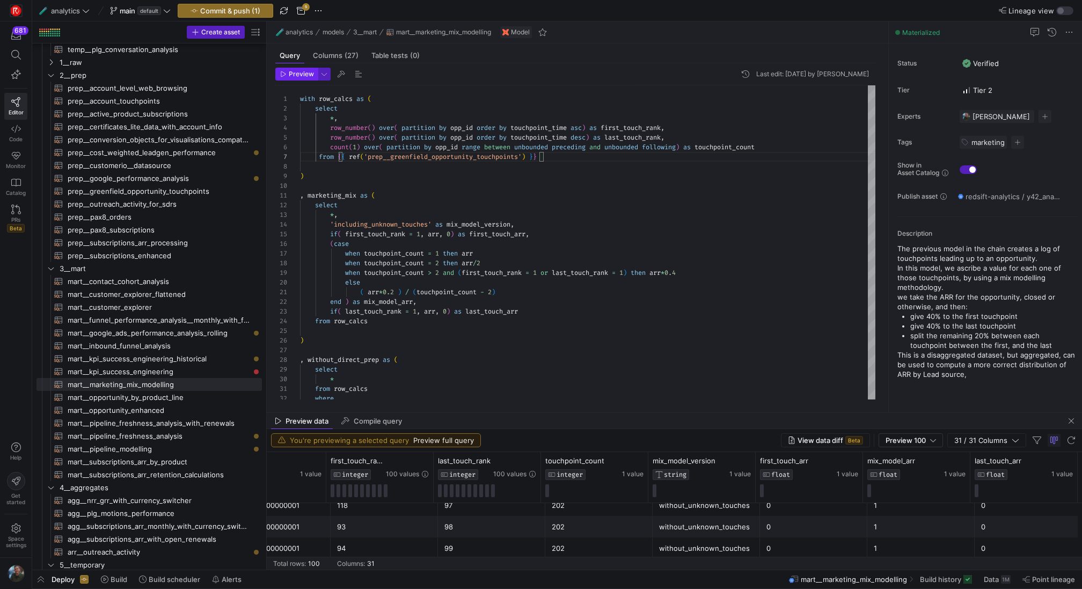
click at [289, 78] on span "button" at bounding box center [296, 74] width 41 height 12
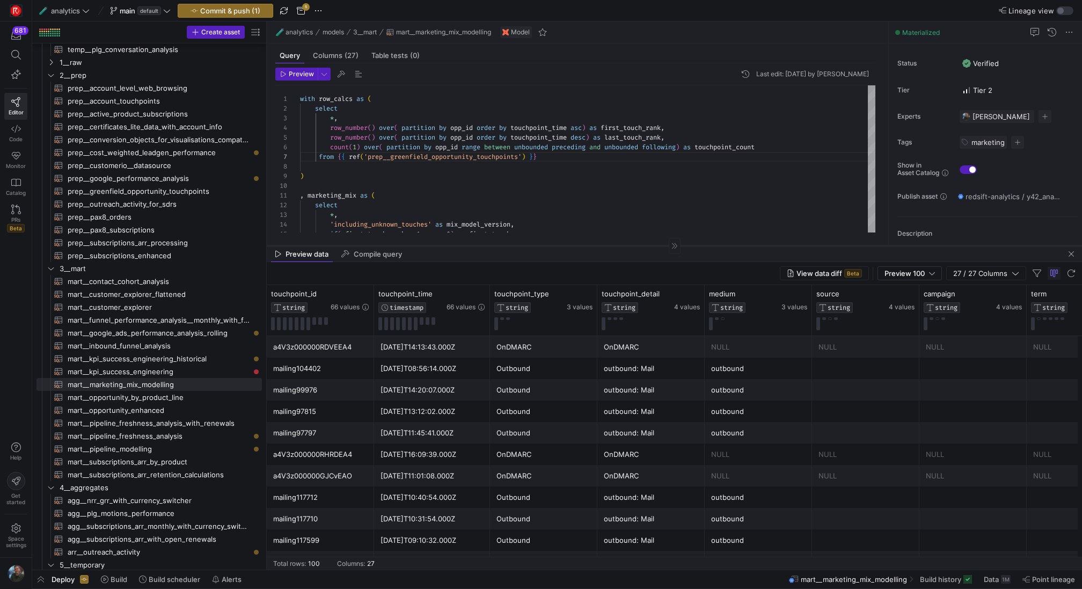
drag, startPoint x: 606, startPoint y: 412, endPoint x: 600, endPoint y: 243, distance: 169.7
click at [600, 245] on div at bounding box center [674, 245] width 815 height 1
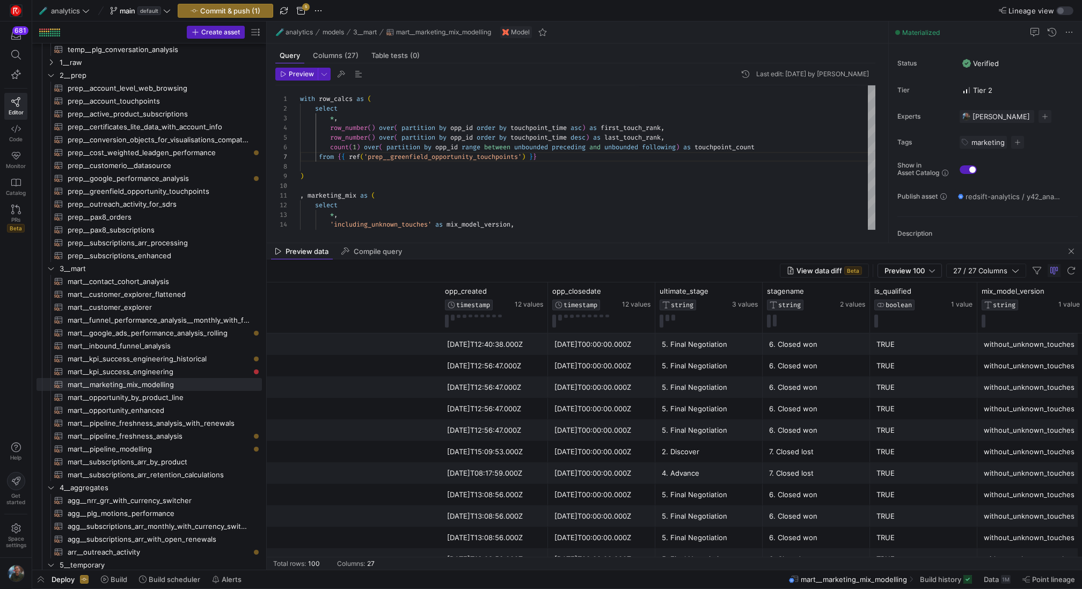
scroll to position [0, 2095]
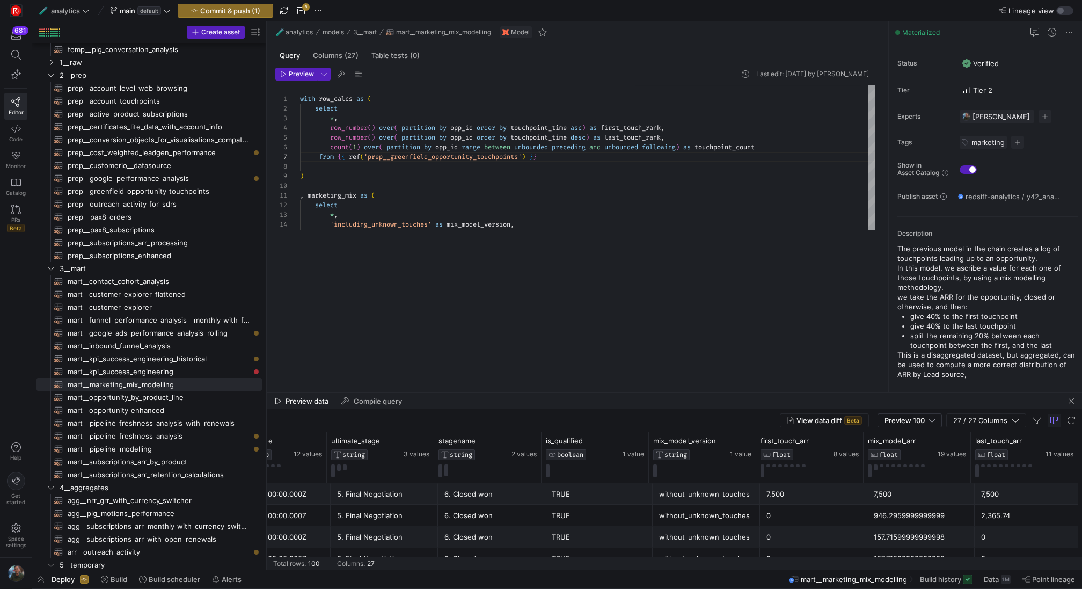
drag, startPoint x: 462, startPoint y: 241, endPoint x: 462, endPoint y: 458, distance: 216.7
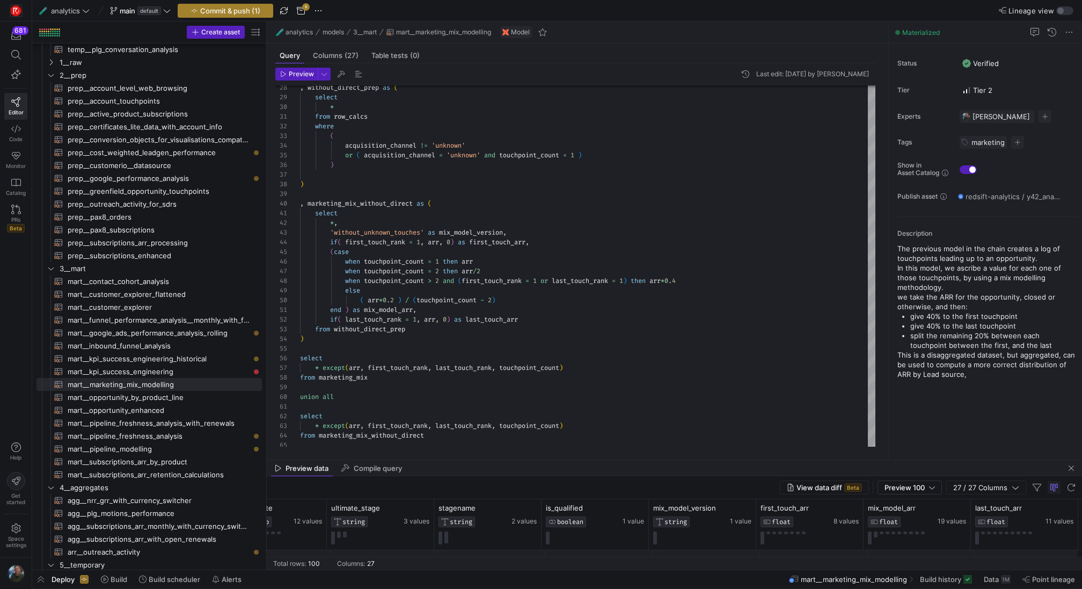
click at [249, 9] on span "Commit & push (1)" at bounding box center [230, 10] width 60 height 9
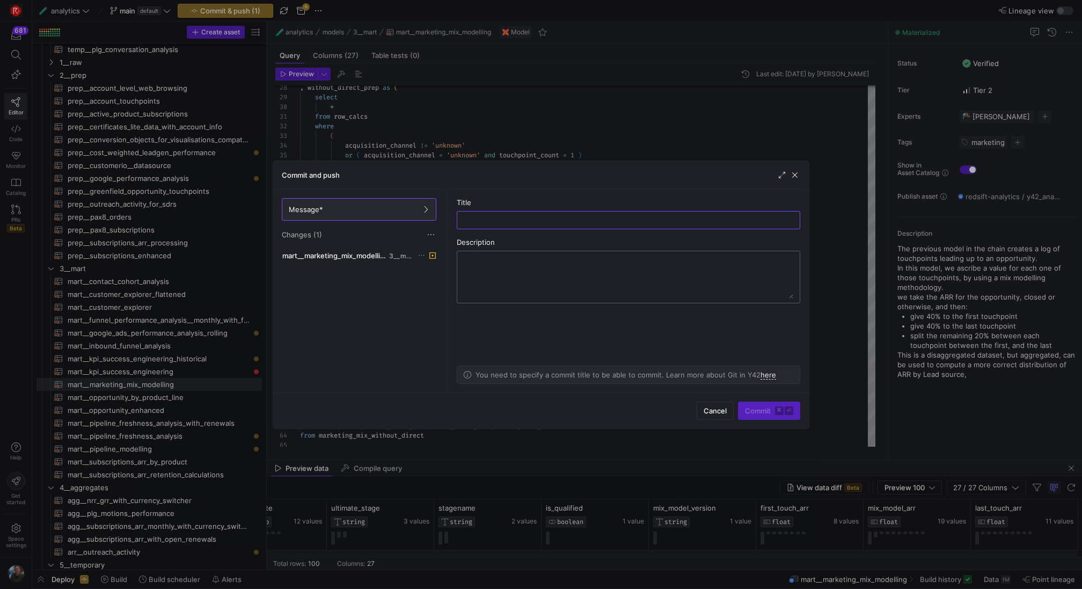
type input "s"
type input "added a fix that was impacting the data"
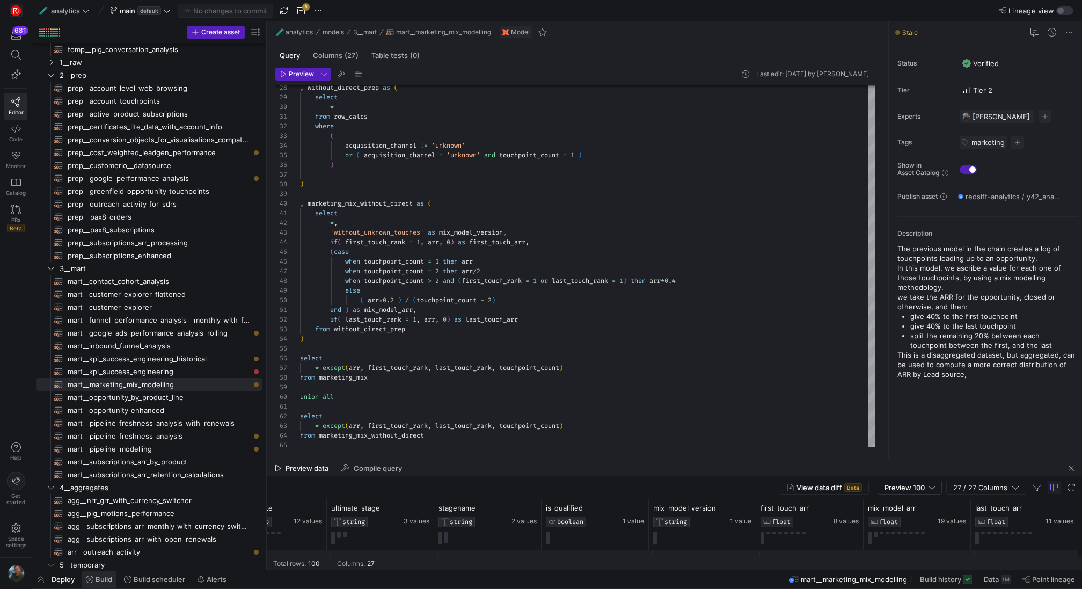
click at [104, 578] on span "Build" at bounding box center [103, 579] width 17 height 9
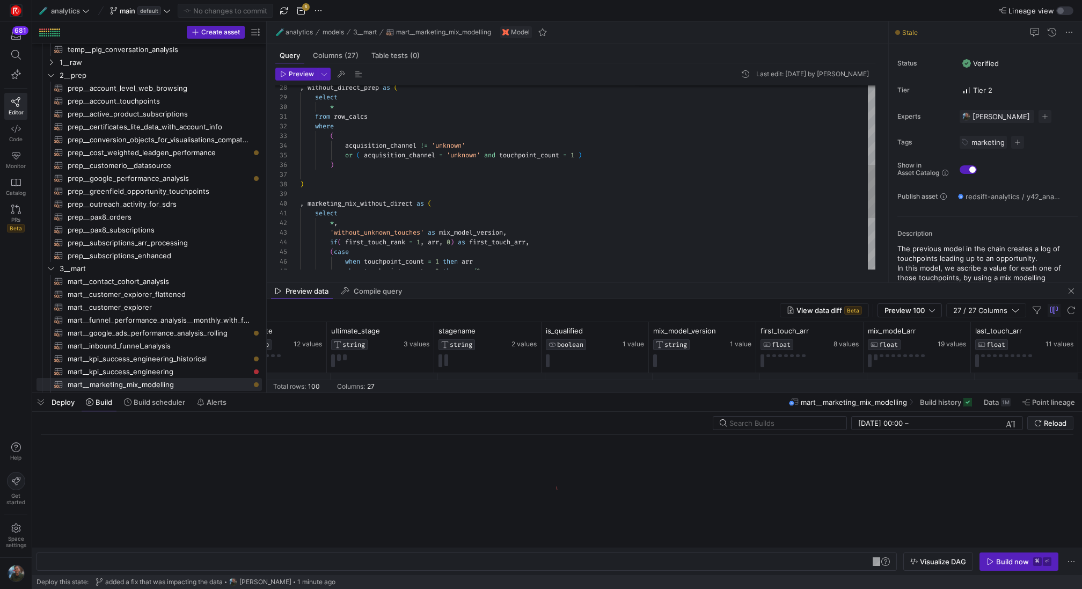
scroll to position [0, 157]
click at [367, 565] on div "y42 build -s mart__marketing_mix_modelling" at bounding box center [461, 561] width 836 height 9
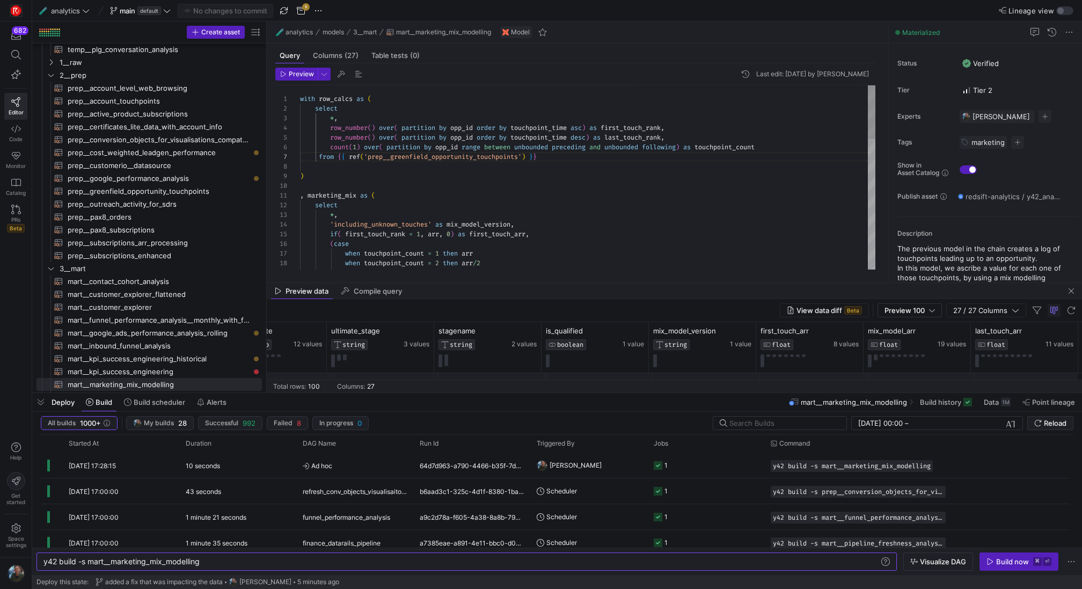
click at [560, 155] on div ", marketing_mix as ( select * , 'including_unknown_touches' as mix_model_versio…" at bounding box center [587, 403] width 575 height 636
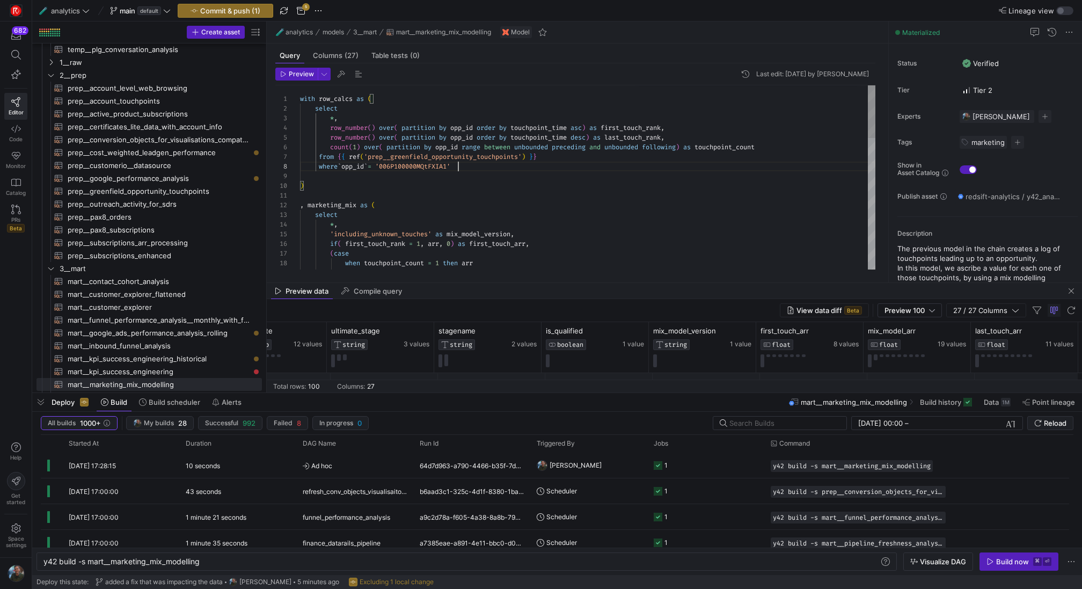
scroll to position [68, 158]
click at [290, 76] on span "Preview" at bounding box center [301, 74] width 25 height 8
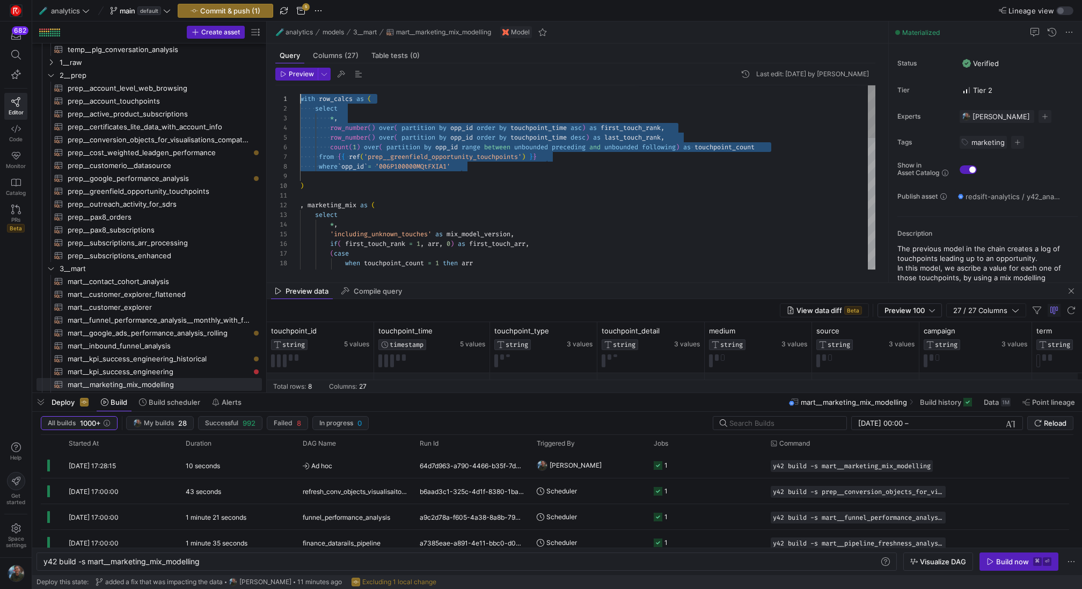
scroll to position [10, 0]
drag, startPoint x: 479, startPoint y: 169, endPoint x: 276, endPoint y: 109, distance: 211.0
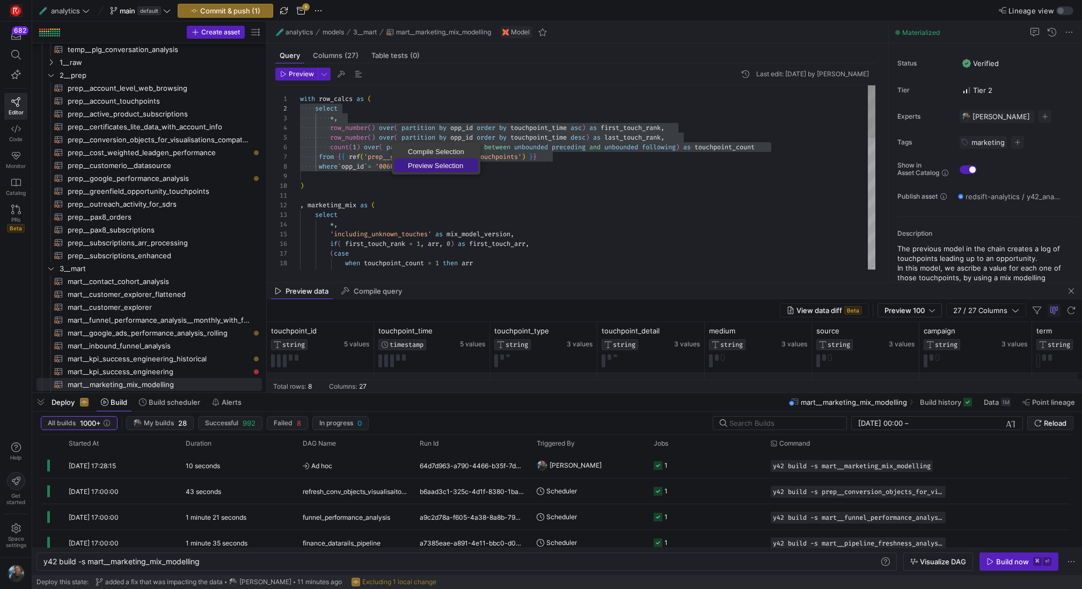
click at [413, 164] on span "Preview Selection" at bounding box center [436, 165] width 84 height 7
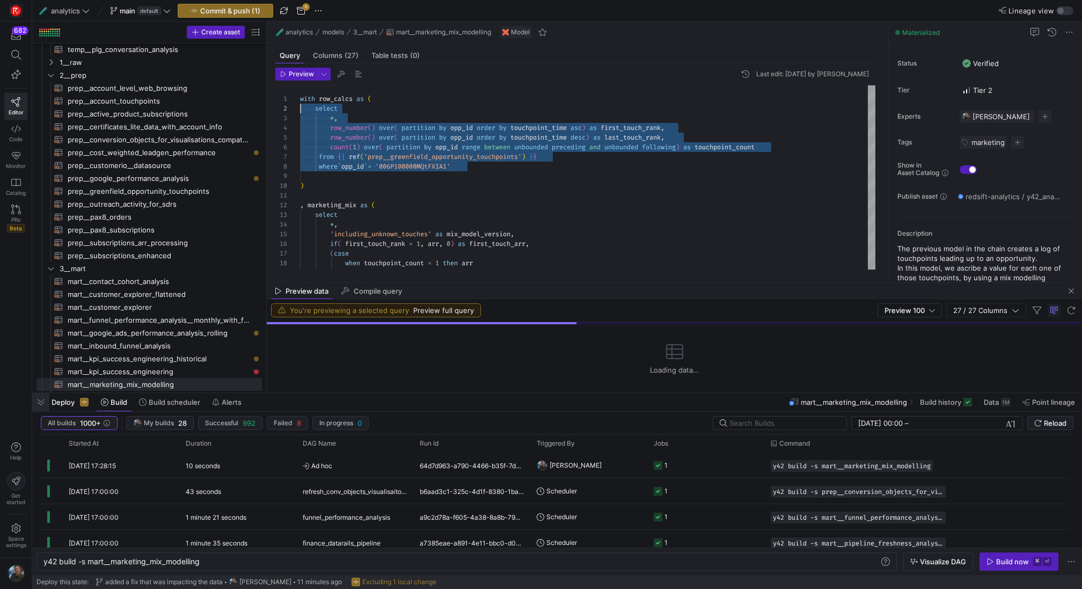
click at [43, 399] on span "button" at bounding box center [40, 402] width 17 height 18
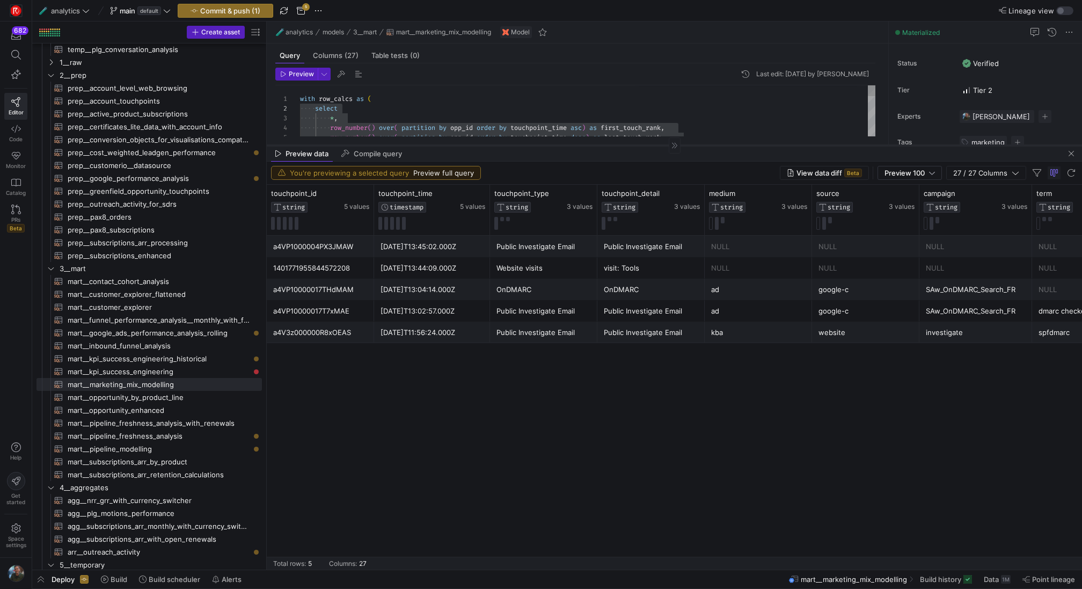
drag, startPoint x: 568, startPoint y: 459, endPoint x: 513, endPoint y: 171, distance: 292.8
click at [513, 145] on div at bounding box center [674, 145] width 815 height 1
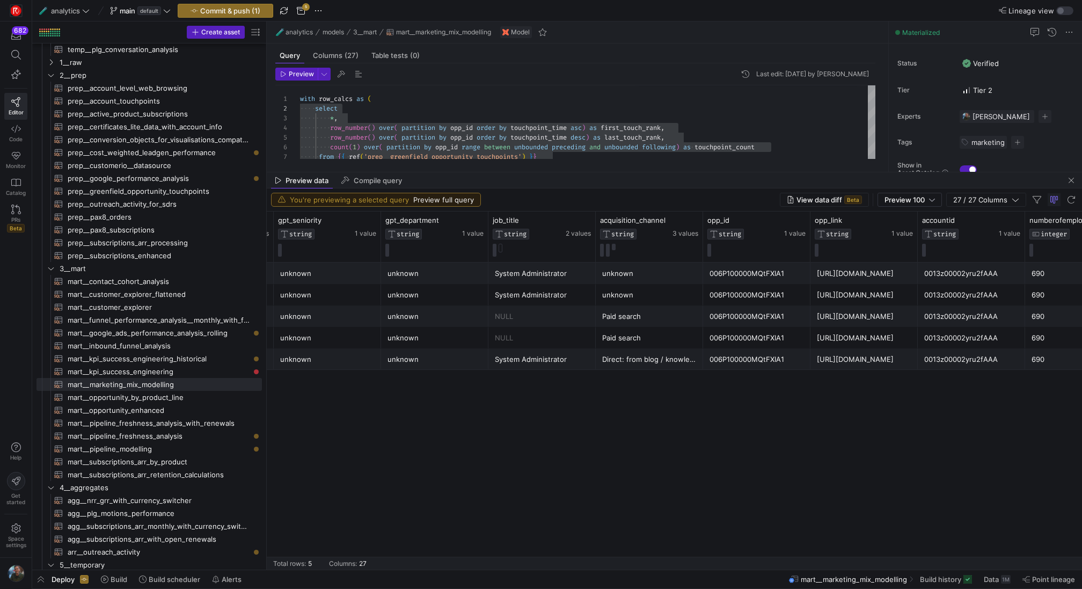
scroll to position [0, 1371]
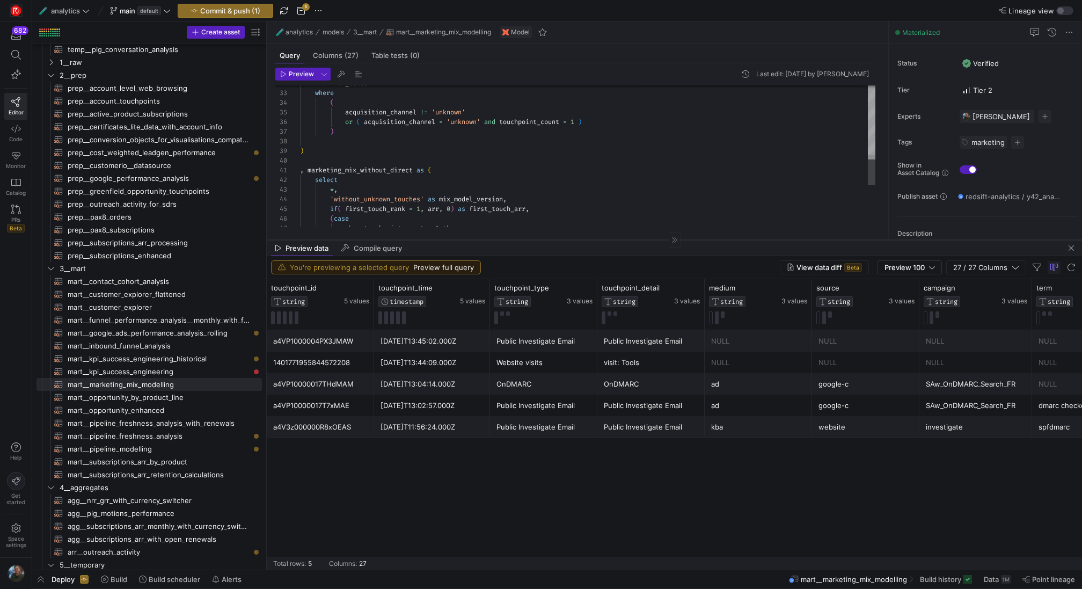
drag, startPoint x: 630, startPoint y: 172, endPoint x: 619, endPoint y: 240, distance: 68.6
click at [619, 240] on div at bounding box center [674, 239] width 815 height 1
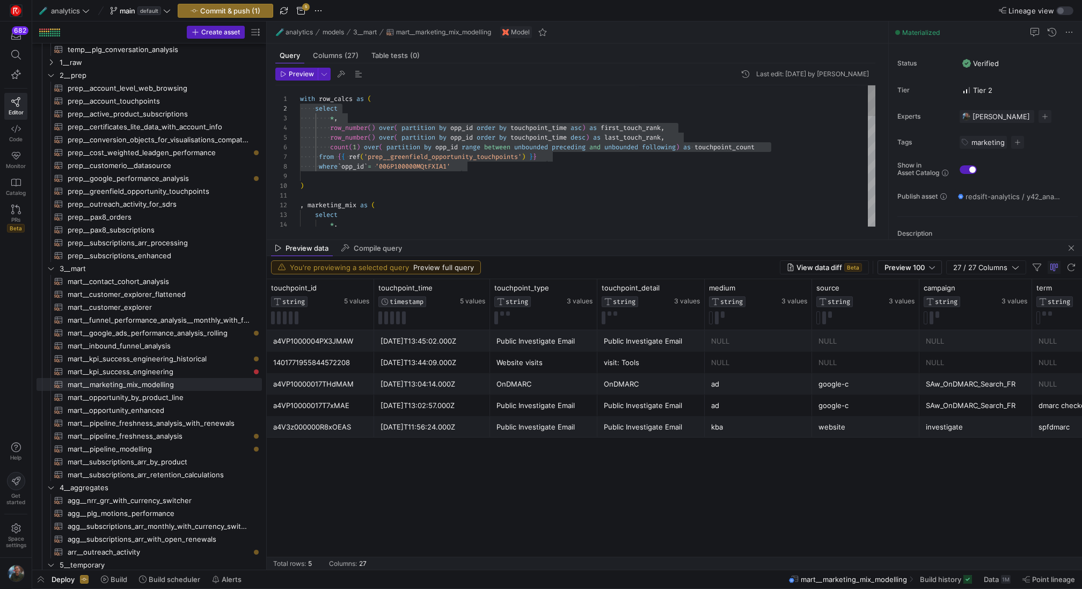
click at [514, 176] on div "where ` opp_id ` = '006P100000MQtFXIA1' ) , marketing_mix as ( select * , * , r…" at bounding box center [587, 408] width 575 height 646
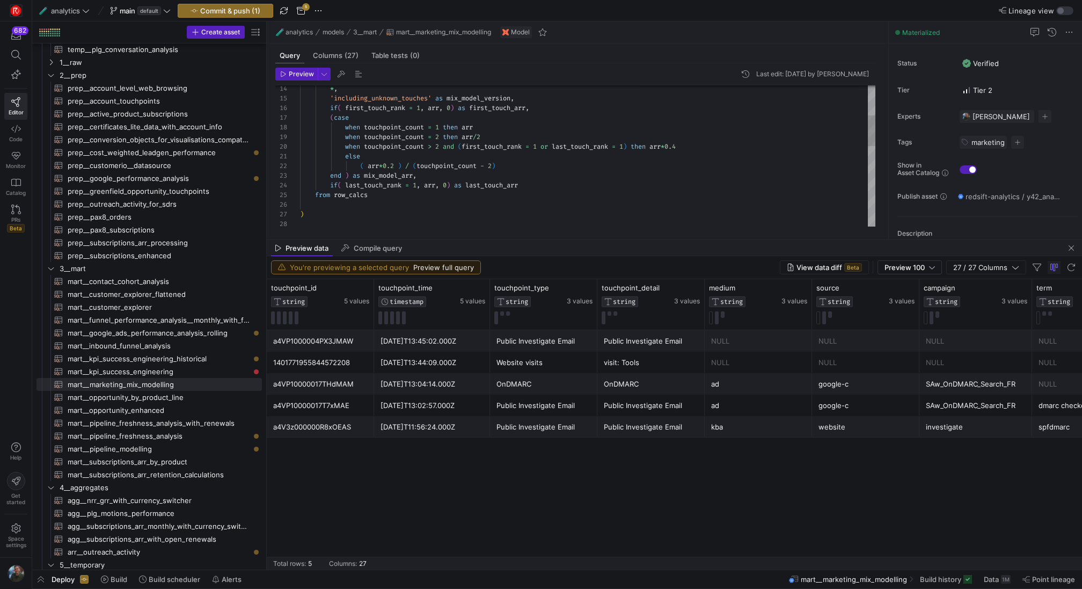
click at [402, 215] on div "when touchpoint_count > 2 and ( first_touch_rank = 1 or last_touch_rank = 1 ) t…" at bounding box center [587, 273] width 575 height 646
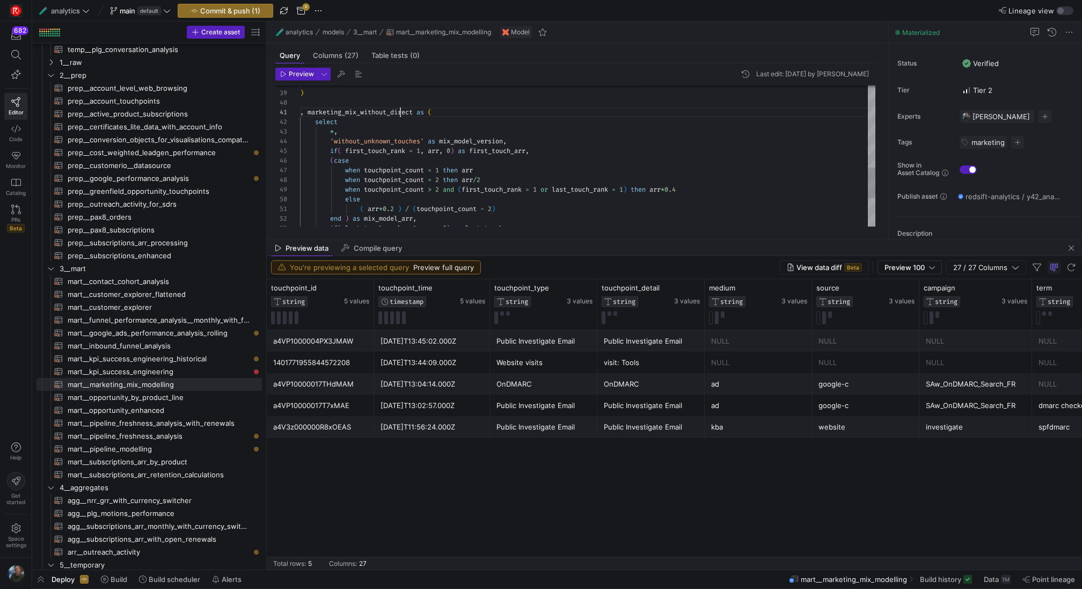
click at [402, 109] on div "when touchpoint_count = 2 then arr / 2 when touchpoint_count > 2 and ( first_to…" at bounding box center [587, 35] width 575 height 646
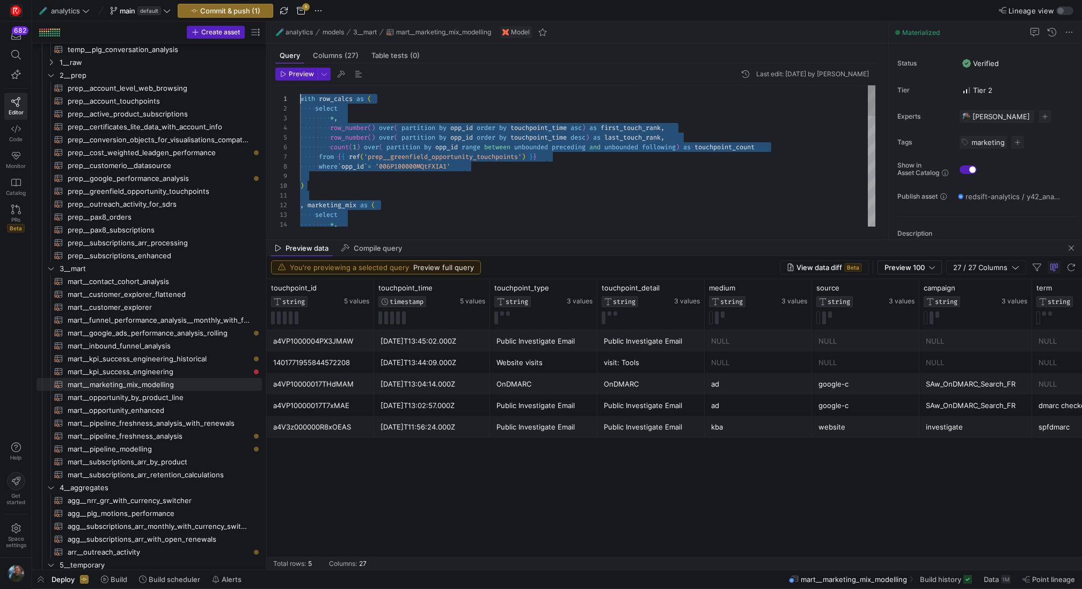
drag, startPoint x: 475, startPoint y: 159, endPoint x: 238, endPoint y: -85, distance: 339.9
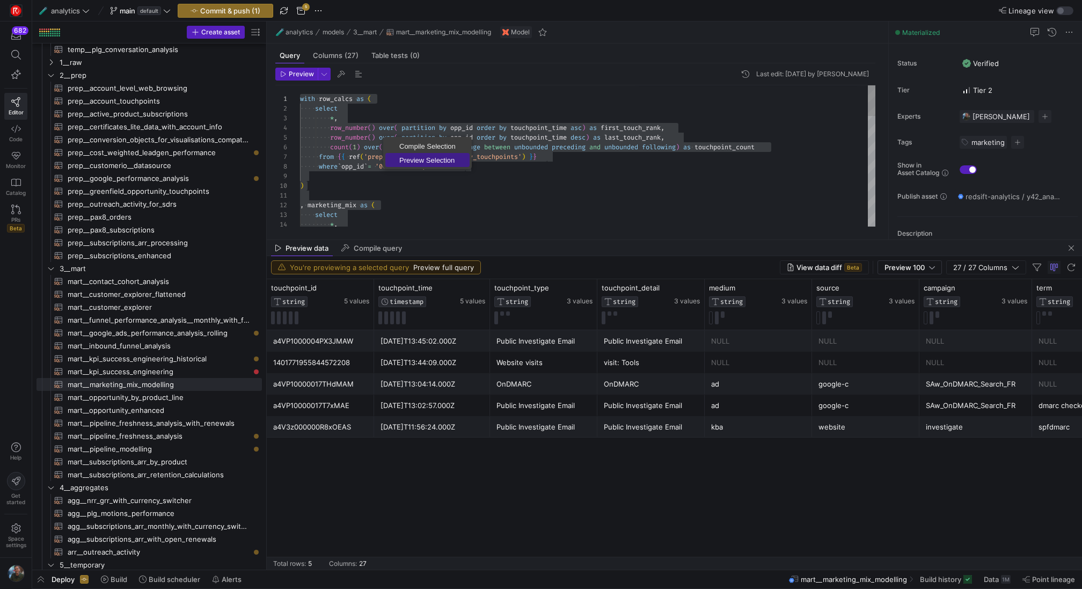
click at [414, 158] on span "Preview Selection" at bounding box center [427, 160] width 84 height 7
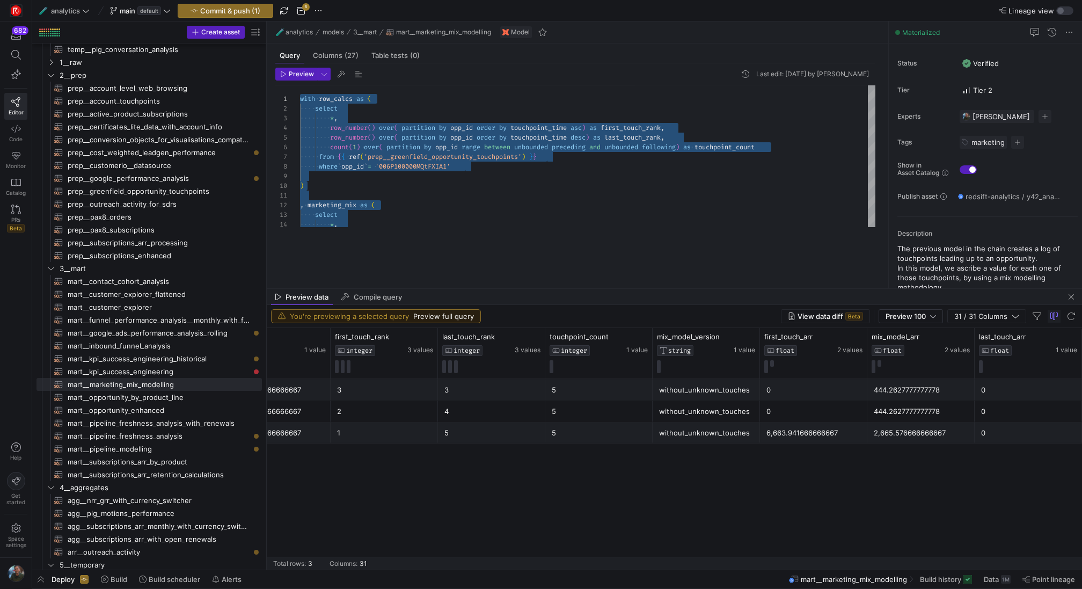
drag, startPoint x: 736, startPoint y: 239, endPoint x: 734, endPoint y: 316, distance: 77.3
click at [734, 289] on div at bounding box center [674, 288] width 815 height 1
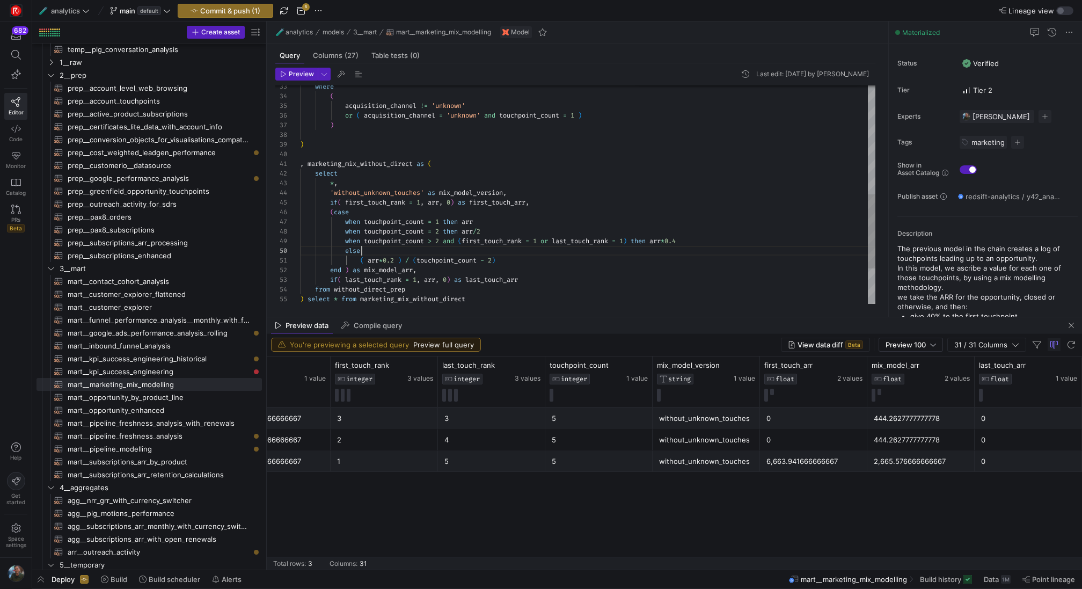
click at [630, 251] on div "where ( acquisition_channel != 'unknown' or ( acquisition_channel = 'unknown' a…" at bounding box center [587, 87] width 575 height 646
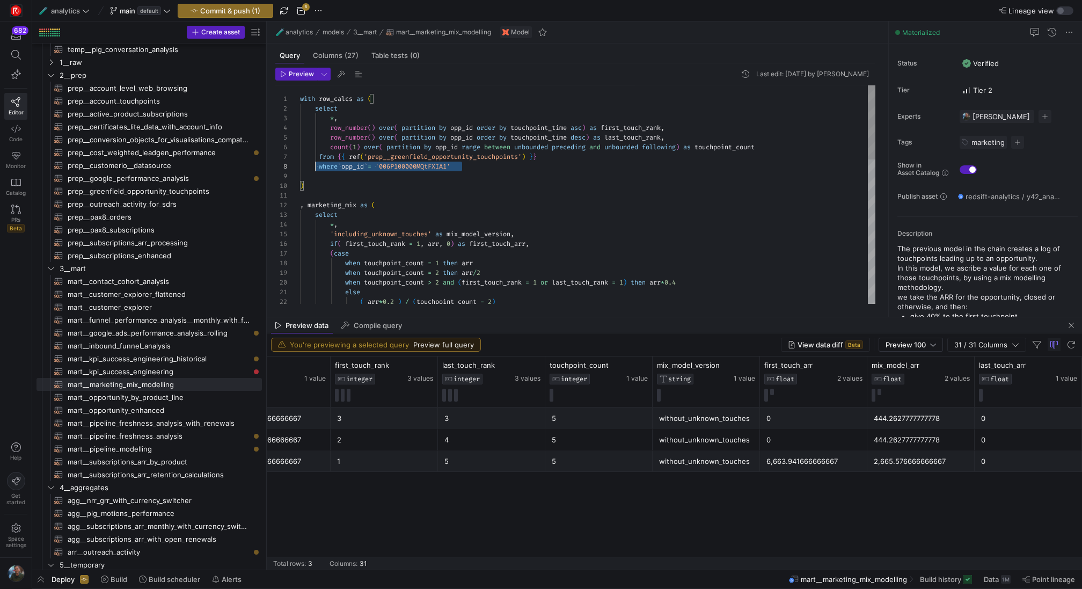
scroll to position [68, 12]
drag, startPoint x: 493, startPoint y: 166, endPoint x: 310, endPoint y: 168, distance: 183.0
click at [310, 168] on div "( arr * 0.2 ) / ( touchpoint_count - 2 ) else when touchpoint_count > 2 and ( f…" at bounding box center [587, 408] width 575 height 646
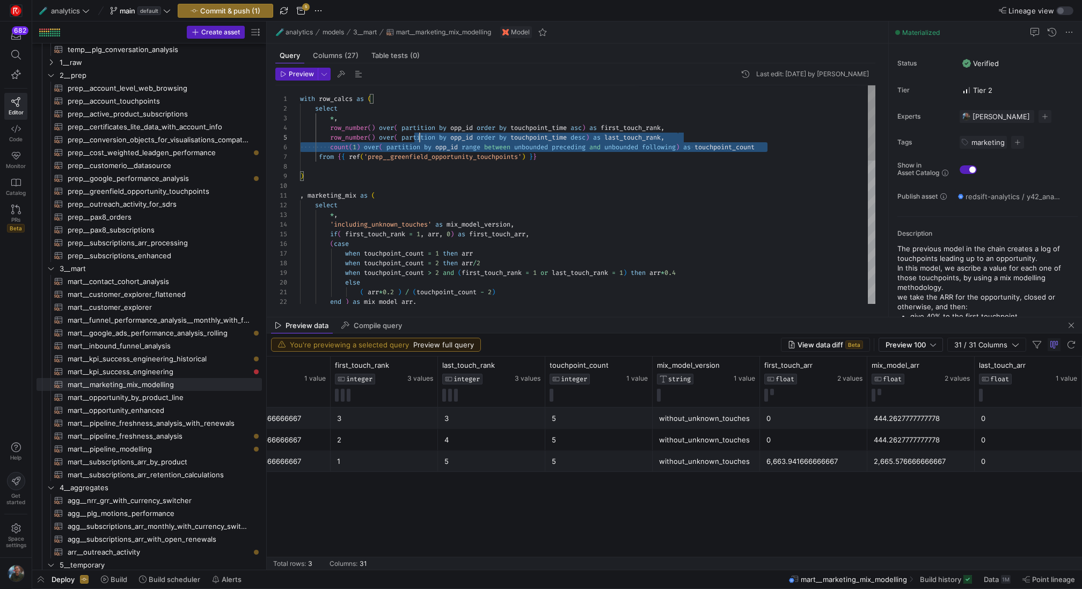
scroll to position [29, 0]
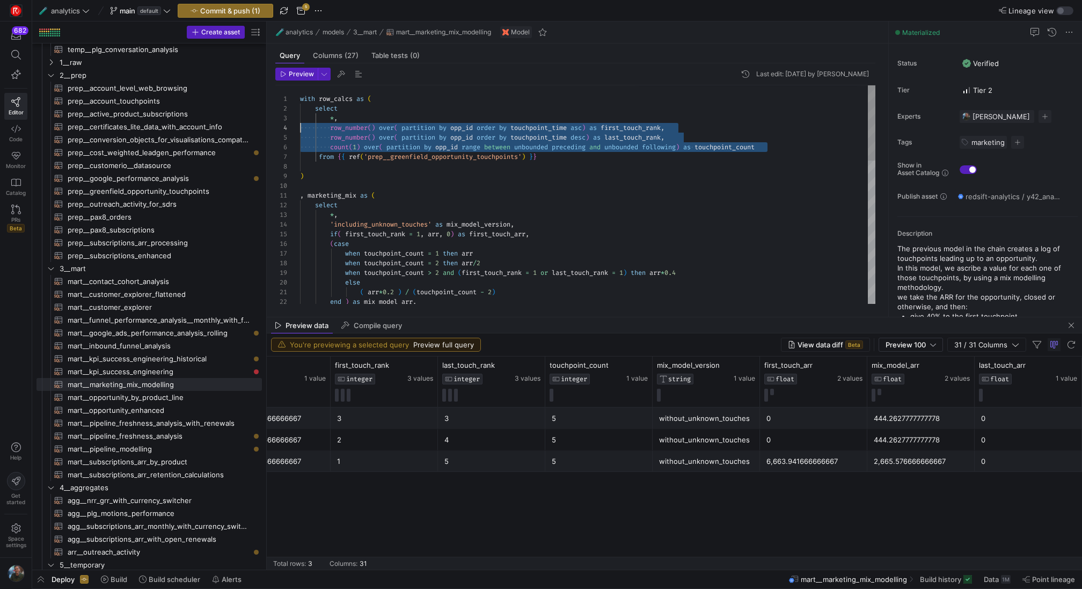
drag, startPoint x: 775, startPoint y: 147, endPoint x: 274, endPoint y: 129, distance: 501.4
click at [300, 129] on div "( arr * 0.2 ) / ( touchpoint_count - 2 ) else when touchpoint_count > 2 and ( f…" at bounding box center [587, 403] width 575 height 636
drag, startPoint x: 566, startPoint y: 159, endPoint x: 256, endPoint y: 125, distance: 311.9
click at [300, 125] on div "( arr * 0.2 ) / ( touchpoint_count - 2 ) else when touchpoint_count > 2 and ( f…" at bounding box center [587, 403] width 575 height 636
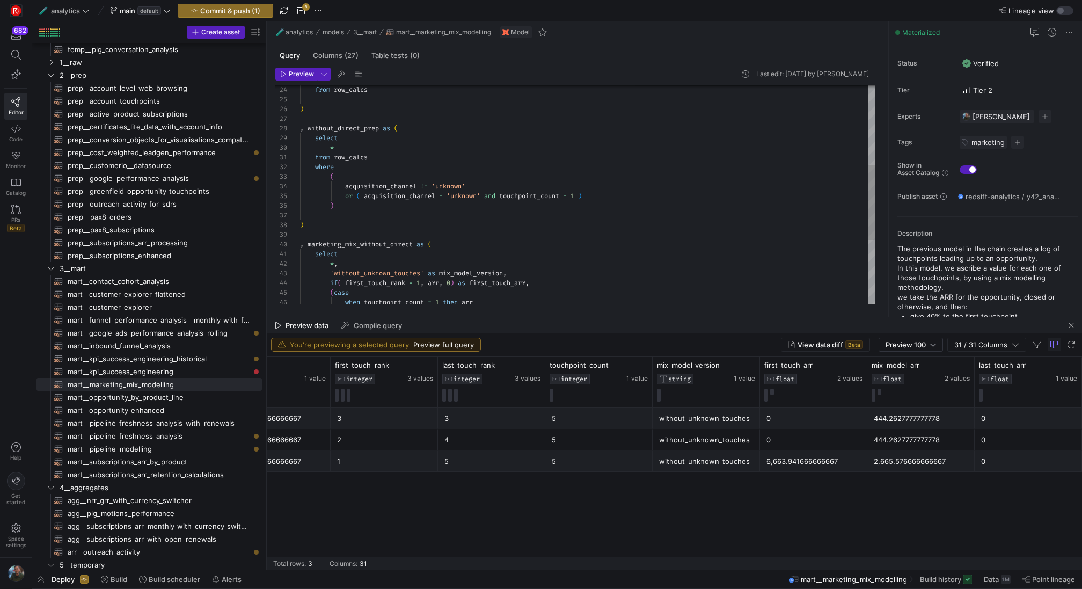
scroll to position [87, 35]
click at [351, 146] on div "from row_calcs ) , without_direct_prep as ( select * from row_calcs where ( acq…" at bounding box center [587, 172] width 575 height 636
drag, startPoint x: 391, startPoint y: 158, endPoint x: 283, endPoint y: 151, distance: 108.0
click at [300, 151] on div "from row_calcs ) , without_direct_prep as ( select * from row_calcs where ( acq…" at bounding box center [587, 172] width 575 height 636
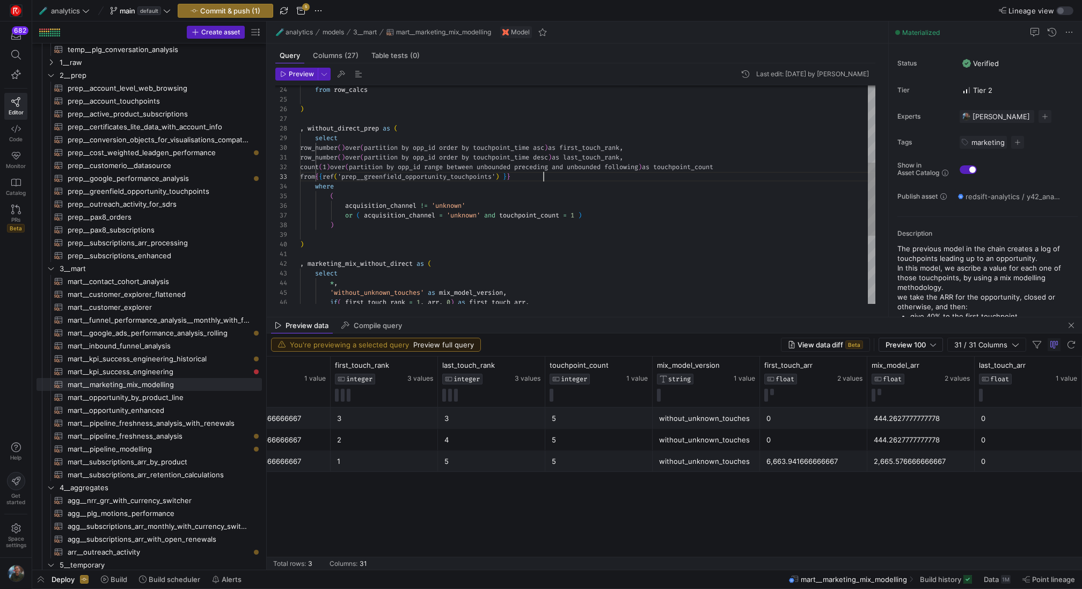
scroll to position [19, 244]
click at [365, 216] on div "from row_calcs ) , without_direct_prep as ( select row_number ( ) over ( partit…" at bounding box center [587, 182] width 575 height 656
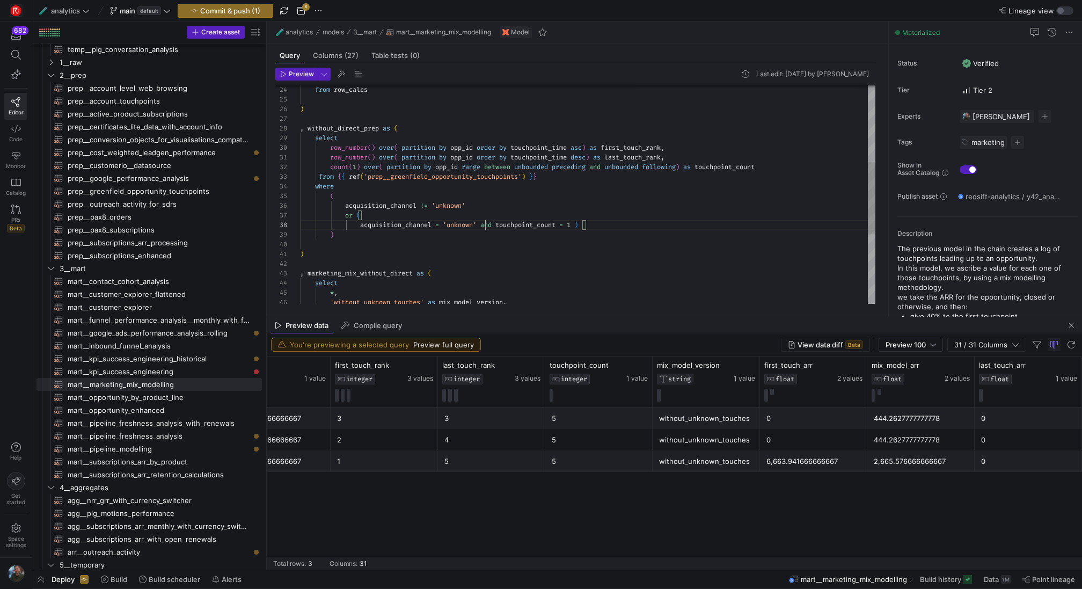
click at [485, 223] on div "from row_calcs ) , without_direct_prep as ( select row_number ( ) over ( partit…" at bounding box center [587, 186] width 575 height 665
click at [458, 233] on div "from row_calcs ) , without_direct_prep as ( select row_number ( ) over ( partit…" at bounding box center [587, 191] width 575 height 675
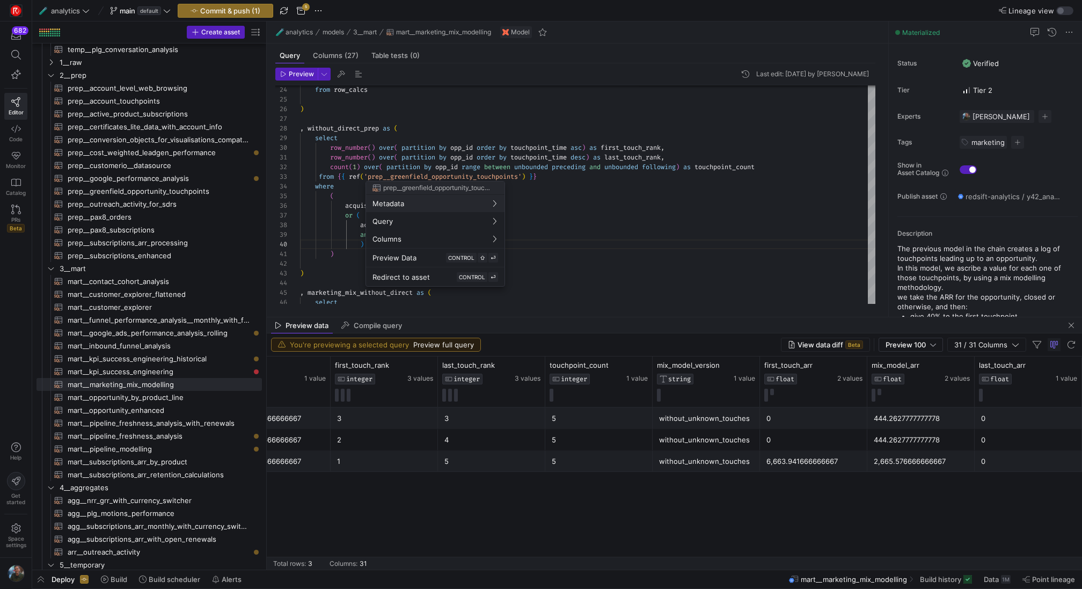
click at [709, 171] on div at bounding box center [541, 294] width 1082 height 589
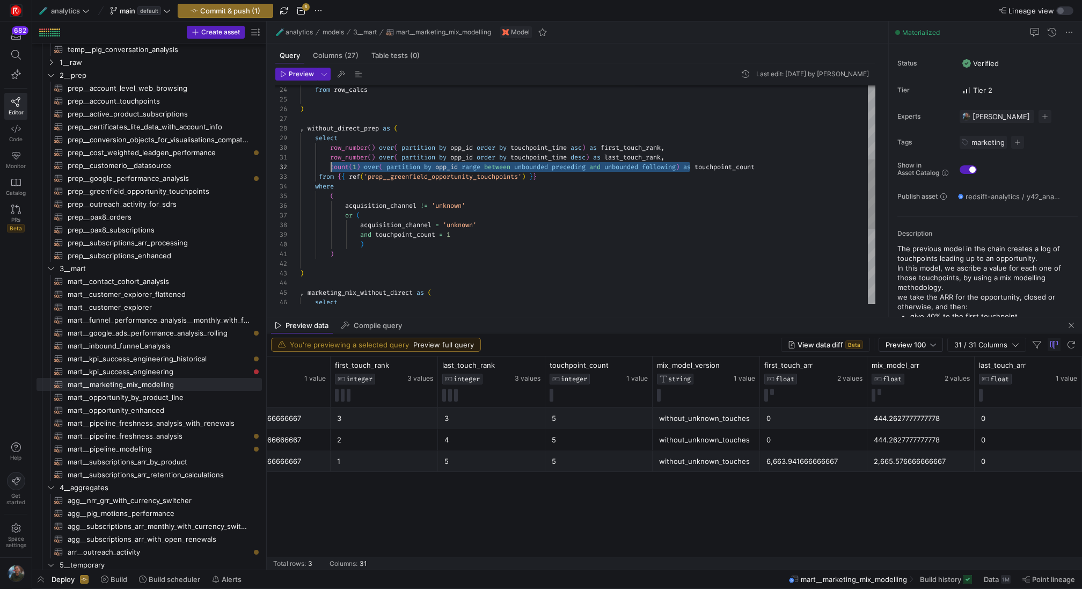
scroll to position [10, 31]
drag, startPoint x: 691, startPoint y: 166, endPoint x: 330, endPoint y: 165, distance: 360.5
click at [330, 165] on div "from row_calcs ) , without_direct_prep as ( select row_number ( ) over ( partit…" at bounding box center [587, 196] width 575 height 685
click at [402, 234] on div "from row_calcs ) , without_direct_prep as ( select row_number ( ) over ( partit…" at bounding box center [587, 196] width 575 height 685
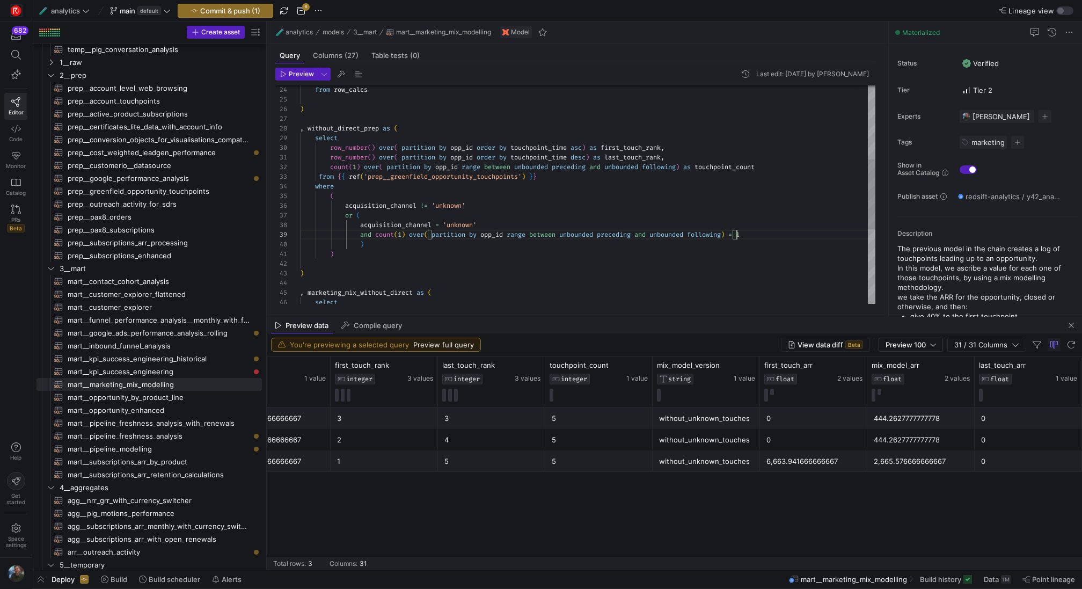
scroll to position [77, 437]
click at [605, 258] on div "from row_calcs ) , without_direct_prep as ( select row_number ( ) over ( partit…" at bounding box center [587, 196] width 575 height 685
click at [644, 199] on div "from row_calcs ) , without_direct_prep as ( select row_number ( ) over ( partit…" at bounding box center [587, 196] width 575 height 685
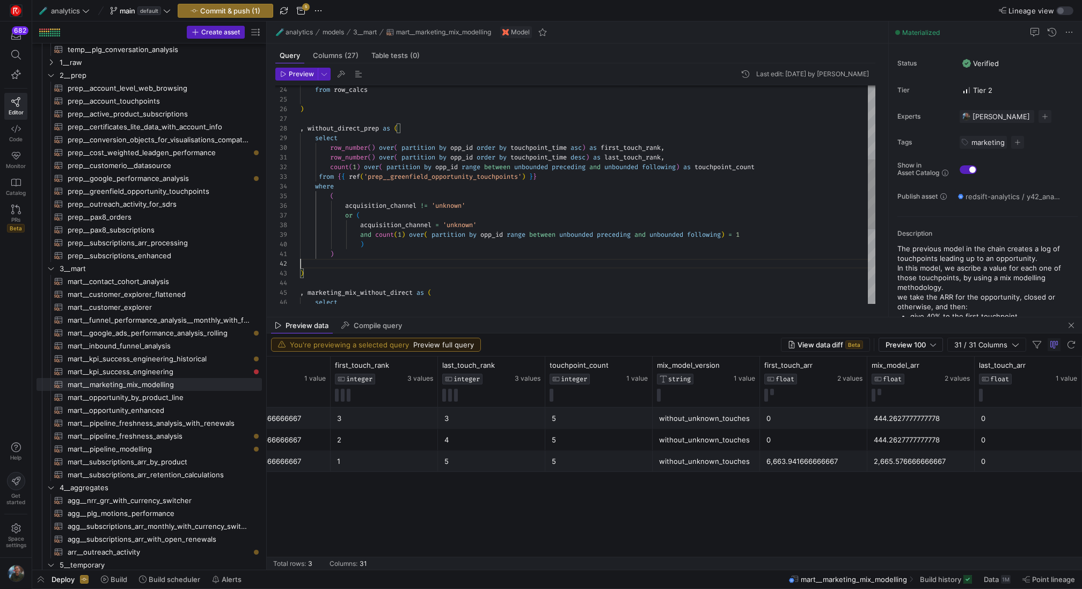
click at [581, 264] on div "from row_calcs ) , without_direct_prep as ( select row_number ( ) over ( partit…" at bounding box center [587, 196] width 575 height 685
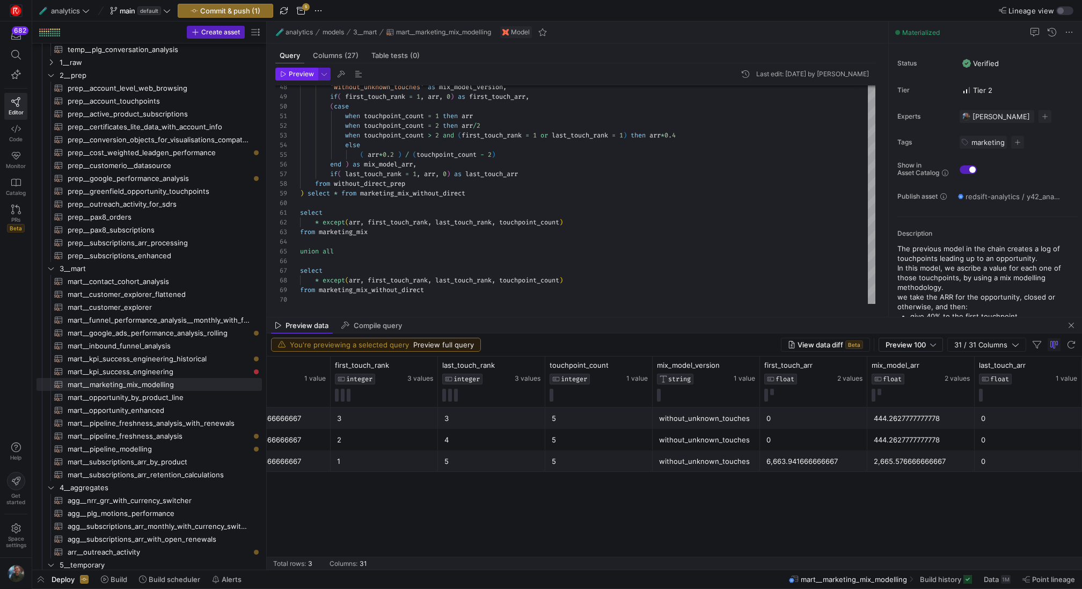
click at [305, 75] on span "Preview" at bounding box center [301, 74] width 25 height 8
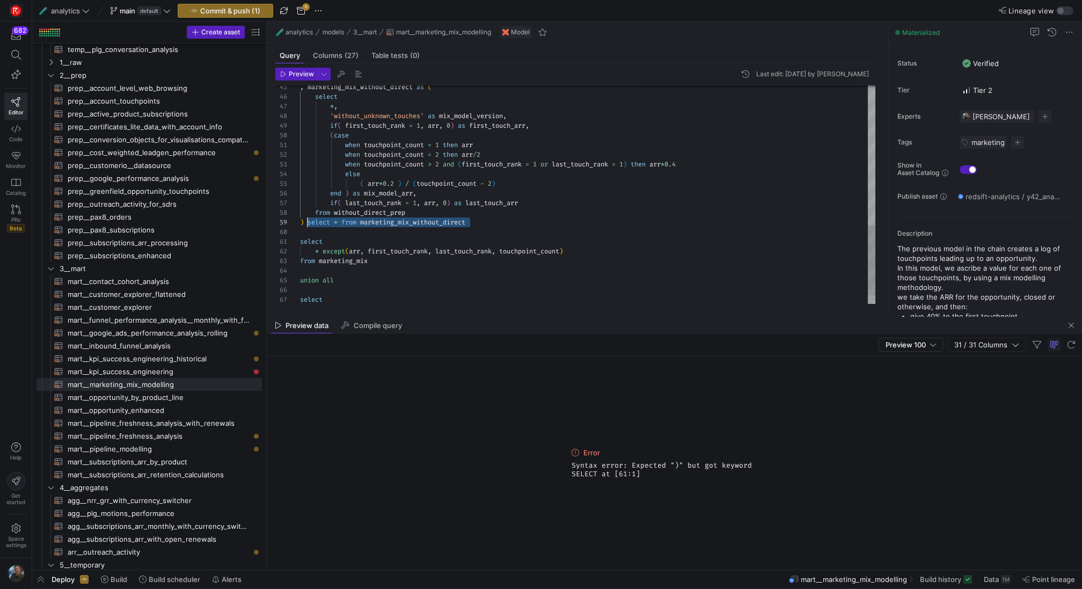
drag, startPoint x: 489, startPoint y: 222, endPoint x: 310, endPoint y: 219, distance: 179.2
click at [296, 72] on span "Preview" at bounding box center [301, 74] width 25 height 8
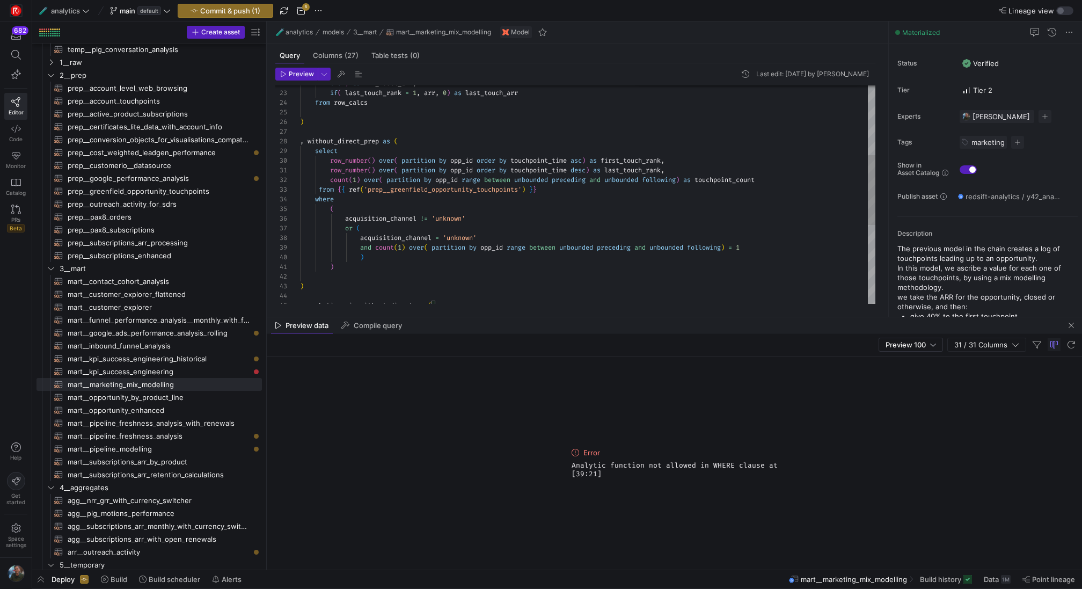
click at [758, 177] on div ") and count ( 1 ) over ( partition by opp_id range between unbounded preceding …" at bounding box center [587, 209] width 575 height 685
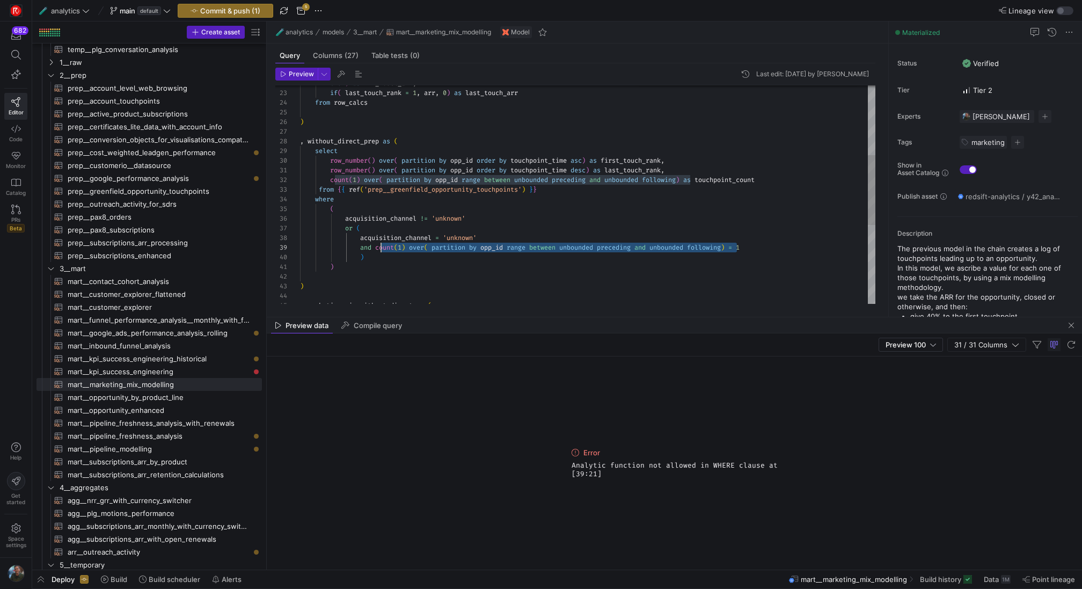
scroll to position [77, 77]
drag, startPoint x: 737, startPoint y: 248, endPoint x: 378, endPoint y: 246, distance: 359.5
click at [378, 246] on div ") and count ( 1 ) over ( partition by opp_id range between unbounded preceding …" at bounding box center [587, 209] width 575 height 685
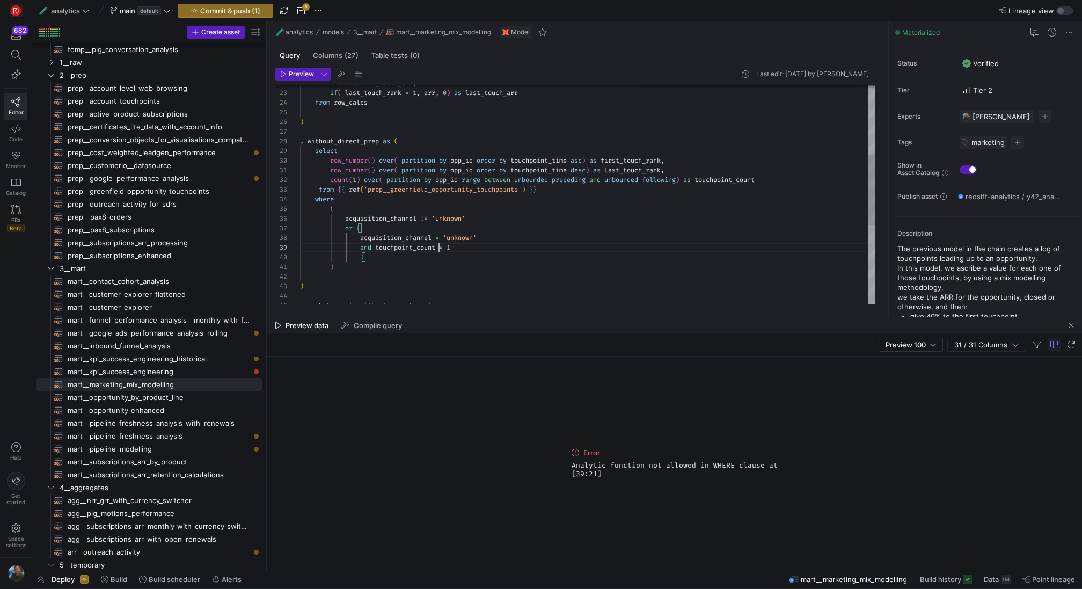
click at [480, 256] on div ") and touchpoint_count = 1 ) acquisition_channel = 'unknown' or ( acquisition_c…" at bounding box center [587, 209] width 575 height 685
click at [344, 268] on div ") and touchpoint_count = 1 ) acquisition_channel = 'unknown' or ( acquisition_c…" at bounding box center [587, 209] width 575 height 685
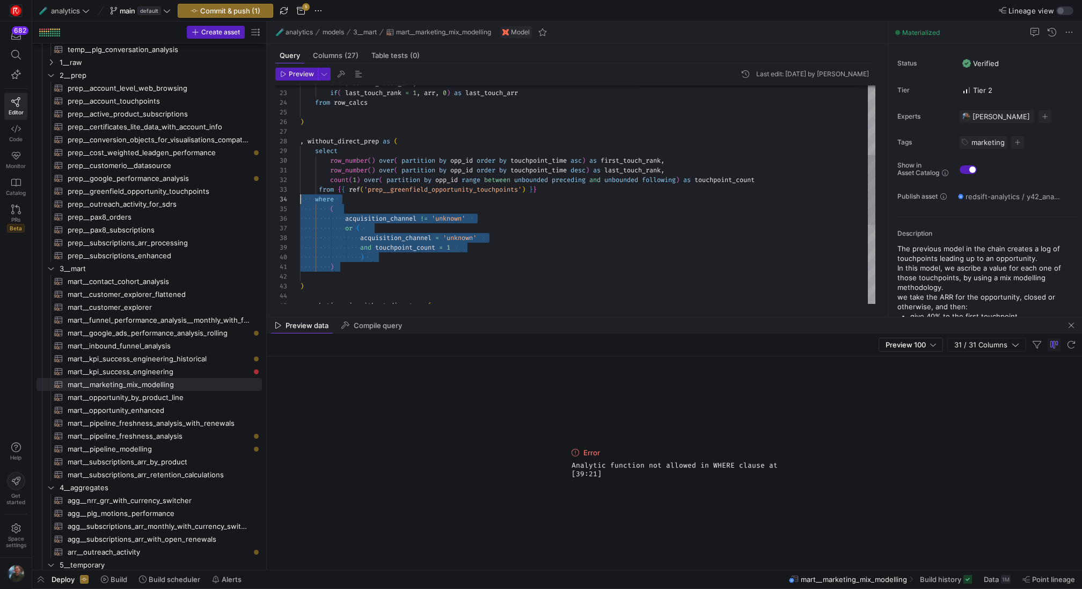
drag, startPoint x: 344, startPoint y: 268, endPoint x: 264, endPoint y: 198, distance: 105.7
click at [300, 198] on div ") and touchpoint_count = 1 ) acquisition_channel = 'unknown' or ( acquisition_c…" at bounding box center [587, 209] width 575 height 685
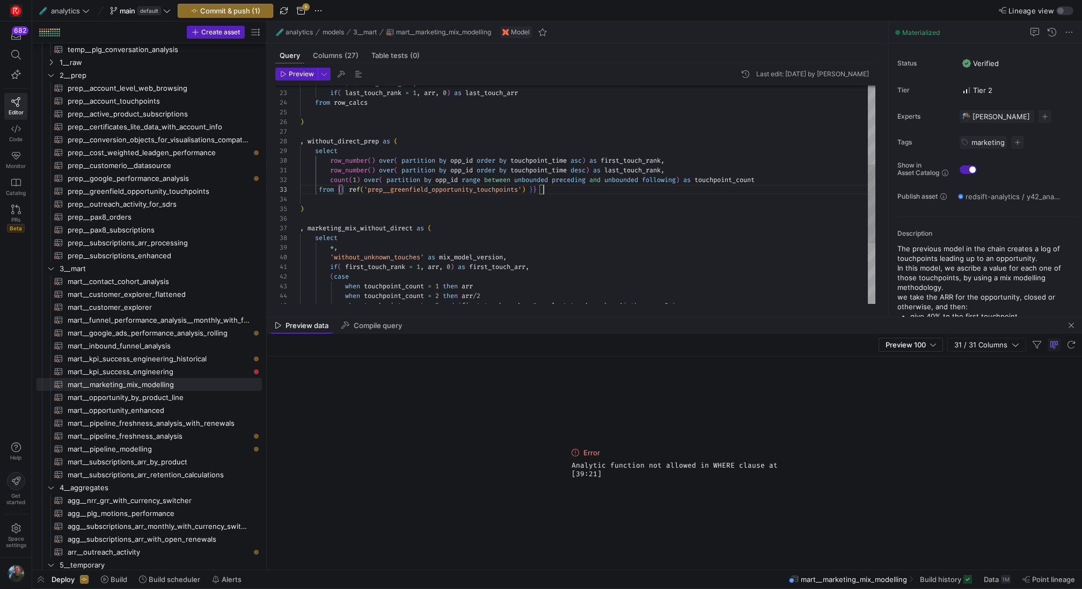
scroll to position [19, 244]
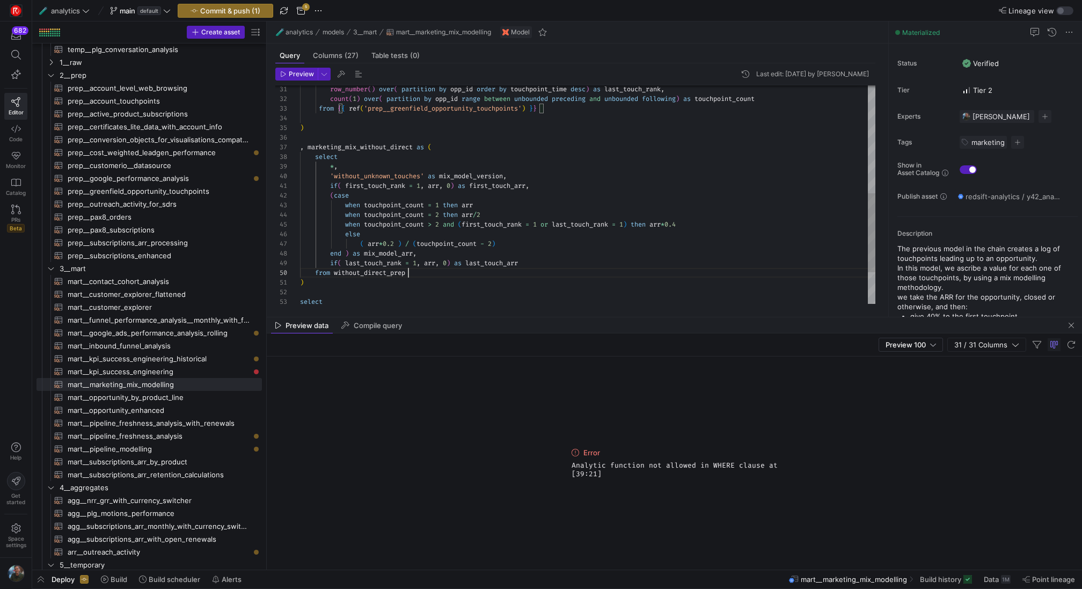
click at [422, 274] on div "from { { ref ( 'prep__greenfield_opportunity_touchpoints' ) } } count ( 1 ) ove…" at bounding box center [587, 89] width 575 height 607
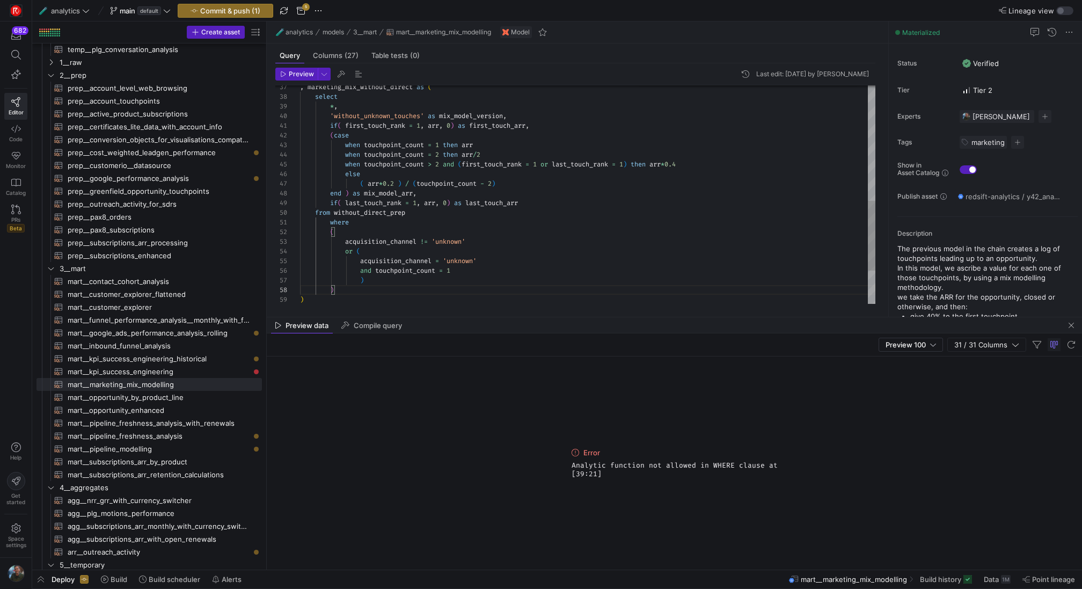
click at [332, 222] on div ", marketing_mix_without_direct as ( select * , 'without_unknown_touches' as mix…" at bounding box center [587, 68] width 575 height 685
click at [292, 72] on span "Preview" at bounding box center [301, 74] width 25 height 8
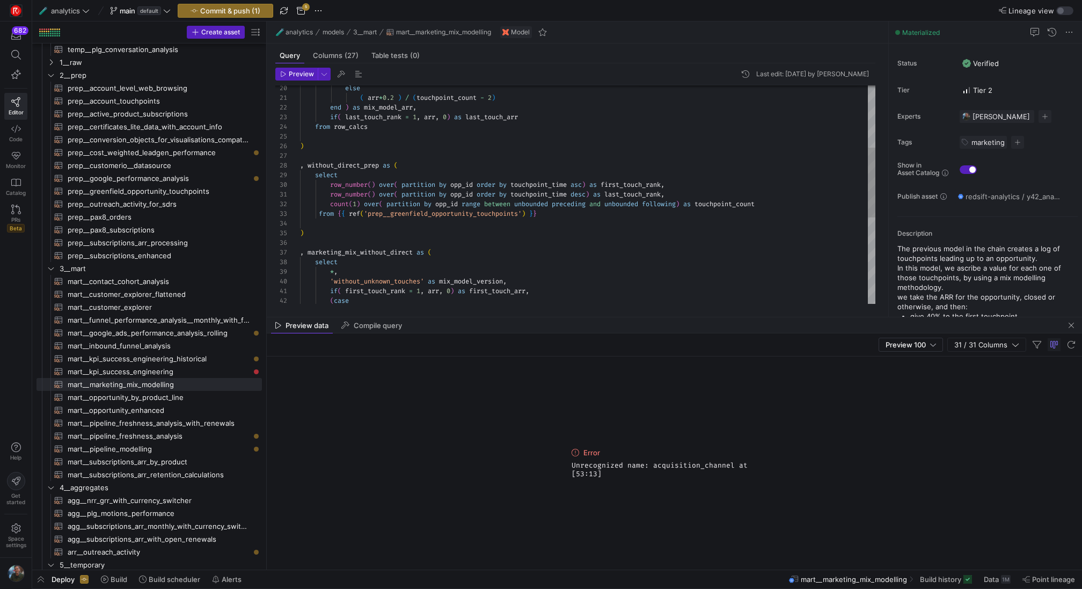
click at [369, 175] on div "'without_unknown_touches' as mix_model_version , if ( first_touch_rank = 1 , ar…" at bounding box center [587, 233] width 575 height 685
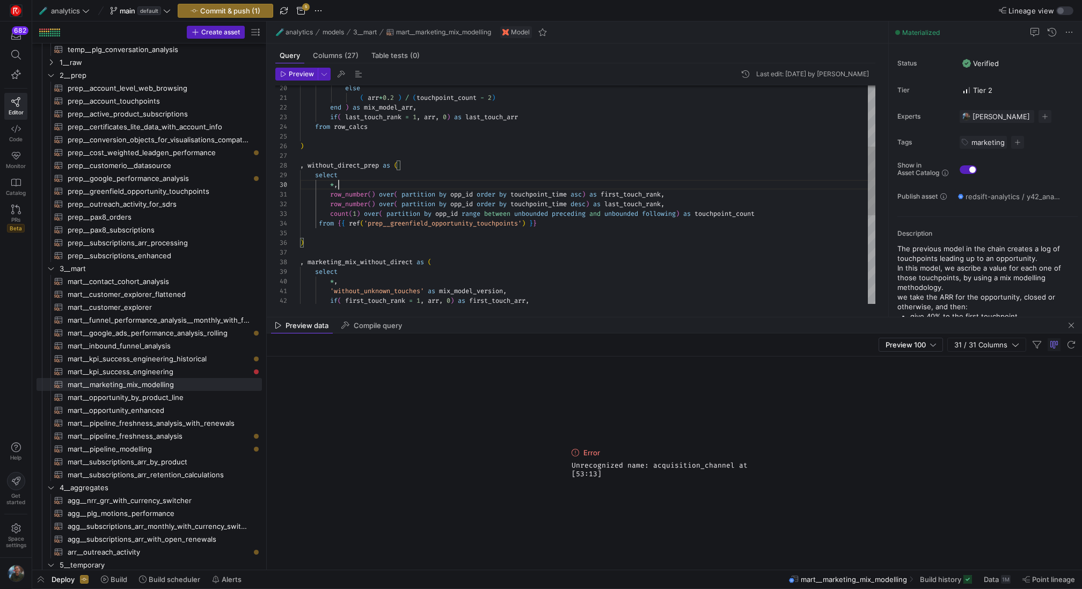
scroll to position [87, 39]
type textarea "( arr*0.2 ) / (touchpoint_count - 2) end ) as mix_model_arr, if( last_touch_ran…"
click at [304, 79] on span "button" at bounding box center [296, 74] width 41 height 12
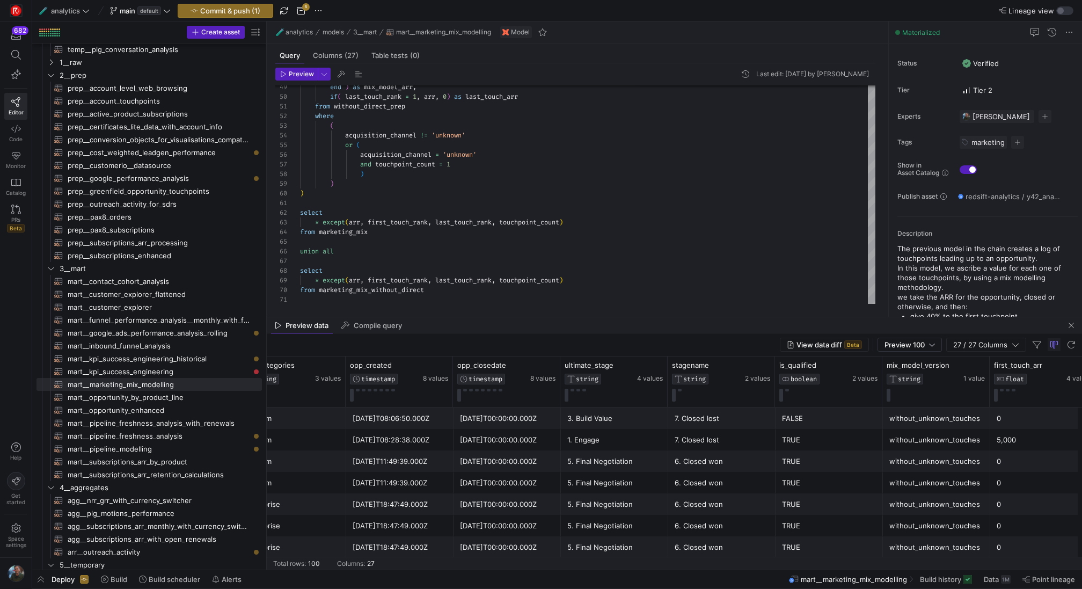
scroll to position [0, 2096]
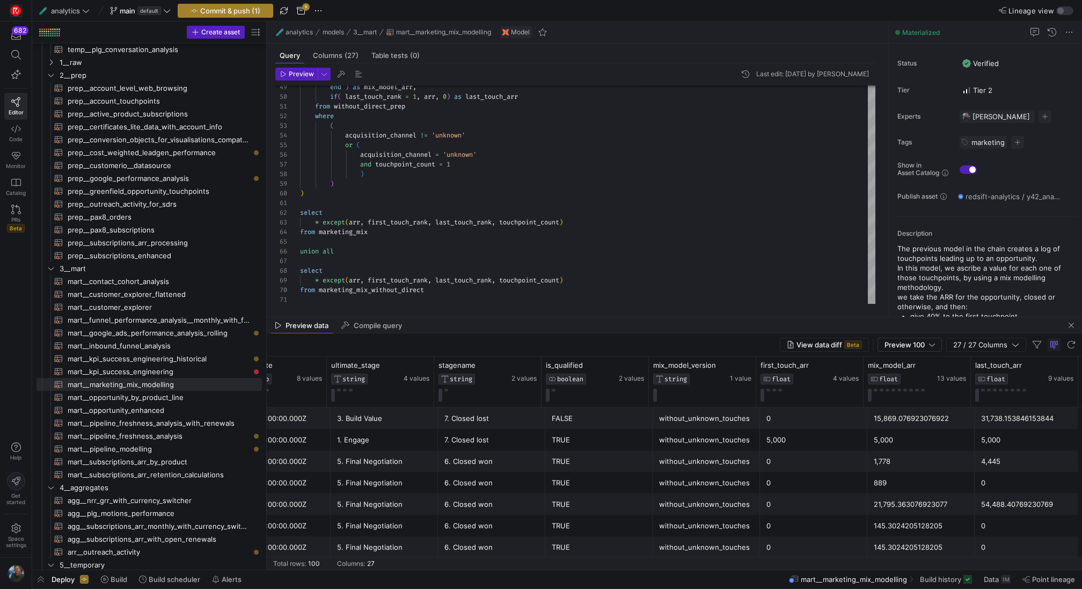
click at [210, 9] on span "Commit & push (1)" at bounding box center [230, 10] width 60 height 9
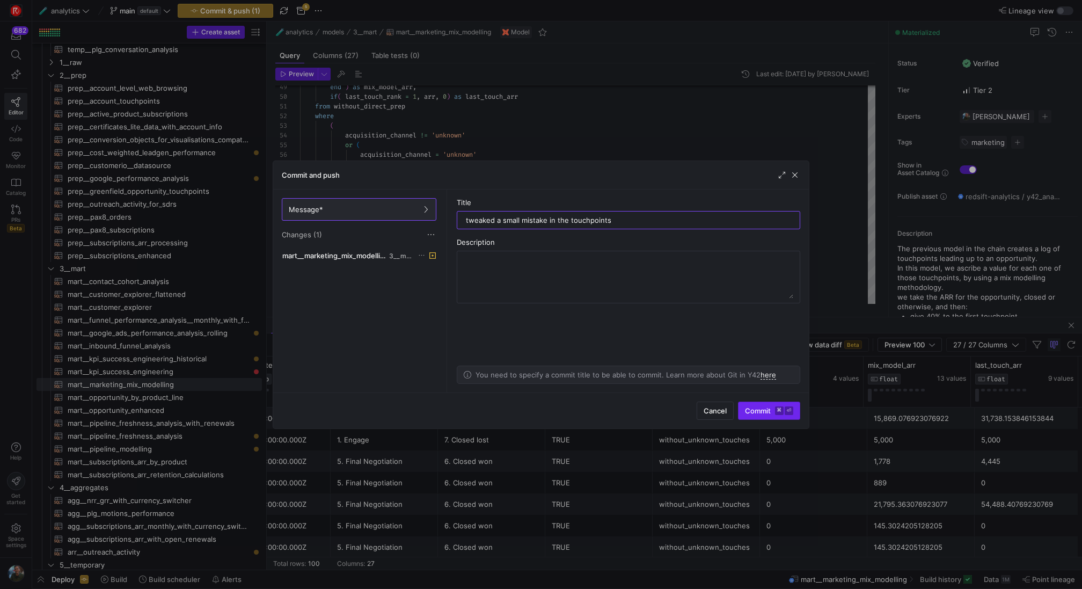
type input "tweaked a small mistake in the touchpoints"
click at [768, 414] on span "Commit ⌘ ⏎" at bounding box center [769, 410] width 48 height 9
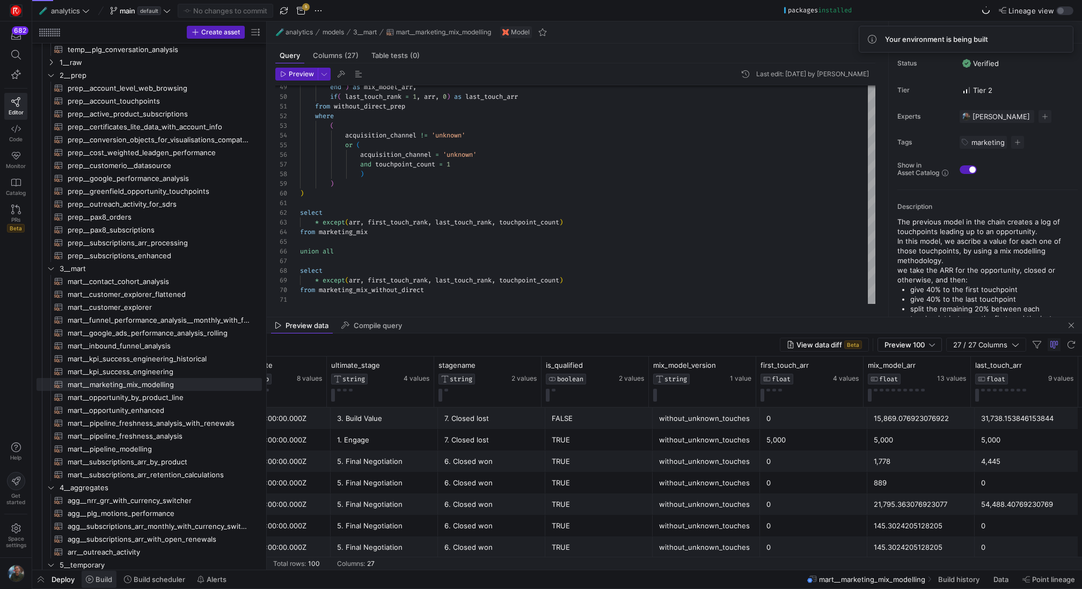
click at [95, 578] on span "Build" at bounding box center [103, 579] width 17 height 9
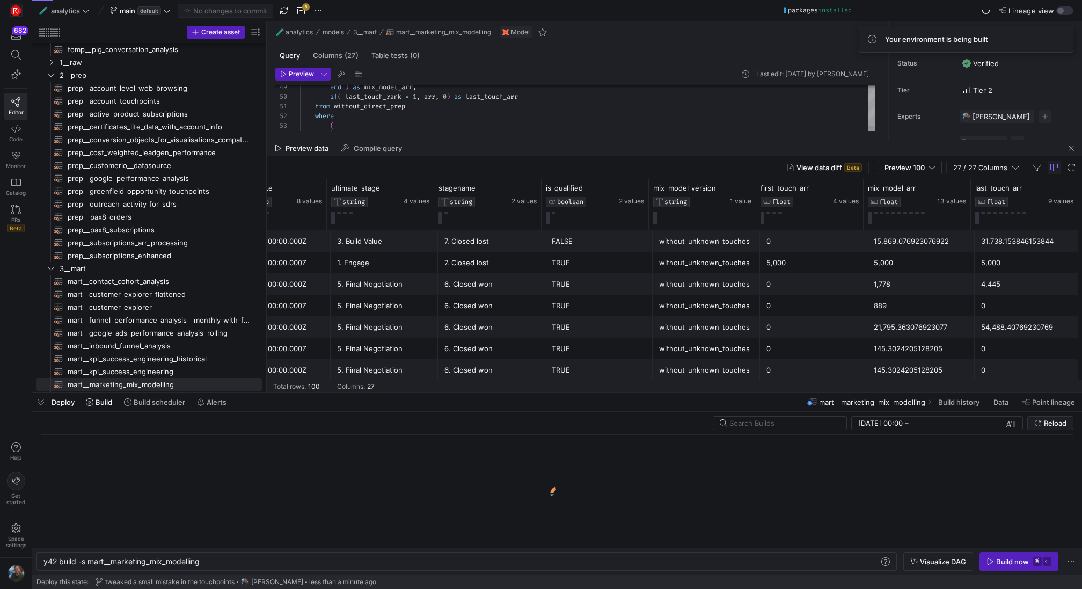
scroll to position [0, 157]
click at [223, 560] on div "y42 build -s mart__marketing_mix_modelling" at bounding box center [461, 561] width 836 height 9
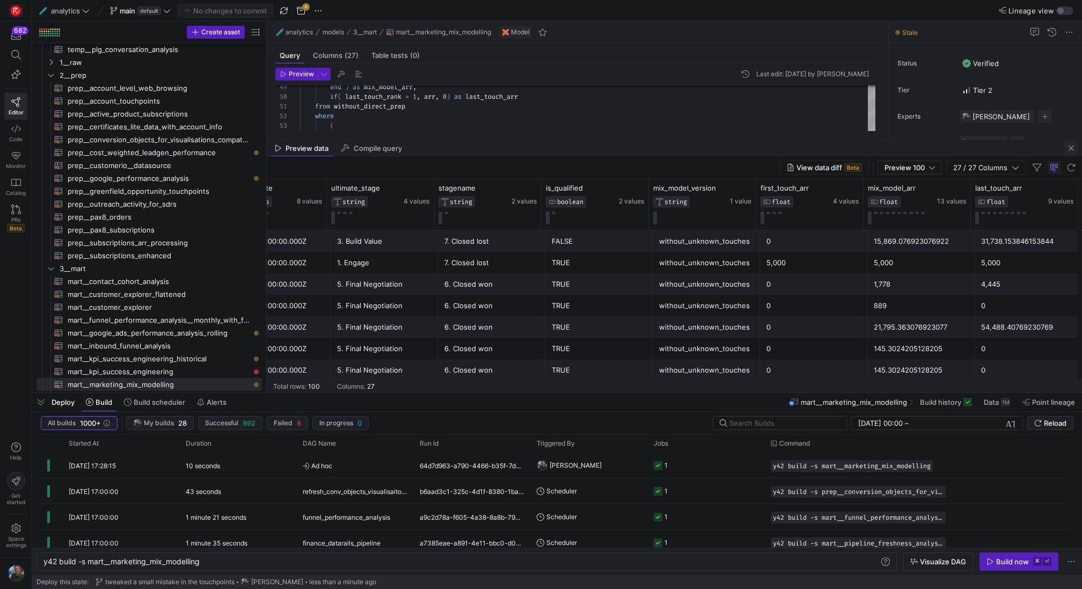
click at [1066, 149] on span "button" at bounding box center [1070, 148] width 13 height 13
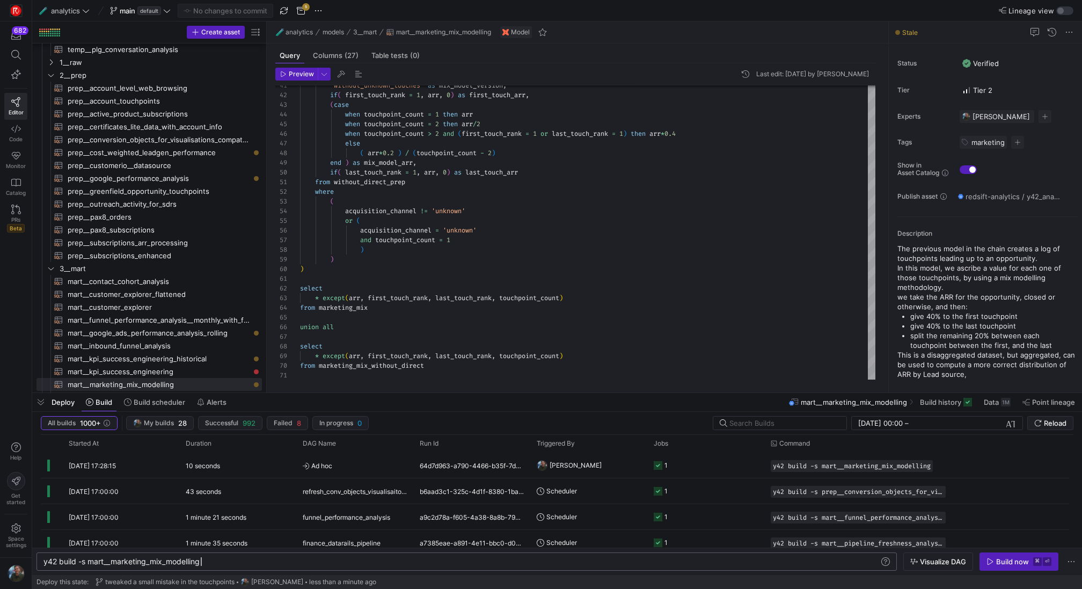
click at [303, 563] on div "y42 build -s mart__marketing_mix_modelling" at bounding box center [461, 561] width 836 height 9
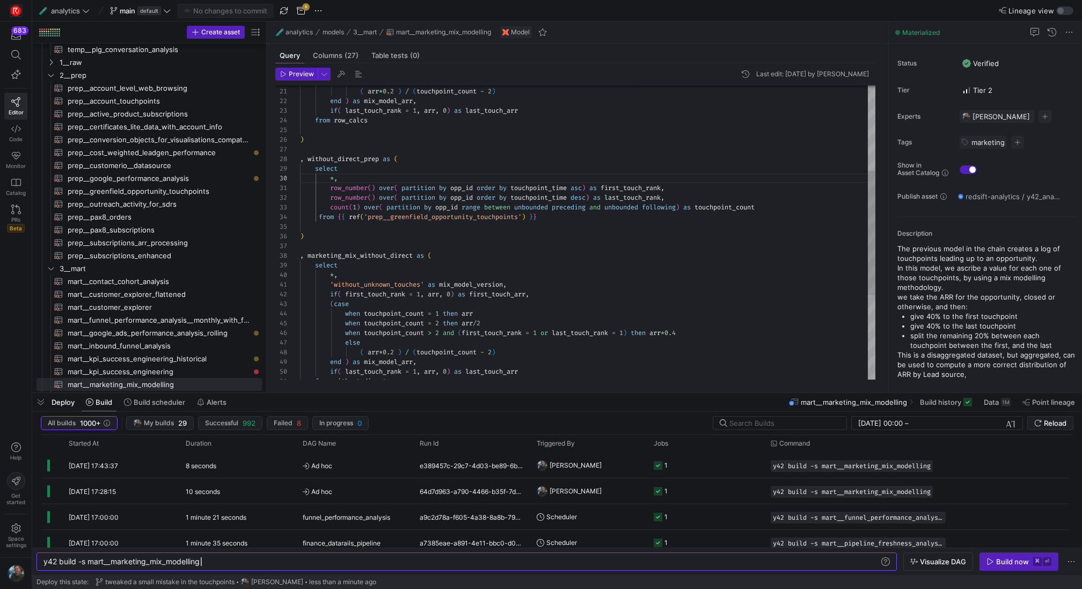
click at [343, 241] on div "end ) as mix_model_arr , if ( last_touch_rank = 1 , arr , 0 ) as last_touch_arr…" at bounding box center [587, 232] width 575 height 694
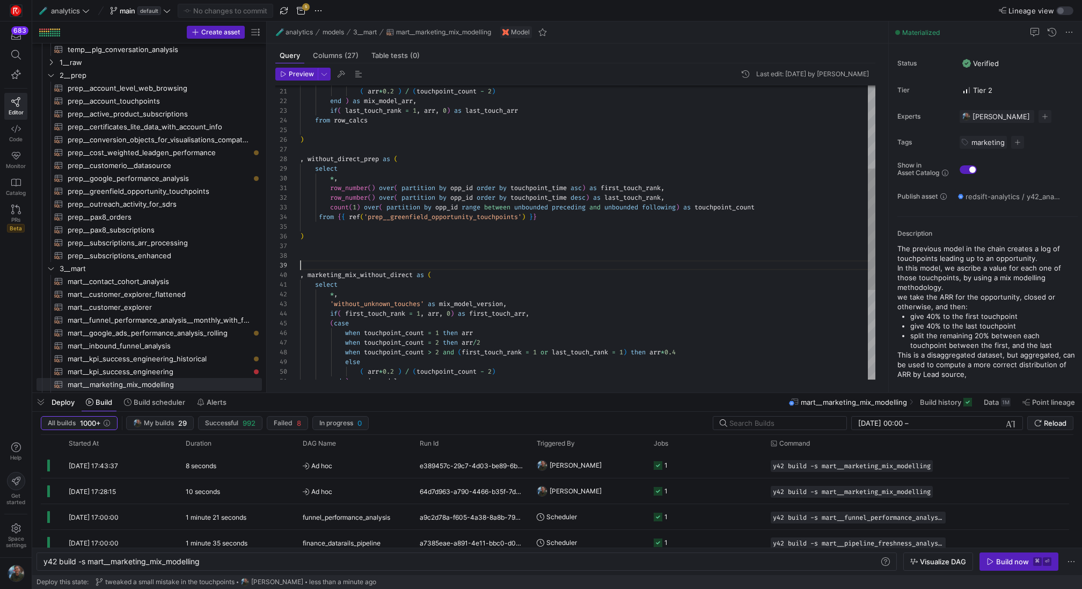
scroll to position [77, 0]
click at [384, 160] on div "end ) as mix_model_arr , 'without_unknown_touches' as mix_model_version , if ( …" at bounding box center [587, 242] width 575 height 714
click at [368, 163] on div "end ) as mix_model_arr , 'without_unknown_touches' as mix_model_version , if ( …" at bounding box center [587, 242] width 575 height 714
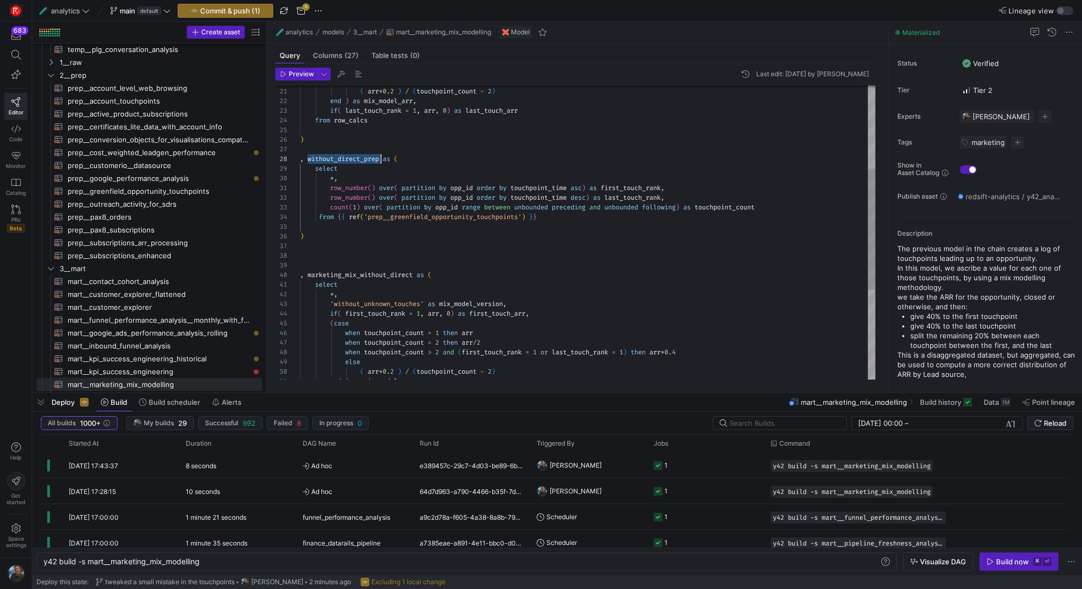
click at [321, 248] on div "end ) as mix_model_arr , 'without_unknown_touches' as mix_model_version , if ( …" at bounding box center [587, 242] width 575 height 714
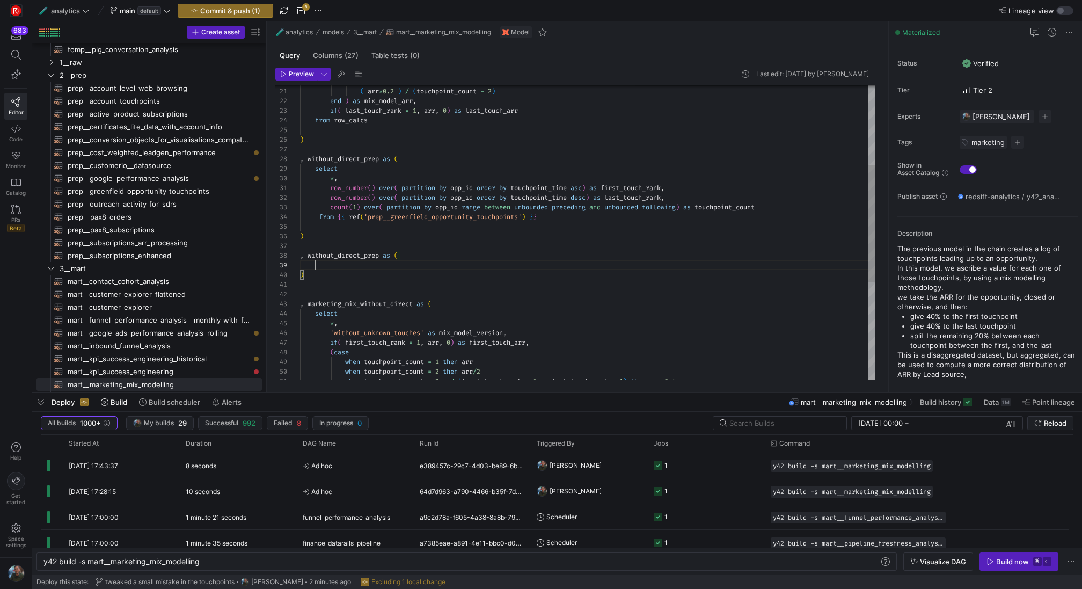
scroll to position [77, 16]
click at [352, 178] on div "'without_unknown_touches' as mix_model_version , if ( first_touch_rank = 1 , ar…" at bounding box center [587, 256] width 575 height 743
drag, startPoint x: 687, startPoint y: 197, endPoint x: 299, endPoint y: 185, distance: 388.1
click at [300, 185] on div "'without_unknown_touches' as mix_model_version , if ( first_touch_rank = 1 , ar…" at bounding box center [587, 256] width 575 height 743
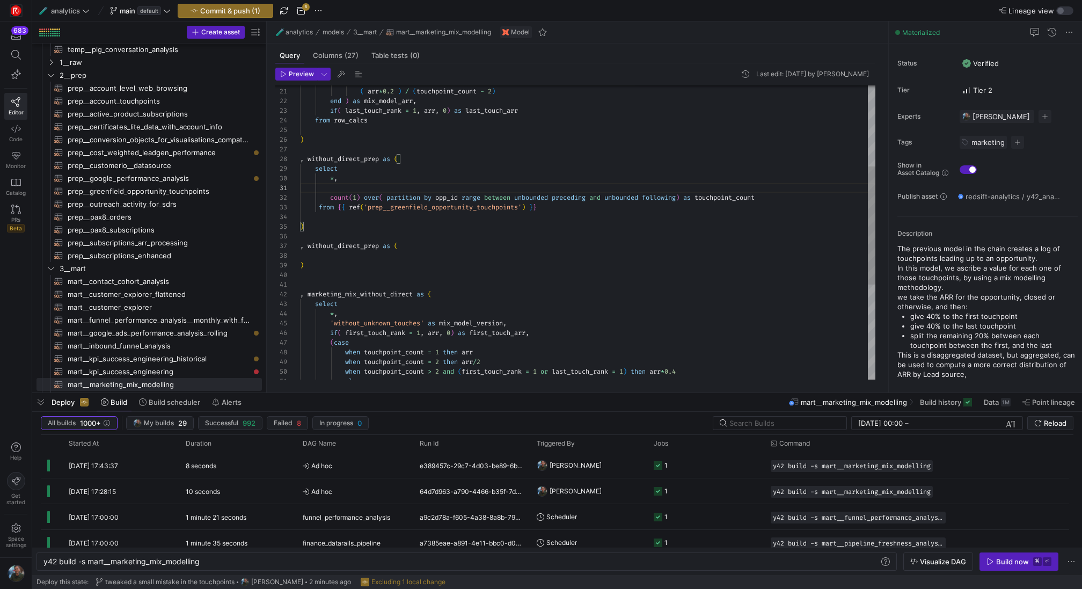
scroll to position [87, 39]
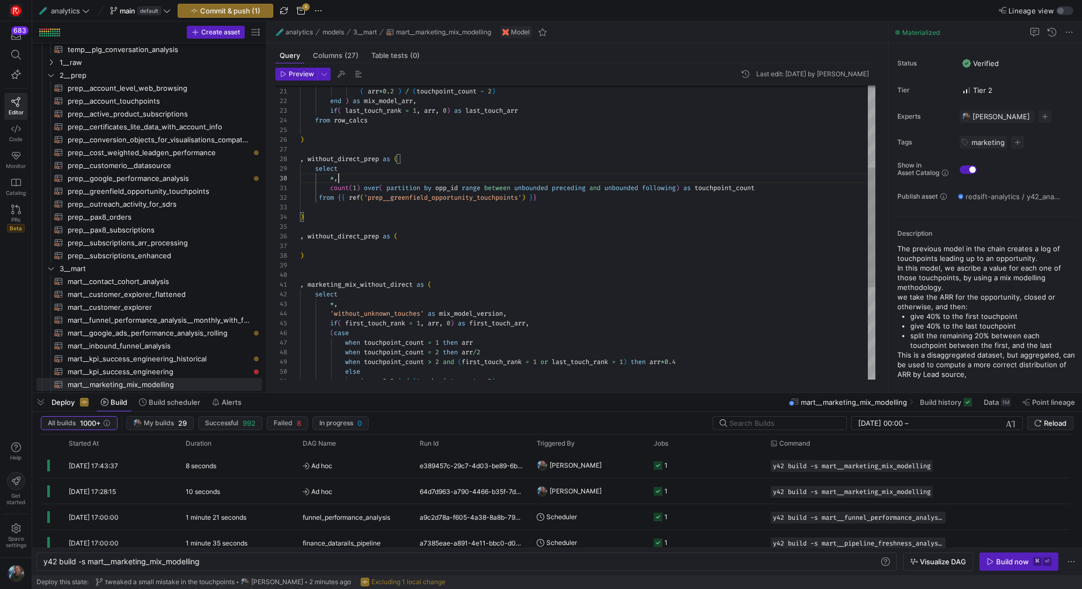
click at [357, 245] on div "'without_unknown_touches' as mix_model_version , if ( first_touch_rank = 1 , ar…" at bounding box center [587, 246] width 575 height 723
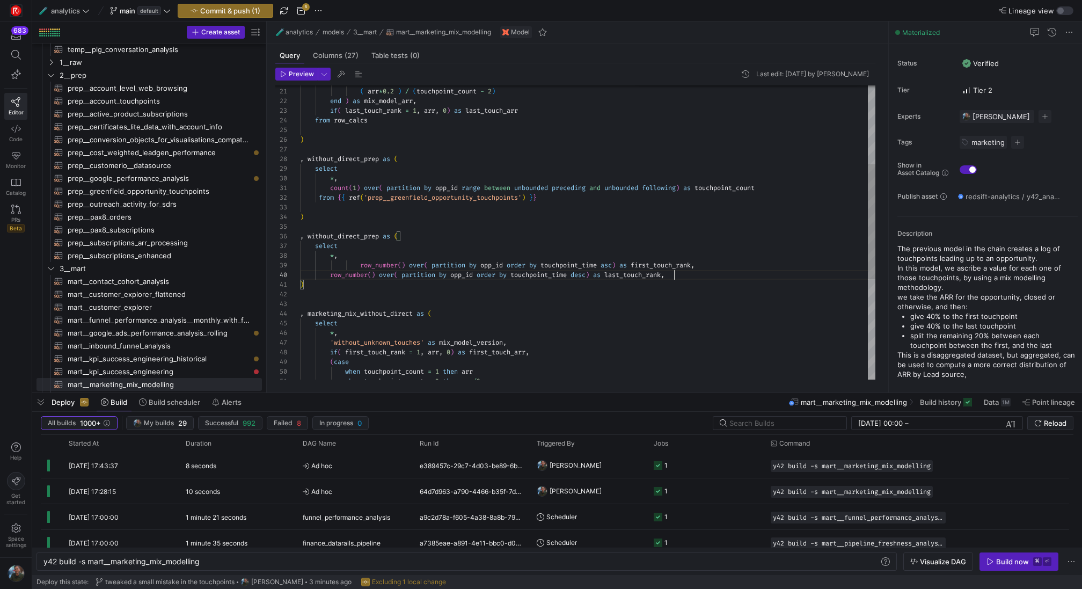
scroll to position [87, 374]
click at [361, 266] on div "'without_unknown_touches' as mix_model_version , if ( first_touch_rank = 1 , ar…" at bounding box center [587, 261] width 575 height 752
click at [693, 277] on div "'without_unknown_touches' as mix_model_version , if ( first_touch_rank = 1 , ar…" at bounding box center [587, 261] width 575 height 752
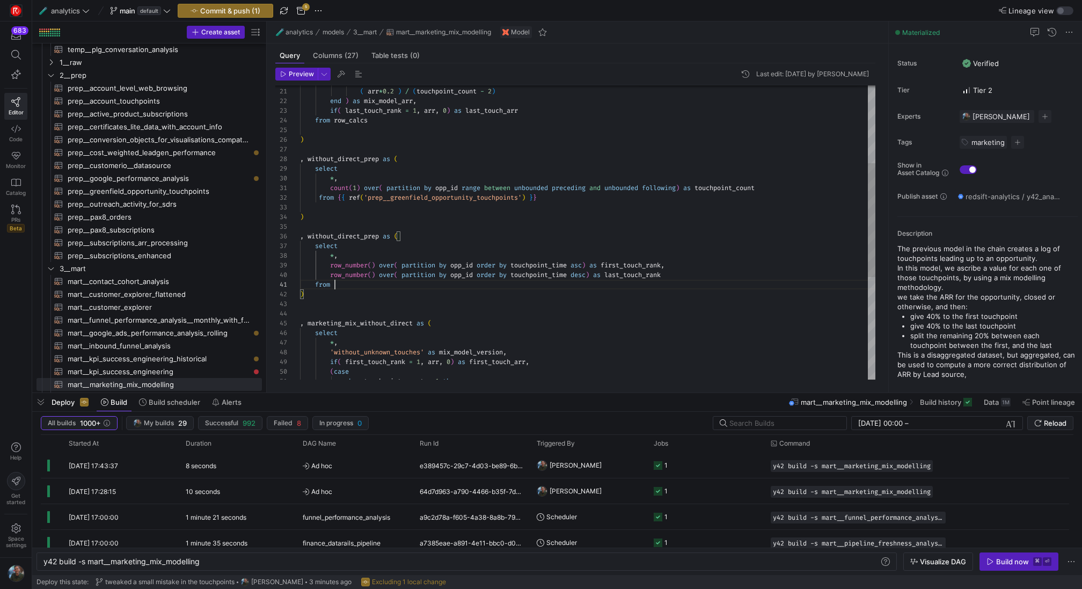
click at [346, 161] on div "'without_unknown_touches' as mix_model_version , if ( first_touch_rank = 1 , ar…" at bounding box center [587, 266] width 575 height 762
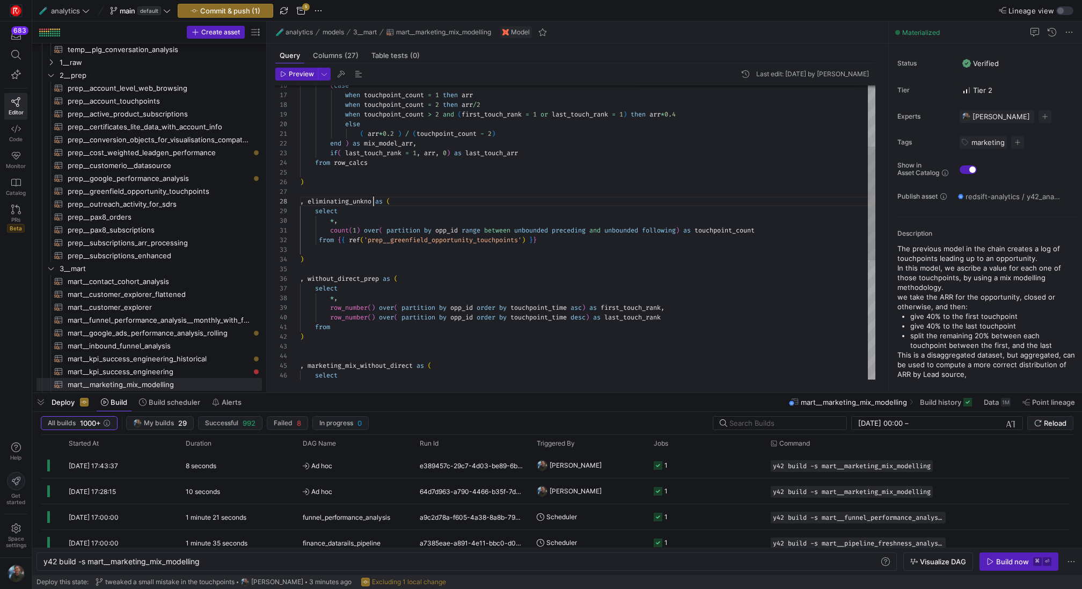
scroll to position [68, 85]
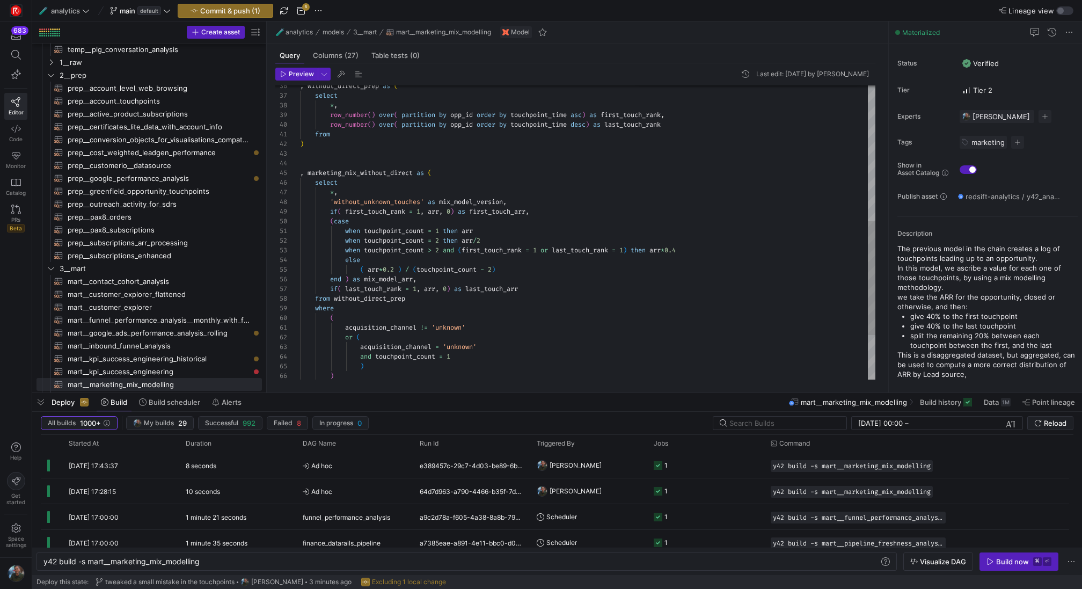
click at [564, 292] on div ", without_direct_prep as ( select * , row_number ( ) over ( partition by opp_id…" at bounding box center [587, 115] width 575 height 762
click at [394, 299] on div ", without_direct_prep as ( select * , row_number ( ) over ( partition by opp_id…" at bounding box center [587, 115] width 575 height 762
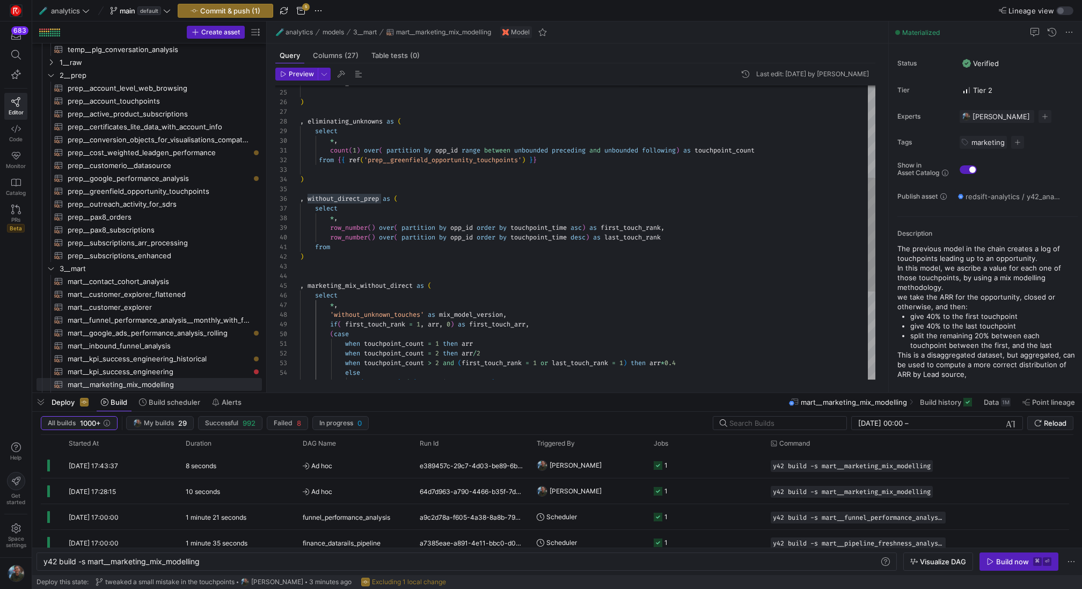
click at [355, 122] on div ", without_direct_prep as ( select * , row_number ( ) over ( partition by opp_id…" at bounding box center [587, 228] width 575 height 762
click at [346, 249] on div ", without_direct_prep as ( select * , row_number ( ) over ( partition by opp_id…" at bounding box center [587, 228] width 575 height 762
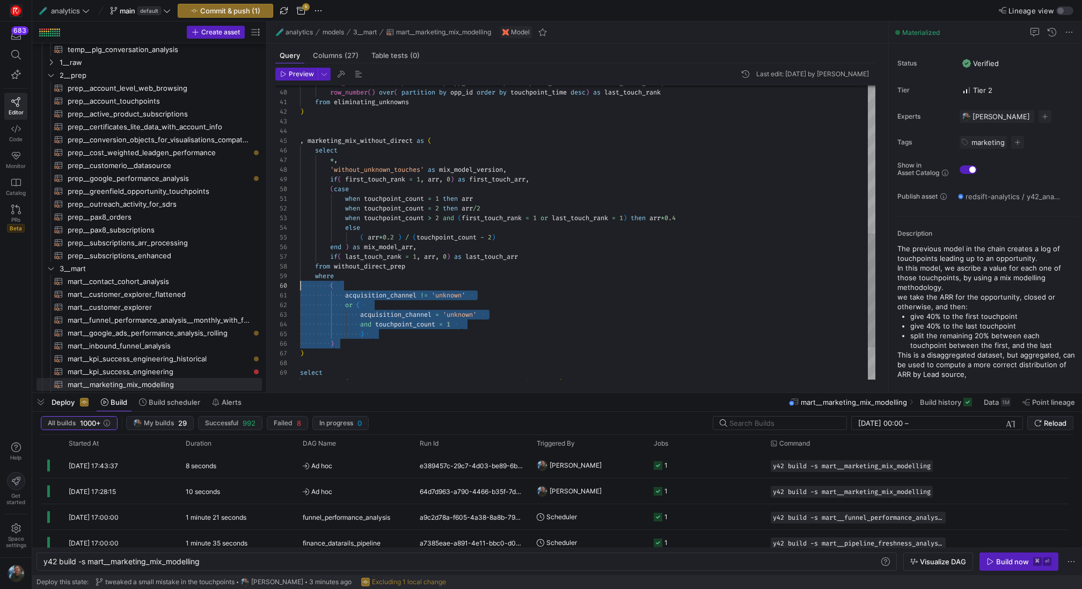
scroll to position [77, 0]
drag, startPoint x: 342, startPoint y: 345, endPoint x: 271, endPoint y: 278, distance: 97.2
click at [300, 278] on div "row_number ( ) over ( partition by opp_id order by touchpoint_time asc ) as fir…" at bounding box center [587, 83] width 575 height 762
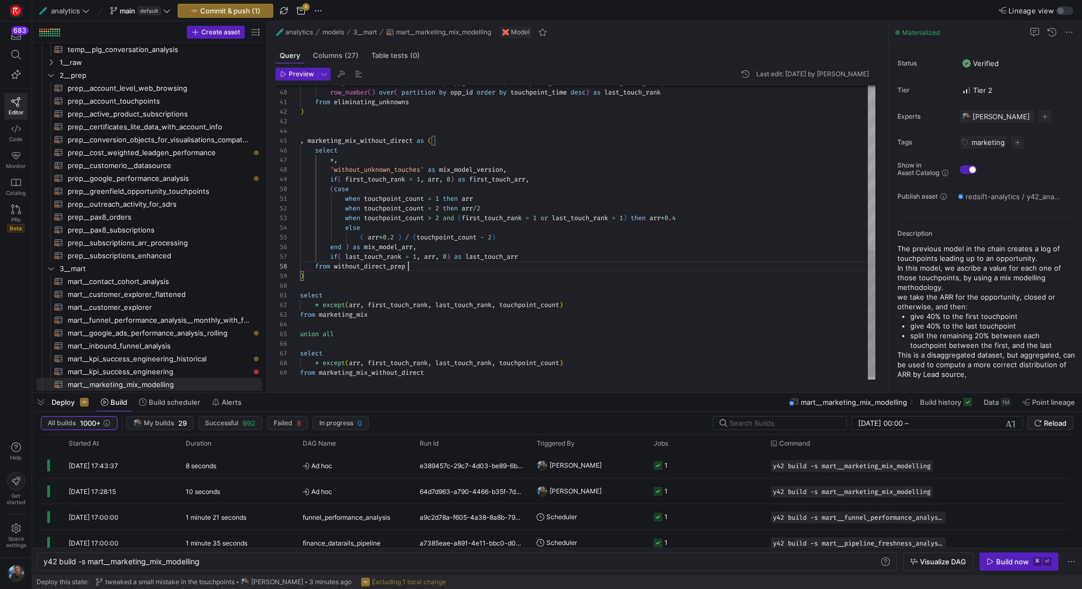
scroll to position [68, 108]
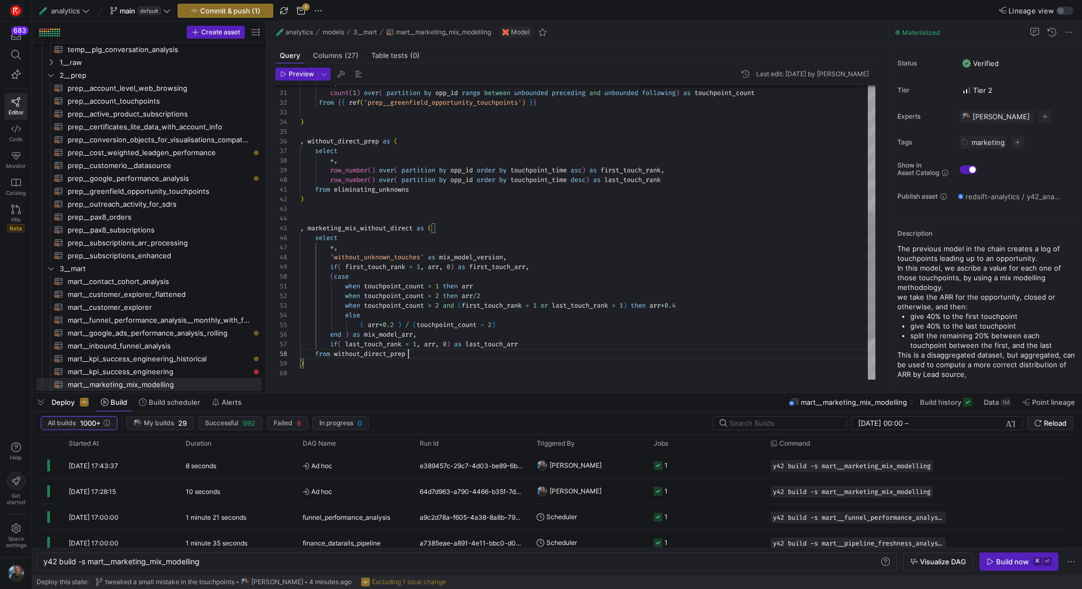
click at [433, 192] on div "row_number ( ) over ( partition by opp_id order by touchpoint_time asc ) as fir…" at bounding box center [587, 132] width 575 height 685
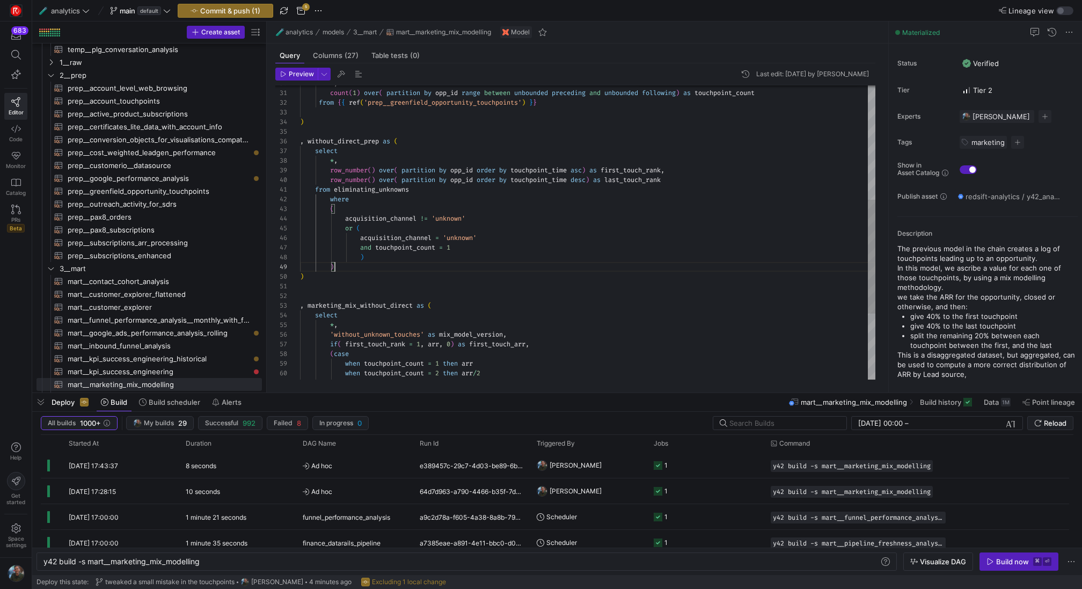
scroll to position [77, 35]
click at [332, 198] on div "row_number ( ) over ( partition by opp_id order by touchpoint_time asc ) as fir…" at bounding box center [587, 171] width 575 height 762
click at [289, 74] on span "Preview" at bounding box center [301, 74] width 25 height 8
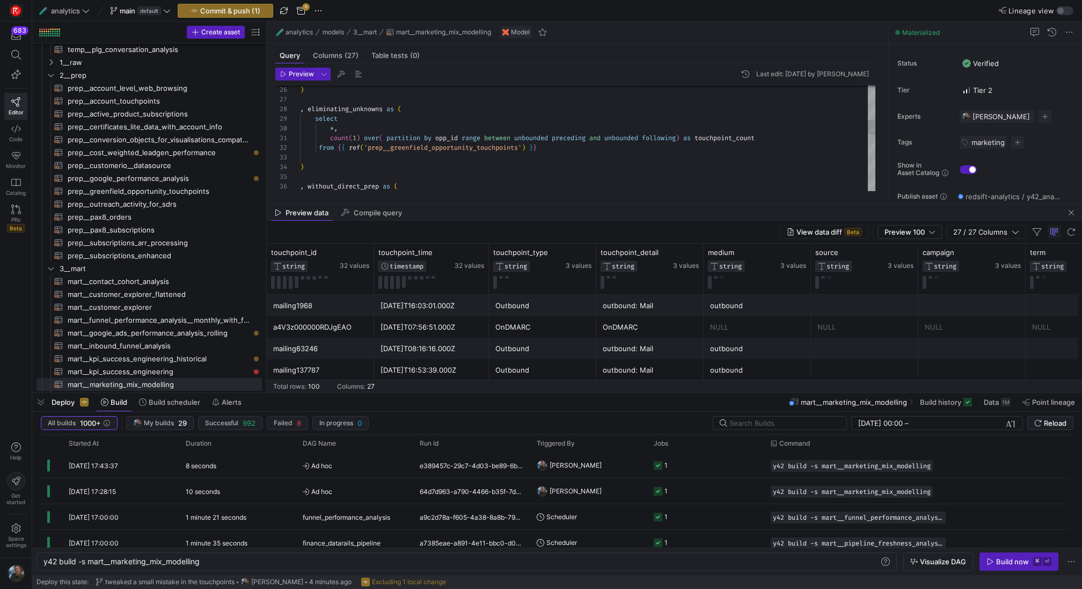
click at [773, 137] on div "select , without_direct_prep as ( ) from { { ref ( 'prep__greenfield_opportunit…" at bounding box center [587, 216] width 575 height 762
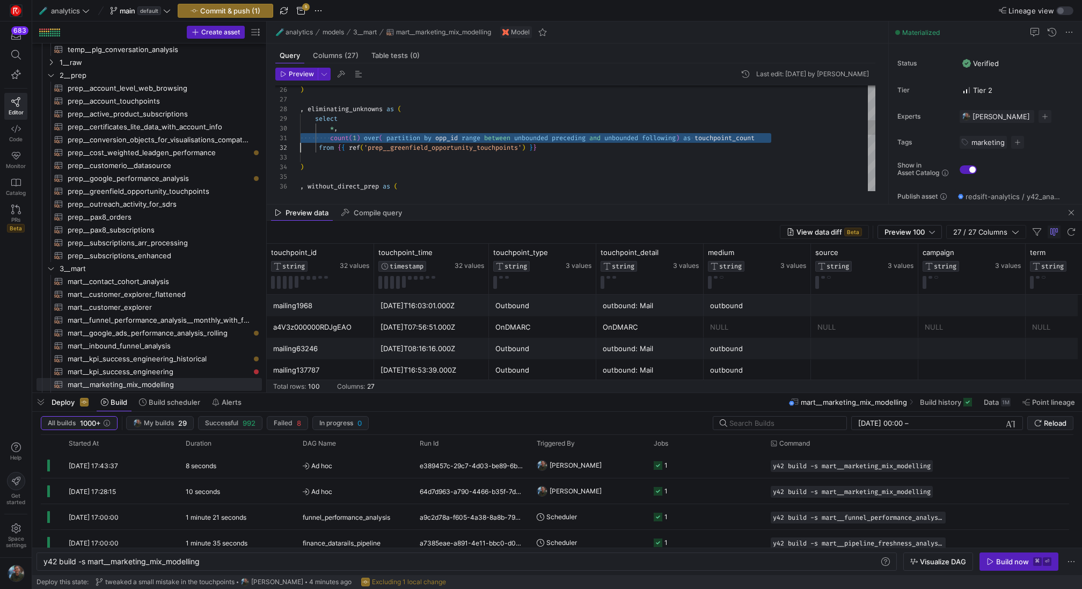
click at [773, 137] on div "select , without_direct_prep as ( ) from { { ref ( 'prep__greenfield_opportunit…" at bounding box center [587, 216] width 575 height 762
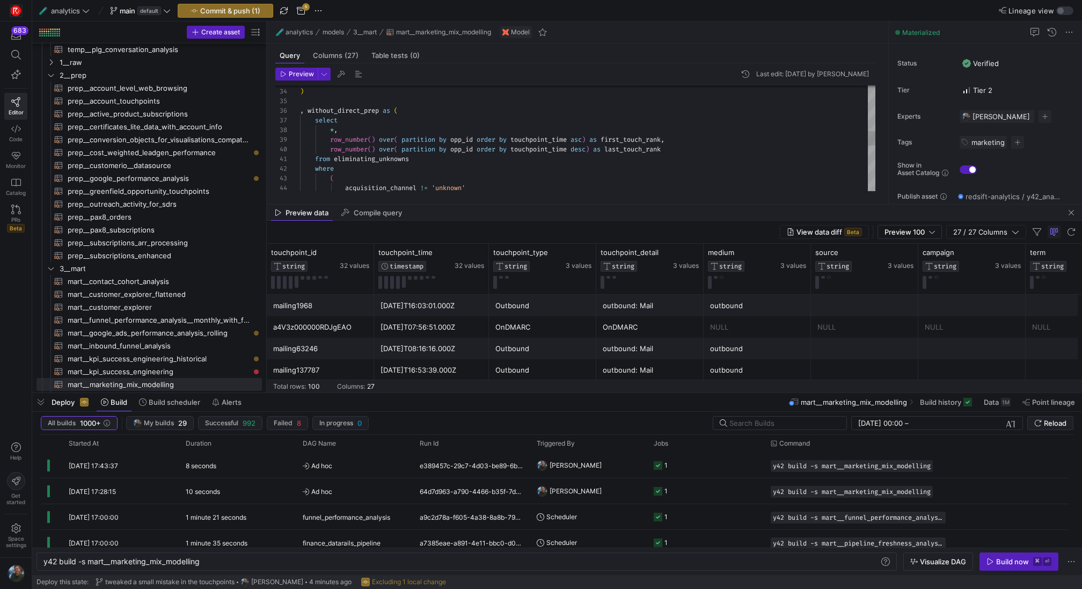
click at [684, 153] on div "select , without_direct_prep as ( ) * , row_number ( ) over ( partition by opp_…" at bounding box center [587, 140] width 575 height 762
click at [362, 158] on div "select , without_direct_prep as ( ) * , row_number ( ) over ( partition by opp_…" at bounding box center [587, 149] width 575 height 781
click at [335, 130] on div "select , without_direct_prep as ( ) * , row_number ( ) over ( partition by opp_…" at bounding box center [587, 149] width 575 height 781
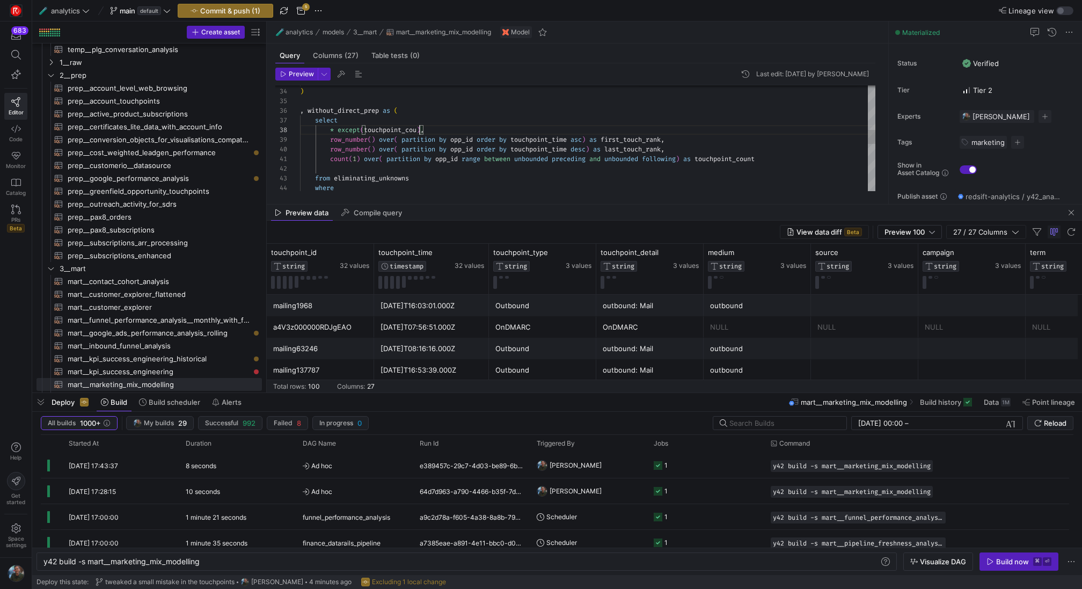
scroll to position [68, 128]
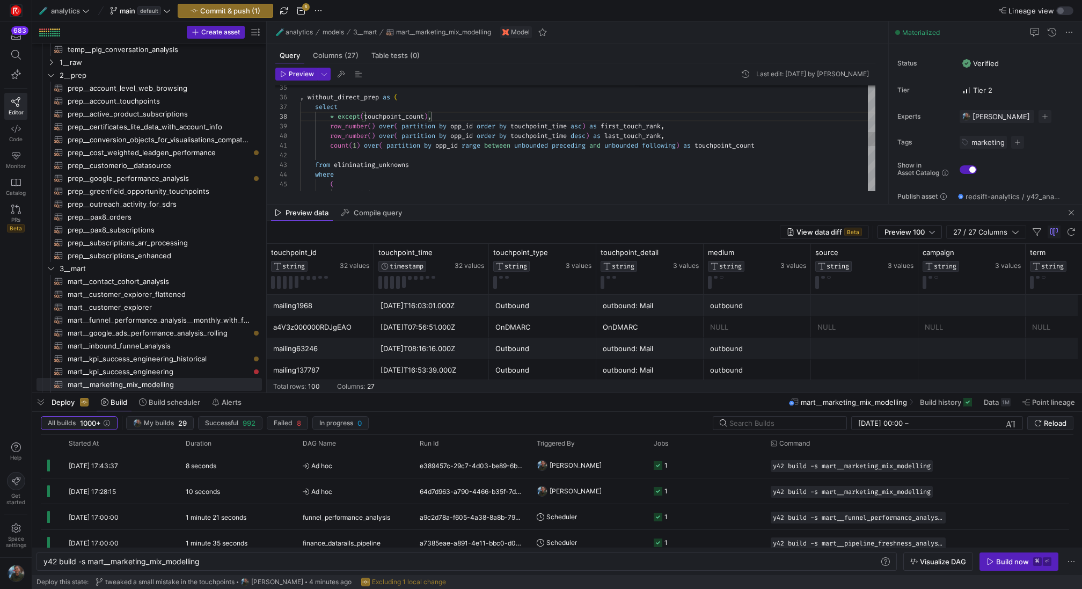
click at [343, 152] on div "select , without_direct_prep as ( * except ( touchpoint_count ) , row_number ( …" at bounding box center [587, 136] width 575 height 781
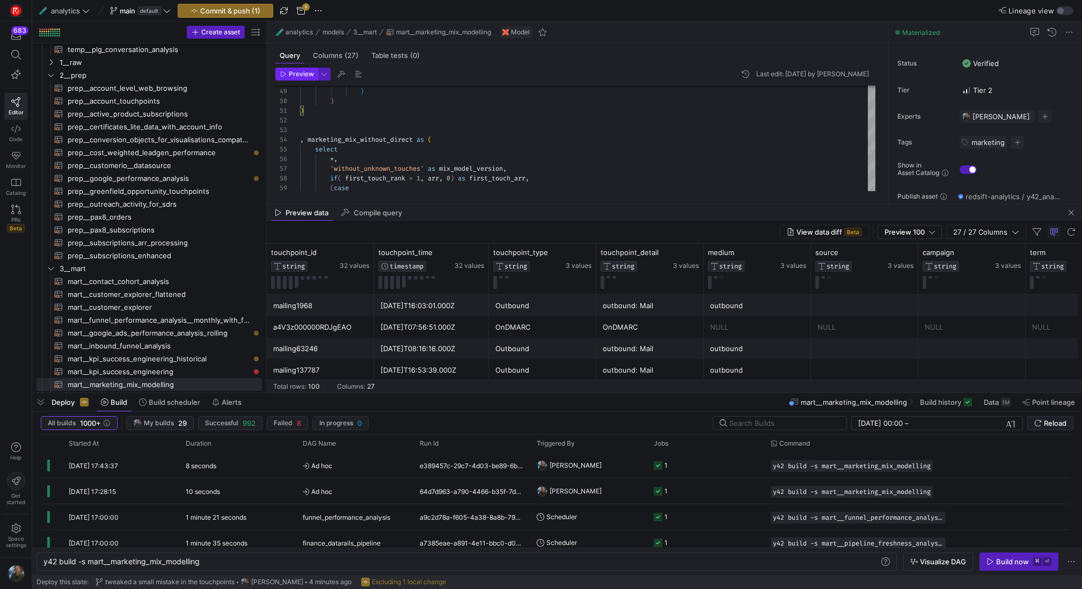
type textarea "count(1) over( partition by opp_id range between unbounded preceding and unboun…"
click at [303, 78] on span "button" at bounding box center [296, 74] width 41 height 12
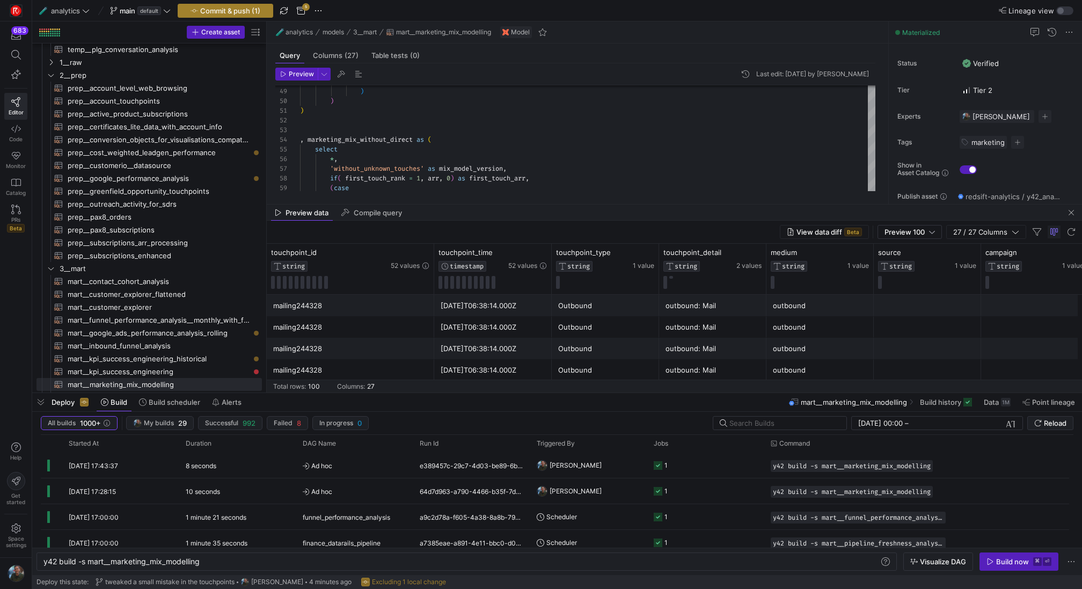
click at [242, 11] on span "Commit & push (1)" at bounding box center [230, 10] width 60 height 9
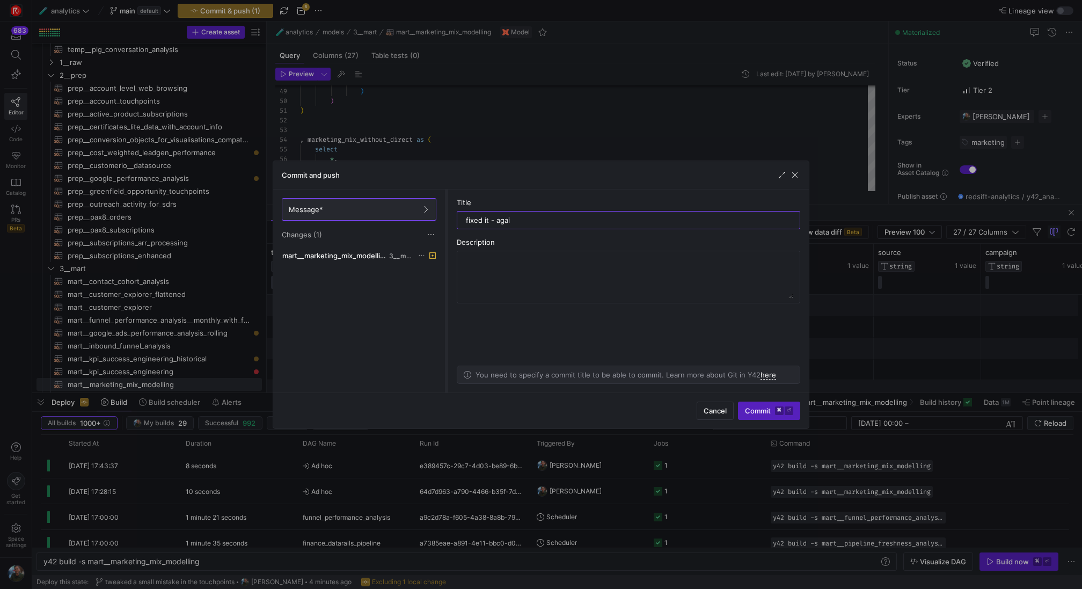
type input "fixed it - again"
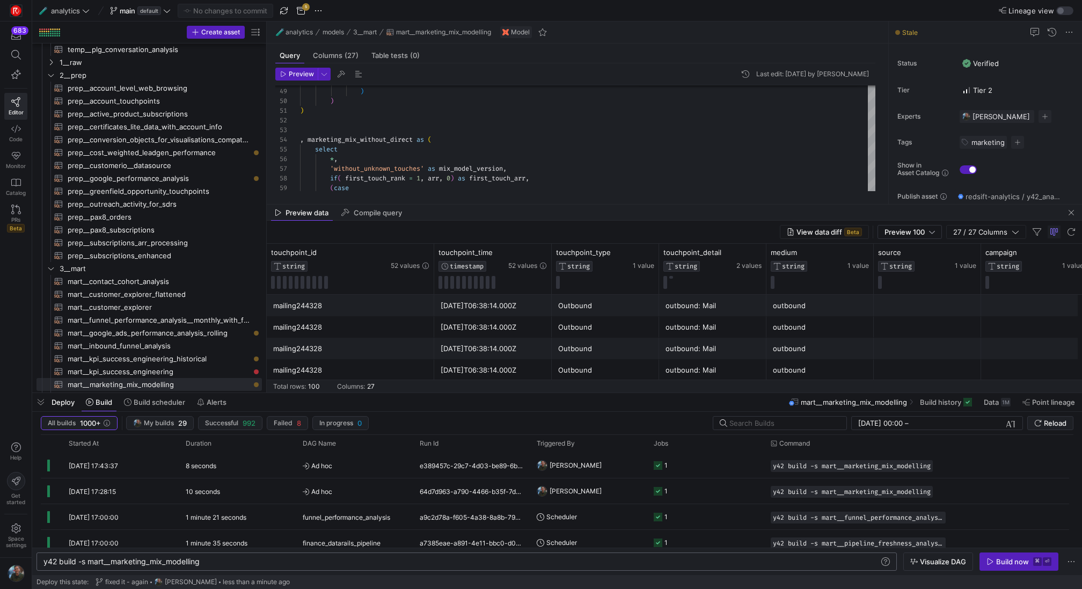
click at [219, 562] on div "y42 build -s mart__marketing_mix_modelling" at bounding box center [461, 561] width 836 height 9
